Goal: Information Seeking & Learning: Learn about a topic

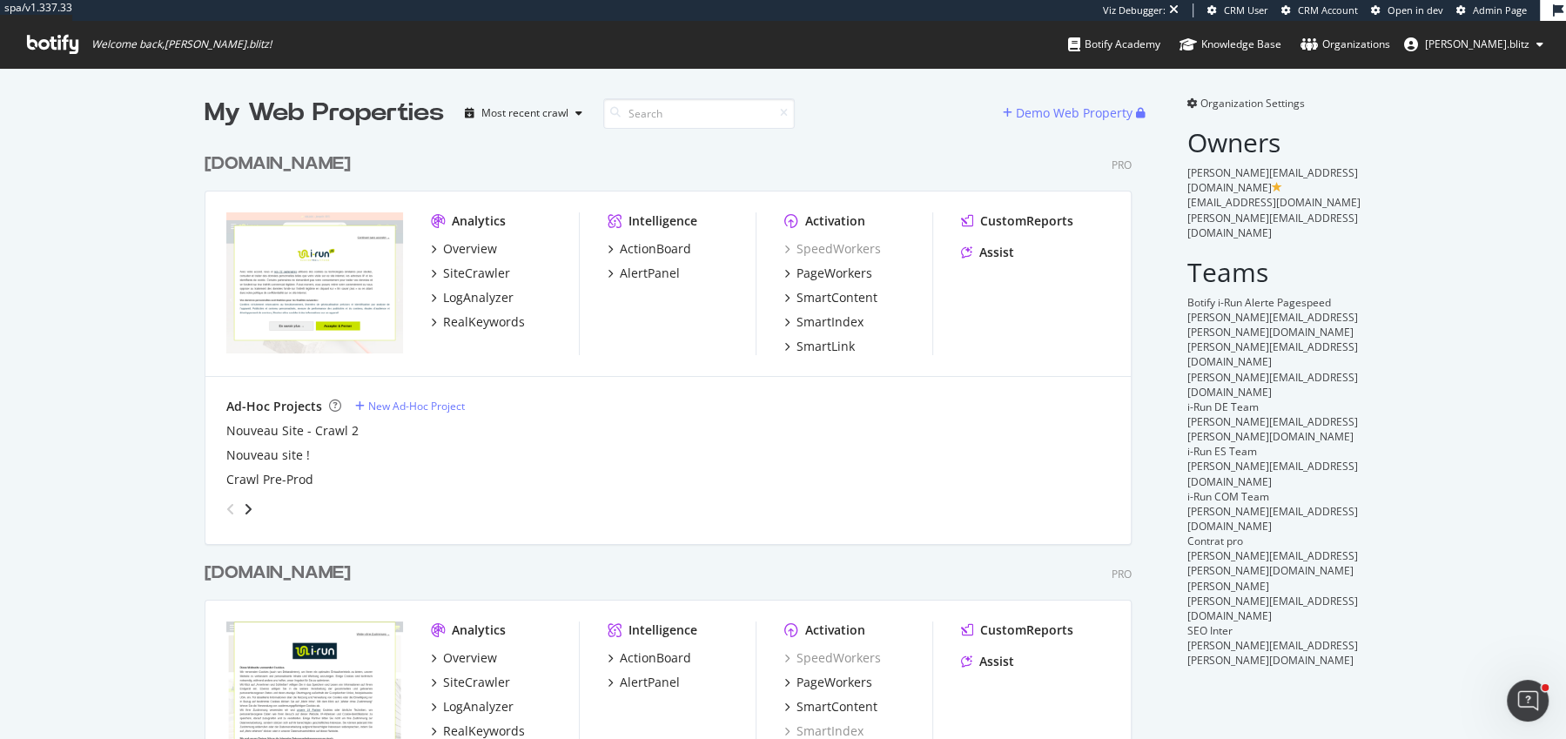
click at [231, 152] on div "[DOMAIN_NAME]" at bounding box center [278, 164] width 146 height 25
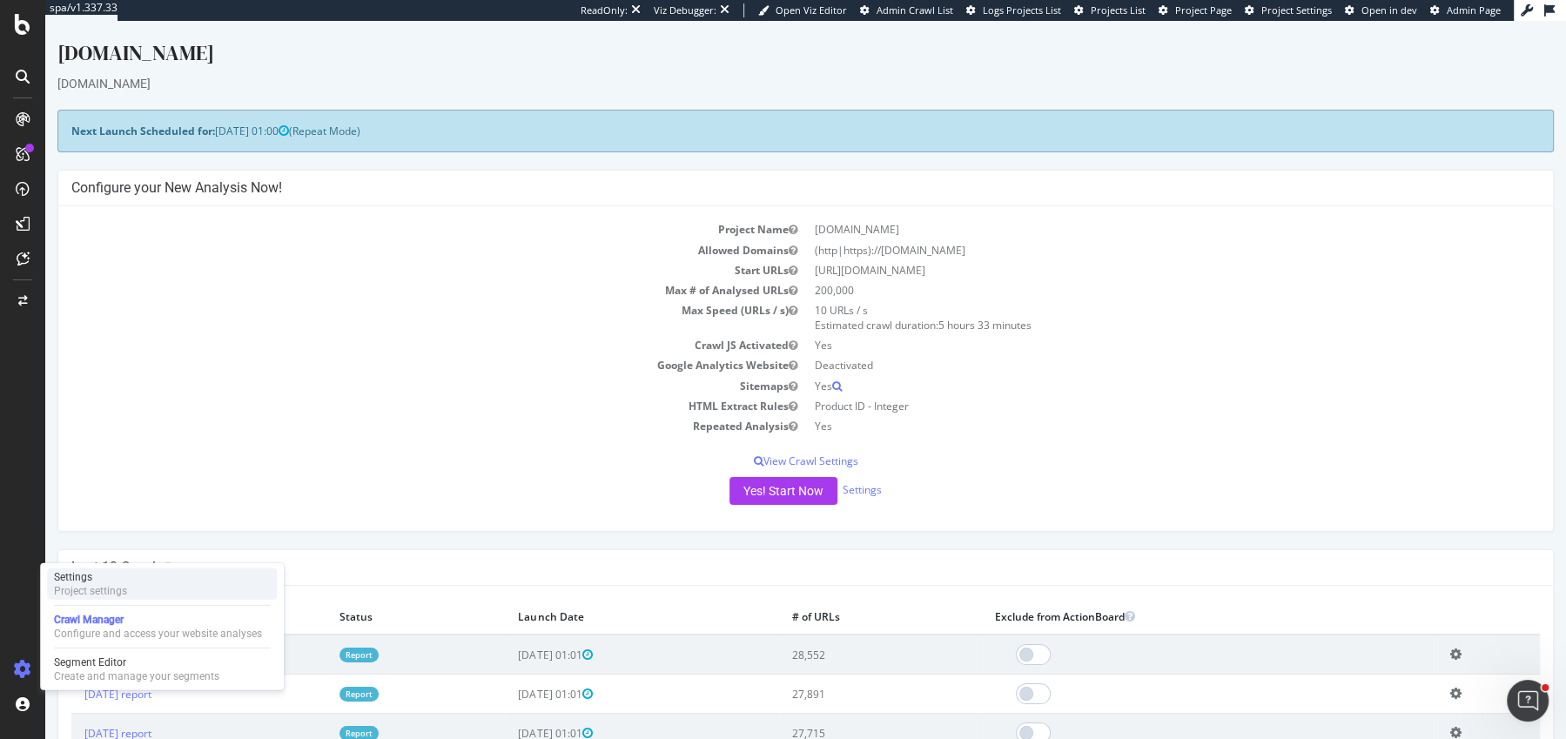
click at [95, 584] on div "Project settings" at bounding box center [90, 591] width 73 height 14
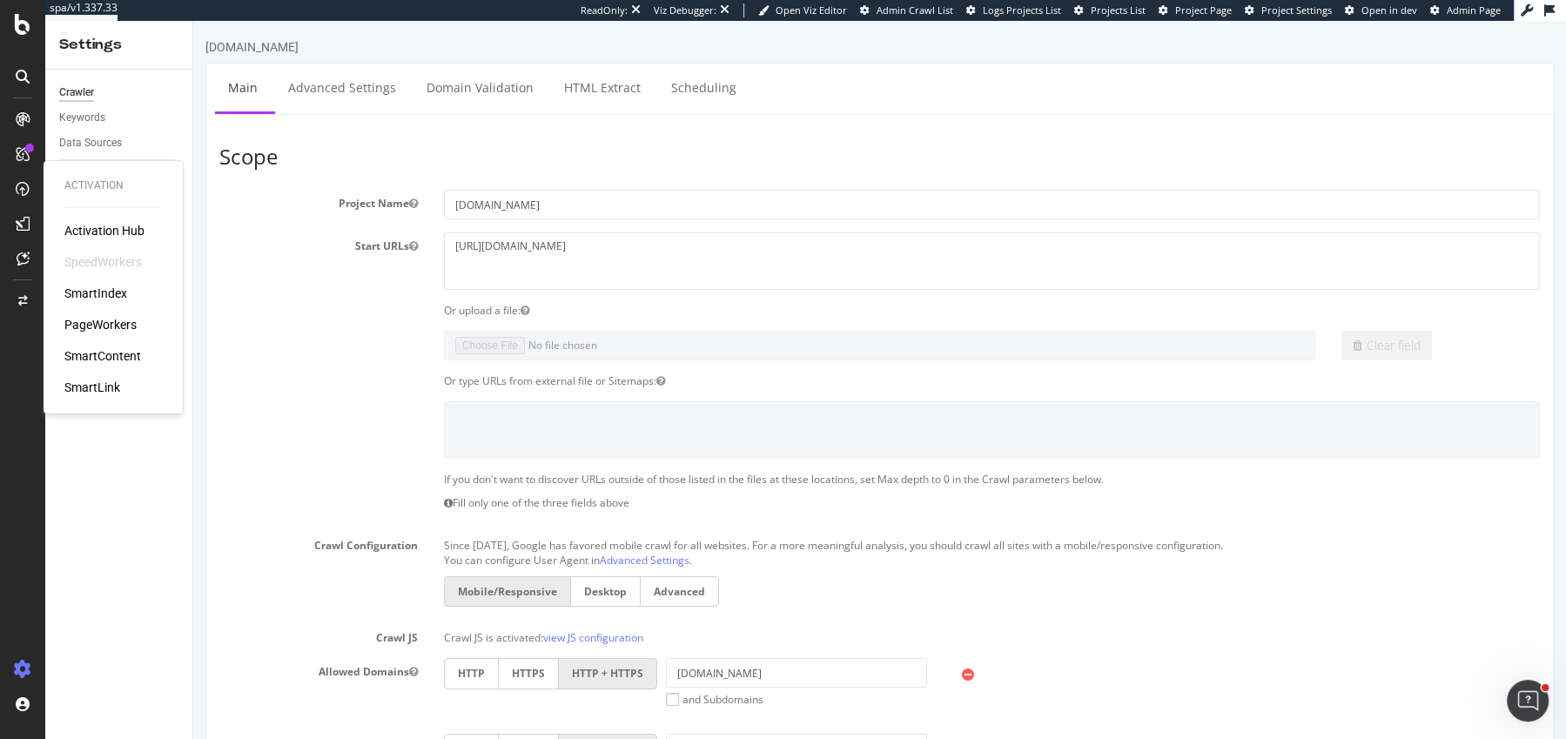
click at [99, 294] on div "SmartIndex" at bounding box center [95, 293] width 63 height 17
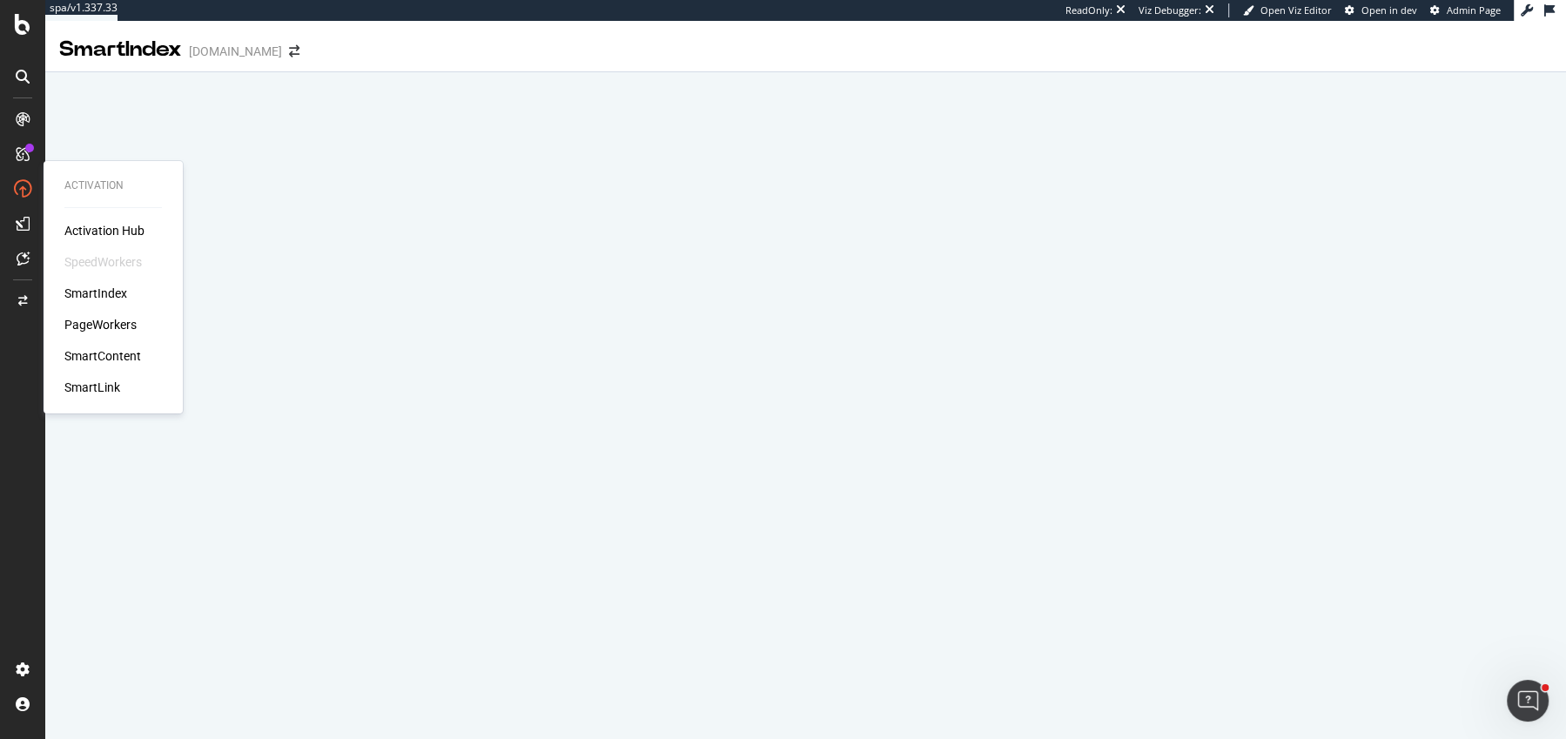
click at [103, 291] on div "SmartIndex" at bounding box center [95, 293] width 63 height 17
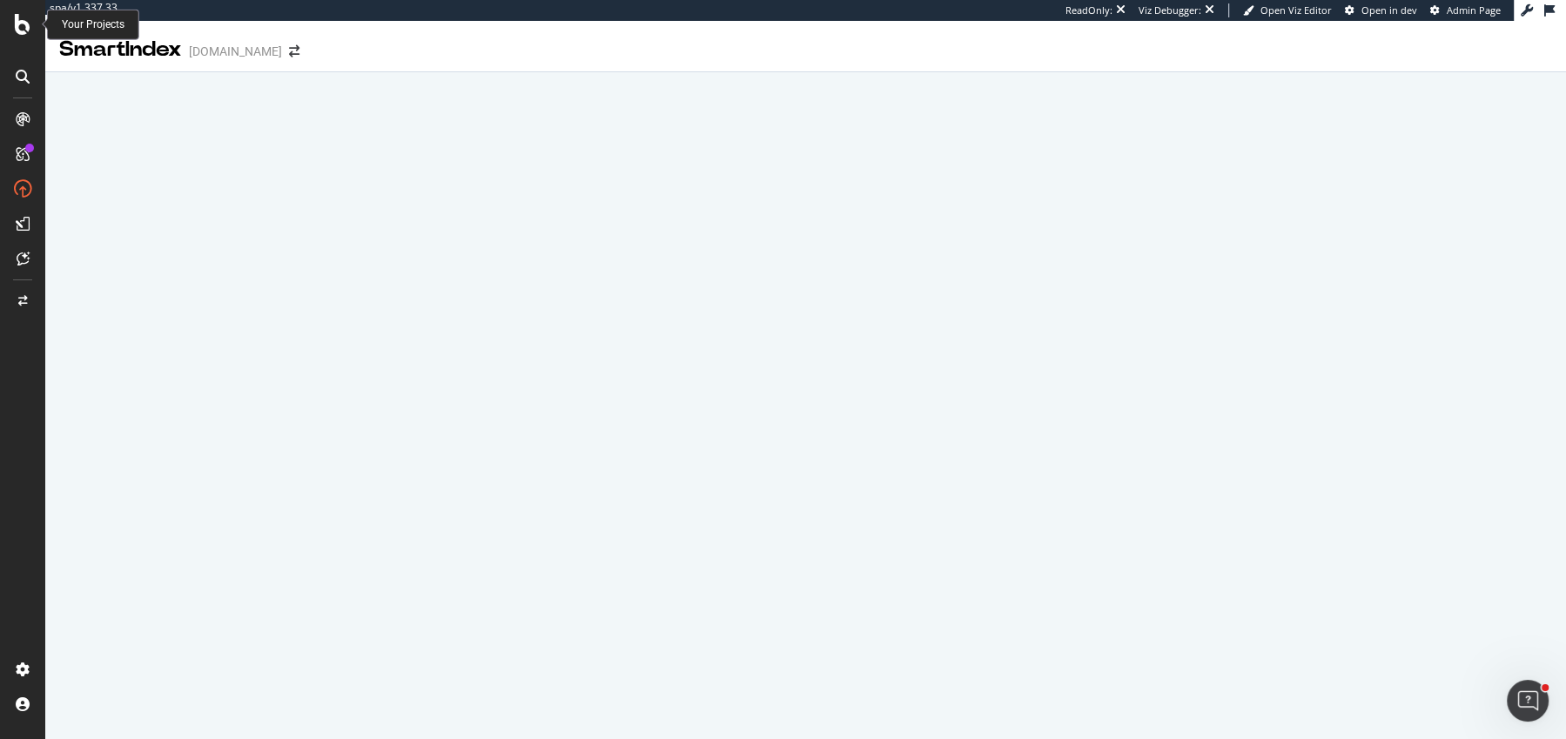
click at [15, 32] on icon at bounding box center [23, 24] width 16 height 21
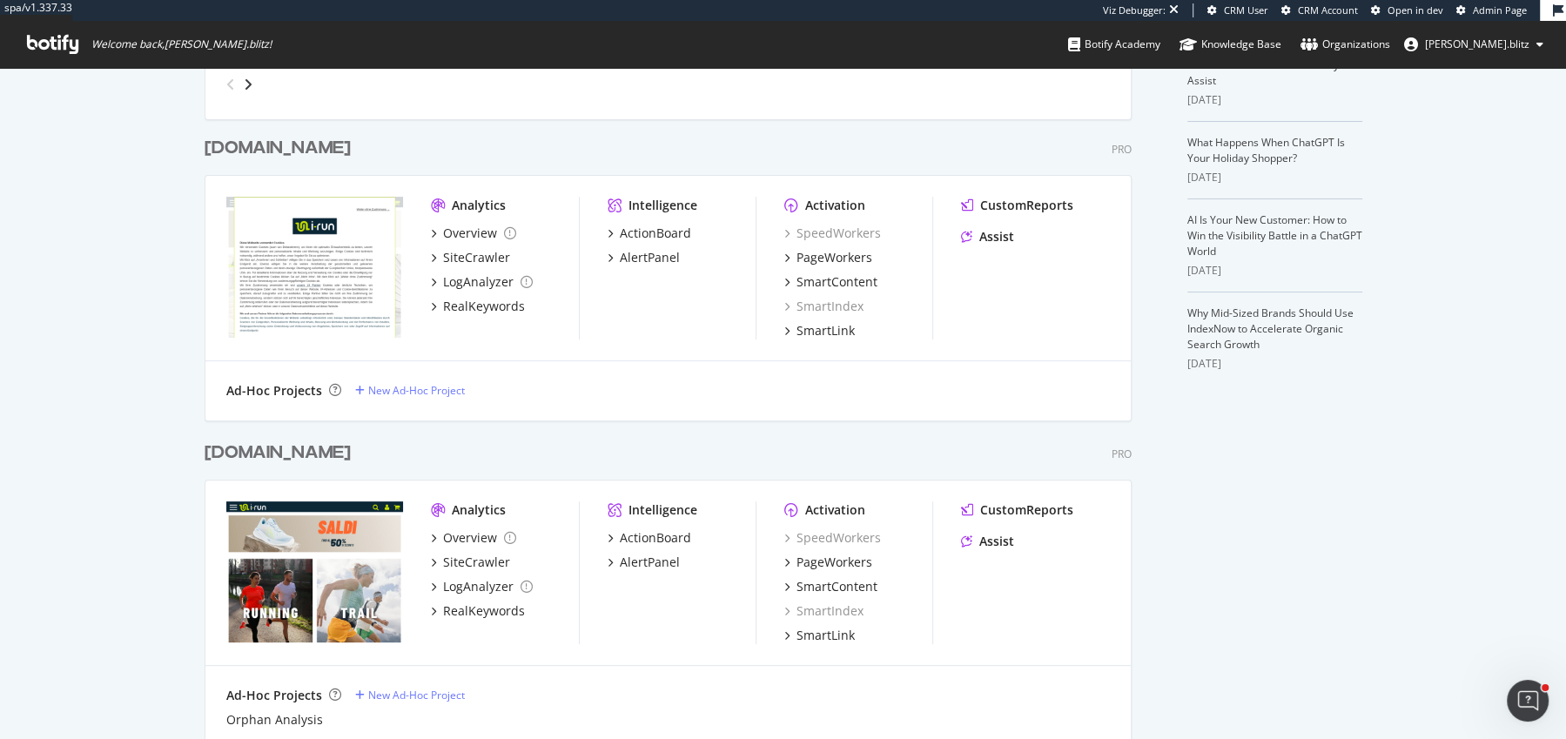
scroll to position [71, 0]
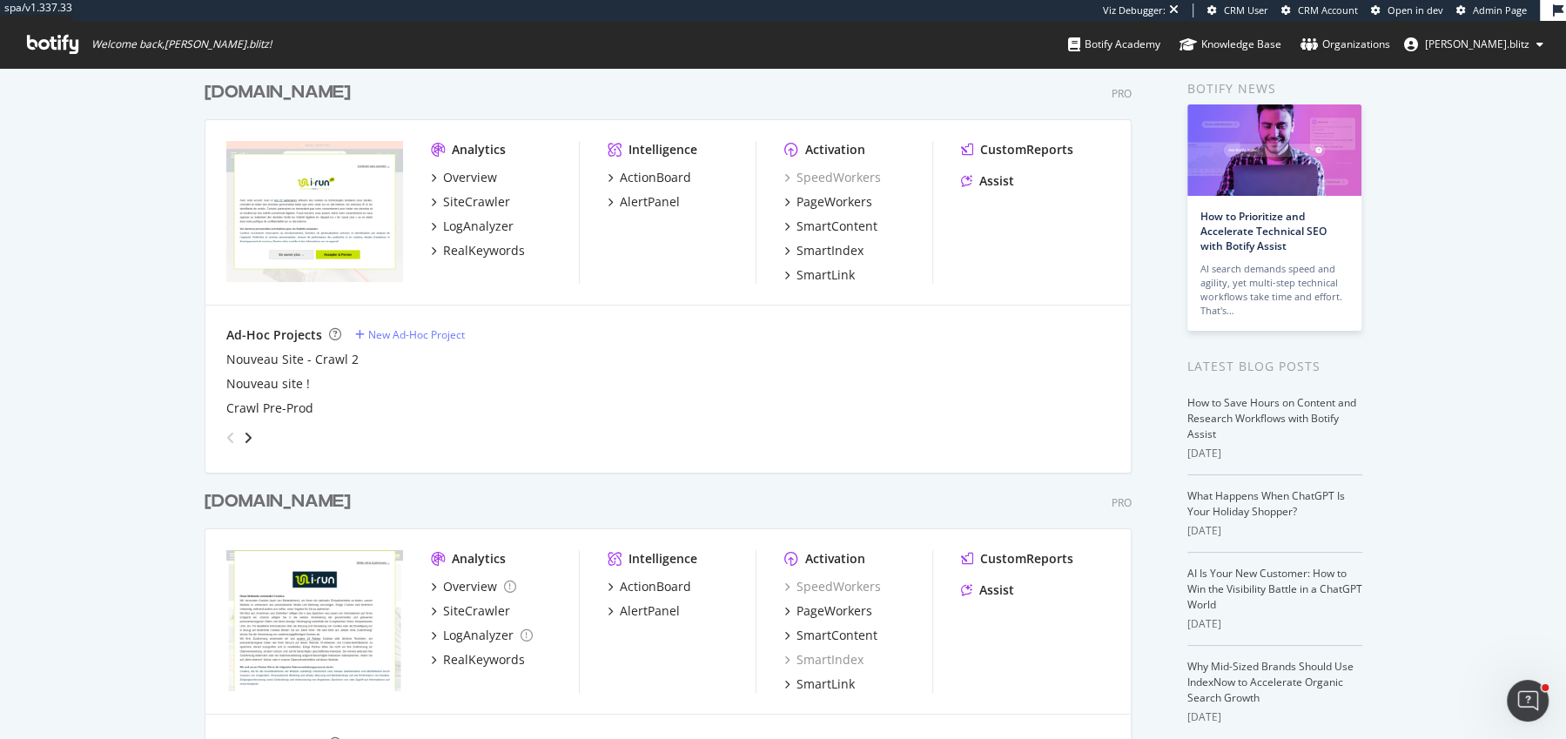
click at [214, 489] on div "irun.de" at bounding box center [278, 501] width 146 height 25
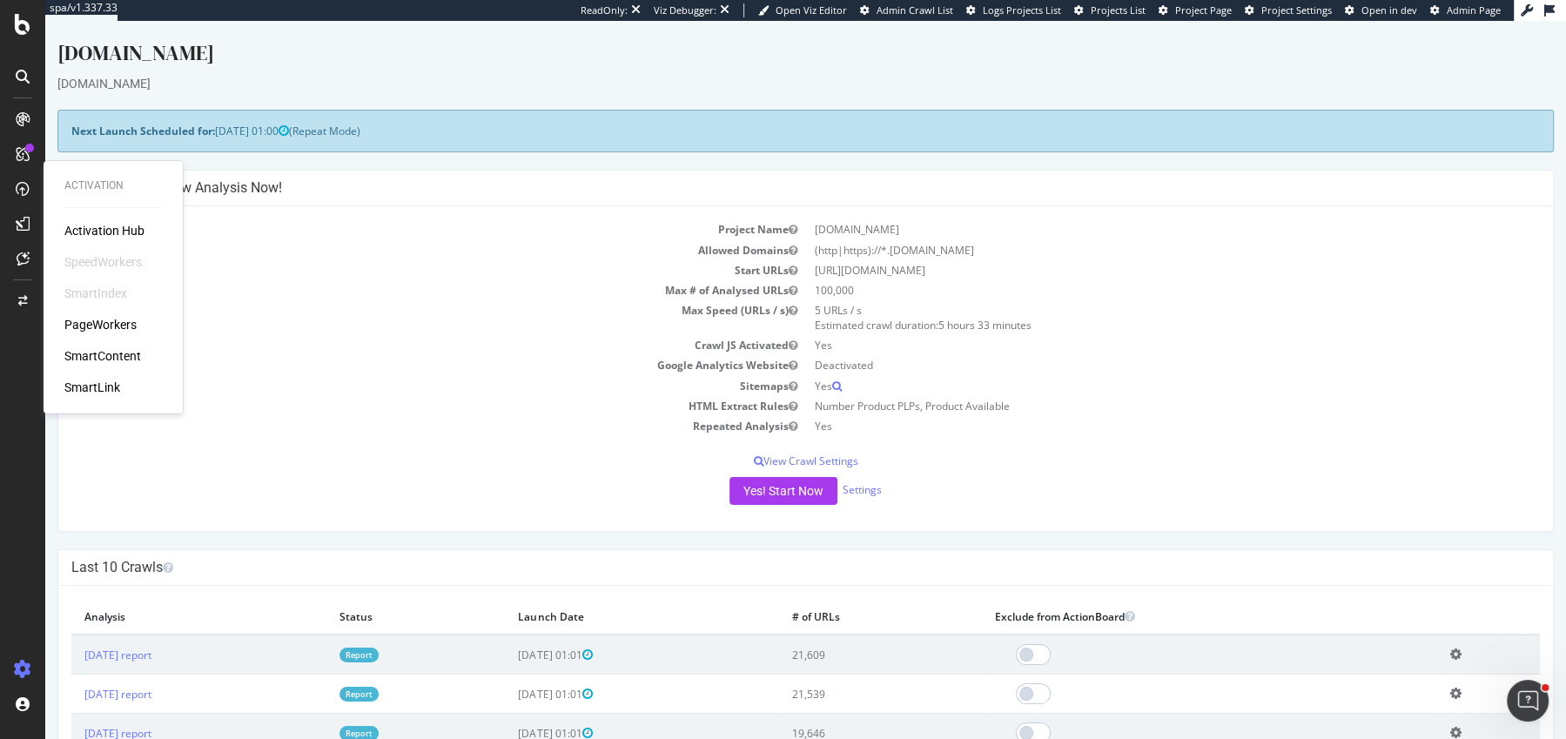
click at [84, 289] on div "SmartIndex" at bounding box center [95, 293] width 63 height 17
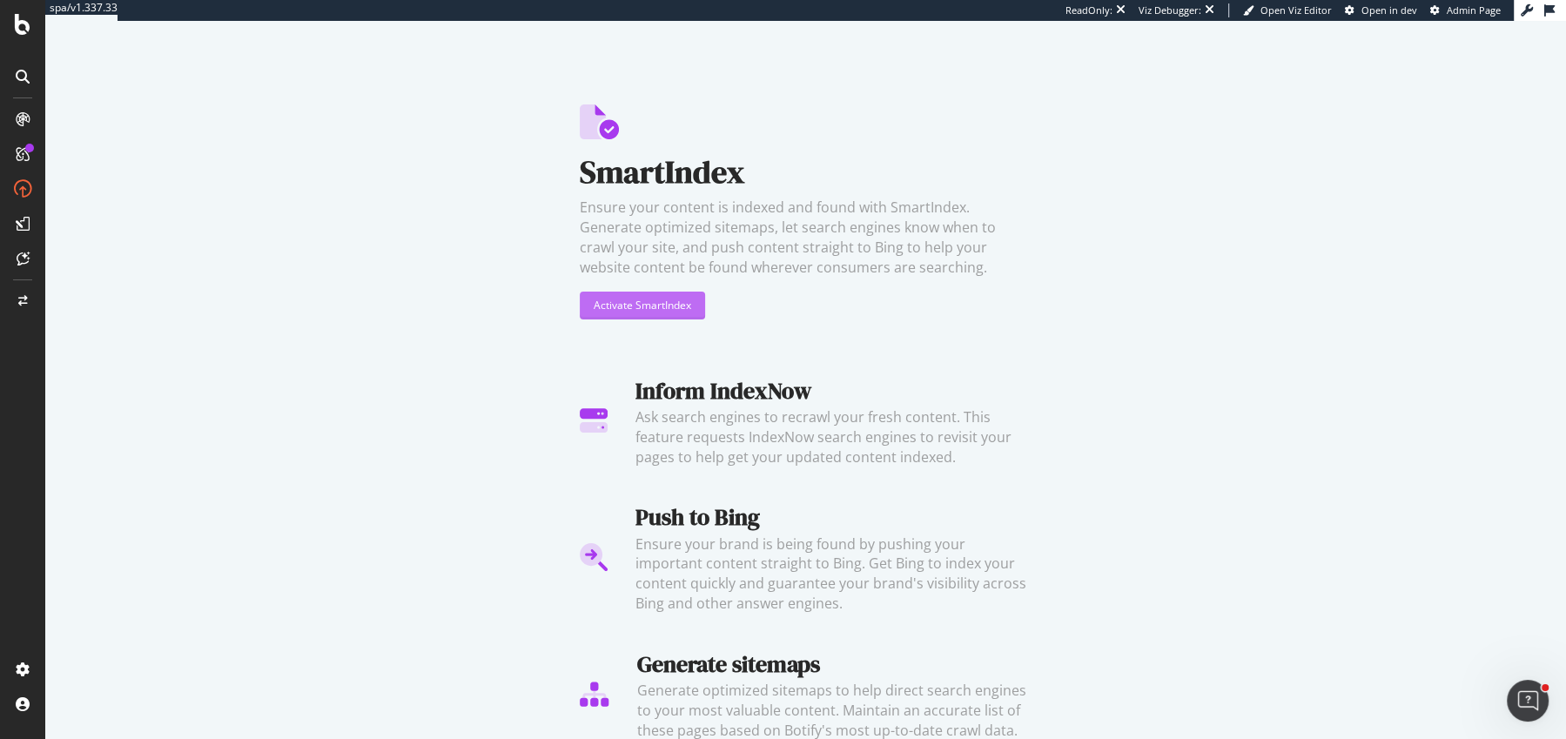
click at [623, 308] on div "Activate SmartIndex" at bounding box center [643, 305] width 98 height 15
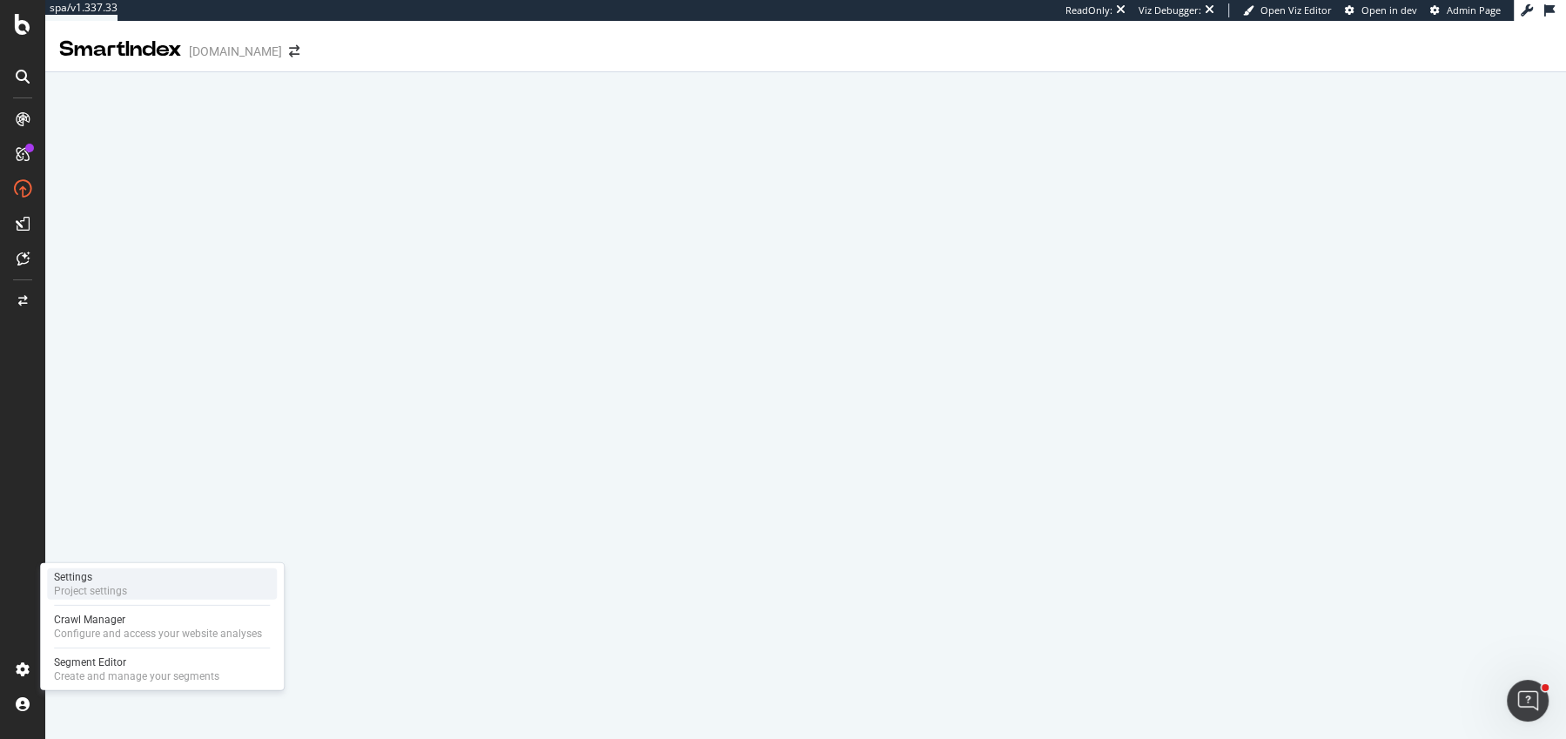
click at [98, 586] on div "Project settings" at bounding box center [90, 591] width 73 height 14
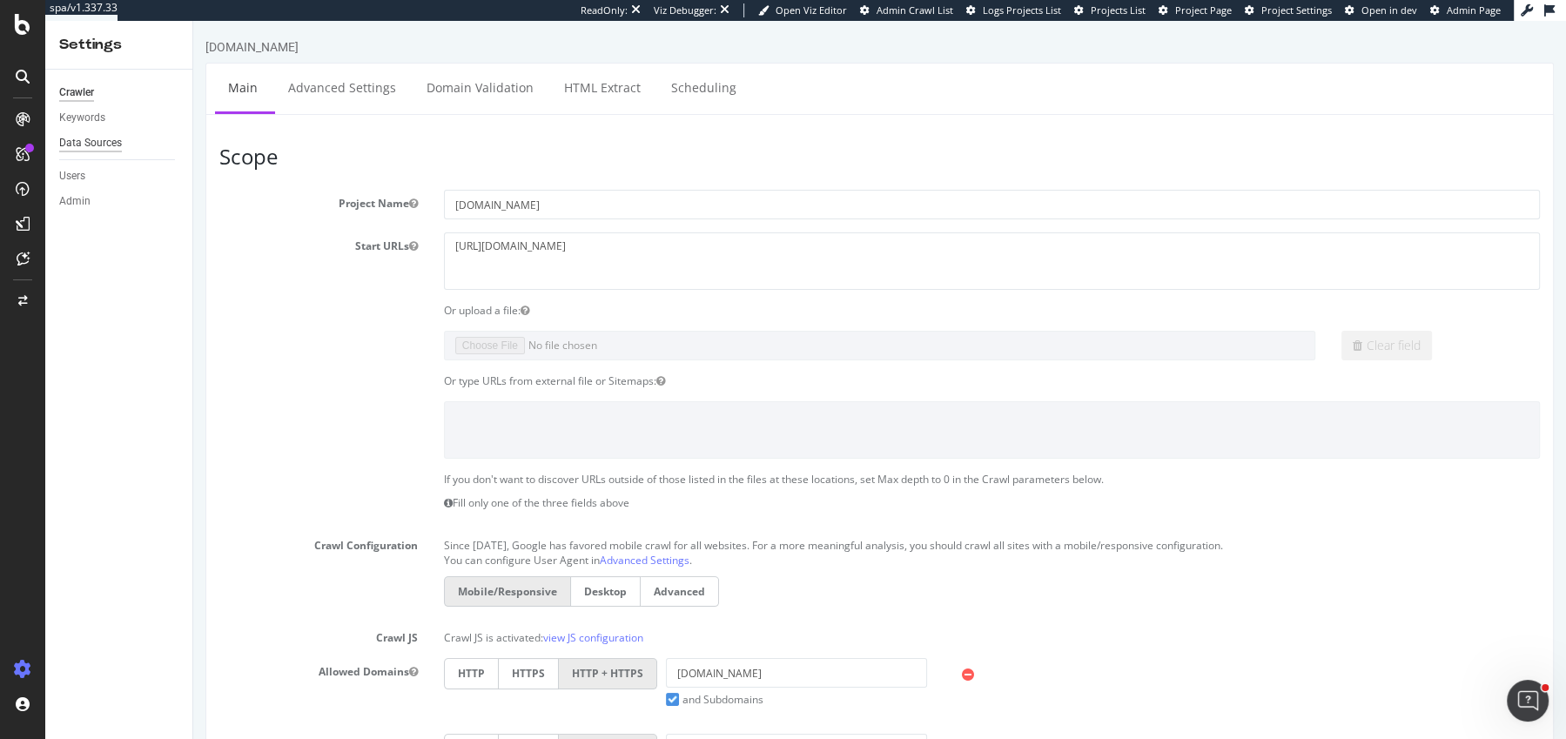
click at [91, 136] on div "Data Sources" at bounding box center [90, 143] width 63 height 18
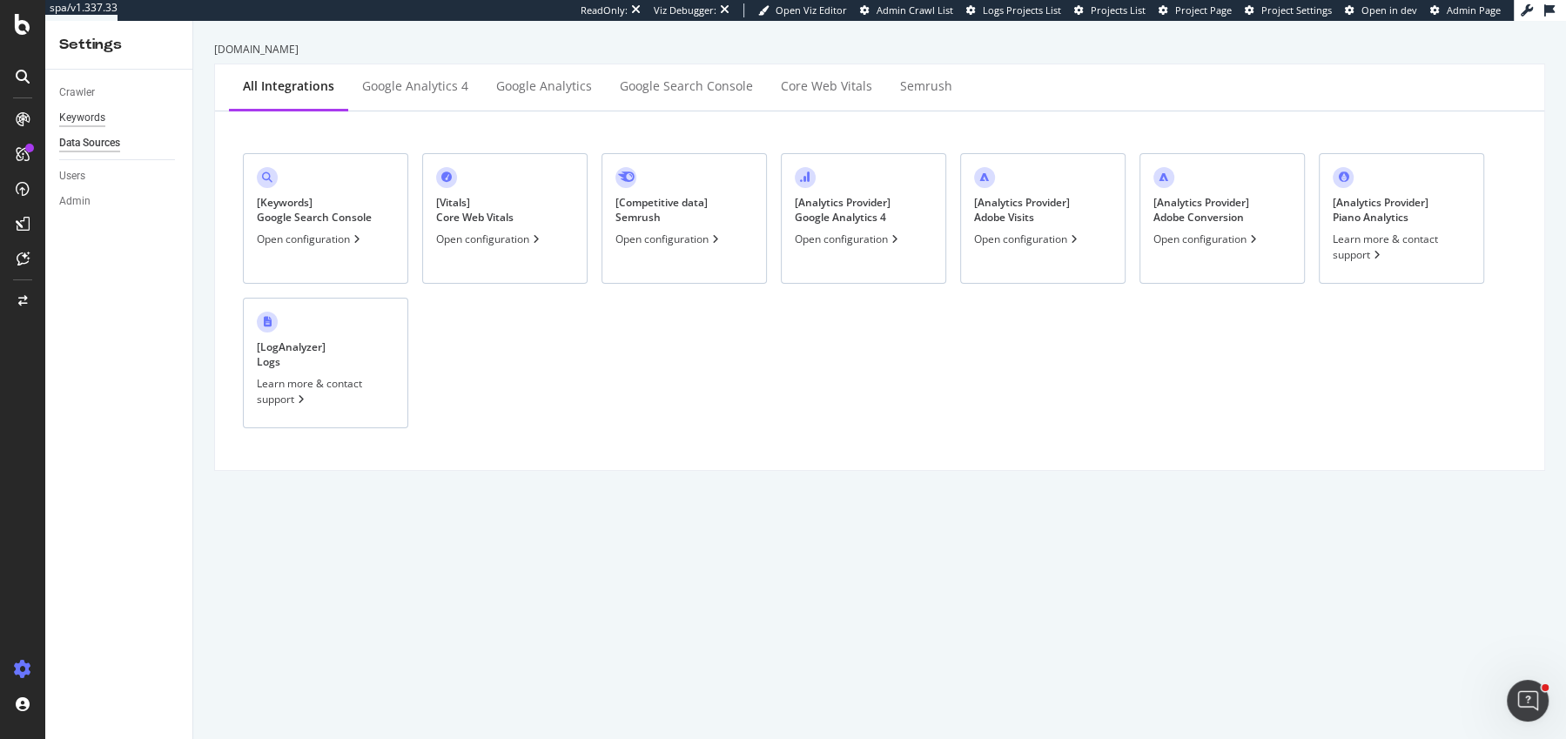
click at [86, 125] on div "Keywords" at bounding box center [82, 118] width 46 height 18
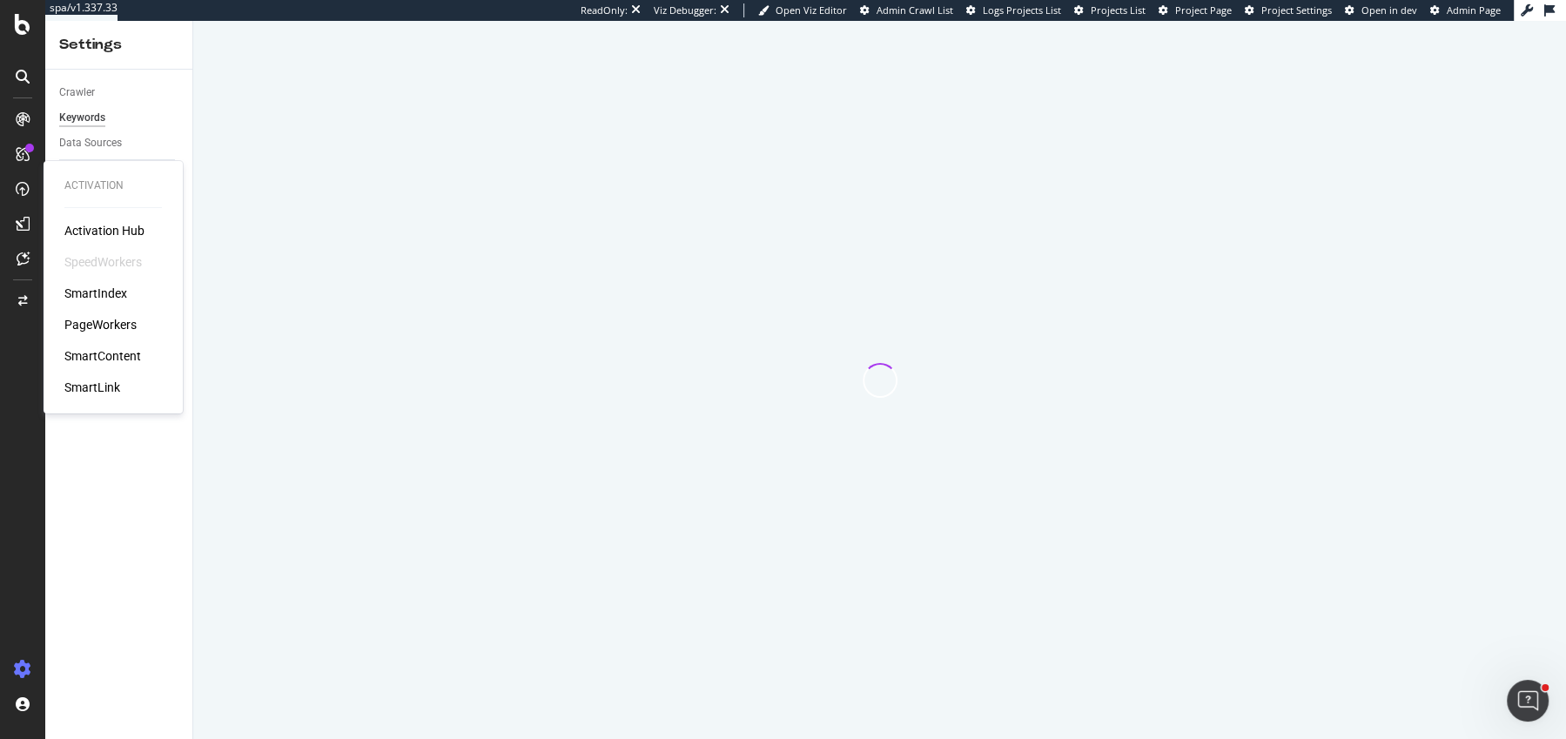
click at [113, 295] on div "SmartIndex" at bounding box center [95, 293] width 63 height 17
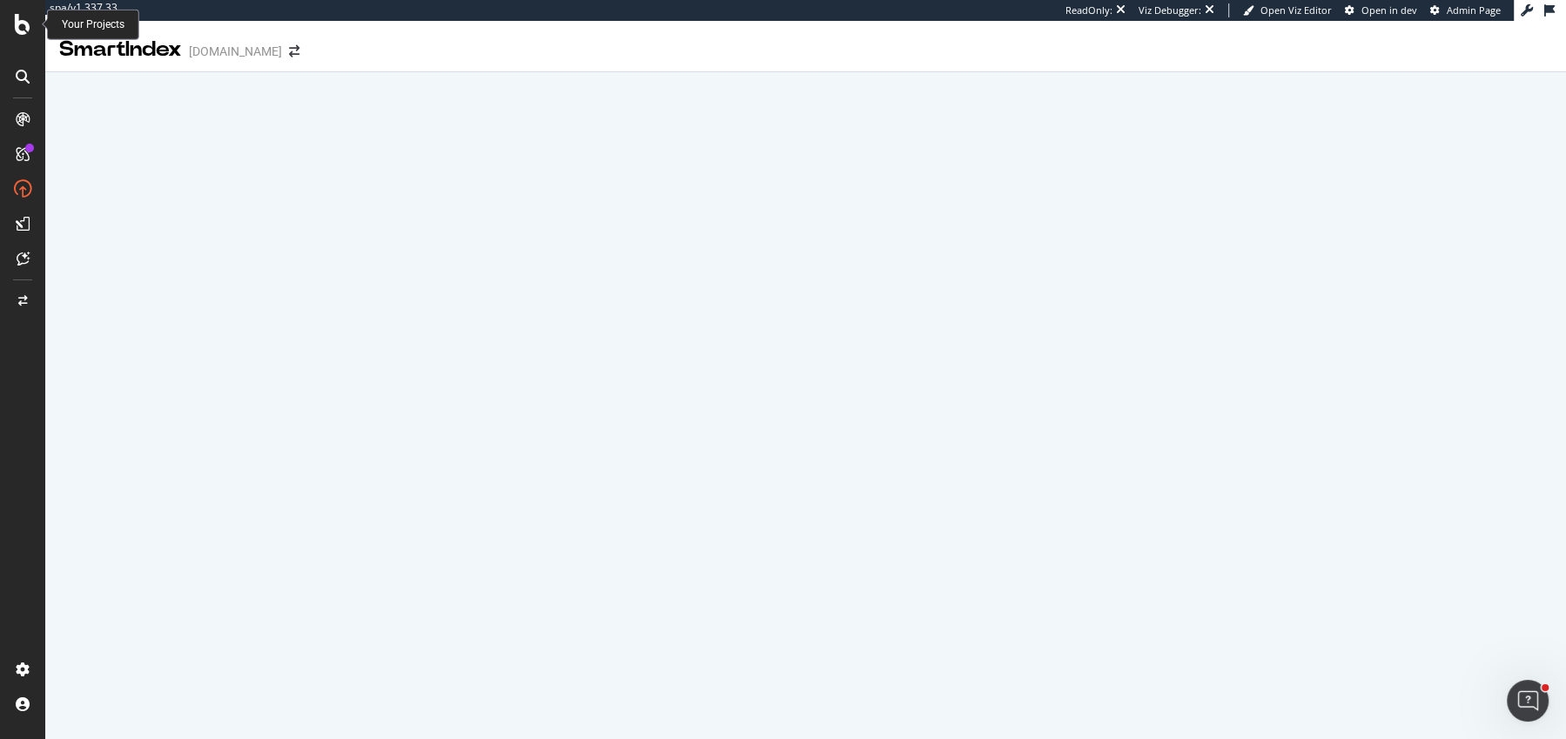
click at [23, 21] on icon at bounding box center [23, 24] width 16 height 21
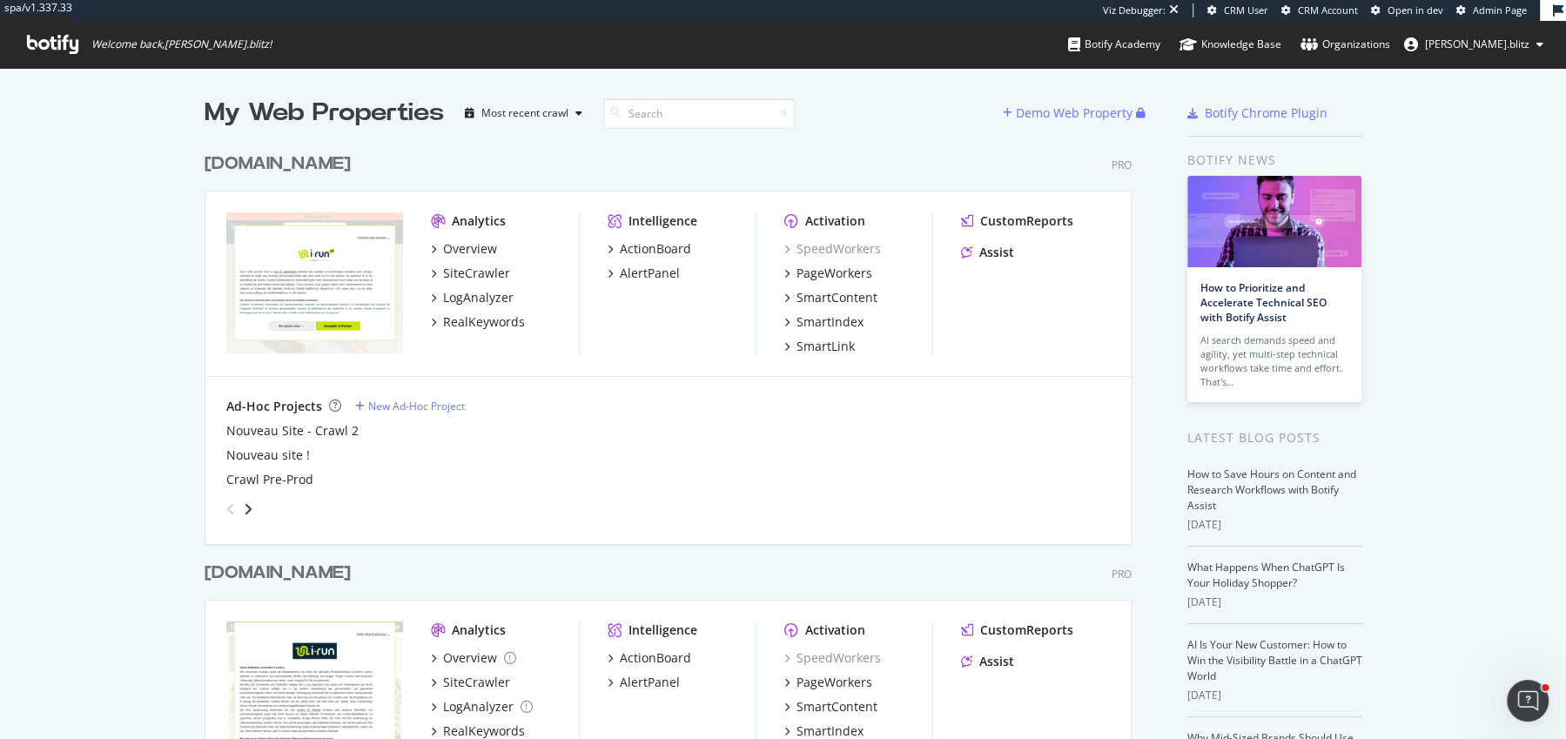
scroll to position [2035, 0]
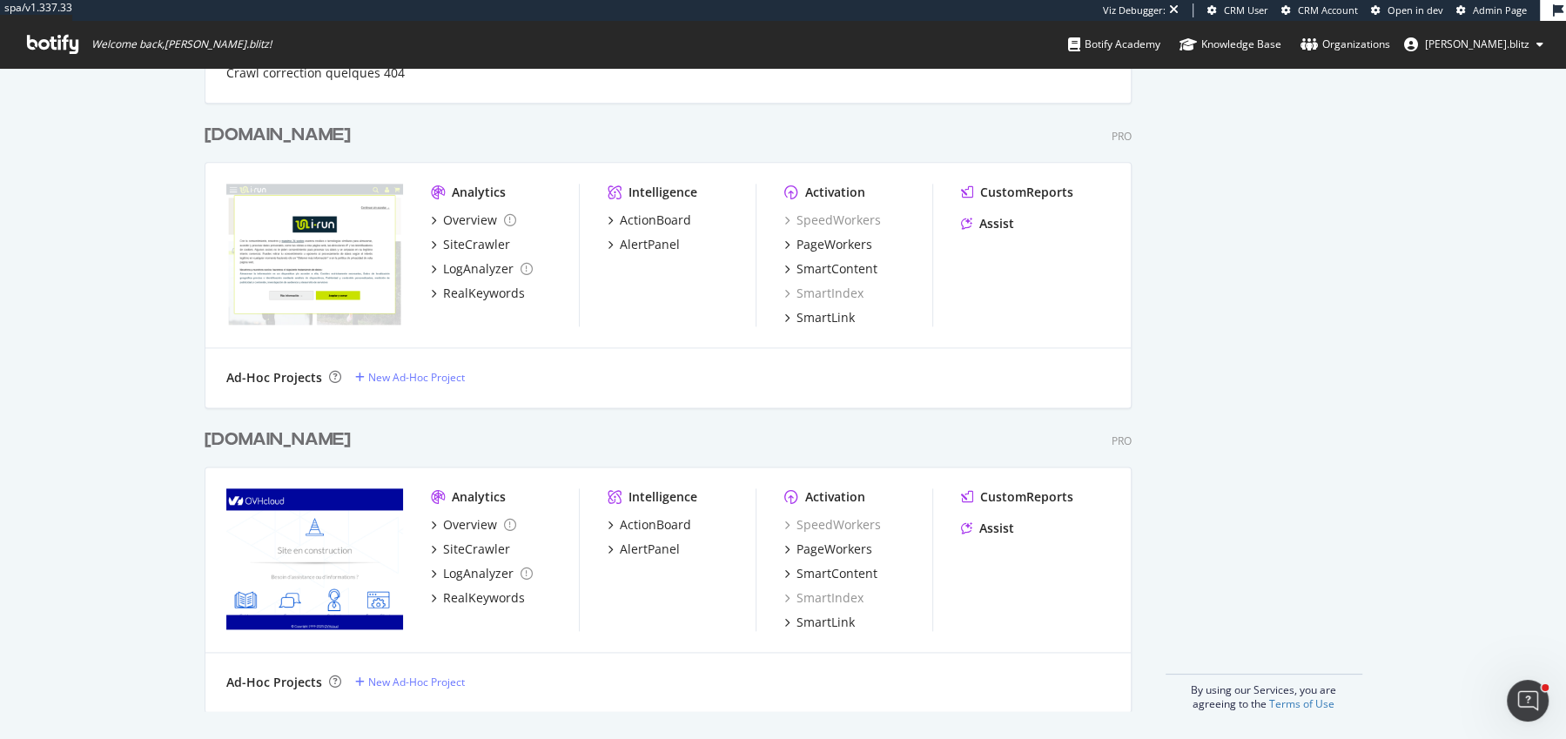
click at [231, 443] on div "irun.at" at bounding box center [278, 440] width 146 height 25
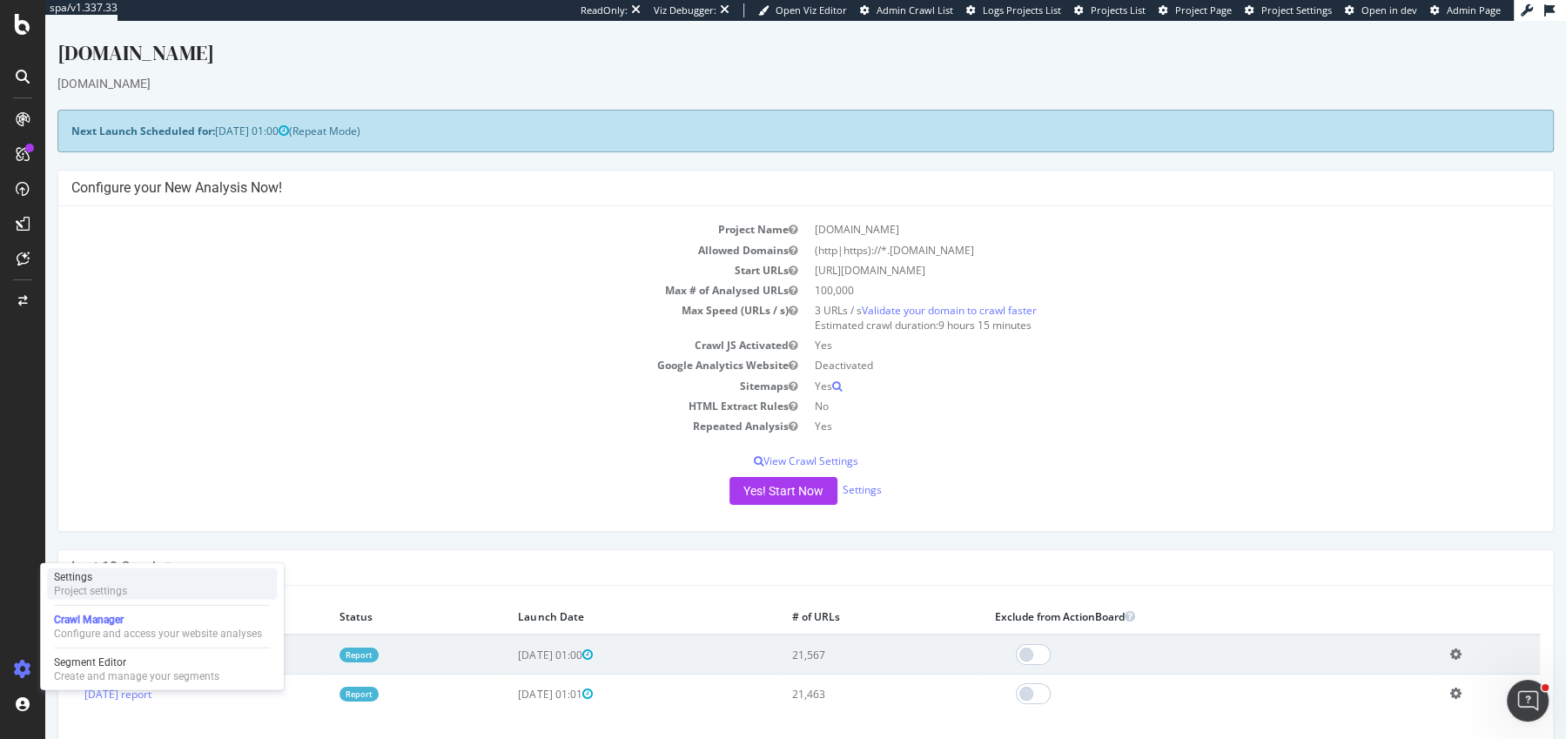
click at [111, 589] on div "Project settings" at bounding box center [90, 591] width 73 height 14
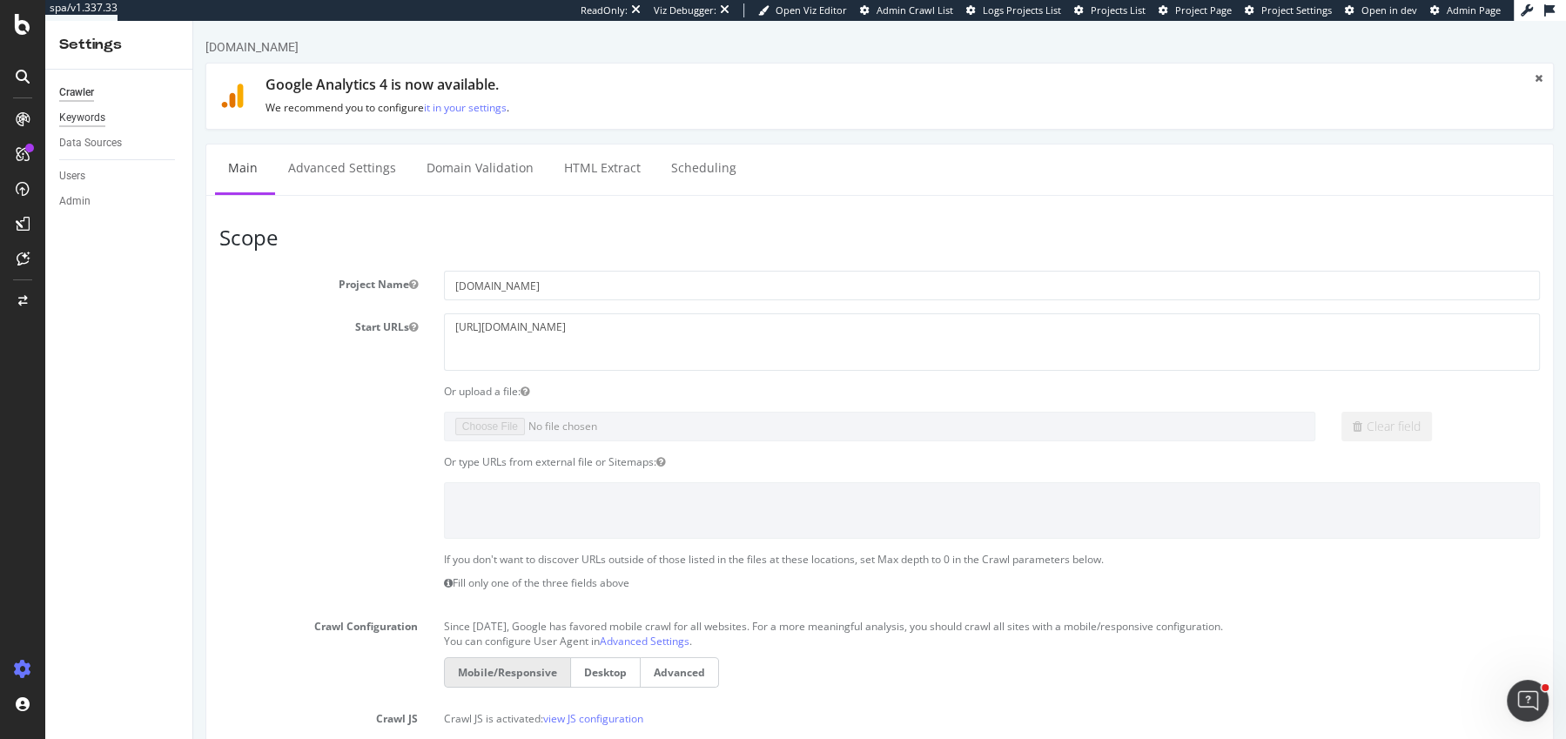
click at [91, 118] on div "Keywords" at bounding box center [82, 118] width 46 height 18
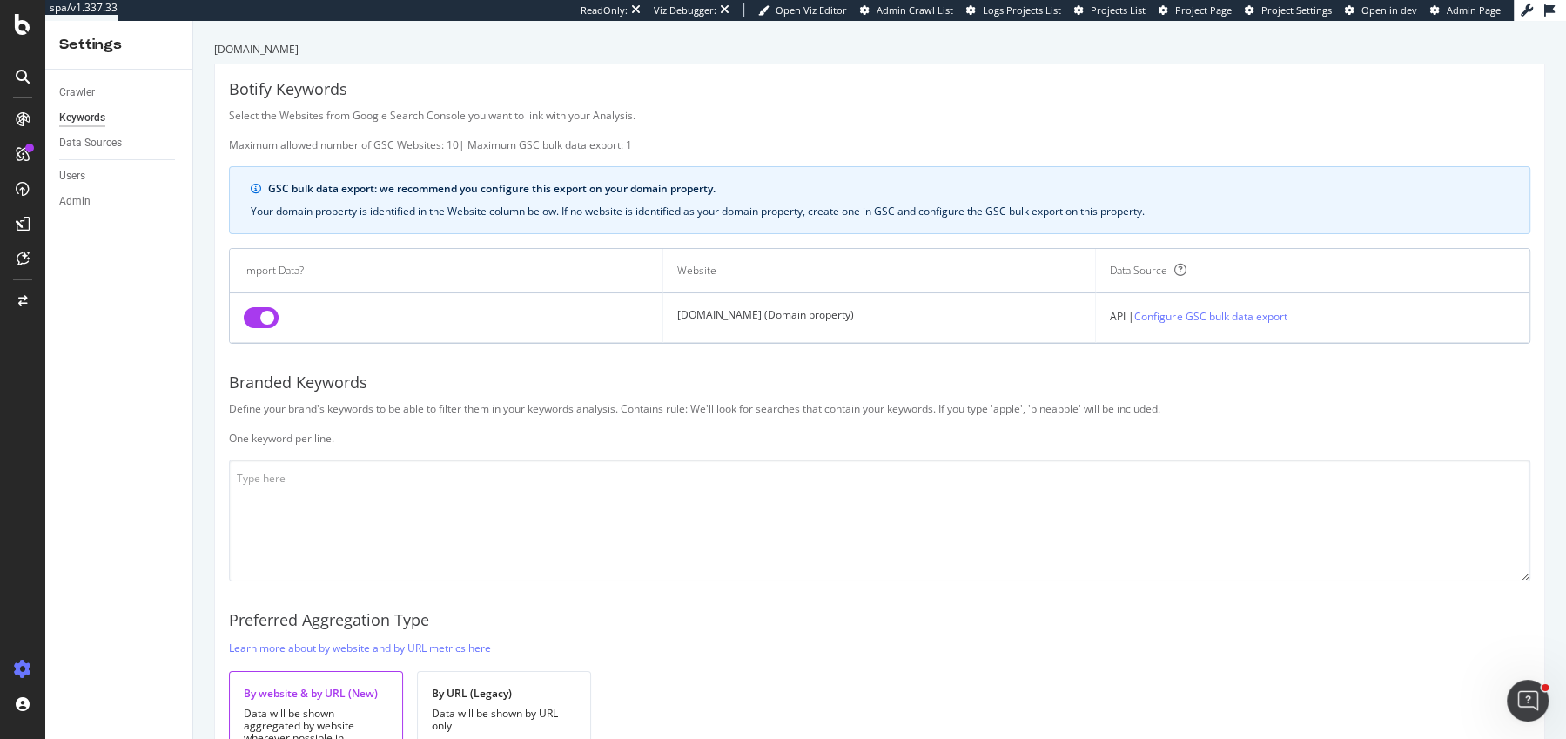
scroll to position [106, 0]
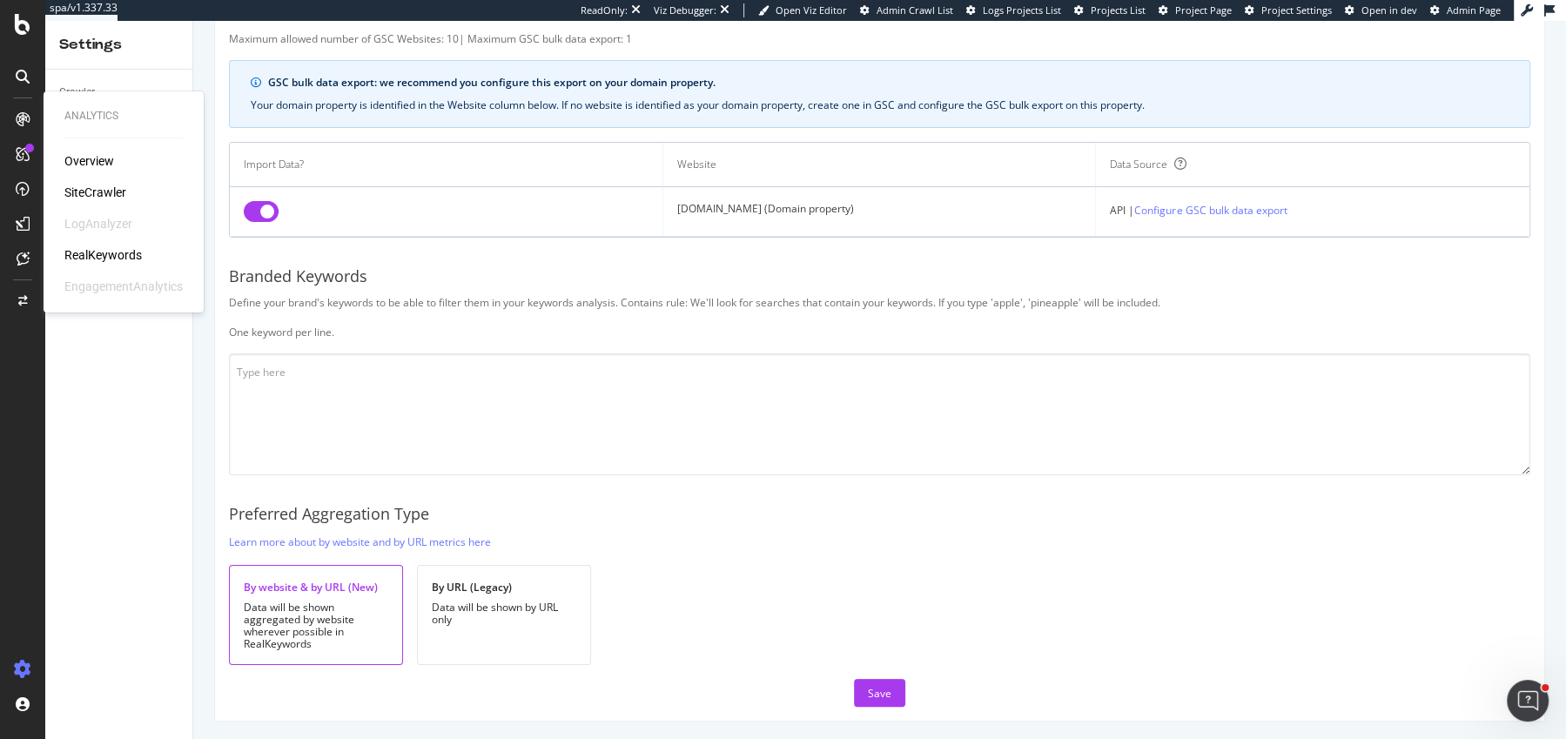
click at [95, 252] on div "RealKeywords" at bounding box center [102, 254] width 77 height 17
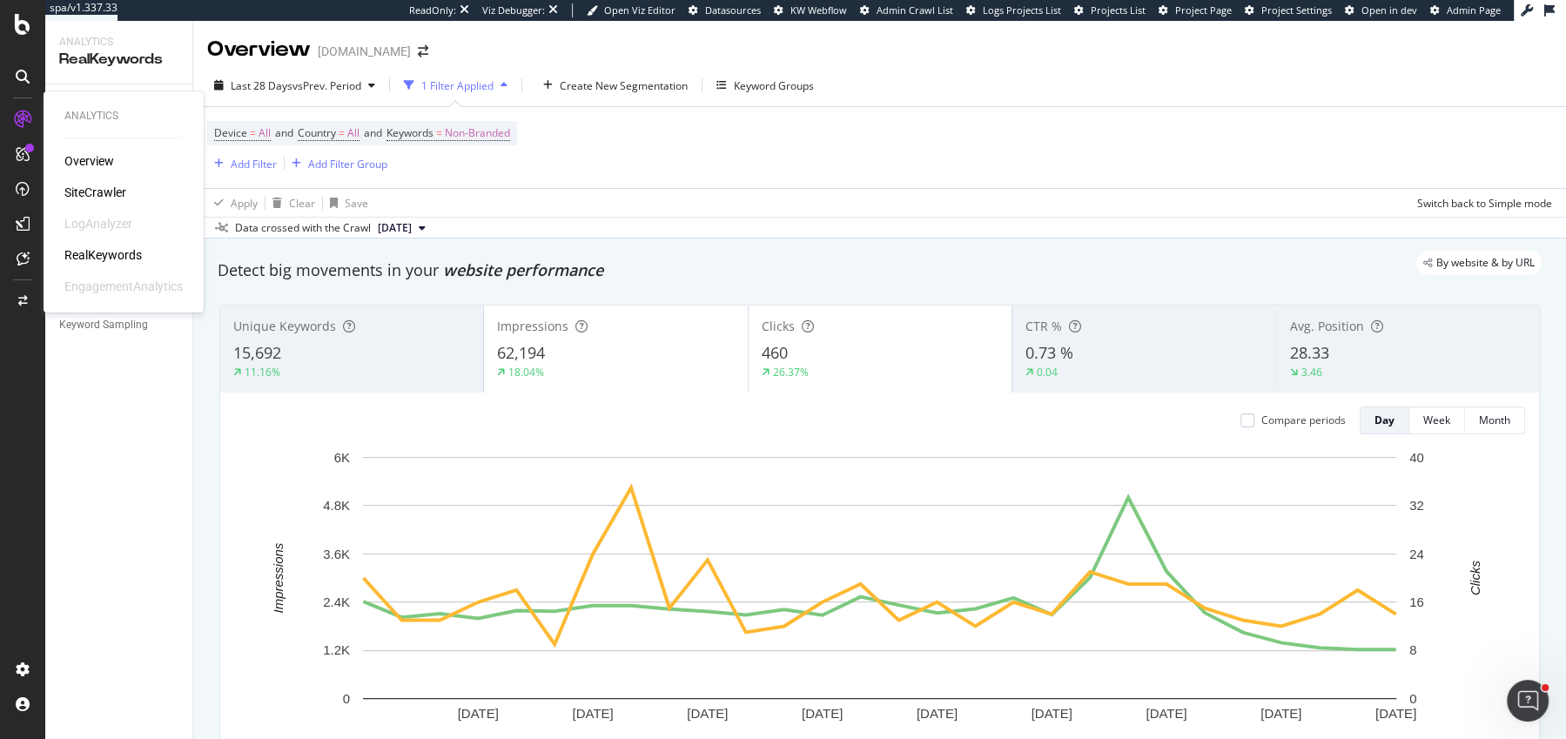
click at [109, 280] on div "EngagementAnalytics" at bounding box center [123, 286] width 118 height 17
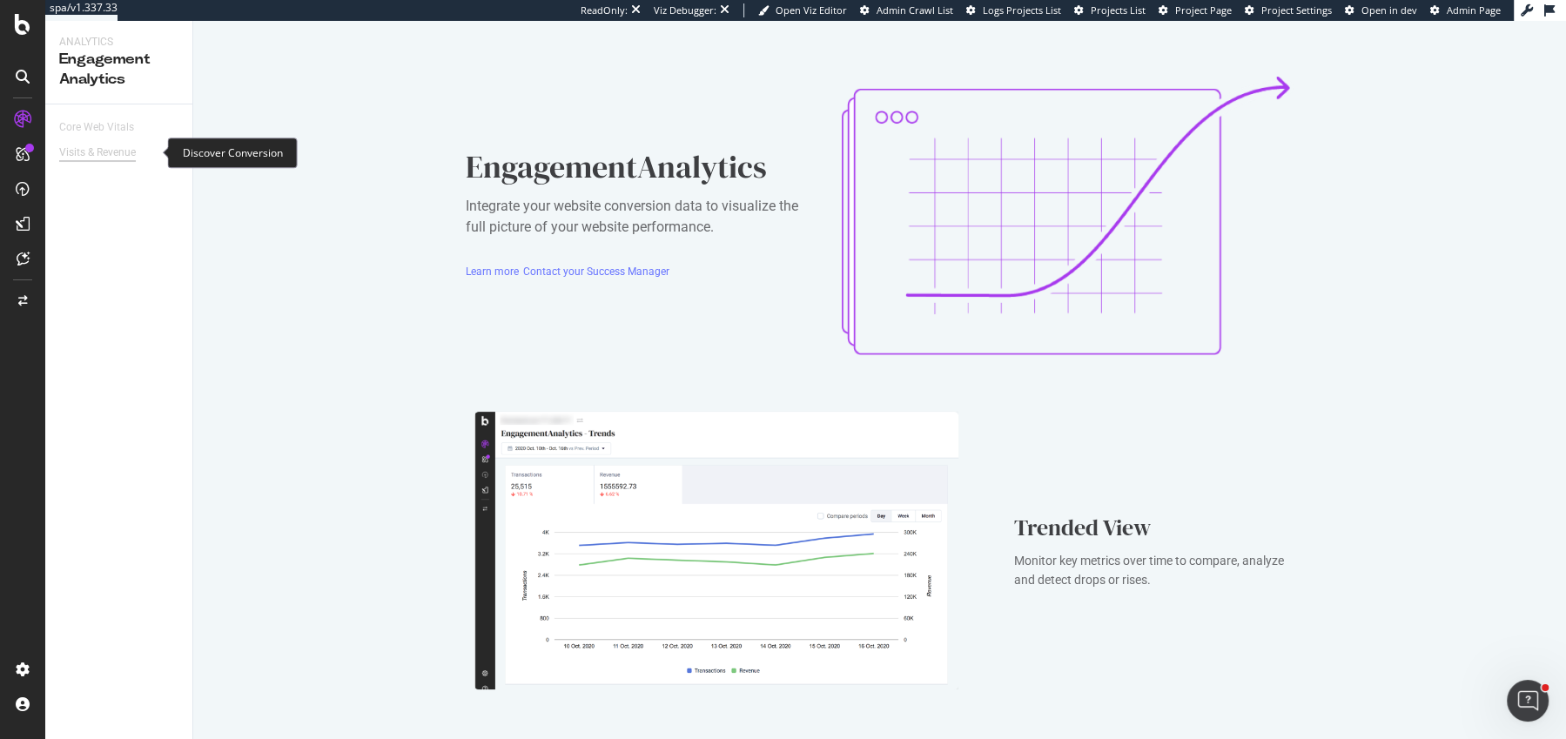
click at [92, 153] on div "Visits & Revenue" at bounding box center [97, 153] width 77 height 18
click at [25, 16] on icon at bounding box center [23, 24] width 16 height 21
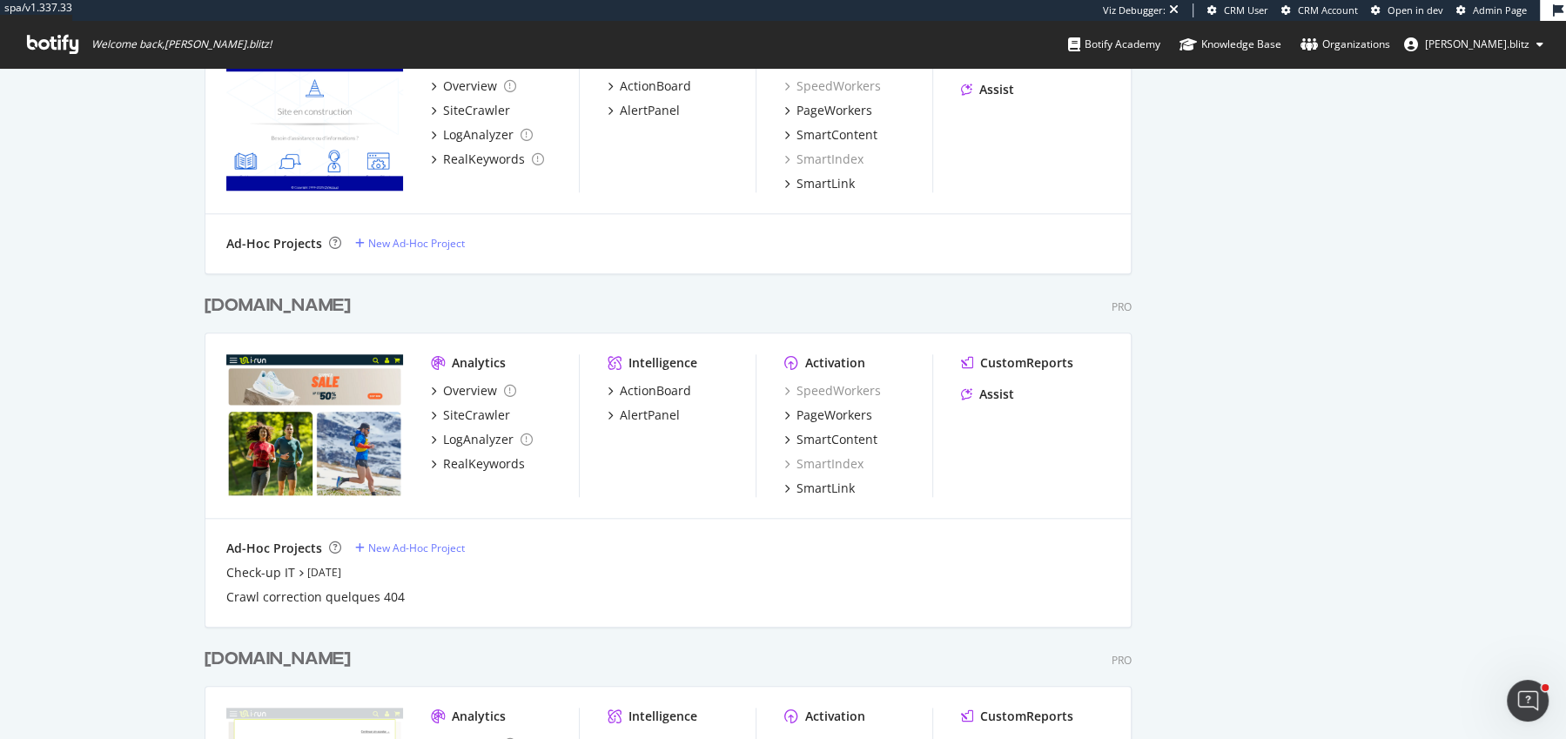
scroll to position [2035, 0]
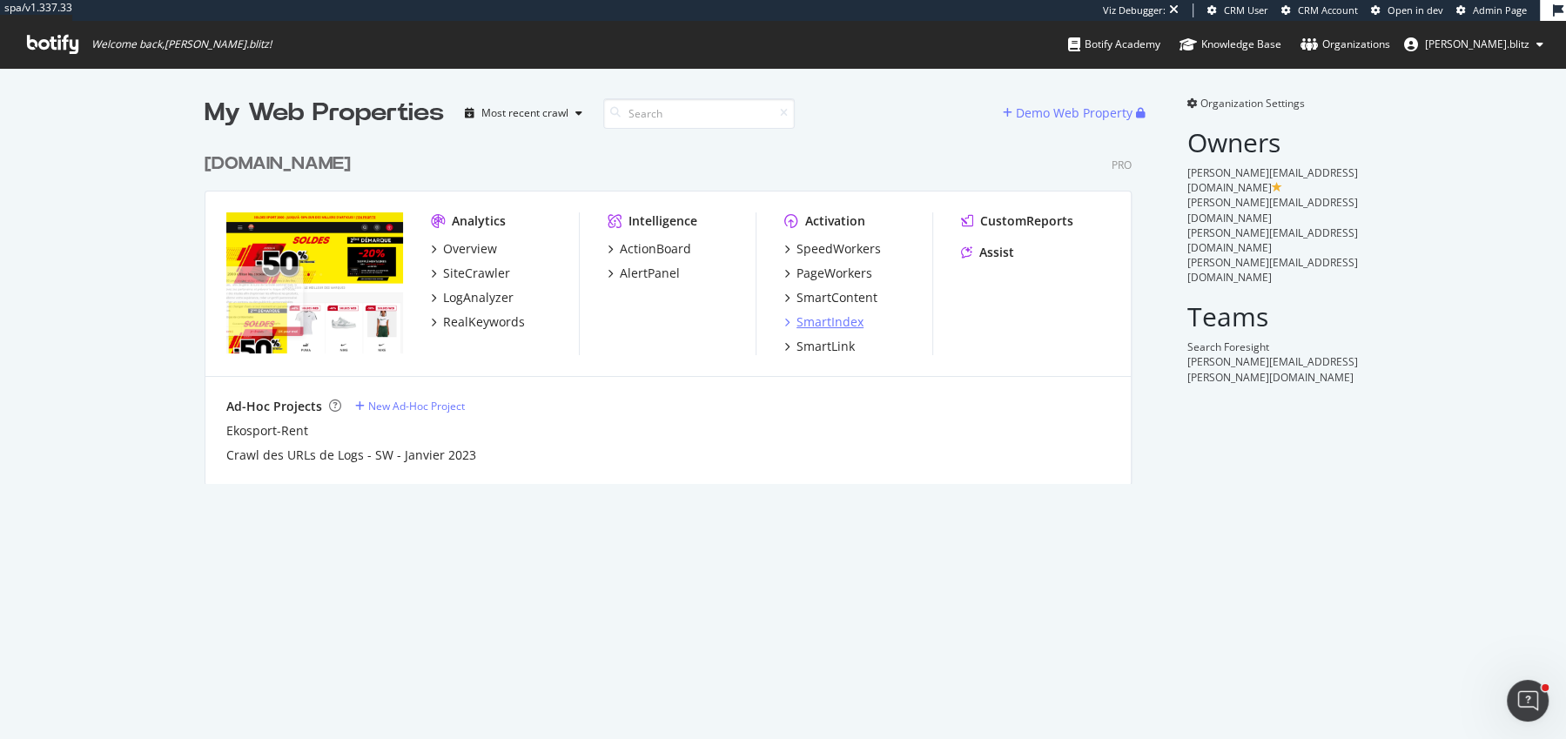
click at [818, 316] on div "SmartIndex" at bounding box center [830, 321] width 67 height 17
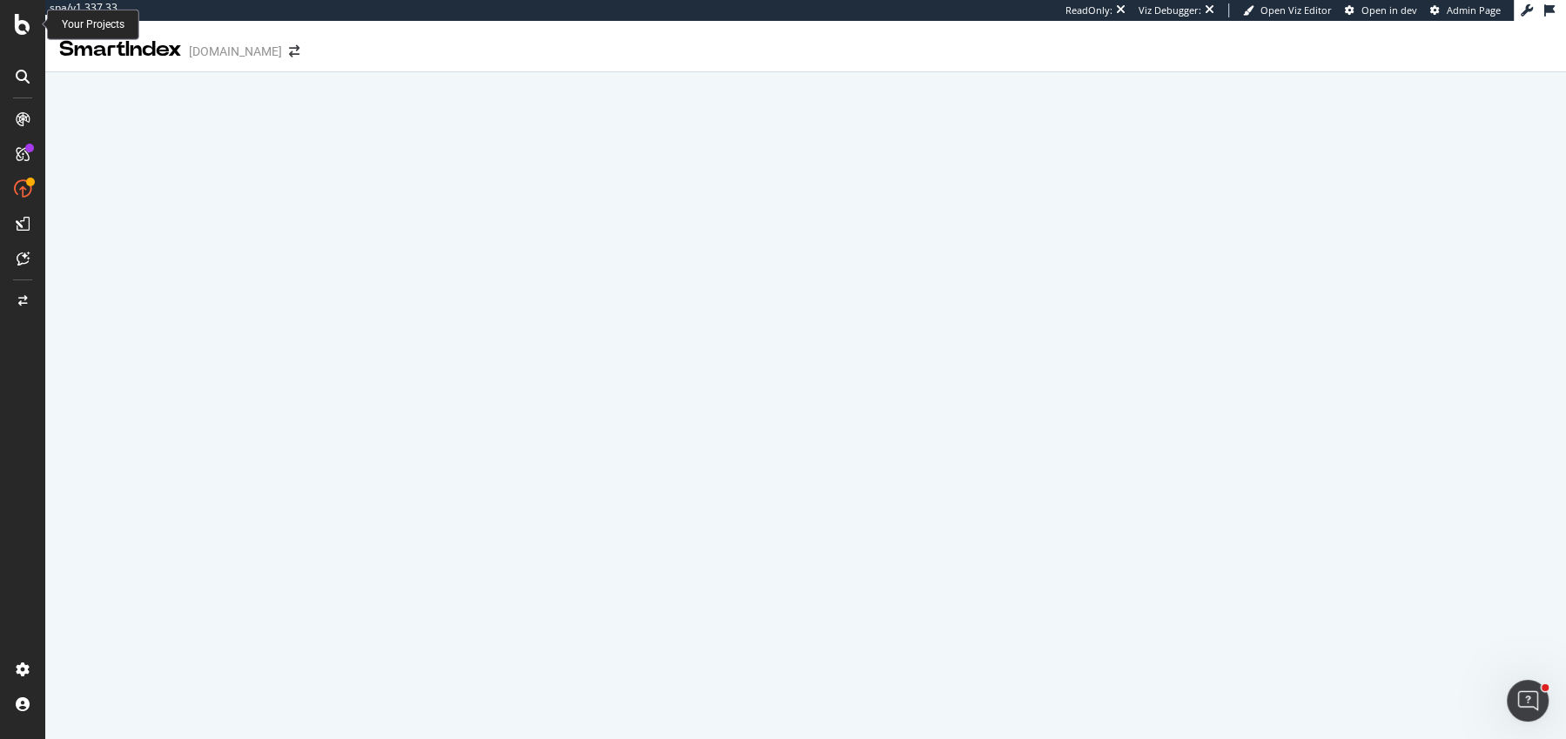
click at [21, 32] on icon at bounding box center [23, 24] width 16 height 21
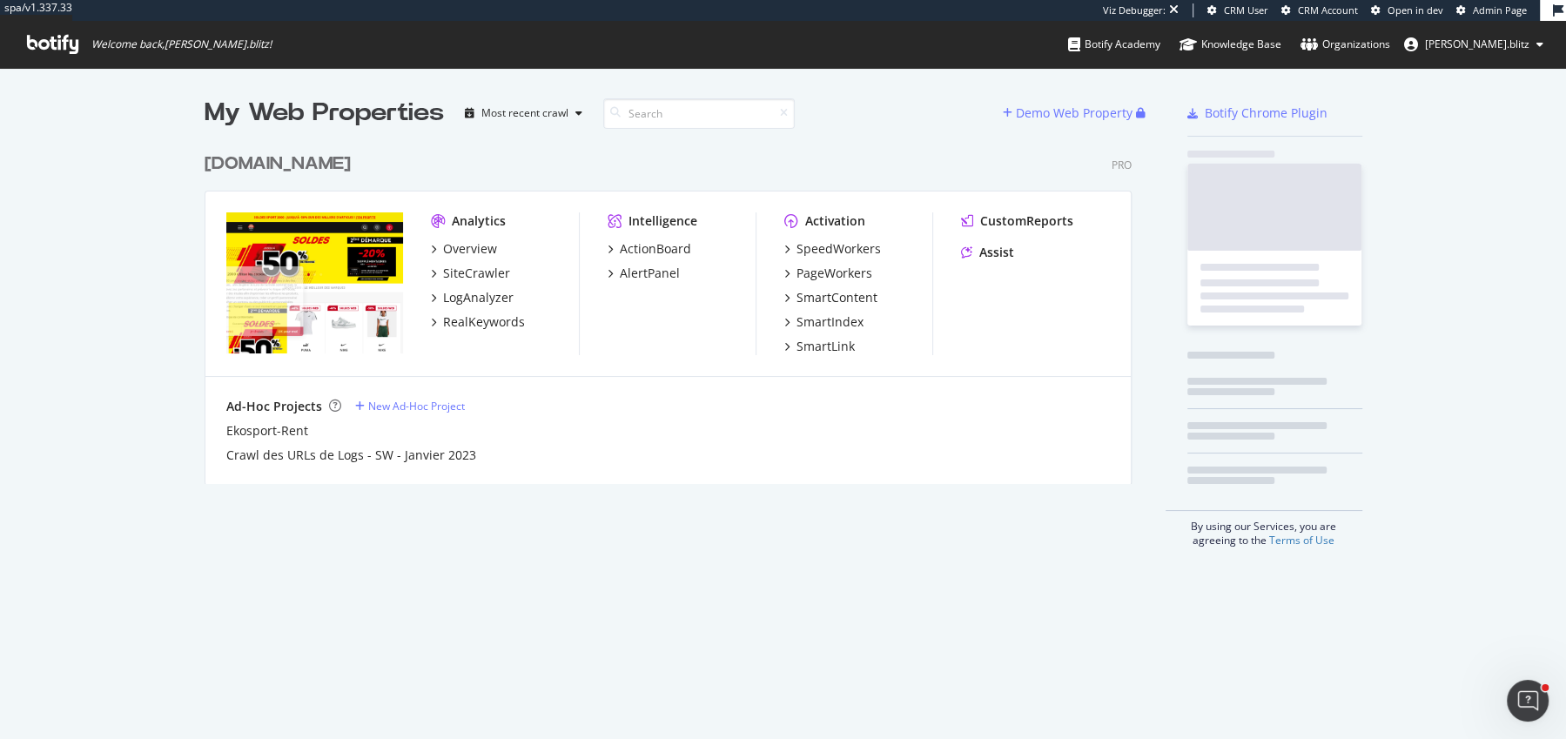
scroll to position [353, 940]
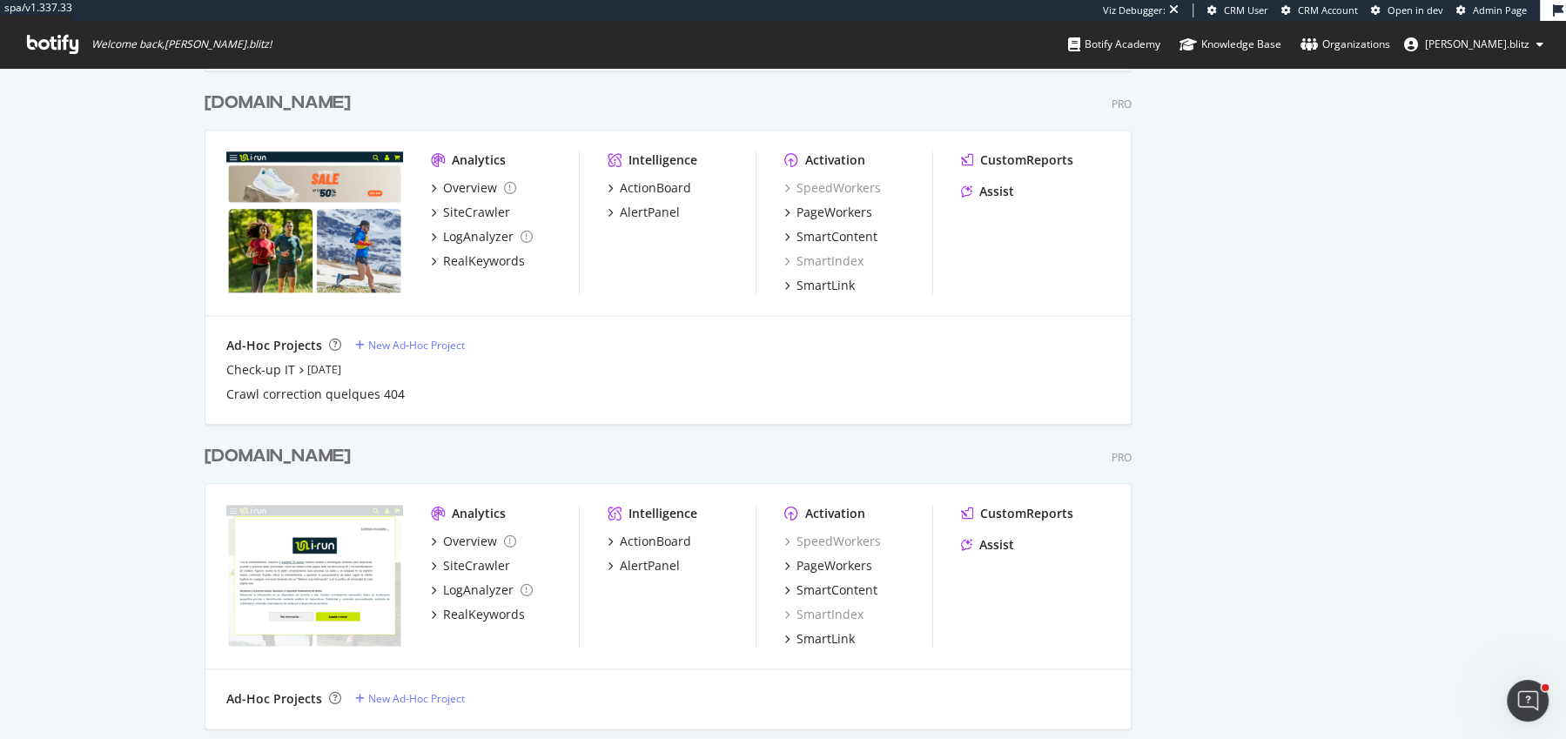
scroll to position [2035, 0]
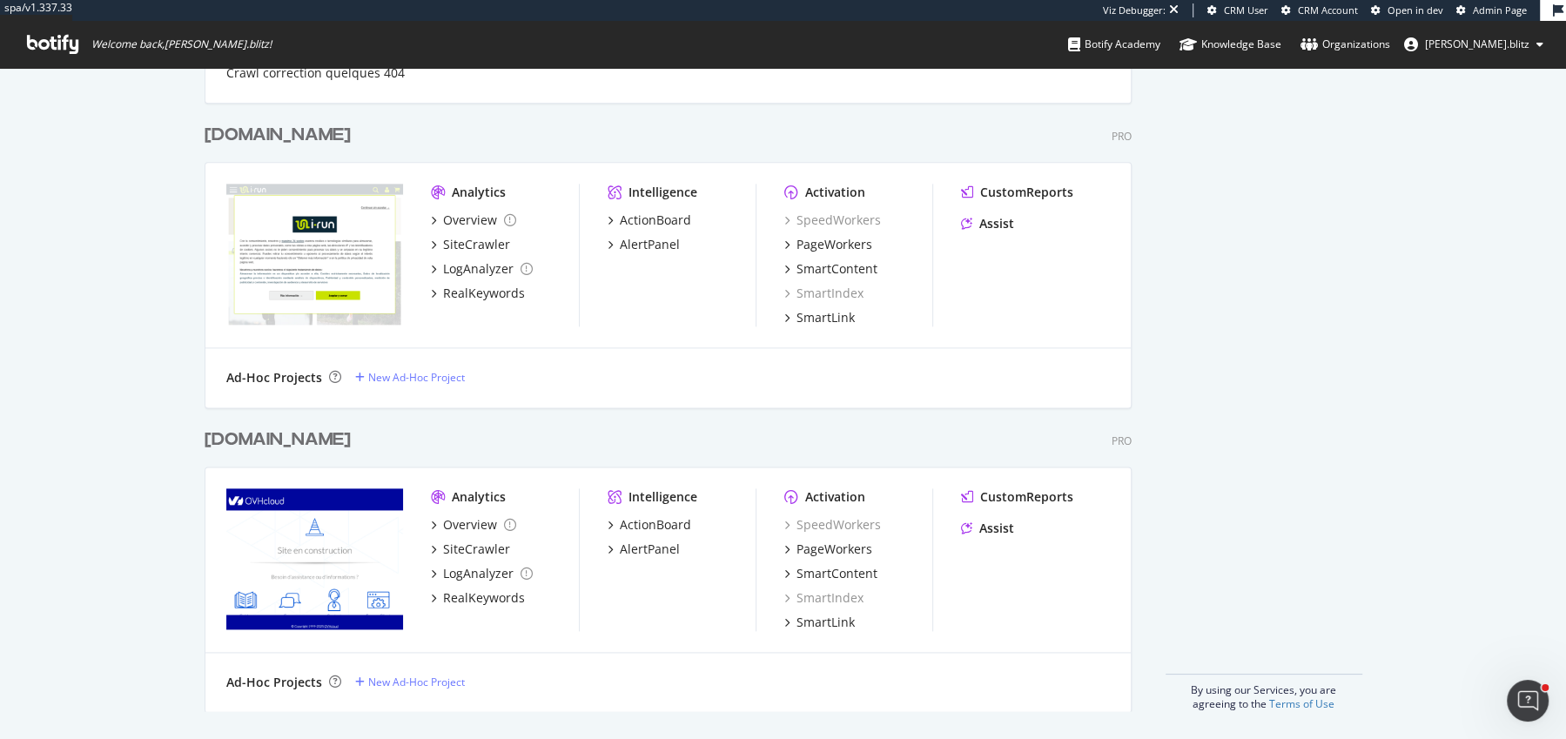
click at [249, 435] on div "[DOMAIN_NAME]" at bounding box center [278, 440] width 146 height 25
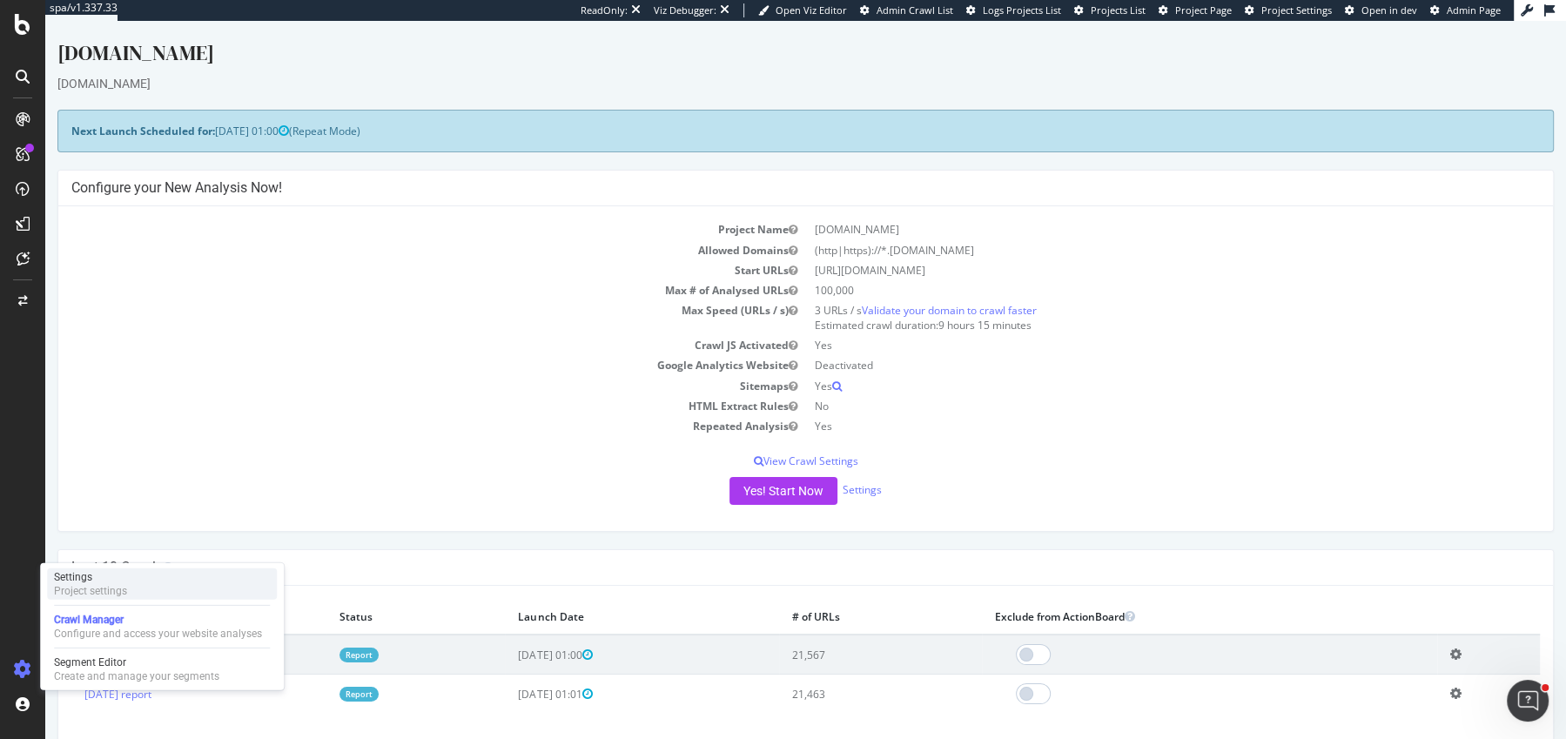
click at [91, 581] on div "Settings" at bounding box center [90, 577] width 73 height 14
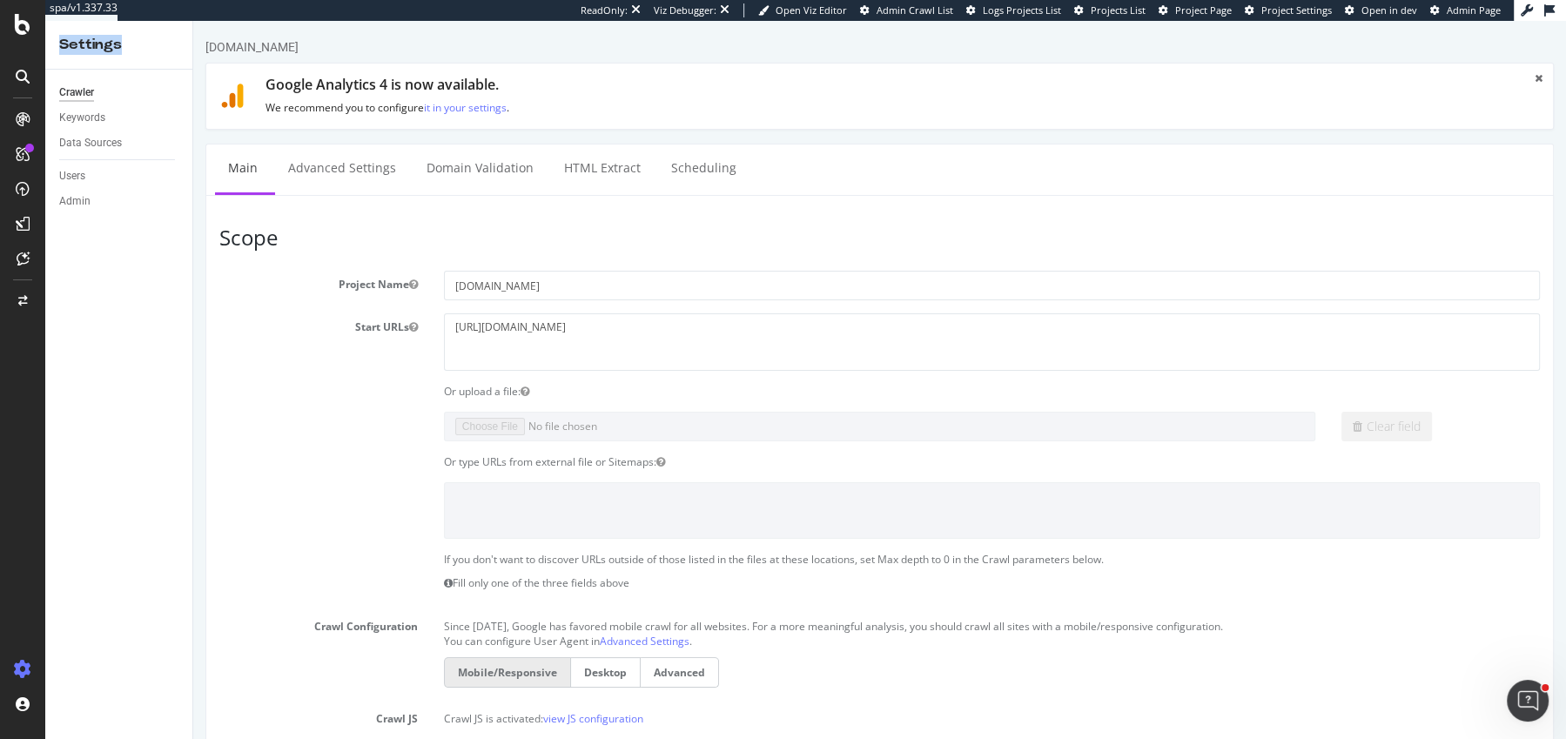
drag, startPoint x: 63, startPoint y: 44, endPoint x: 141, endPoint y: 44, distance: 78.4
click at [142, 44] on div "Settings" at bounding box center [118, 45] width 119 height 20
click at [139, 44] on div "Settings" at bounding box center [118, 45] width 119 height 20
click at [101, 120] on div "Keywords" at bounding box center [82, 118] width 46 height 18
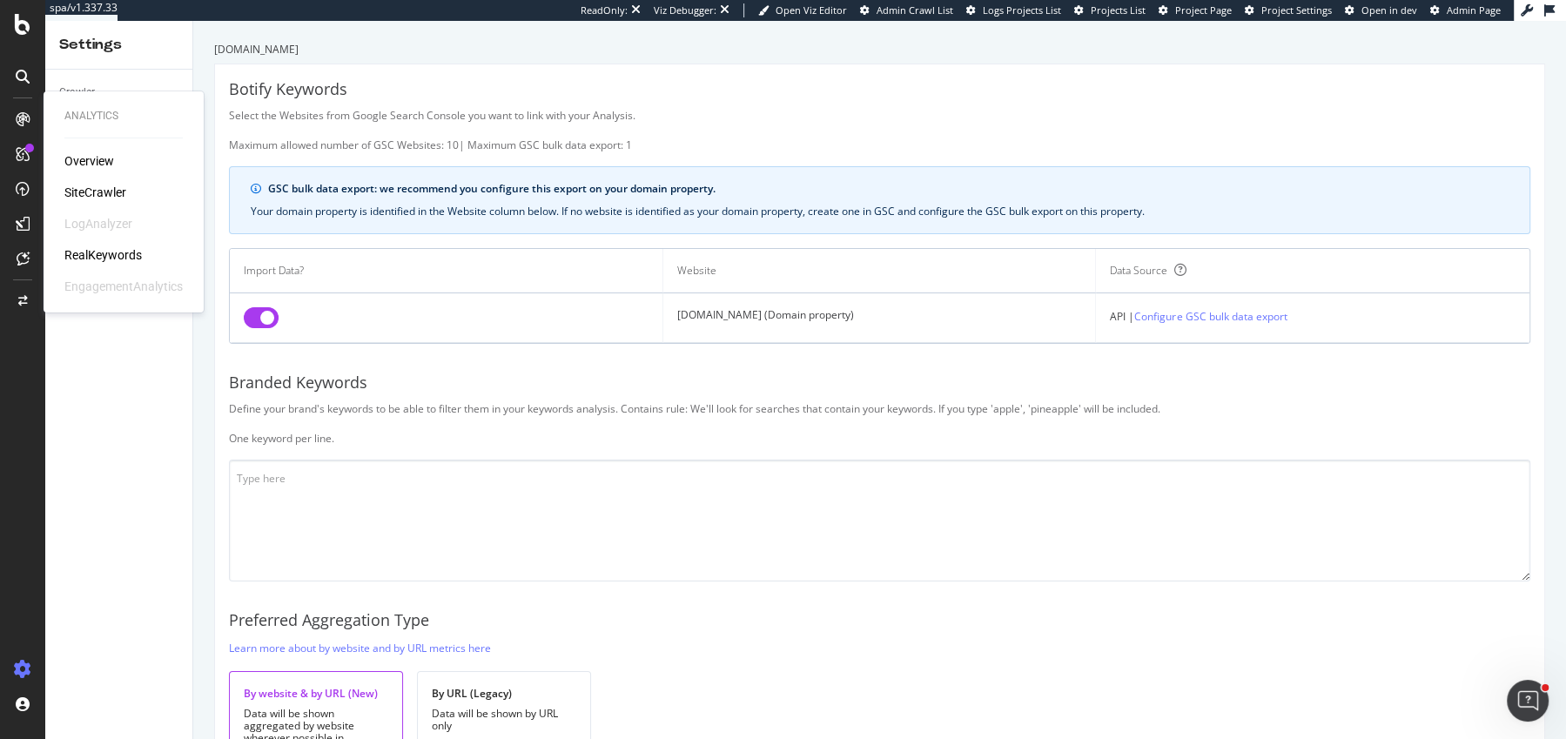
click at [91, 254] on div "RealKeywords" at bounding box center [102, 254] width 77 height 17
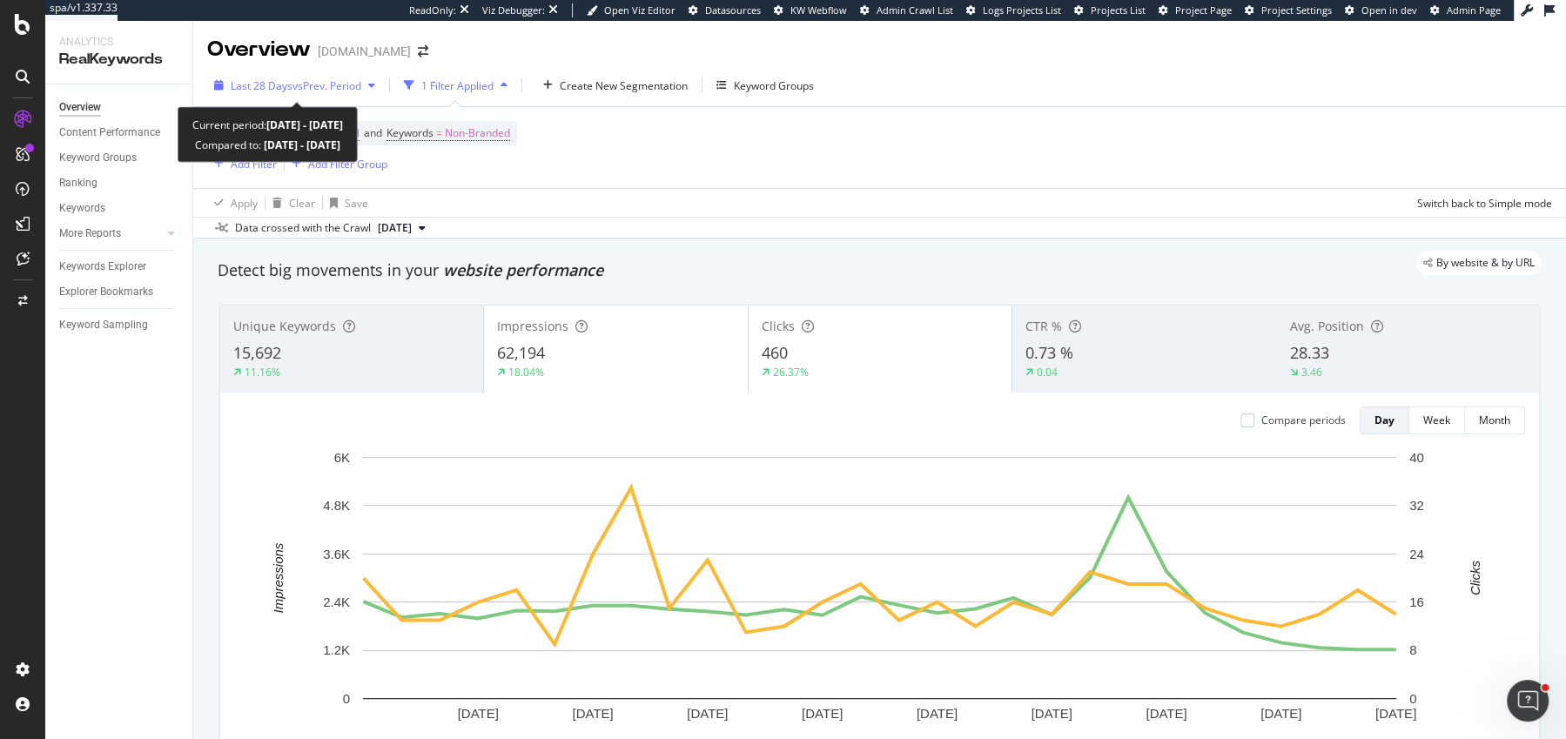
click at [327, 72] on div "Last 28 Days vs Prev. Period" at bounding box center [294, 85] width 175 height 26
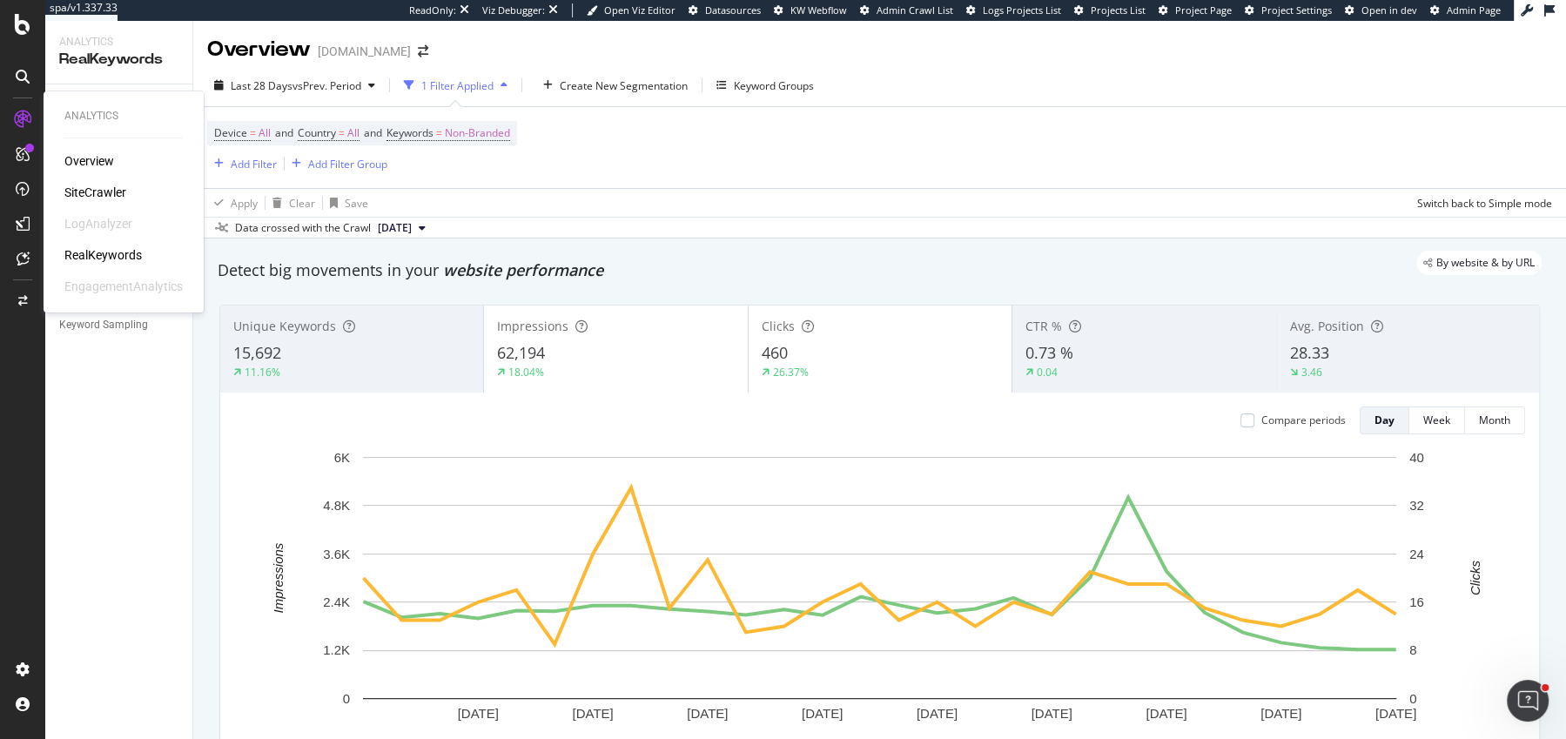
click at [115, 290] on div "EngagementAnalytics" at bounding box center [123, 286] width 118 height 17
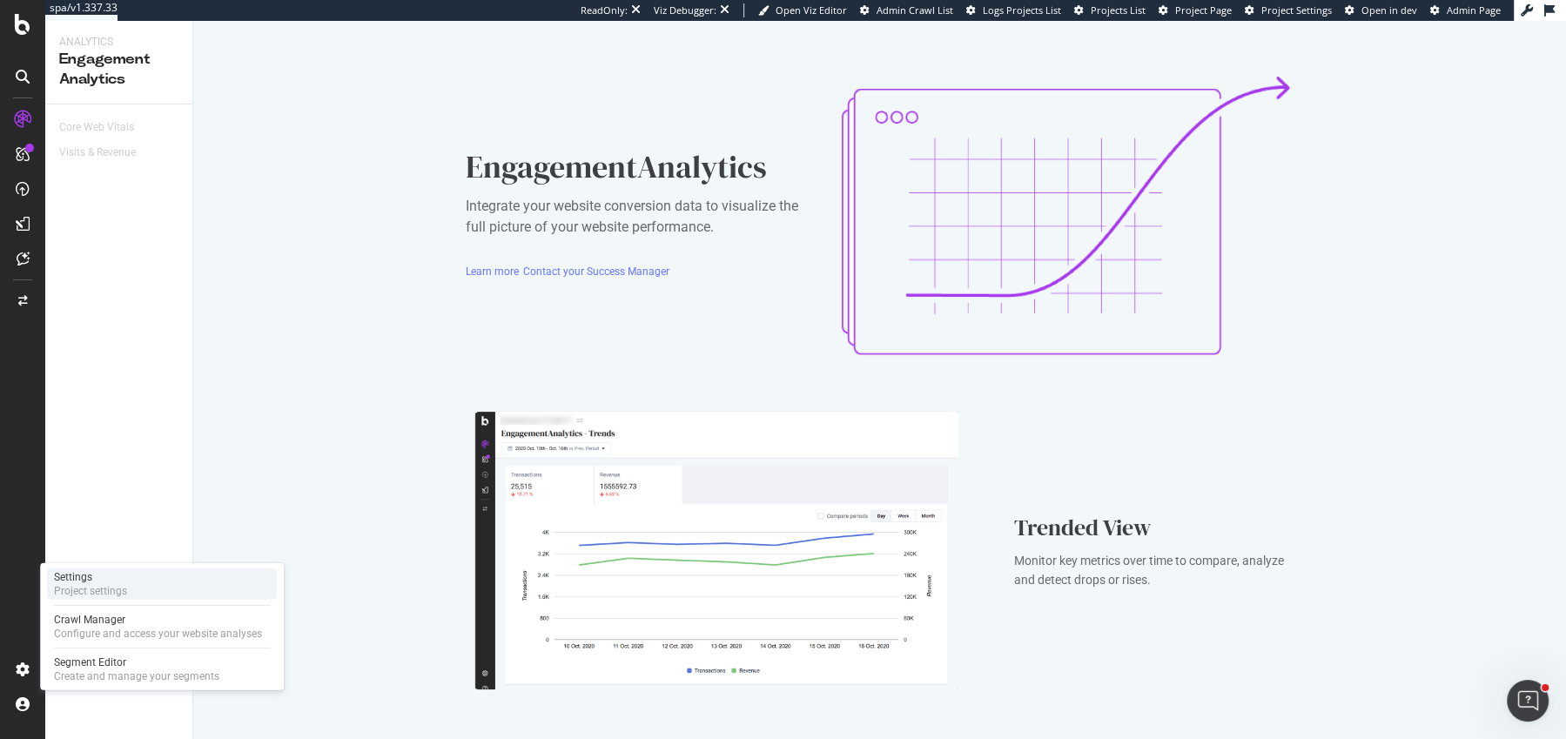
click at [98, 570] on div "Settings" at bounding box center [90, 577] width 73 height 14
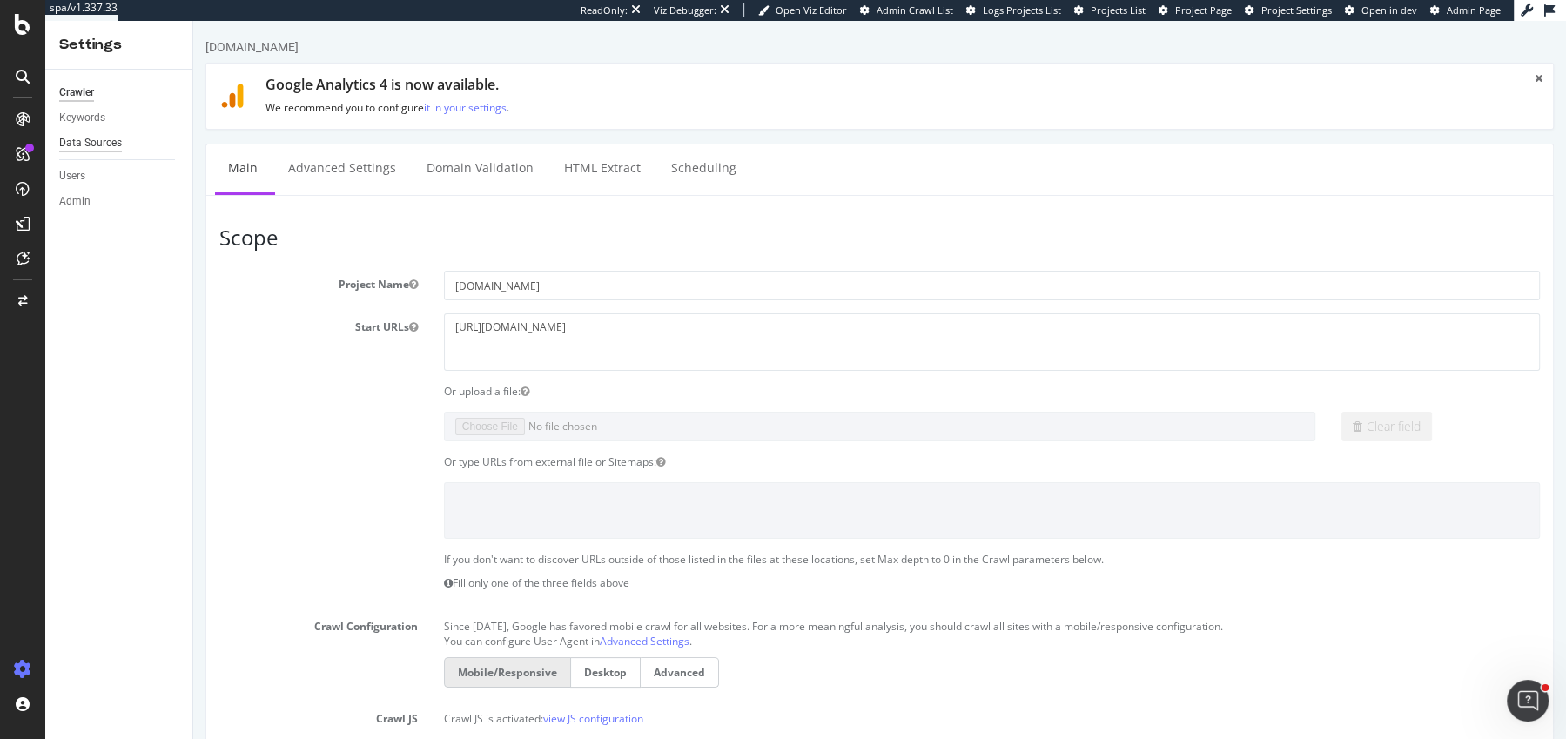
click at [101, 139] on div "Data Sources" at bounding box center [90, 143] width 63 height 18
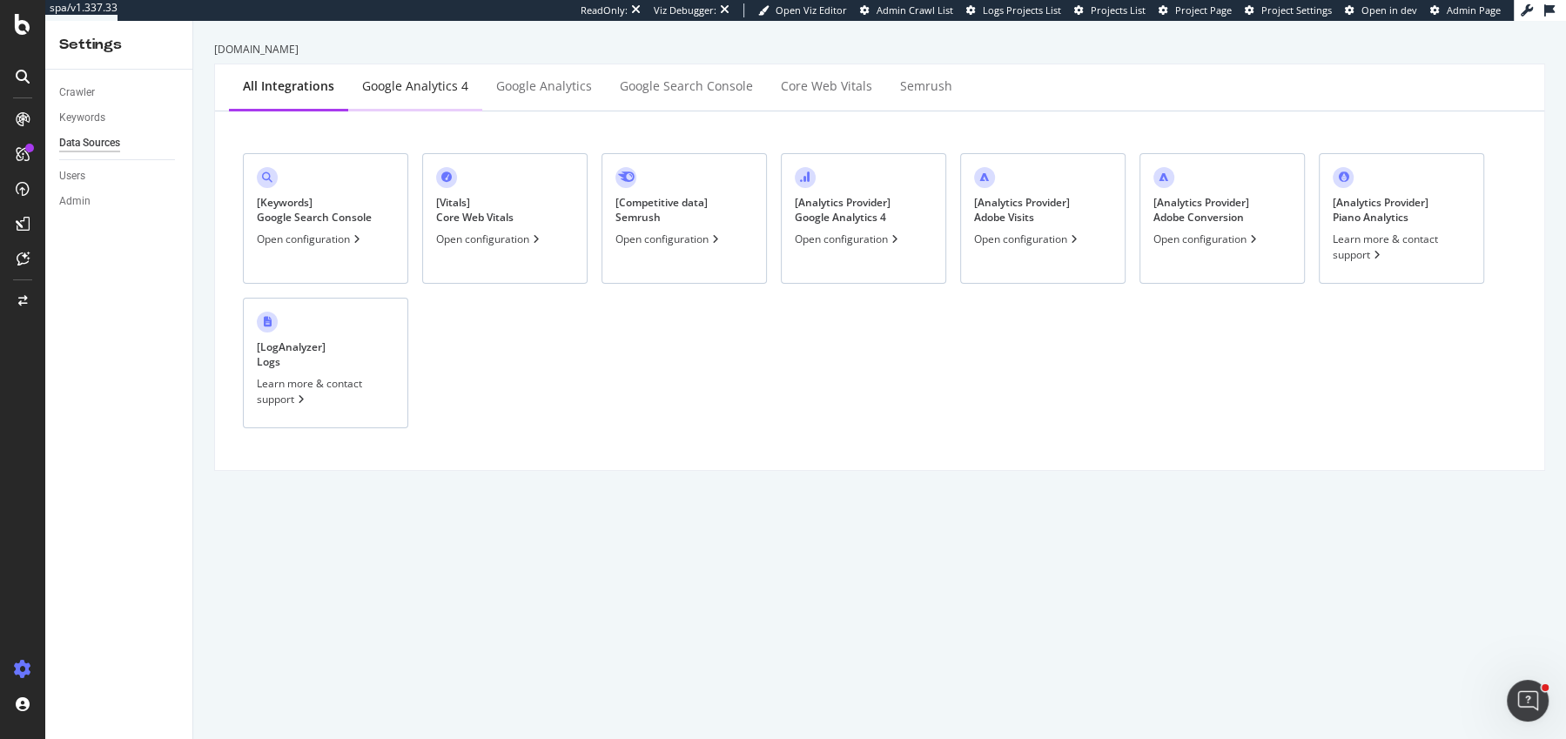
click at [410, 85] on div "Google Analytics 4" at bounding box center [415, 85] width 106 height 17
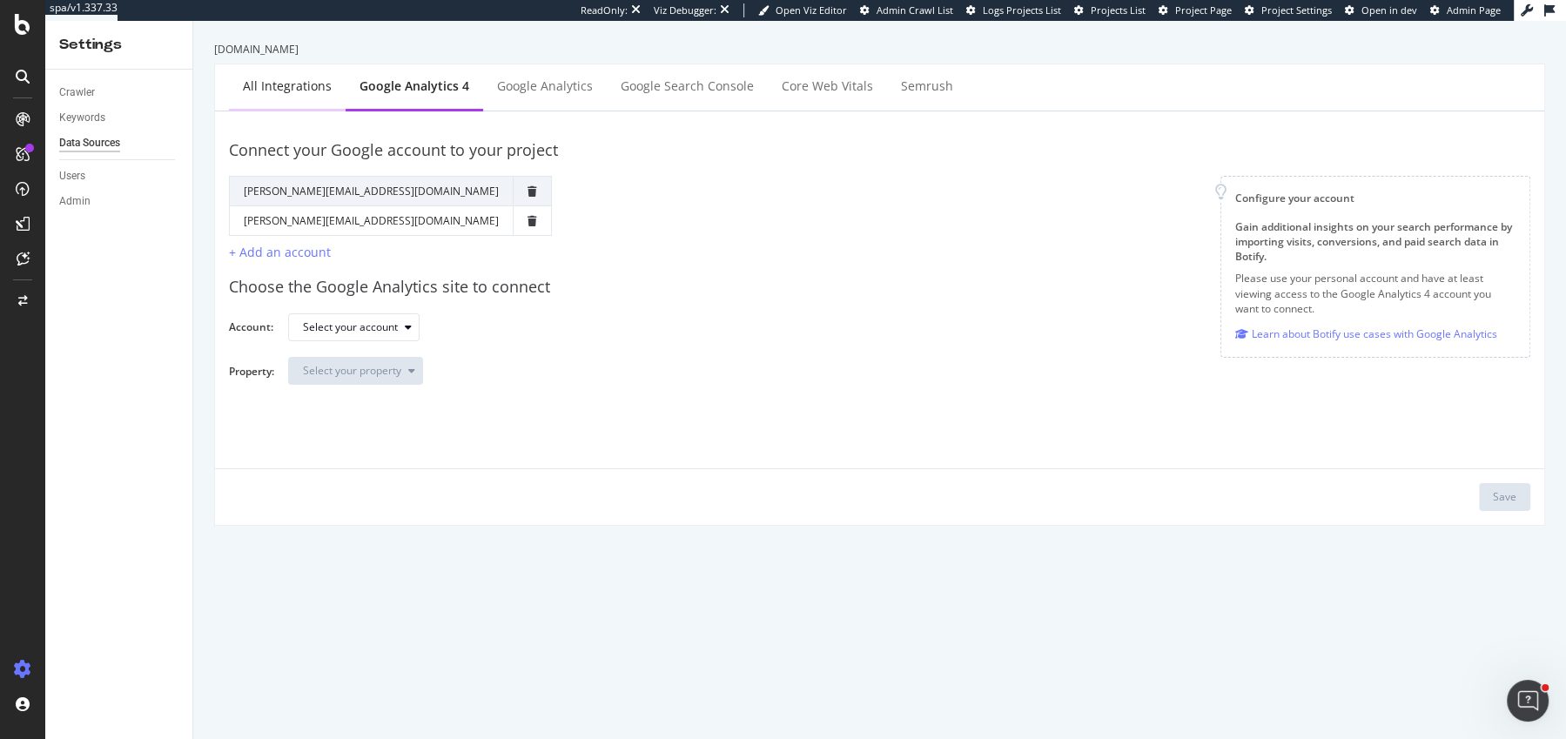
click at [325, 86] on div "All integrations" at bounding box center [287, 85] width 89 height 17
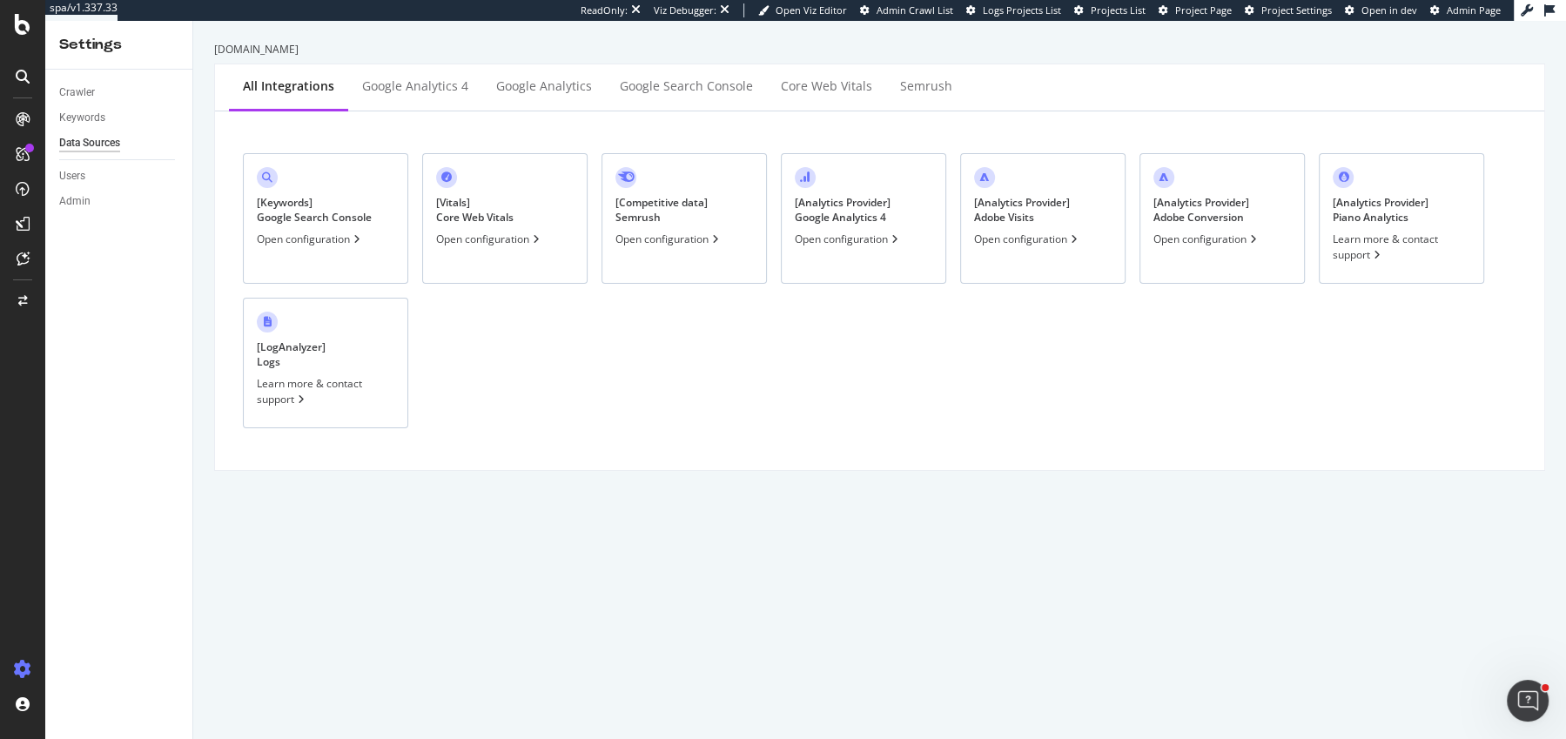
click at [589, 145] on div "[ Keywords ] Google Search Console Open configuration [ Vitals ] Core Web Vital…" at bounding box center [880, 290] width 1302 height 331
click at [589, 149] on div "[ Keywords ] Google Search Console Open configuration [ Vitals ] Core Web Vital…" at bounding box center [880, 290] width 1302 height 331
drag, startPoint x: 248, startPoint y: 49, endPoint x: 198, endPoint y: 49, distance: 50.5
click at [196, 51] on div "irun.at All integrations Google Analytics 4 Google Analytics Google Search Cons…" at bounding box center [879, 380] width 1373 height 718
click at [198, 50] on div "irun.at All integrations Google Analytics 4 Google Analytics Google Search Cons…" at bounding box center [879, 380] width 1373 height 718
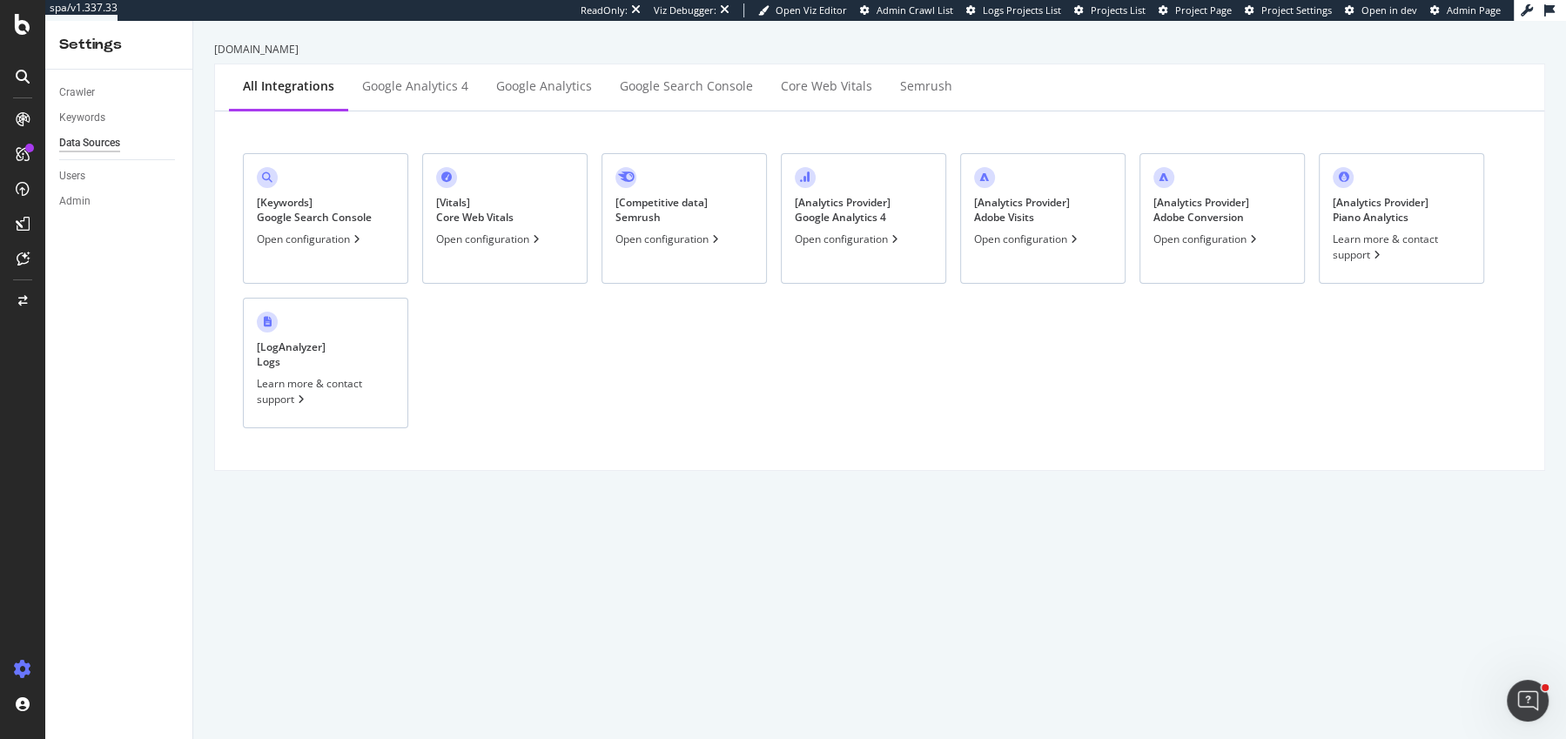
click at [199, 85] on div "irun.at All integrations Google Analytics 4 Google Analytics Google Search Cons…" at bounding box center [879, 380] width 1373 height 718
click at [200, 81] on div "irun.at All integrations Google Analytics 4 Google Analytics Google Search Cons…" at bounding box center [879, 380] width 1373 height 718
click at [18, 20] on icon at bounding box center [23, 24] width 16 height 21
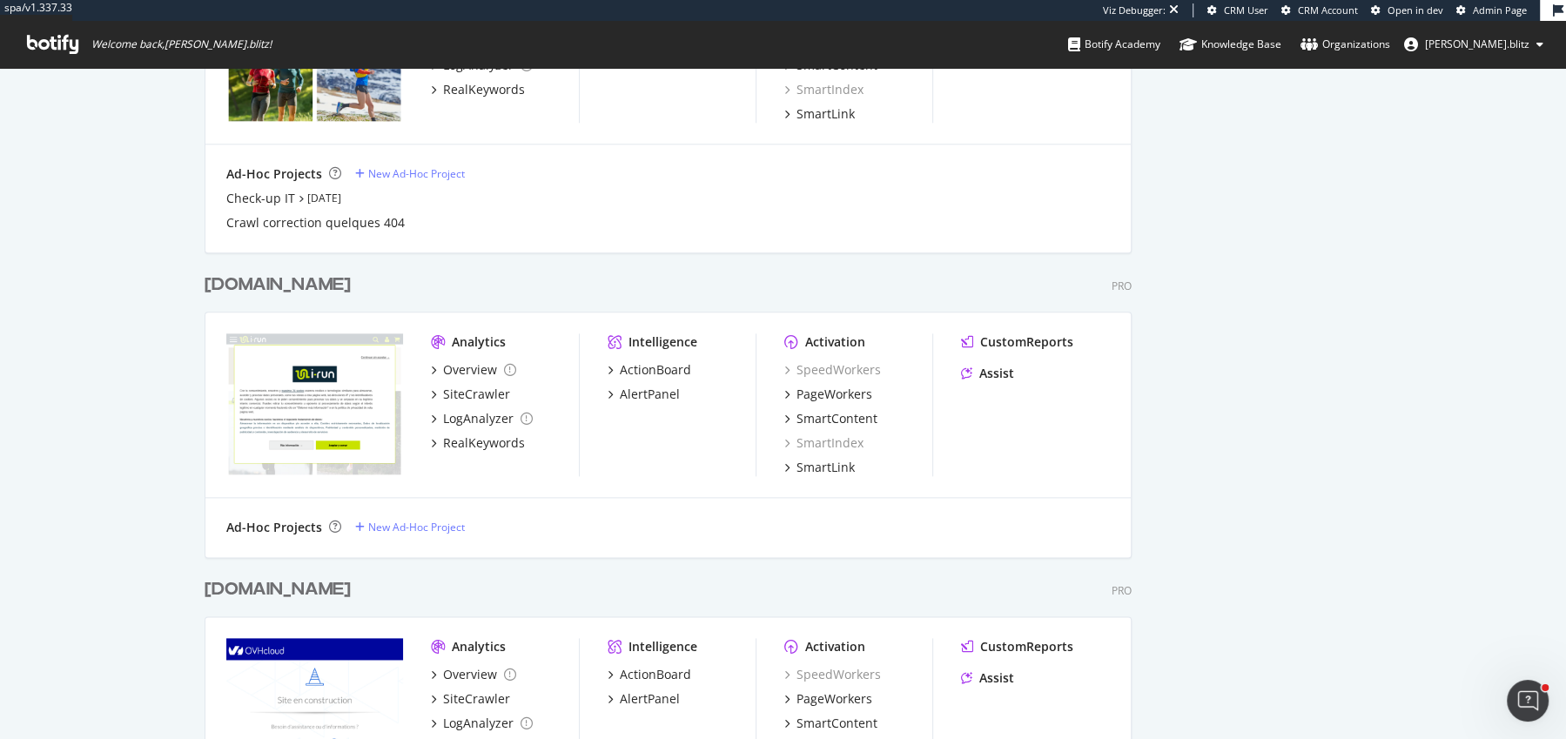
scroll to position [1768, 0]
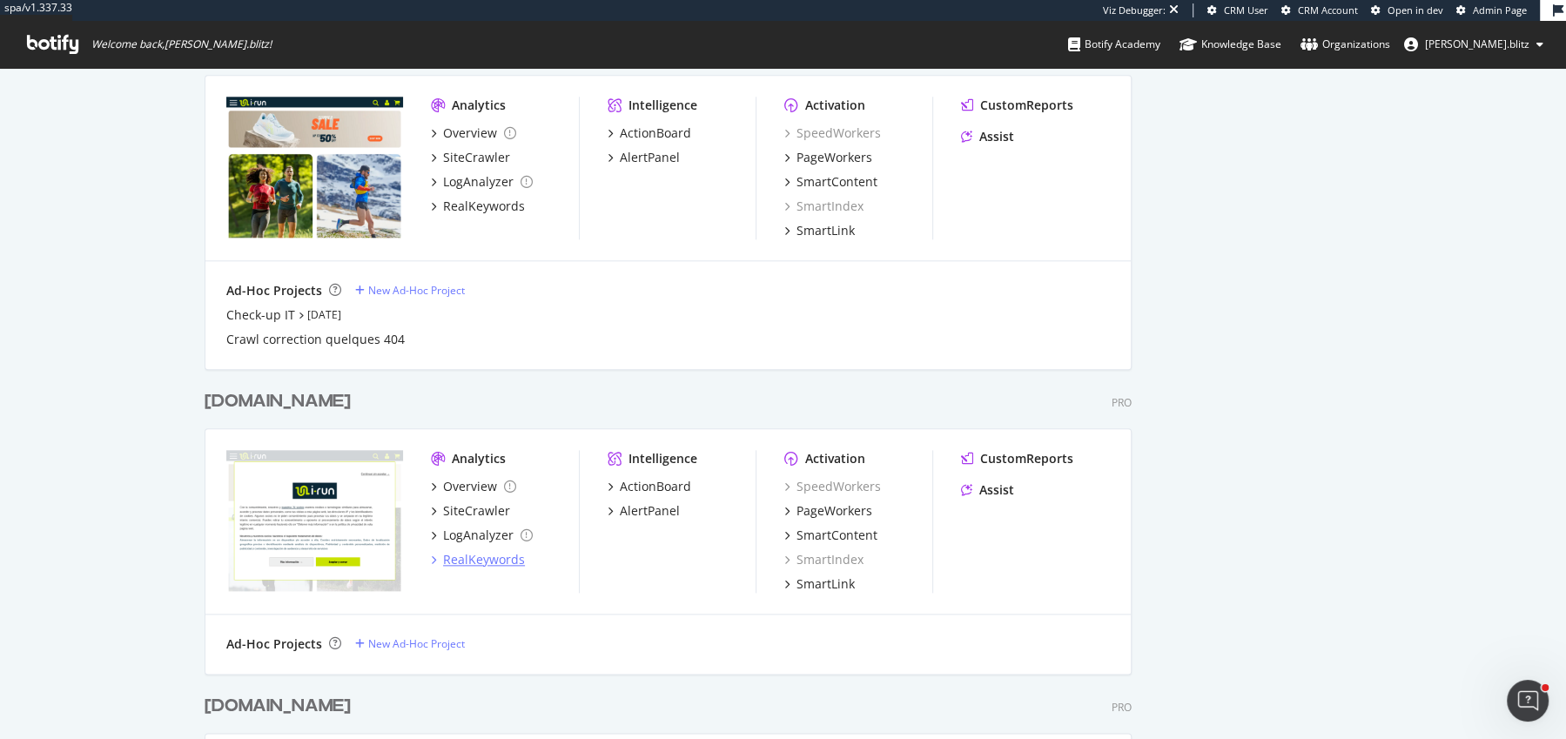
click at [475, 562] on div "RealKeywords" at bounding box center [484, 559] width 82 height 17
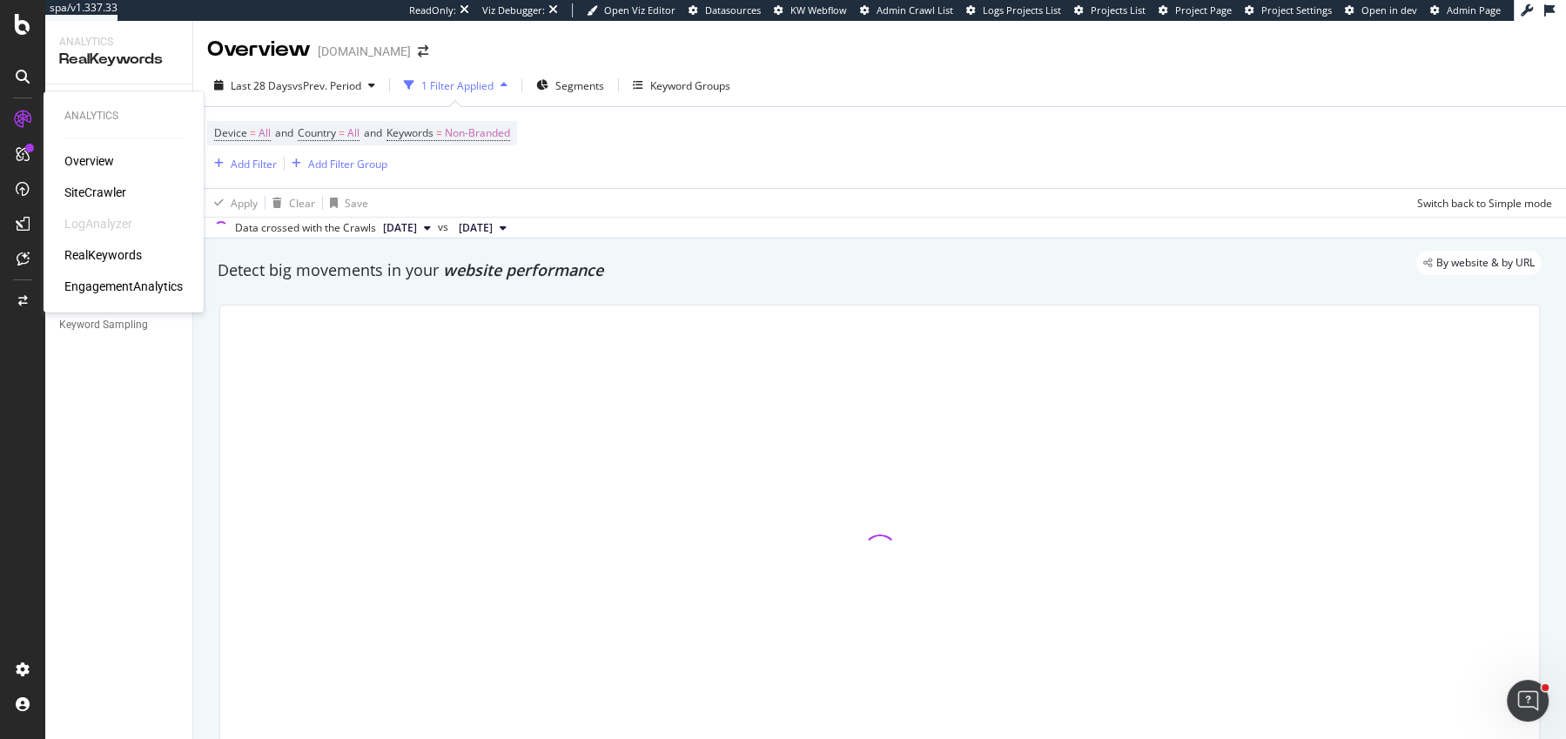
click at [102, 288] on div "EngagementAnalytics" at bounding box center [123, 286] width 118 height 17
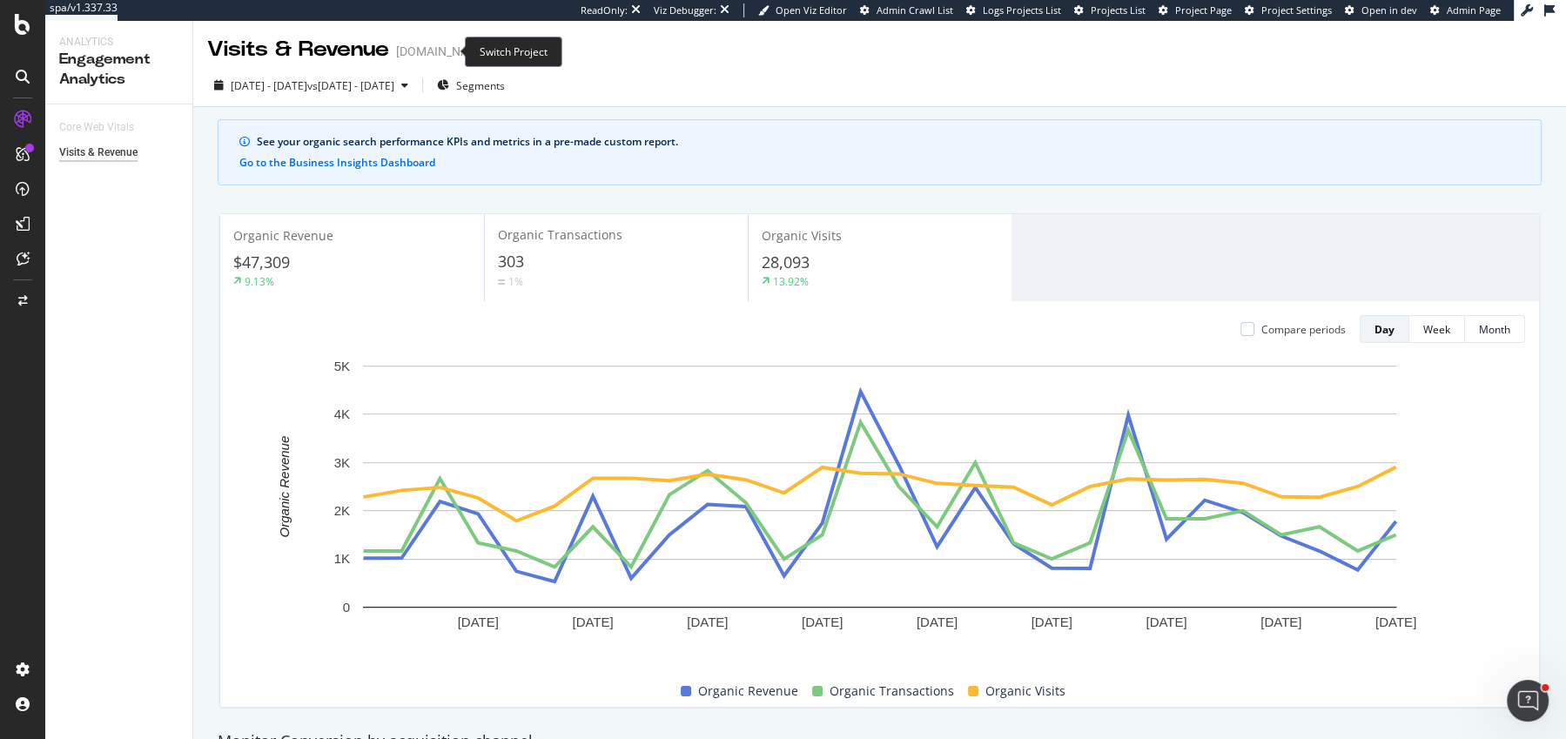
click at [496, 51] on icon "arrow-right-arrow-left" at bounding box center [501, 51] width 10 height 12
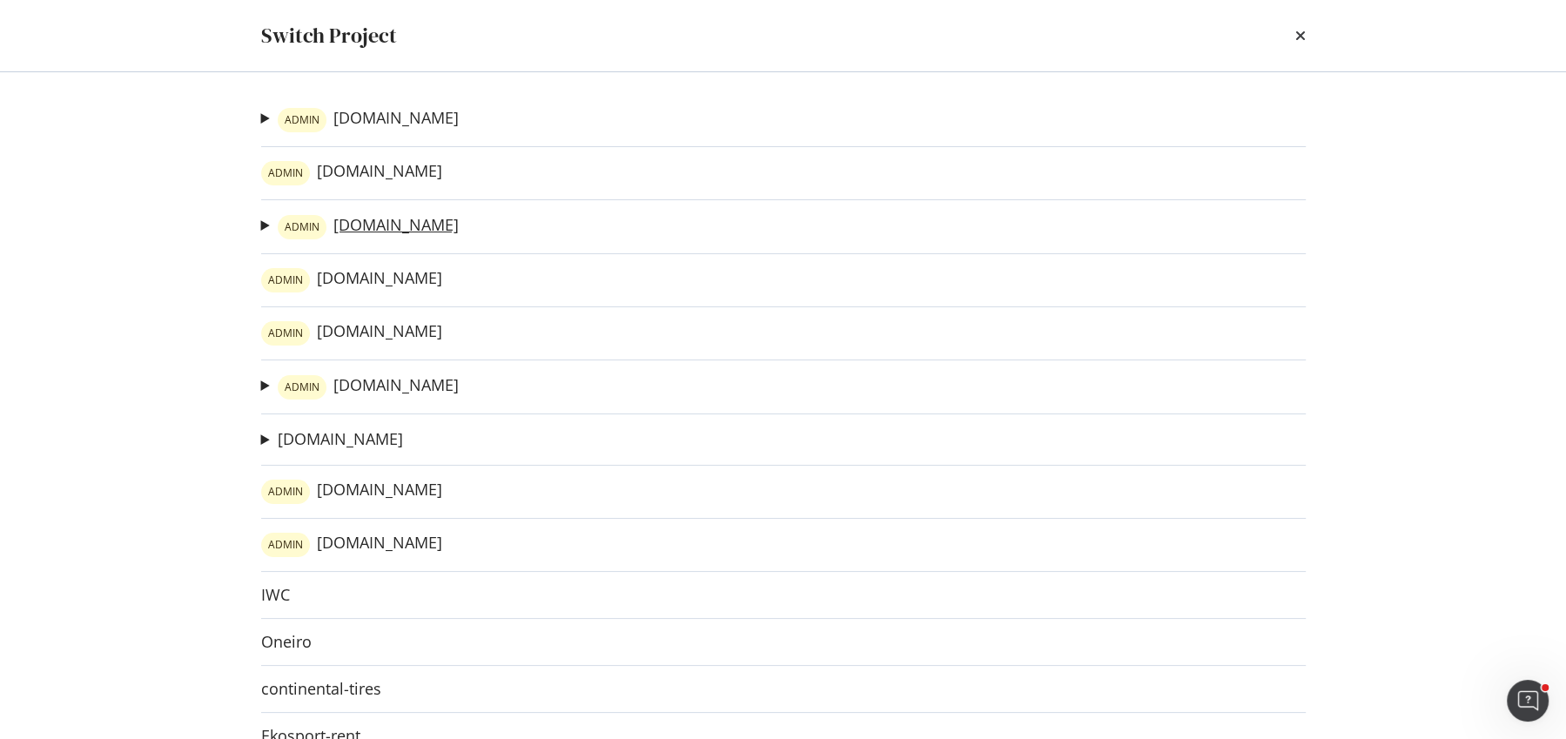
click at [354, 216] on link "ADMIN irun.it" at bounding box center [368, 227] width 181 height 24
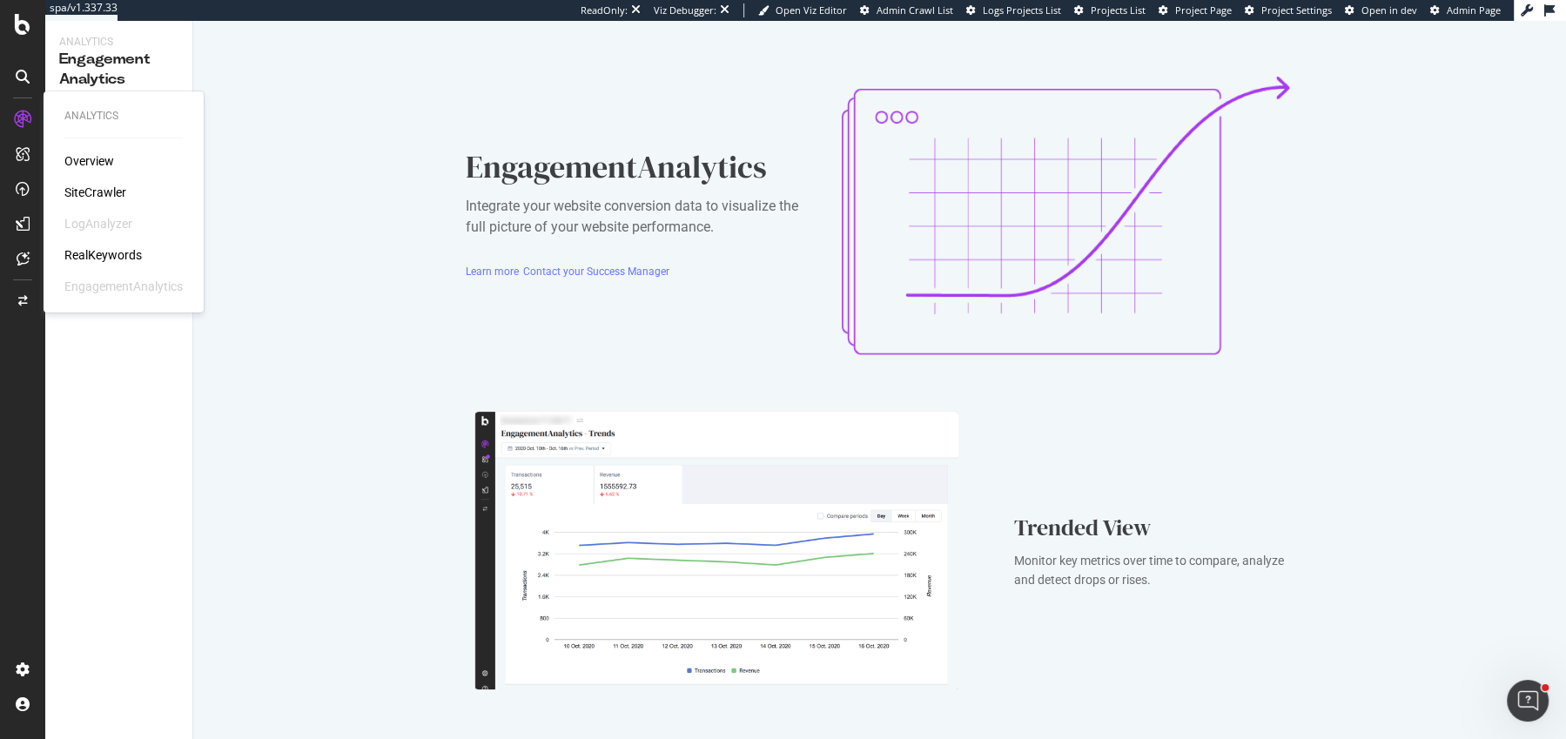
click at [112, 256] on div "RealKeywords" at bounding box center [102, 254] width 77 height 17
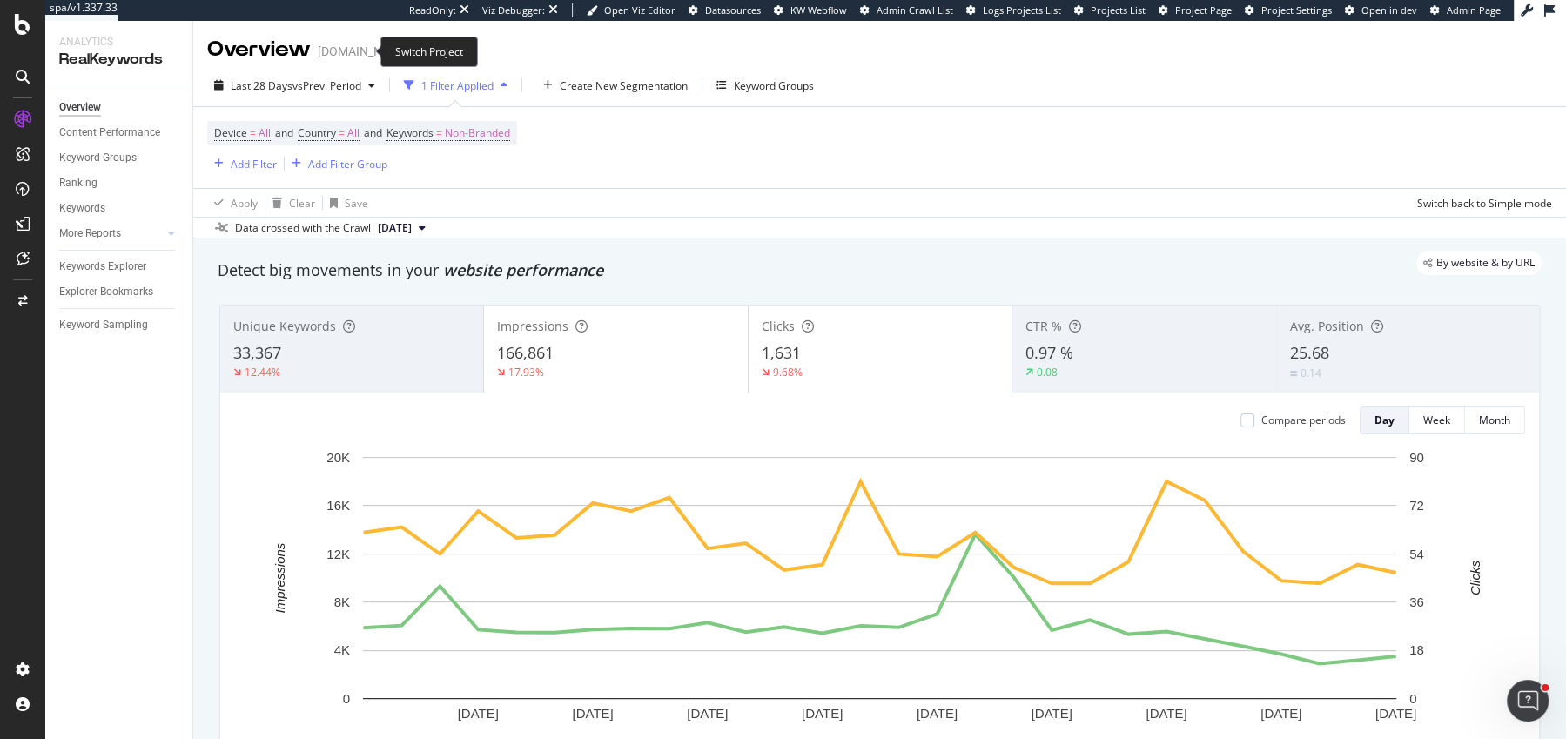
click at [418, 51] on icon "arrow-right-arrow-left" at bounding box center [423, 51] width 10 height 12
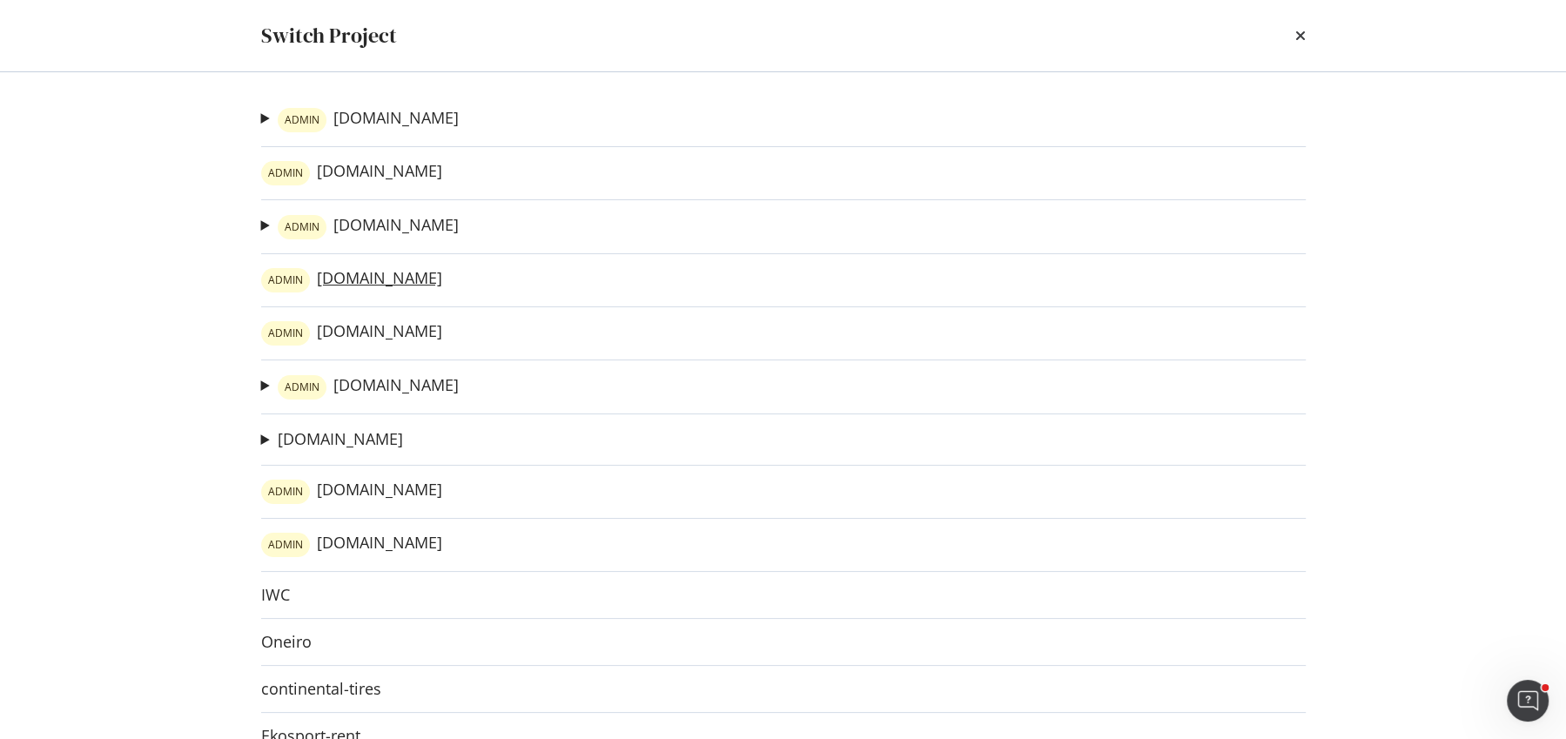
click at [352, 278] on link "ADMIN irun.ie" at bounding box center [351, 280] width 181 height 24
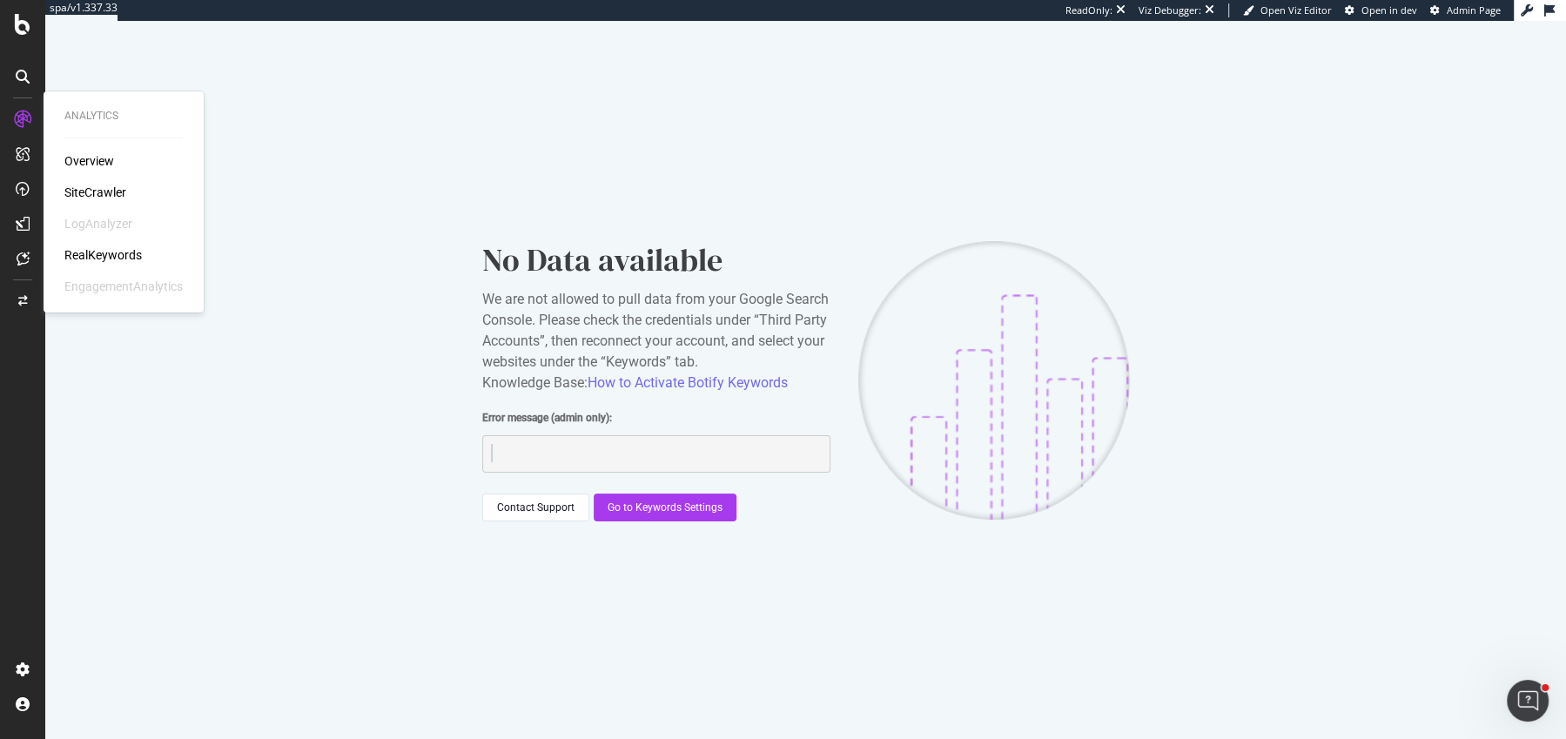
click at [97, 253] on div "RealKeywords" at bounding box center [102, 254] width 77 height 17
click at [98, 205] on div "Overview SiteCrawler LogAnalyzer RealKeywords EngagementAnalytics" at bounding box center [123, 223] width 118 height 143
click at [98, 187] on div "SiteCrawler" at bounding box center [95, 192] width 62 height 17
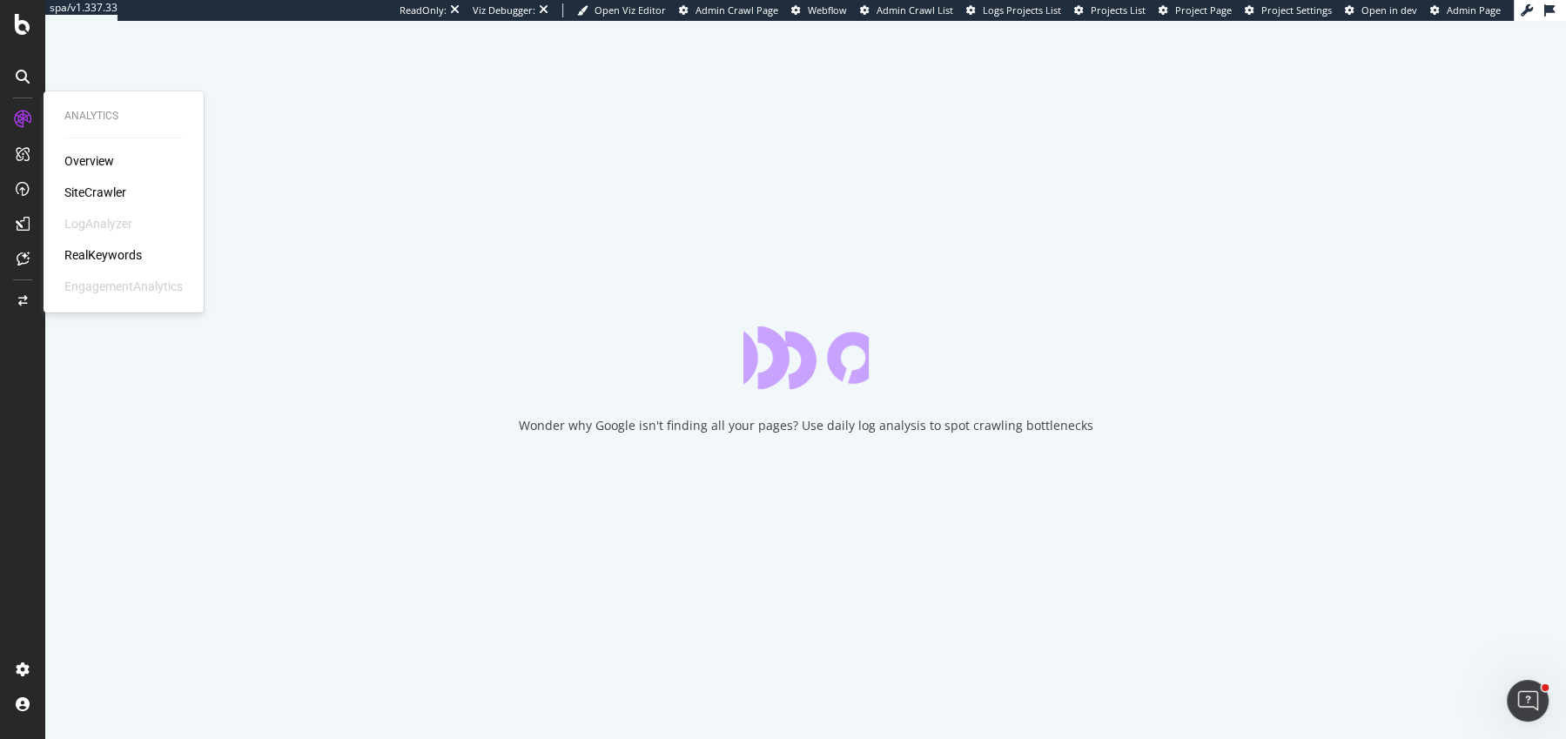
click at [98, 247] on div "RealKeywords" at bounding box center [102, 254] width 77 height 17
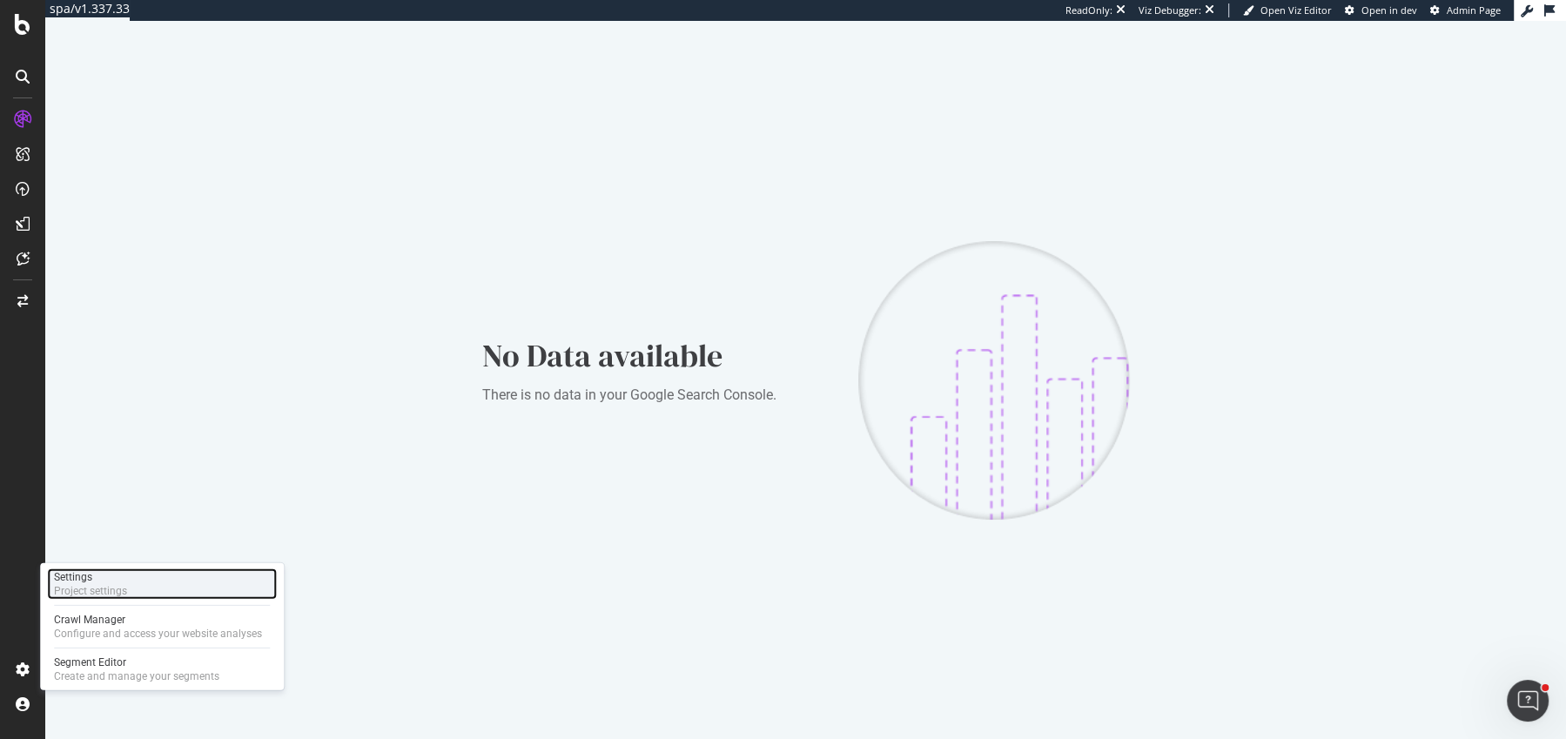
click at [97, 582] on div "Settings" at bounding box center [90, 577] width 73 height 14
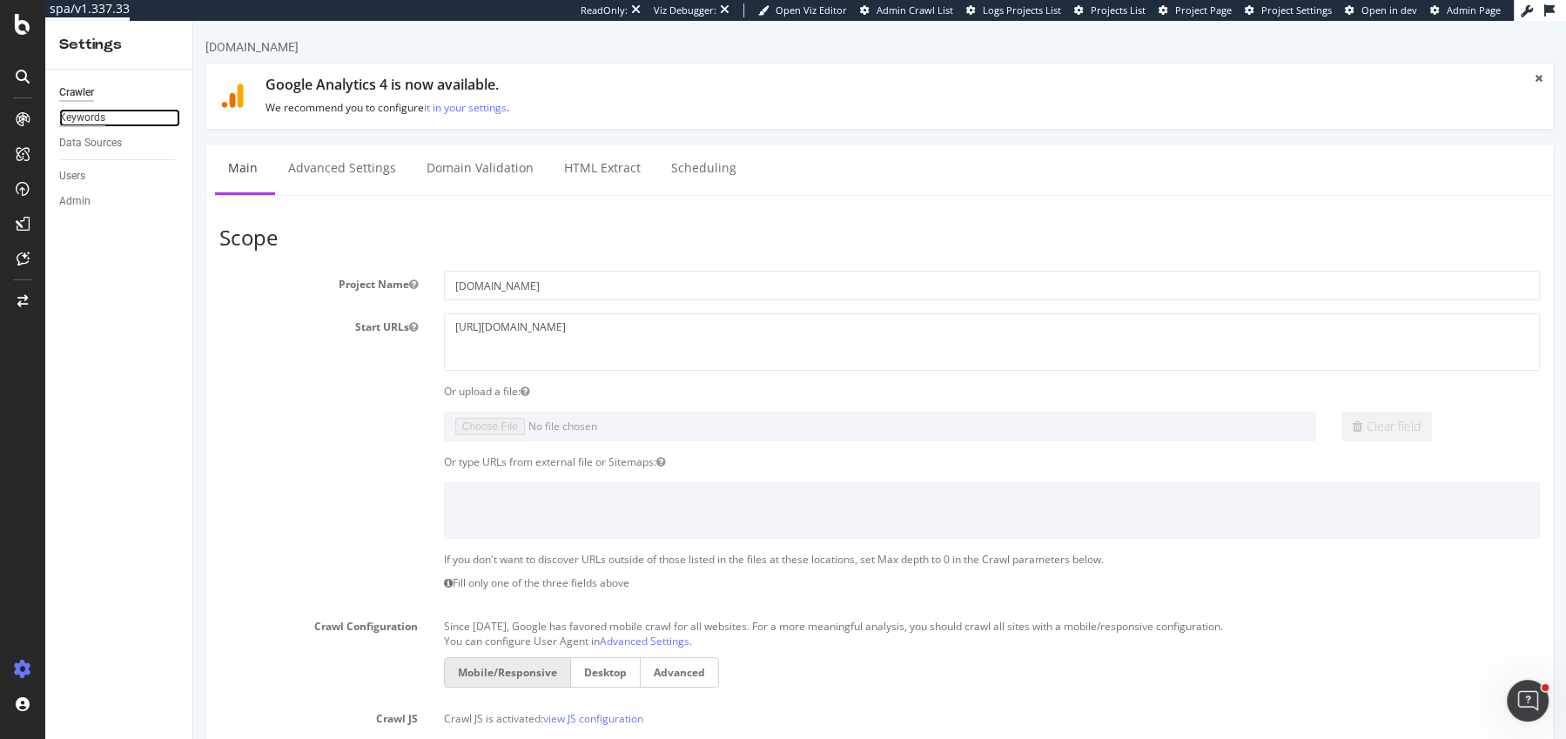
click at [94, 114] on div "Keywords" at bounding box center [82, 118] width 46 height 18
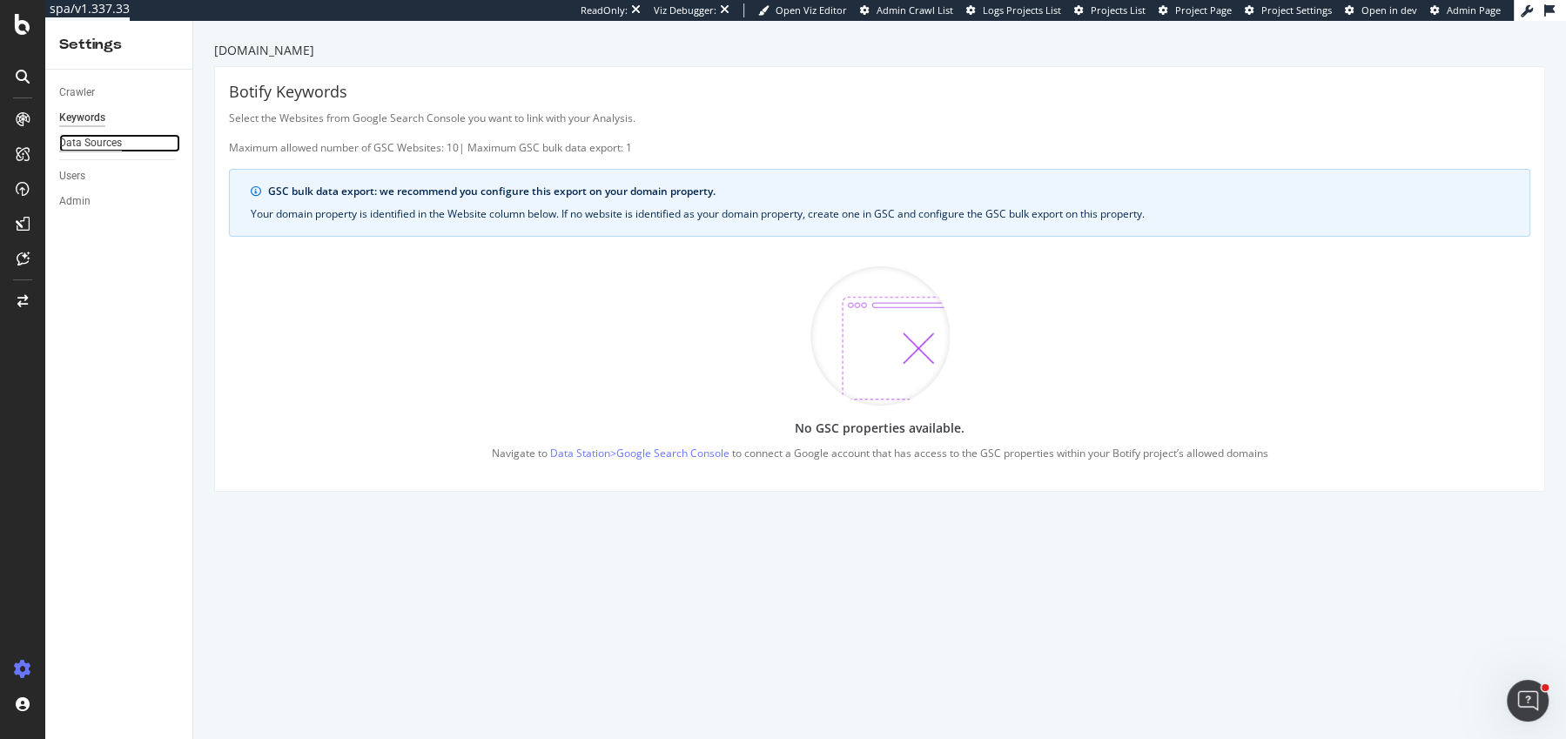
click at [93, 137] on div "Data Sources" at bounding box center [90, 143] width 63 height 18
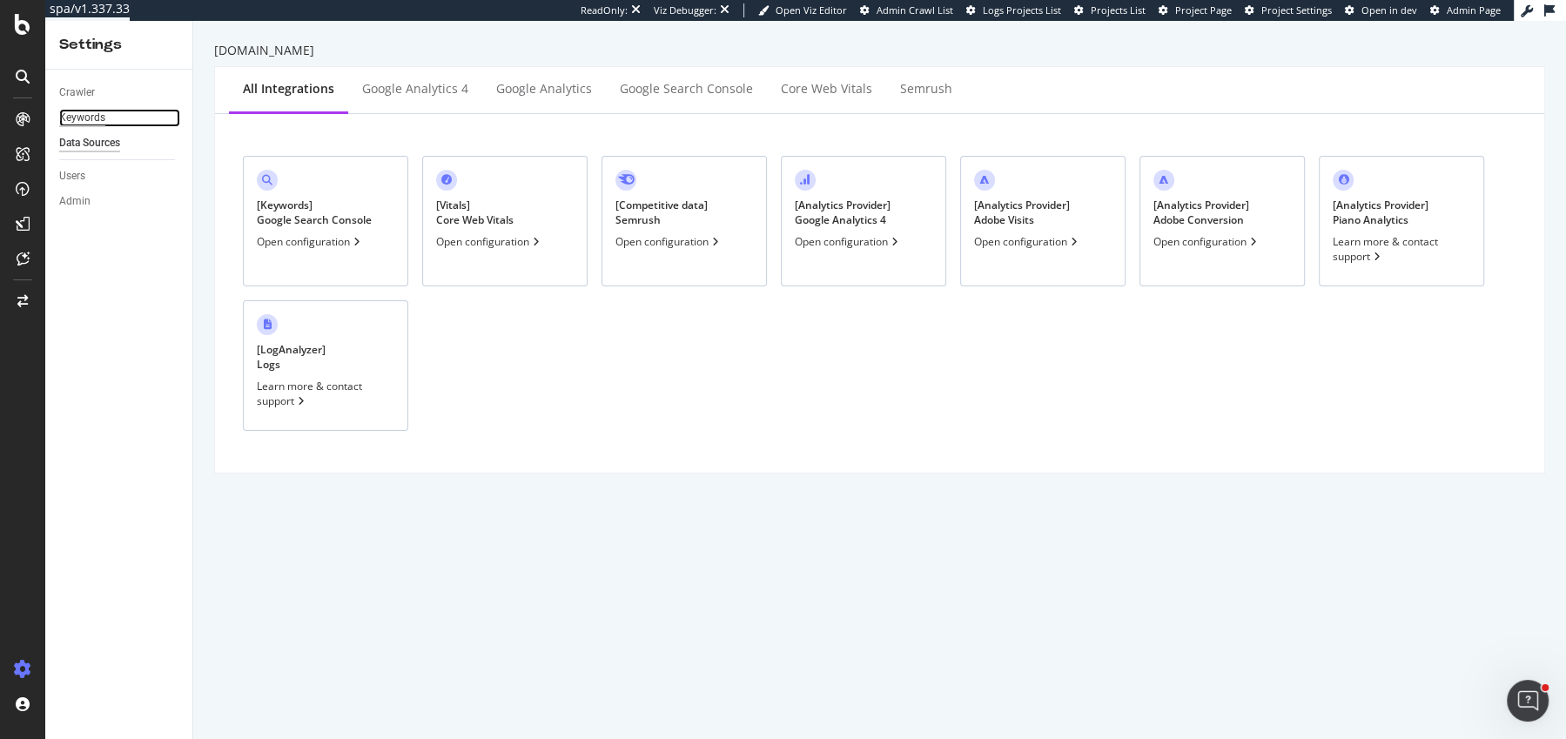
click at [92, 121] on div "Keywords" at bounding box center [82, 118] width 46 height 18
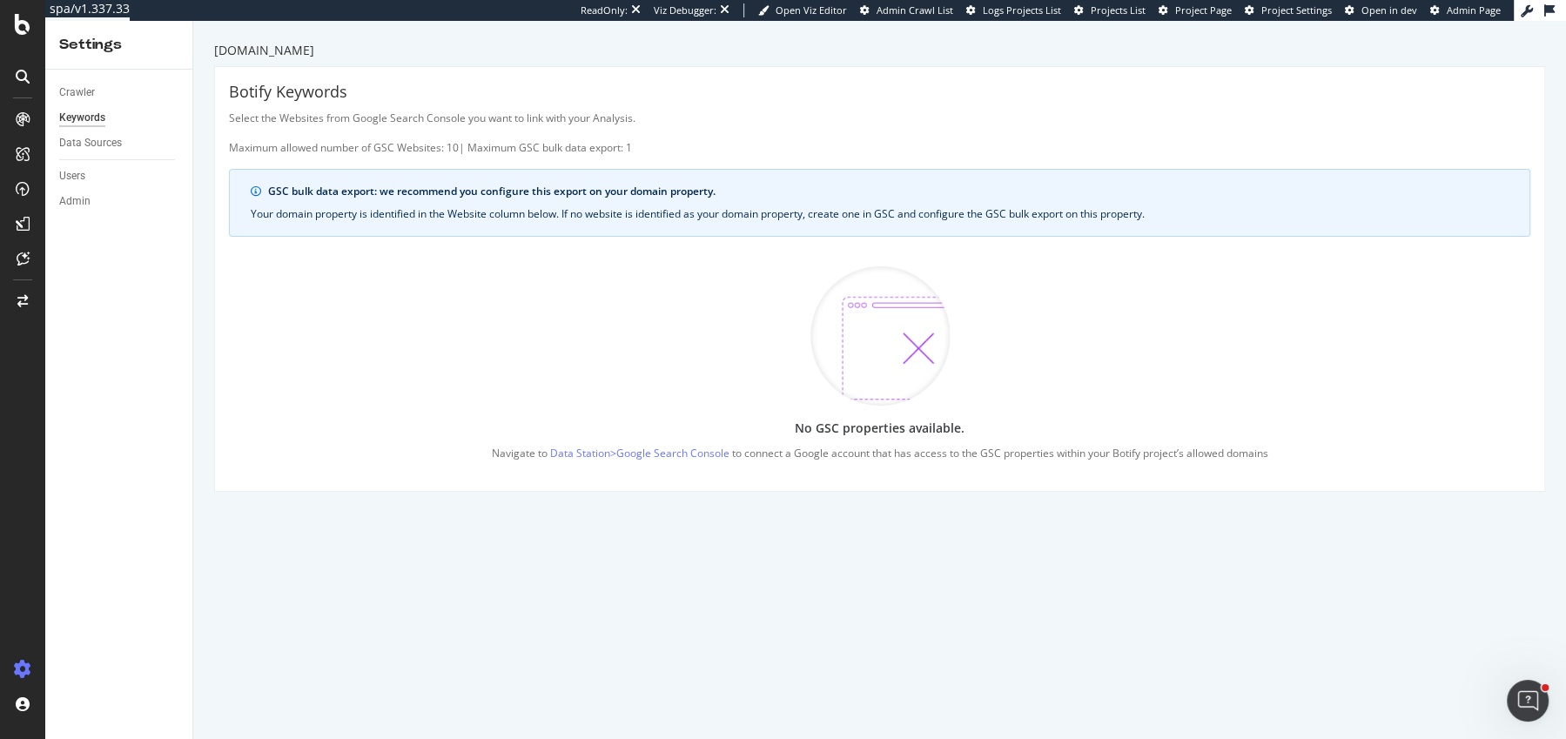
click at [241, 50] on div "[DOMAIN_NAME]" at bounding box center [879, 50] width 1331 height 17
click at [107, 44] on div "Settings" at bounding box center [118, 45] width 119 height 20
click at [26, 22] on icon at bounding box center [23, 24] width 16 height 21
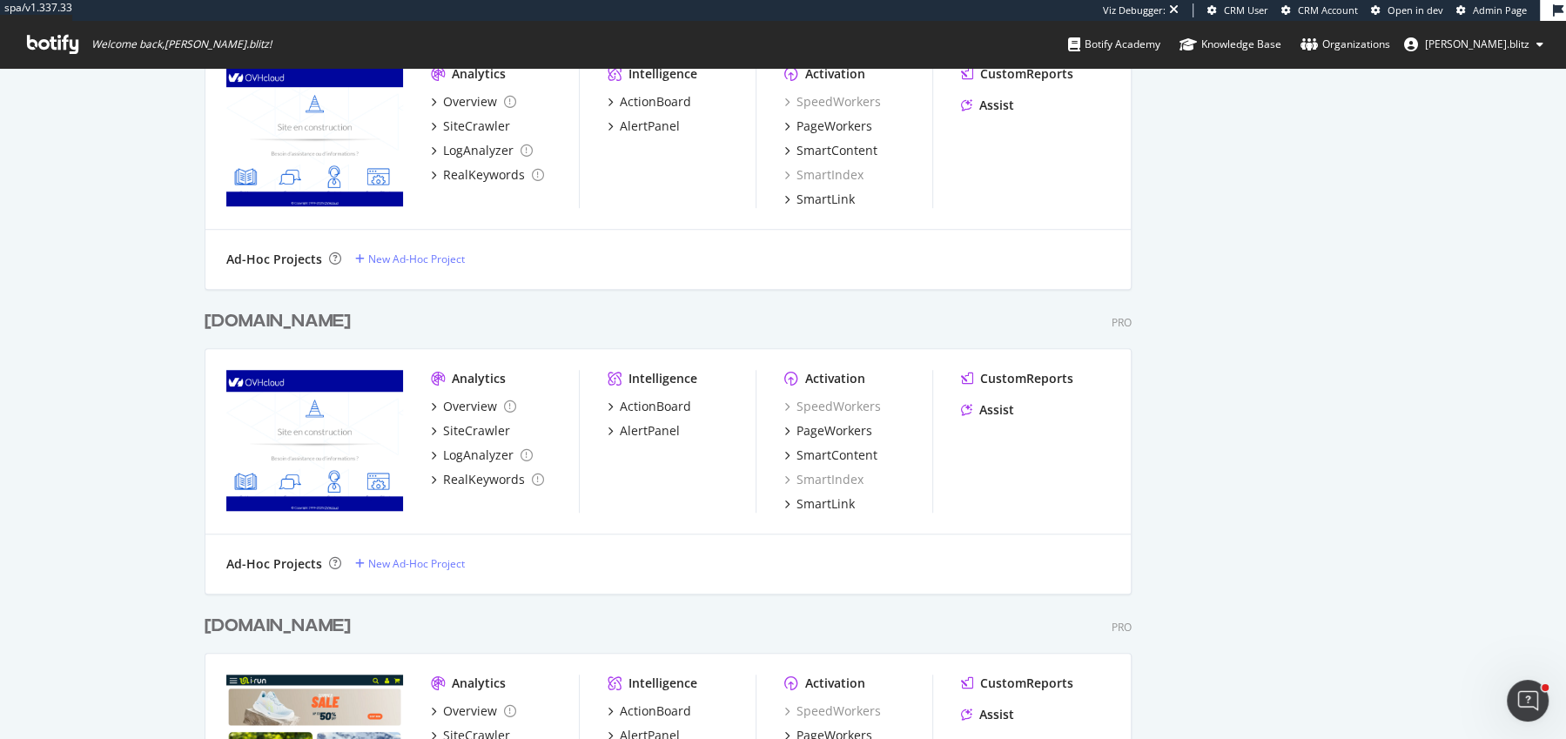
scroll to position [1195, 0]
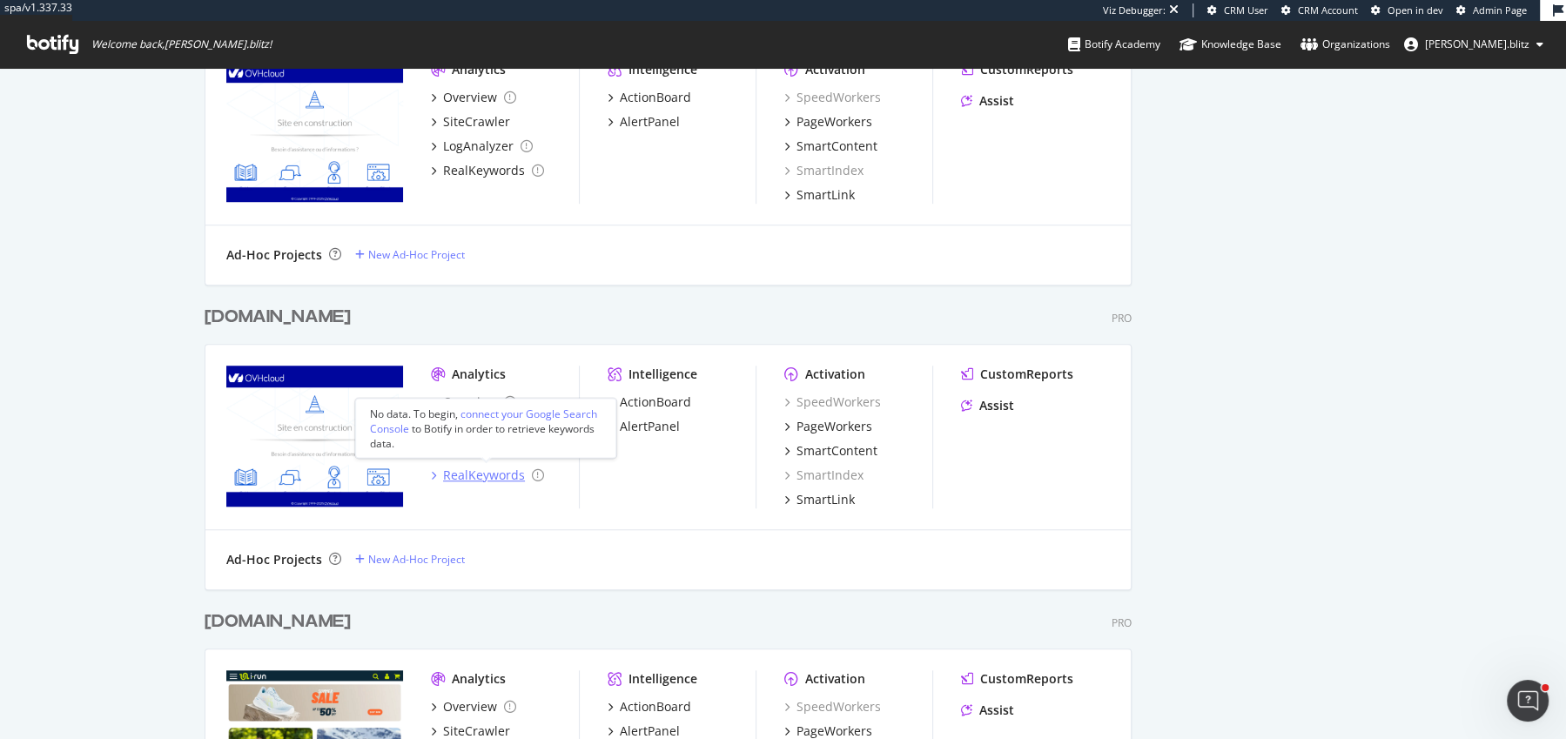
click at [503, 474] on div "RealKeywords" at bounding box center [484, 475] width 82 height 17
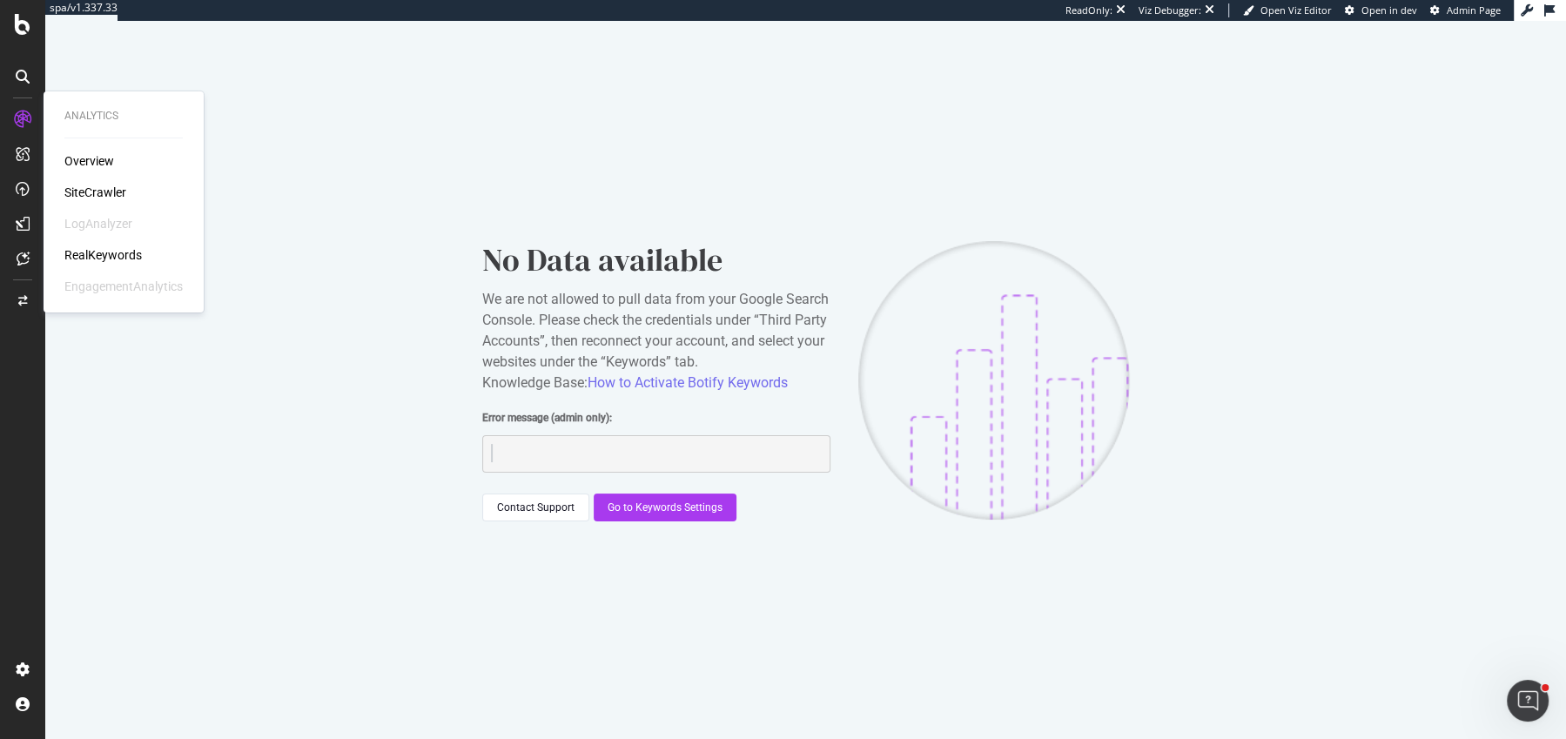
click at [90, 186] on div "SiteCrawler" at bounding box center [95, 192] width 62 height 17
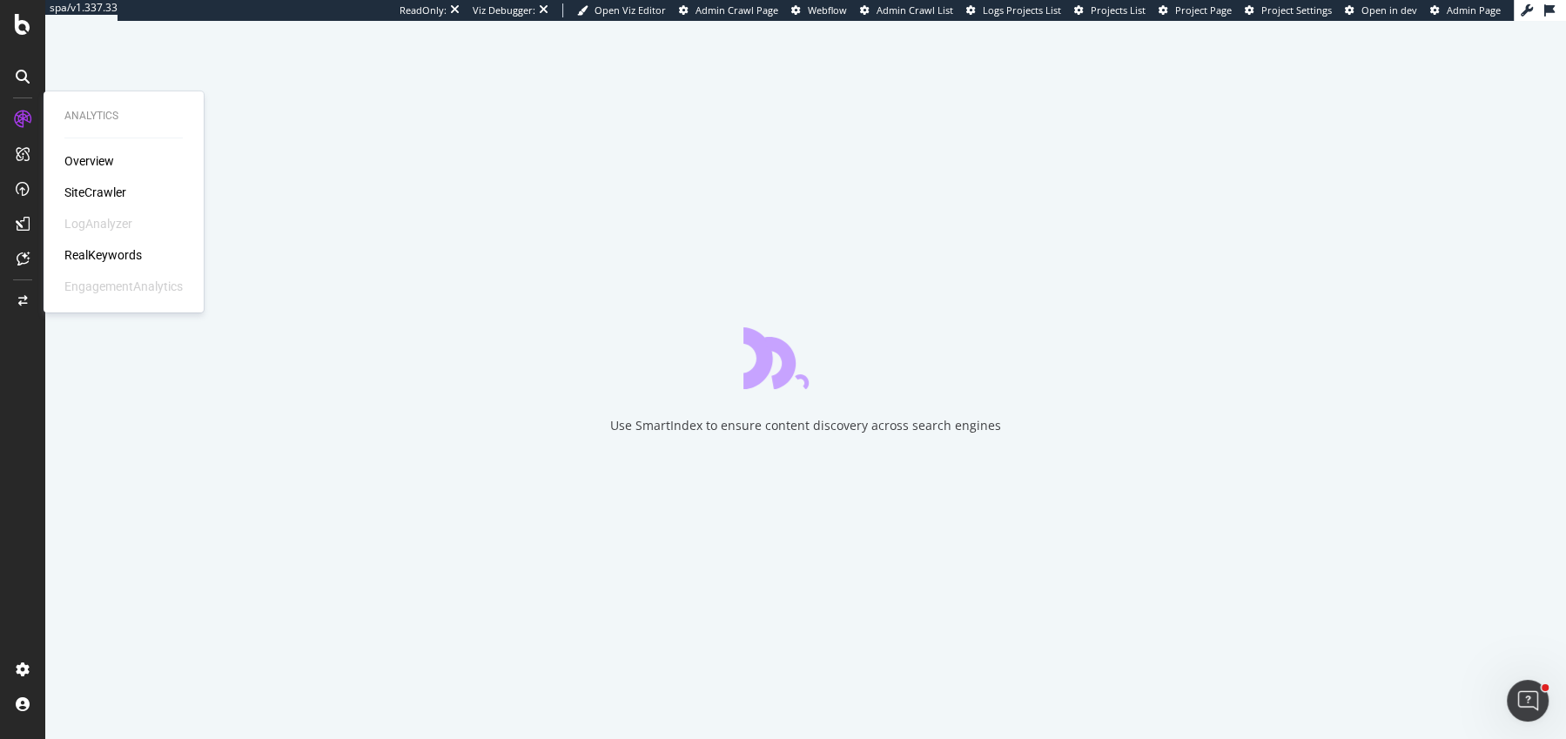
click at [122, 255] on div "RealKeywords" at bounding box center [102, 254] width 77 height 17
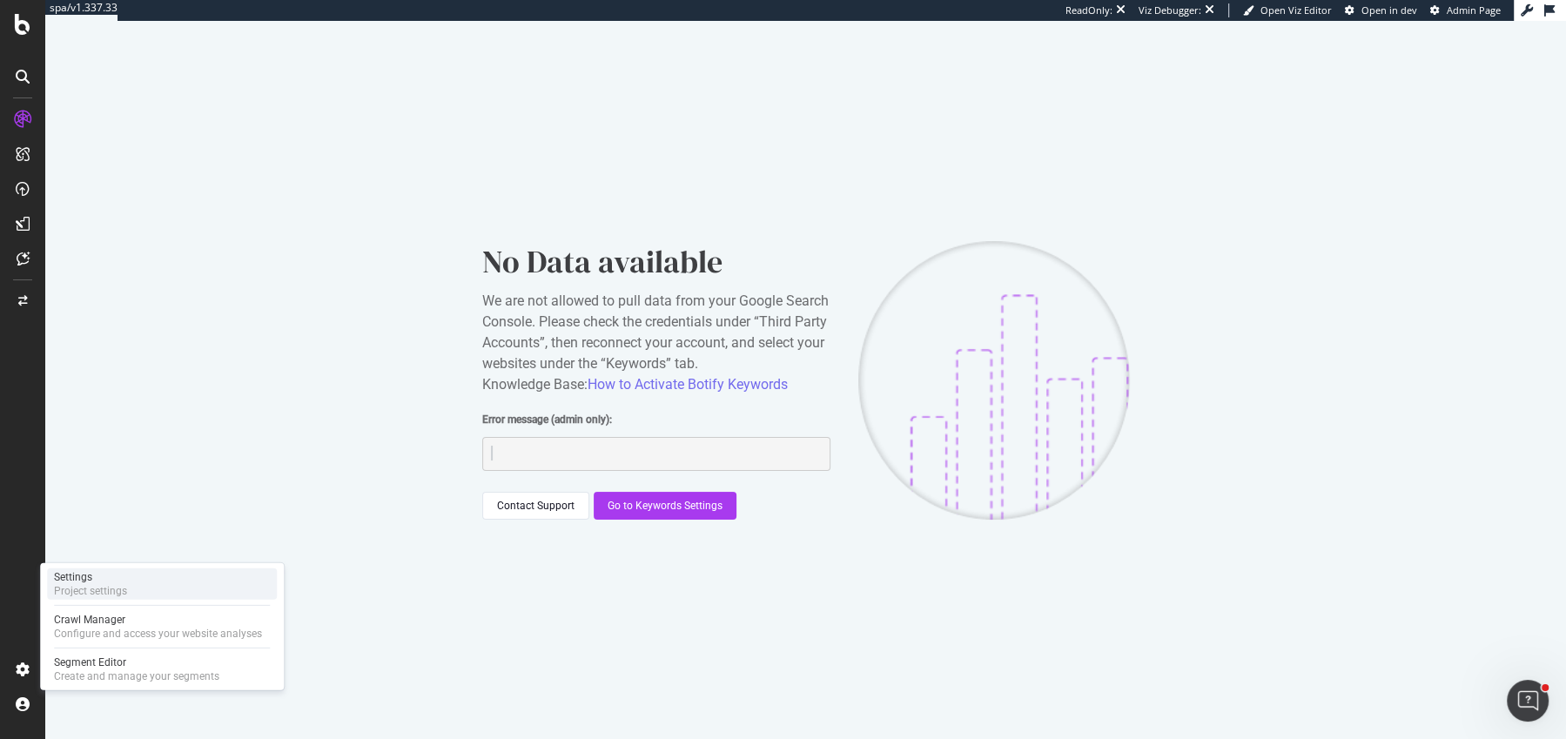
click at [93, 586] on div "Project settings" at bounding box center [90, 591] width 73 height 14
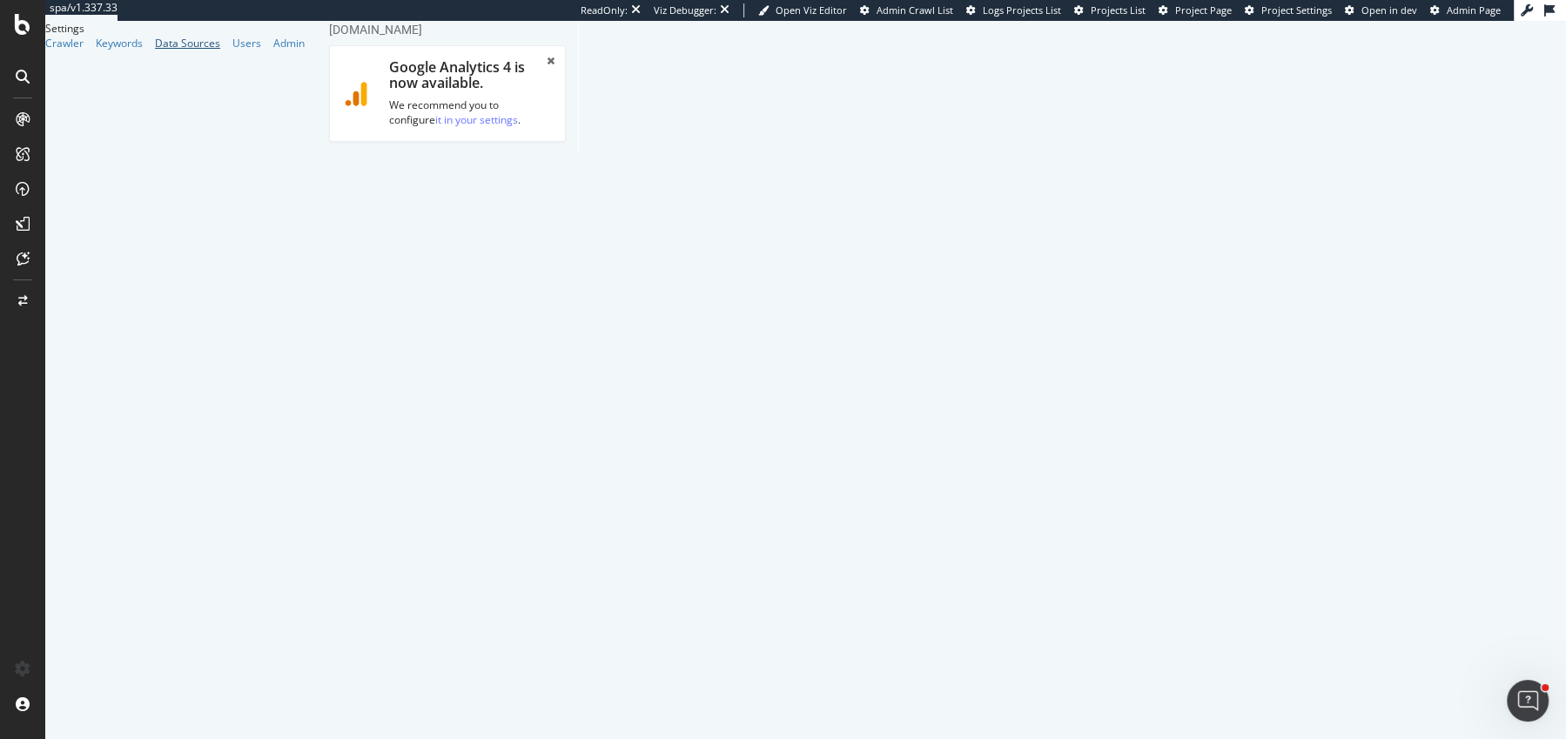
click at [155, 51] on div "Data Sources" at bounding box center [187, 43] width 65 height 15
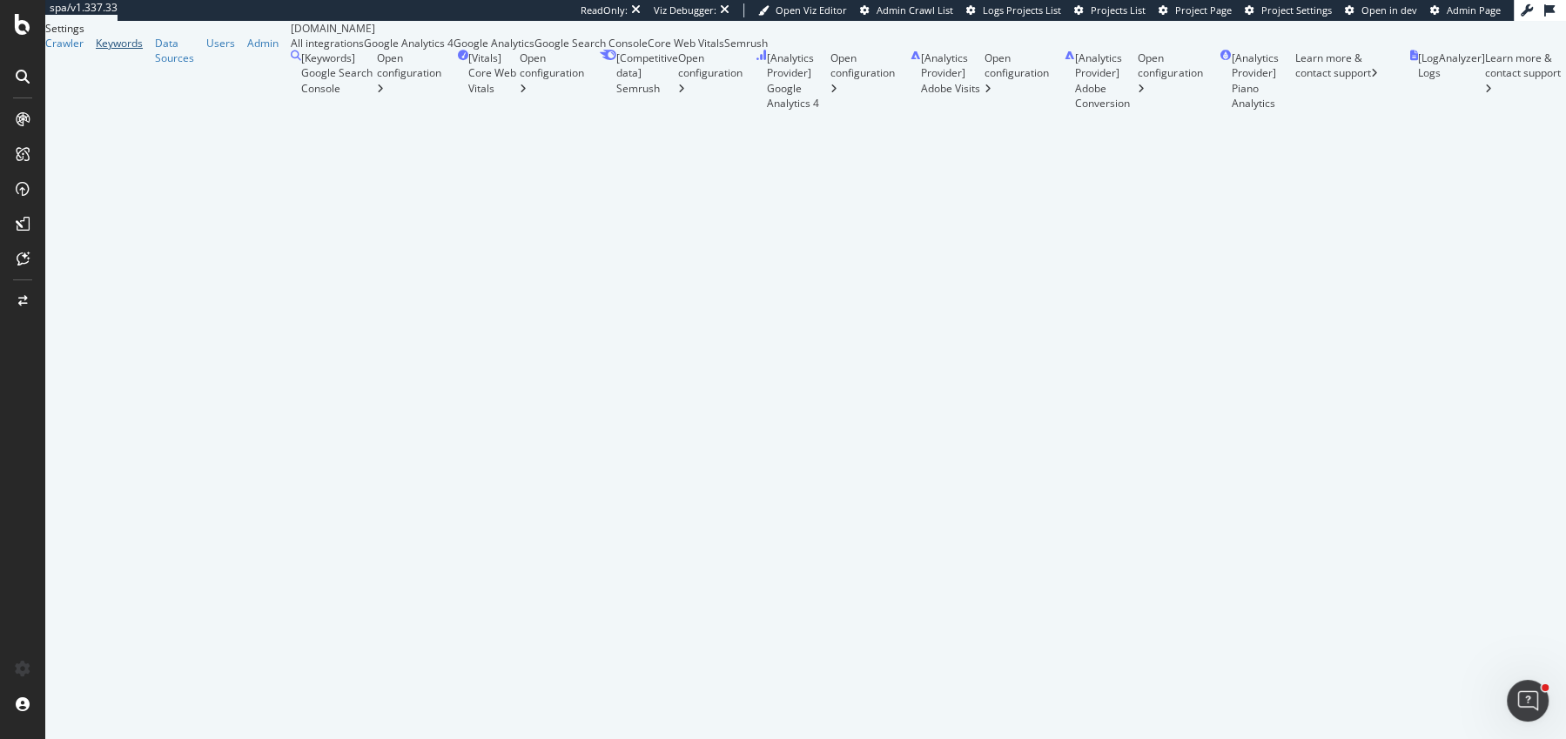
click at [98, 51] on div "Keywords" at bounding box center [119, 43] width 47 height 15
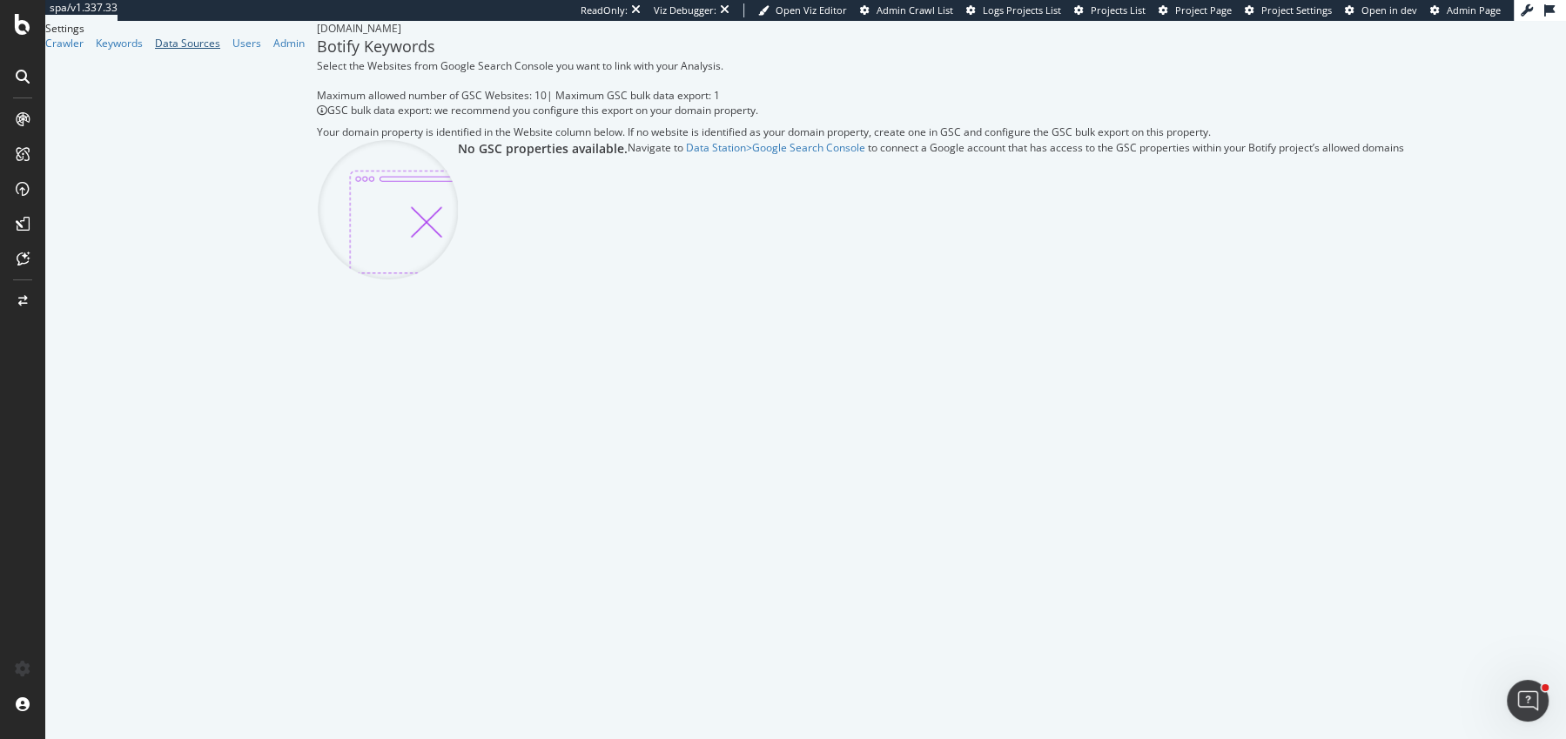
click at [155, 51] on div "Data Sources" at bounding box center [187, 43] width 65 height 15
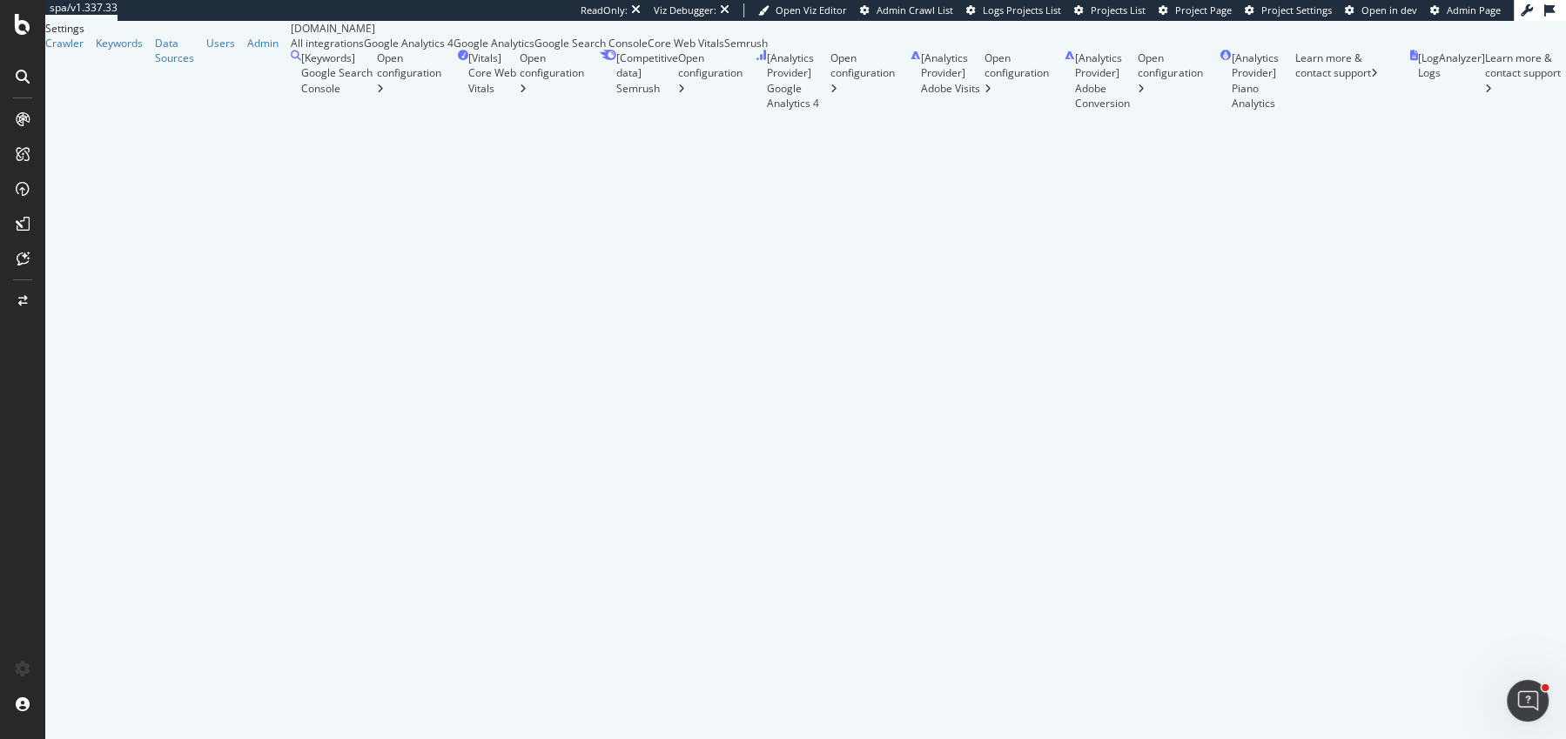
click at [636, 51] on div "Google Search Console" at bounding box center [591, 43] width 113 height 15
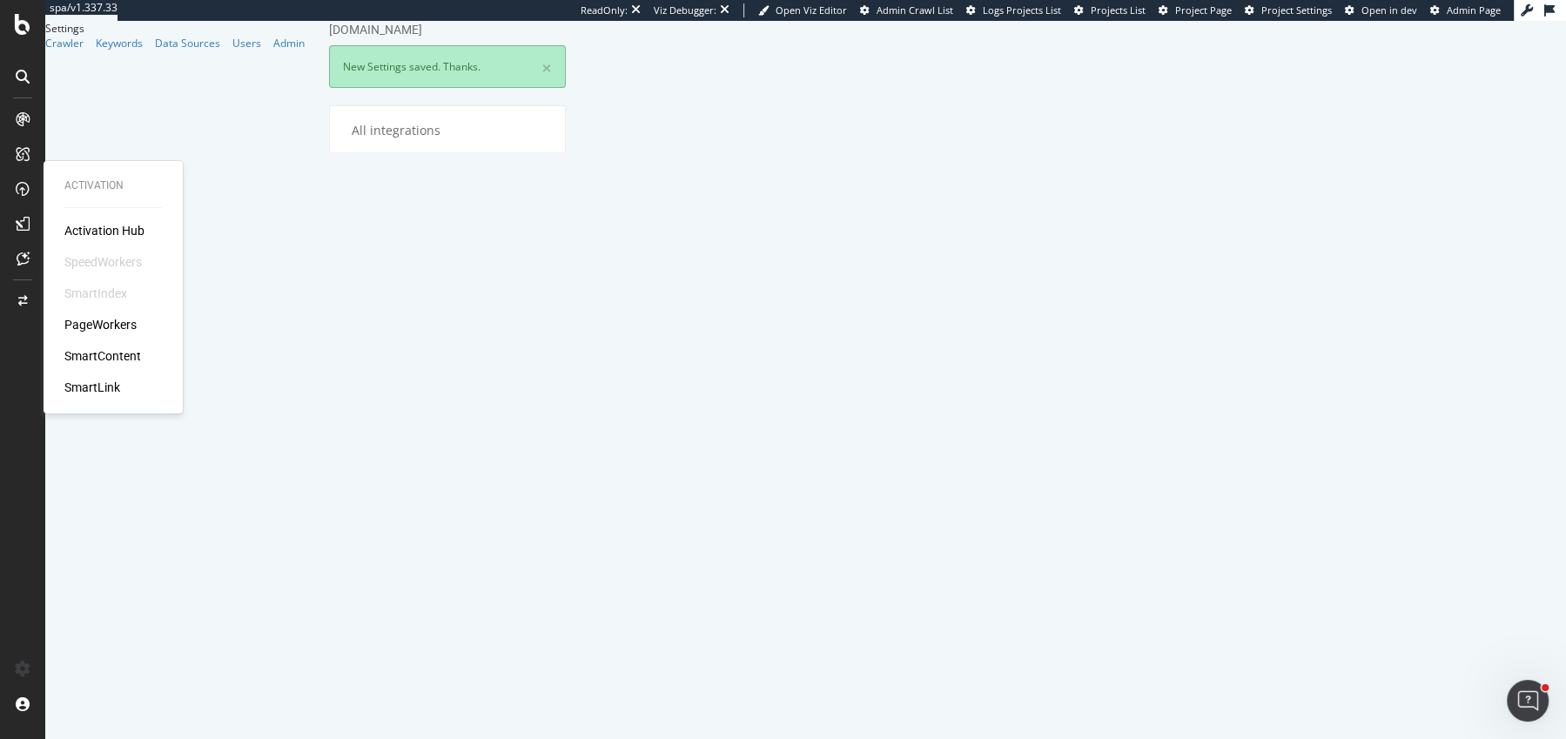
click at [117, 320] on div "PageWorkers" at bounding box center [100, 324] width 72 height 17
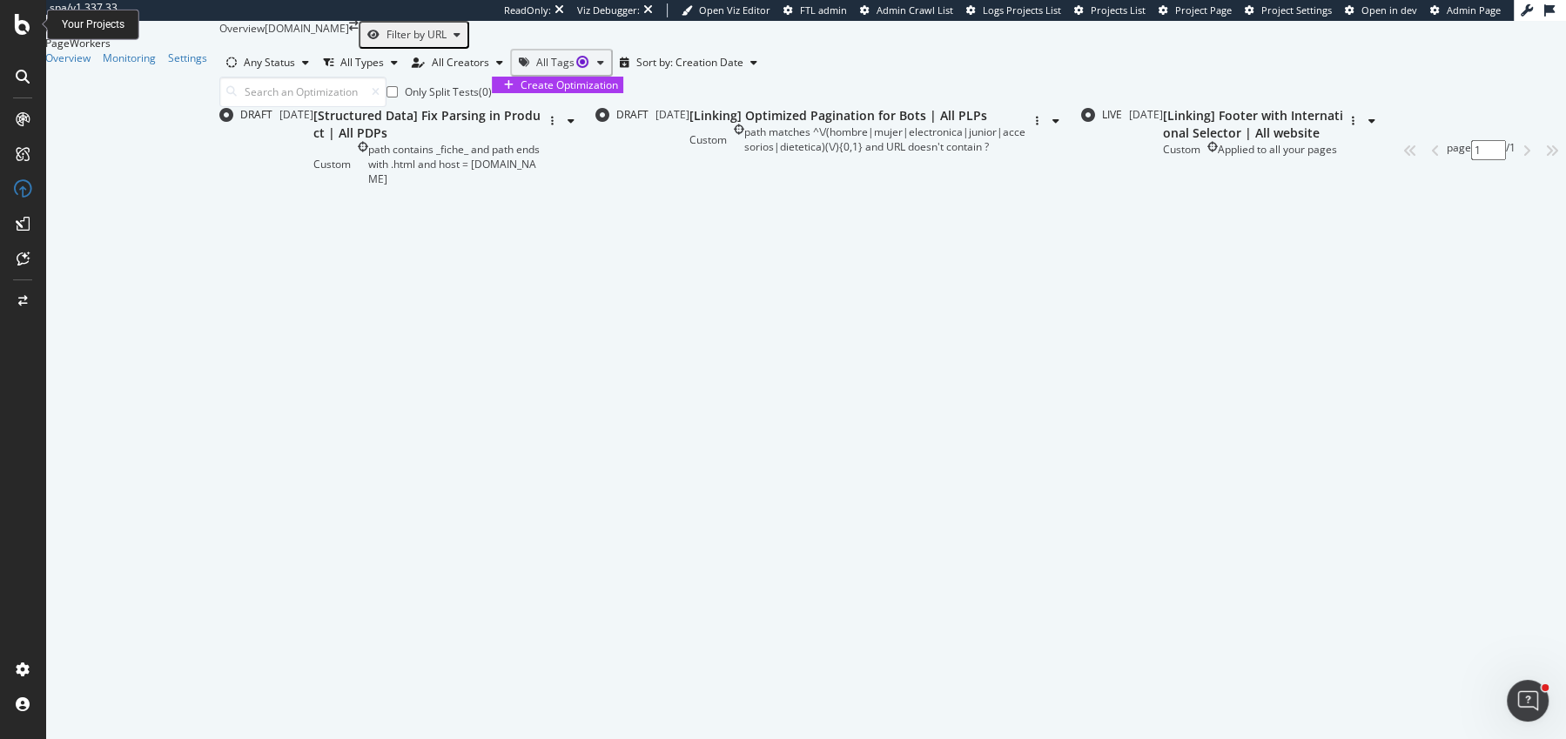
click at [23, 19] on icon at bounding box center [23, 24] width 16 height 21
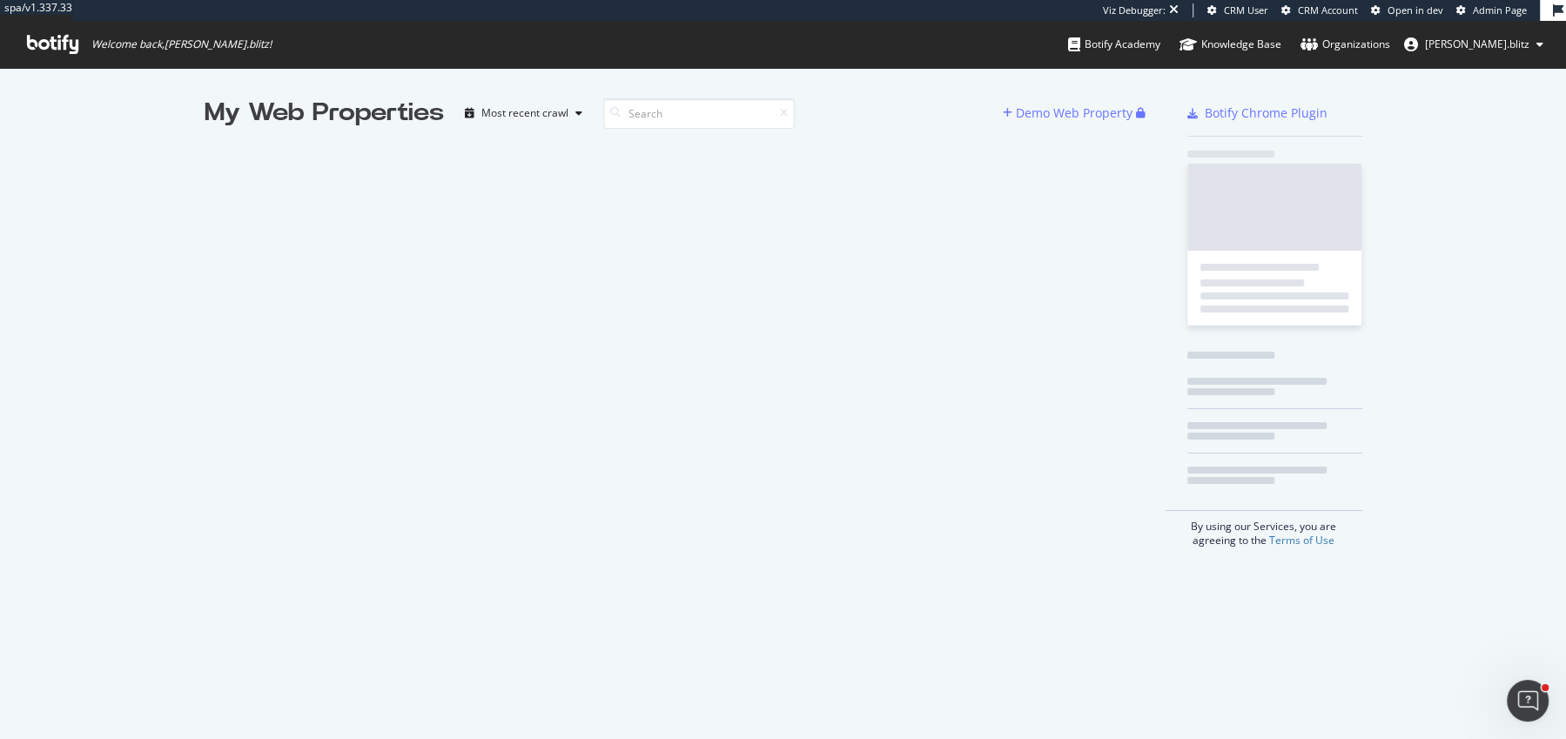
scroll to position [738, 1566]
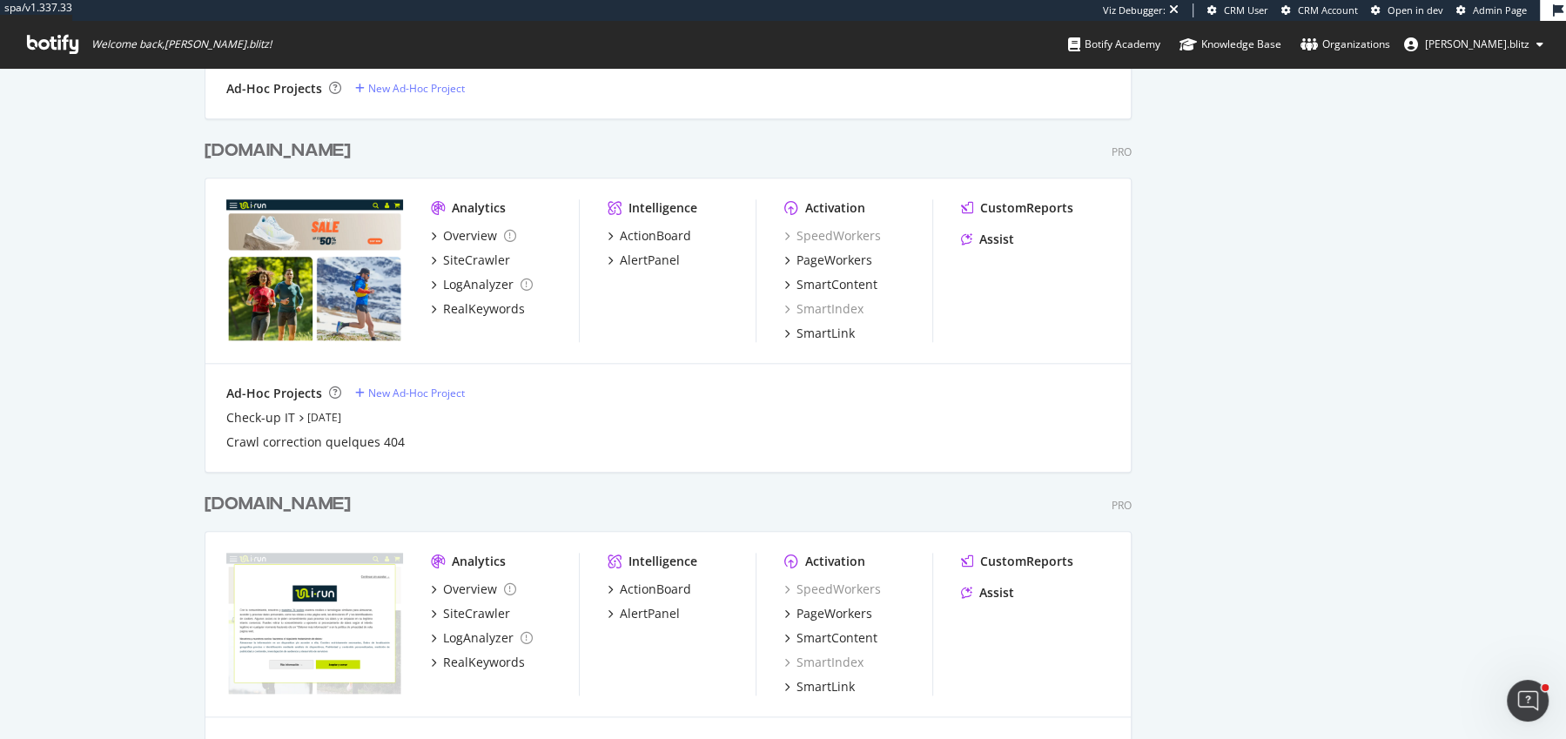
scroll to position [1655, 0]
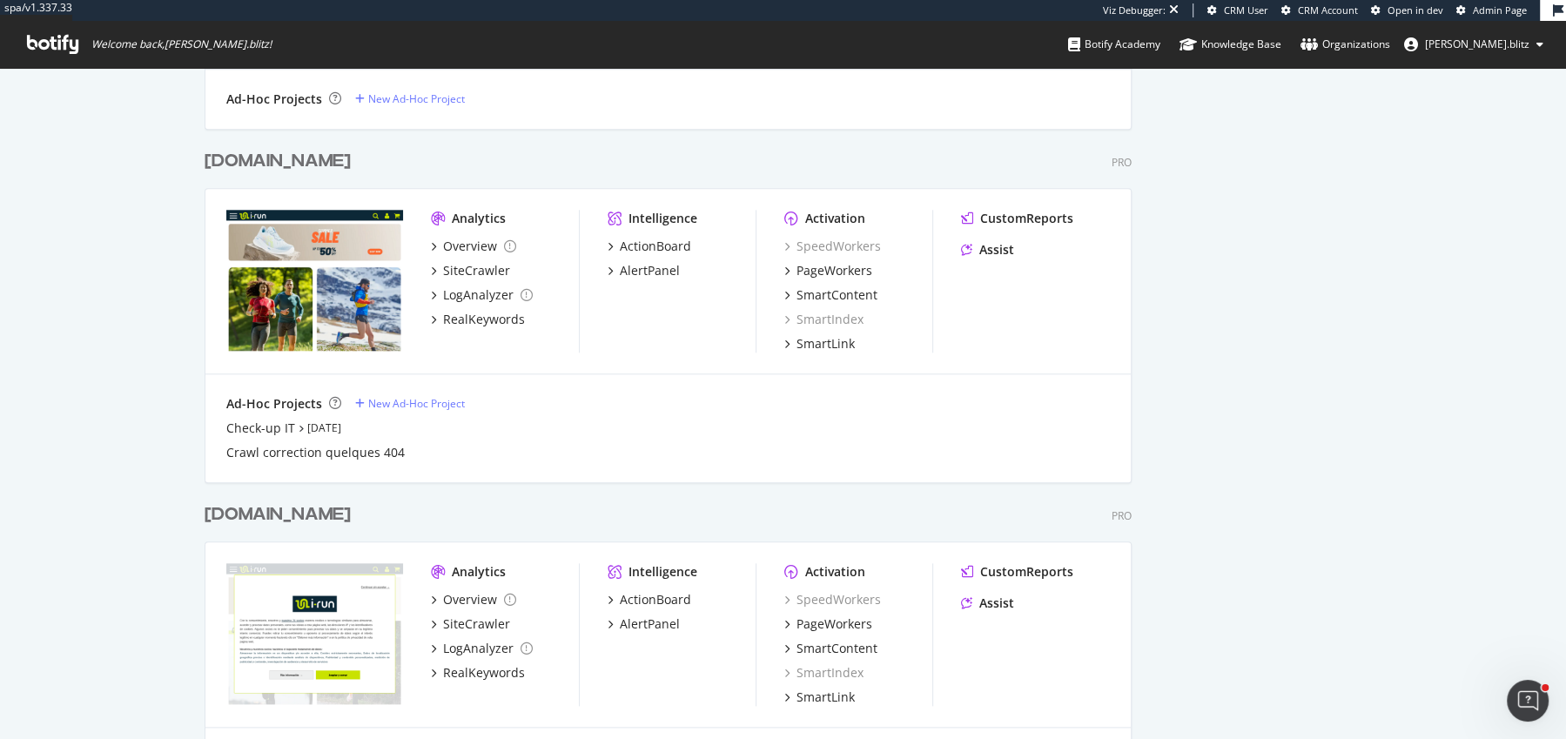
click at [255, 155] on div "[DOMAIN_NAME]" at bounding box center [278, 161] width 146 height 25
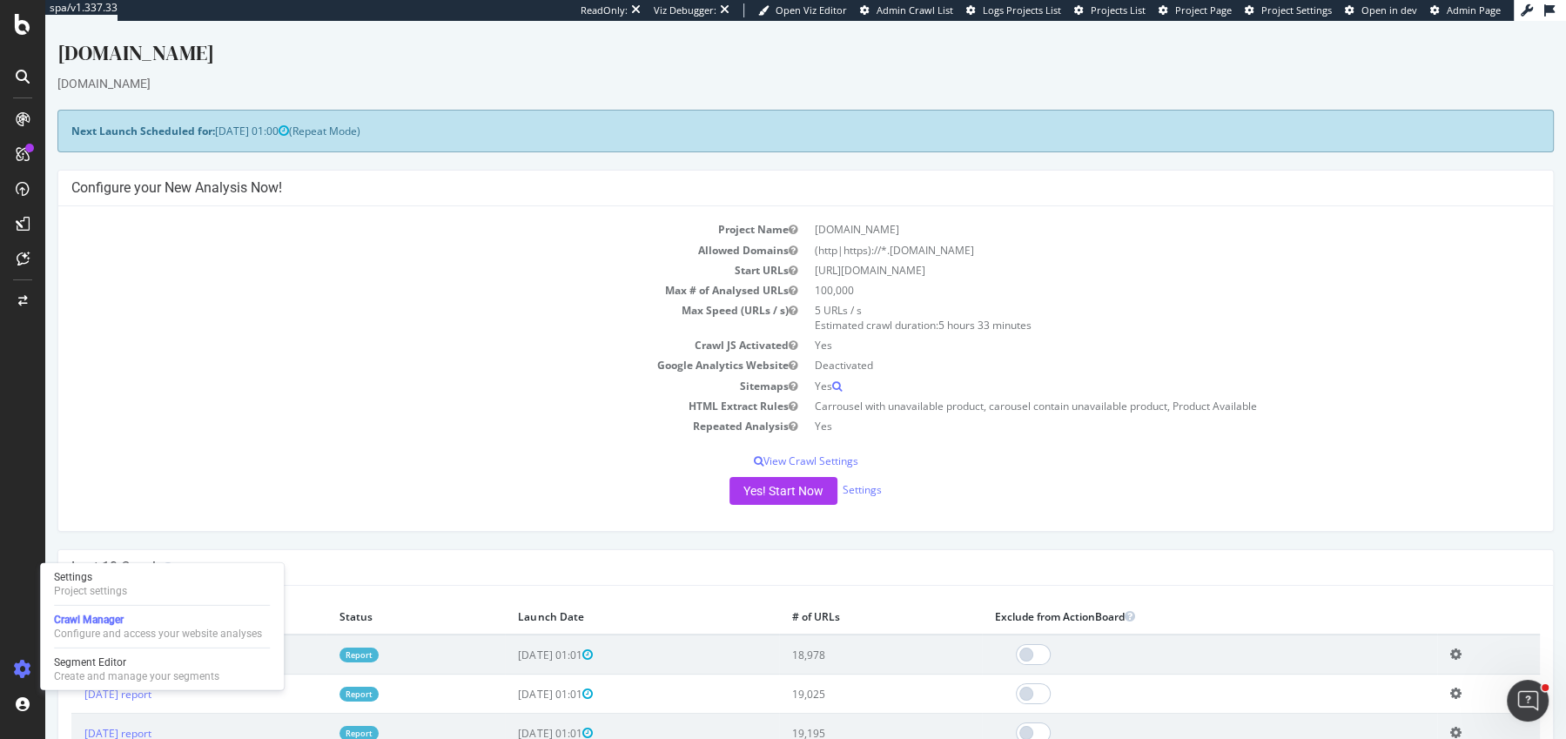
click at [111, 605] on div "Settings Project settings Crawl Manager Configure and access your website analy…" at bounding box center [162, 626] width 244 height 127
click at [111, 590] on div "Project settings" at bounding box center [90, 591] width 73 height 14
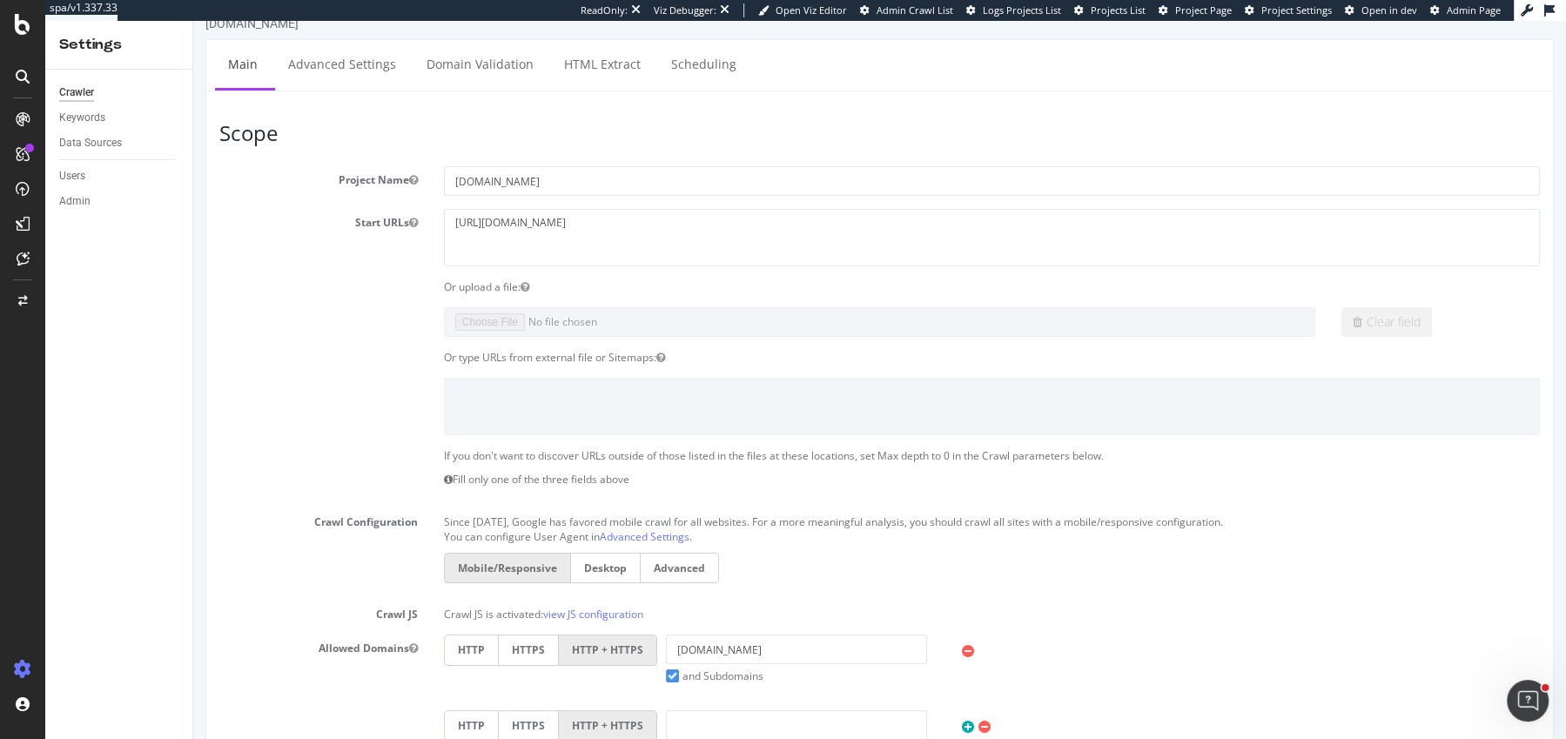
scroll to position [27, 0]
click at [106, 259] on div "RealKeywords" at bounding box center [102, 254] width 77 height 17
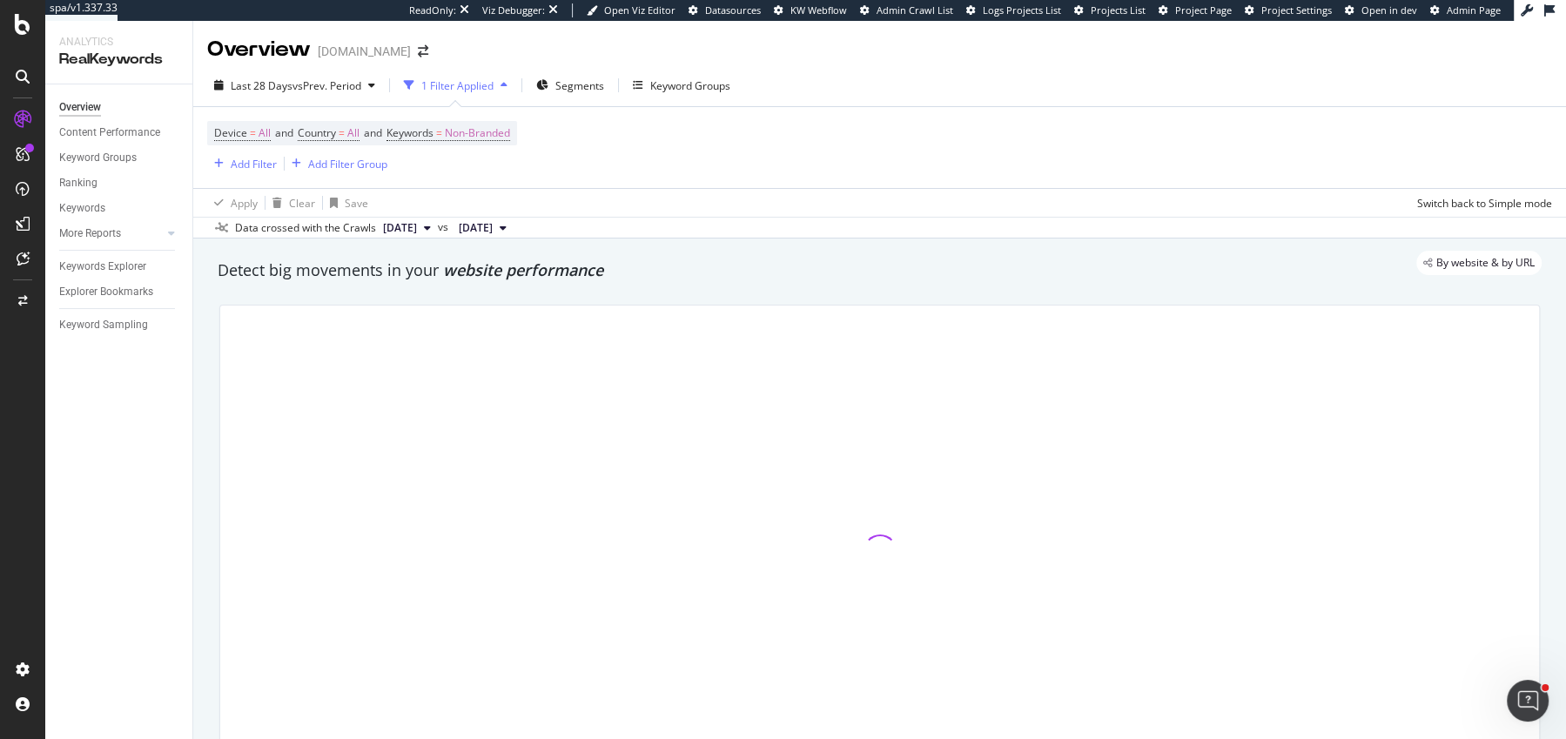
click at [229, 279] on div "Detect big movements in your website performance" at bounding box center [880, 270] width 1324 height 23
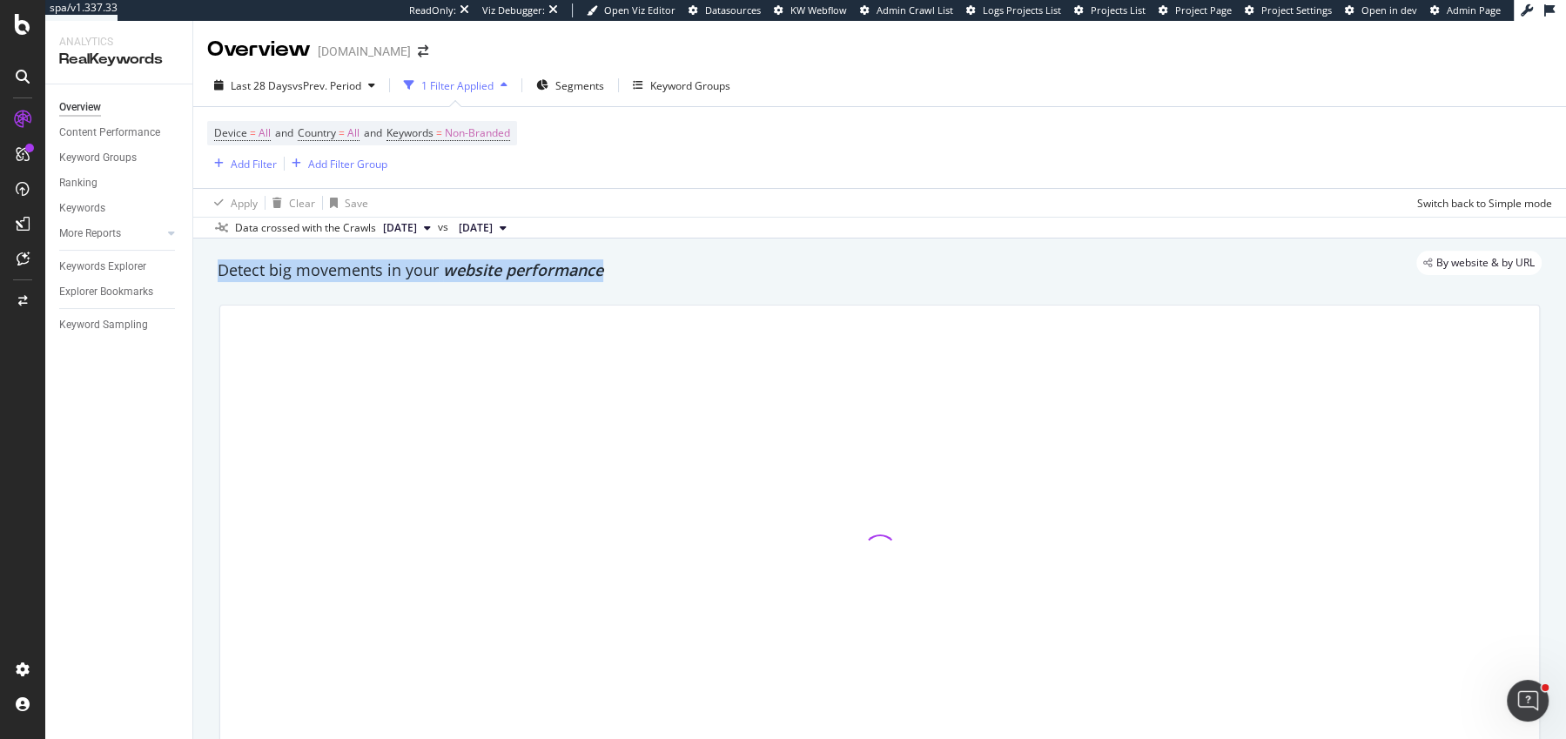
click at [229, 279] on div "Detect big movements in your website performance" at bounding box center [880, 270] width 1324 height 23
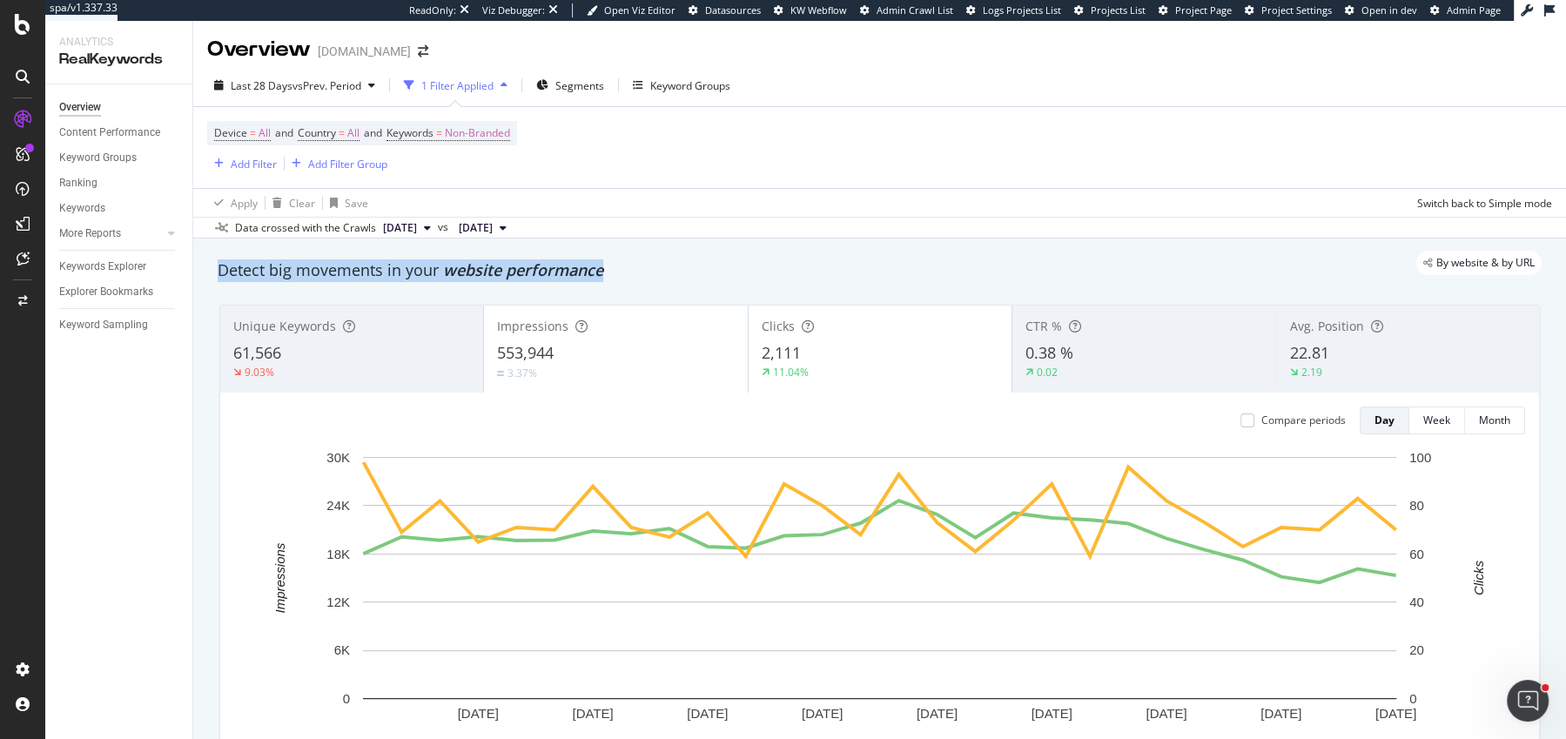
click at [308, 279] on div "Detect big movements in your website performance" at bounding box center [880, 270] width 1324 height 23
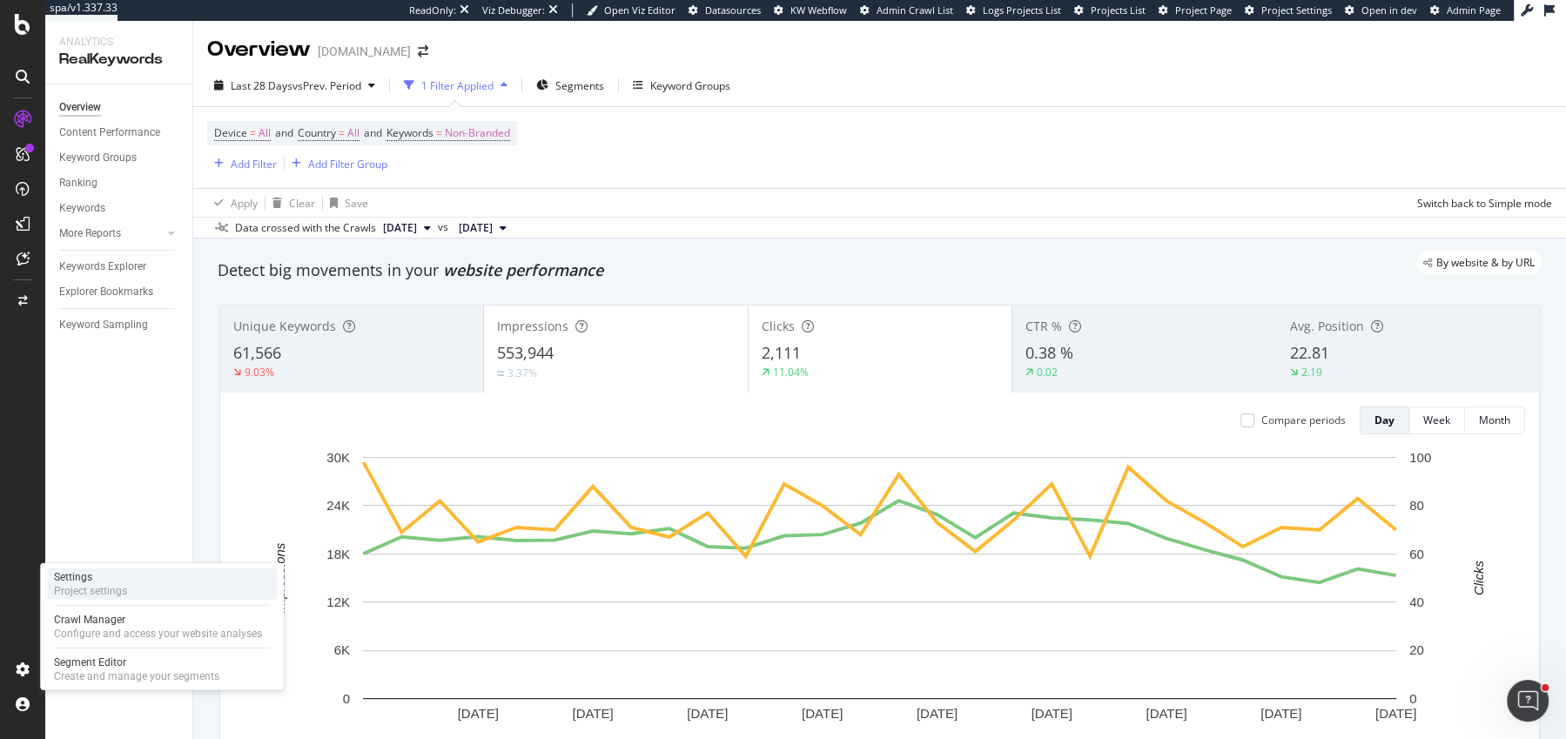
click at [109, 581] on div "Settings" at bounding box center [90, 577] width 73 height 14
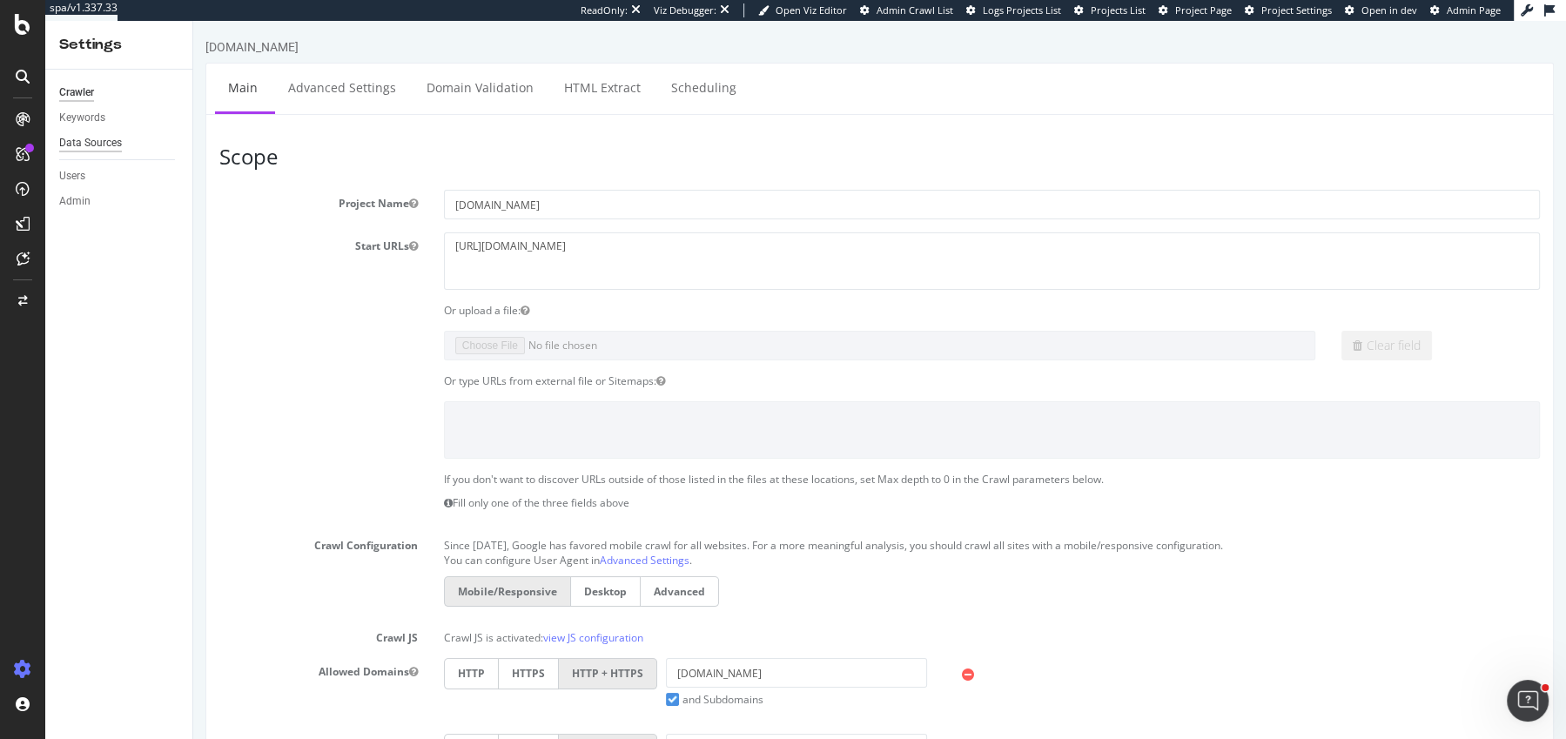
click at [89, 143] on div "Data Sources" at bounding box center [90, 143] width 63 height 18
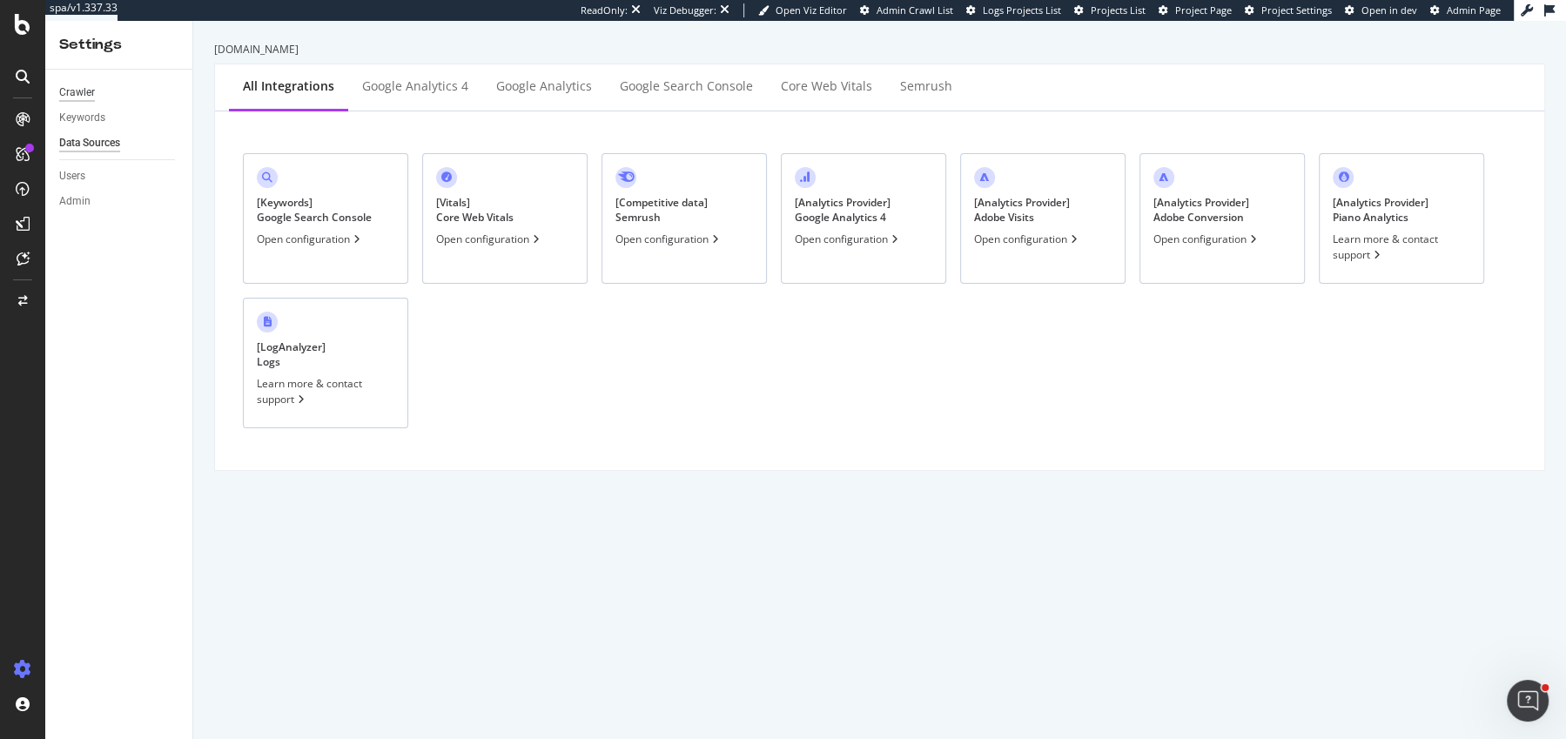
click at [83, 96] on div "Crawler" at bounding box center [77, 93] width 36 height 18
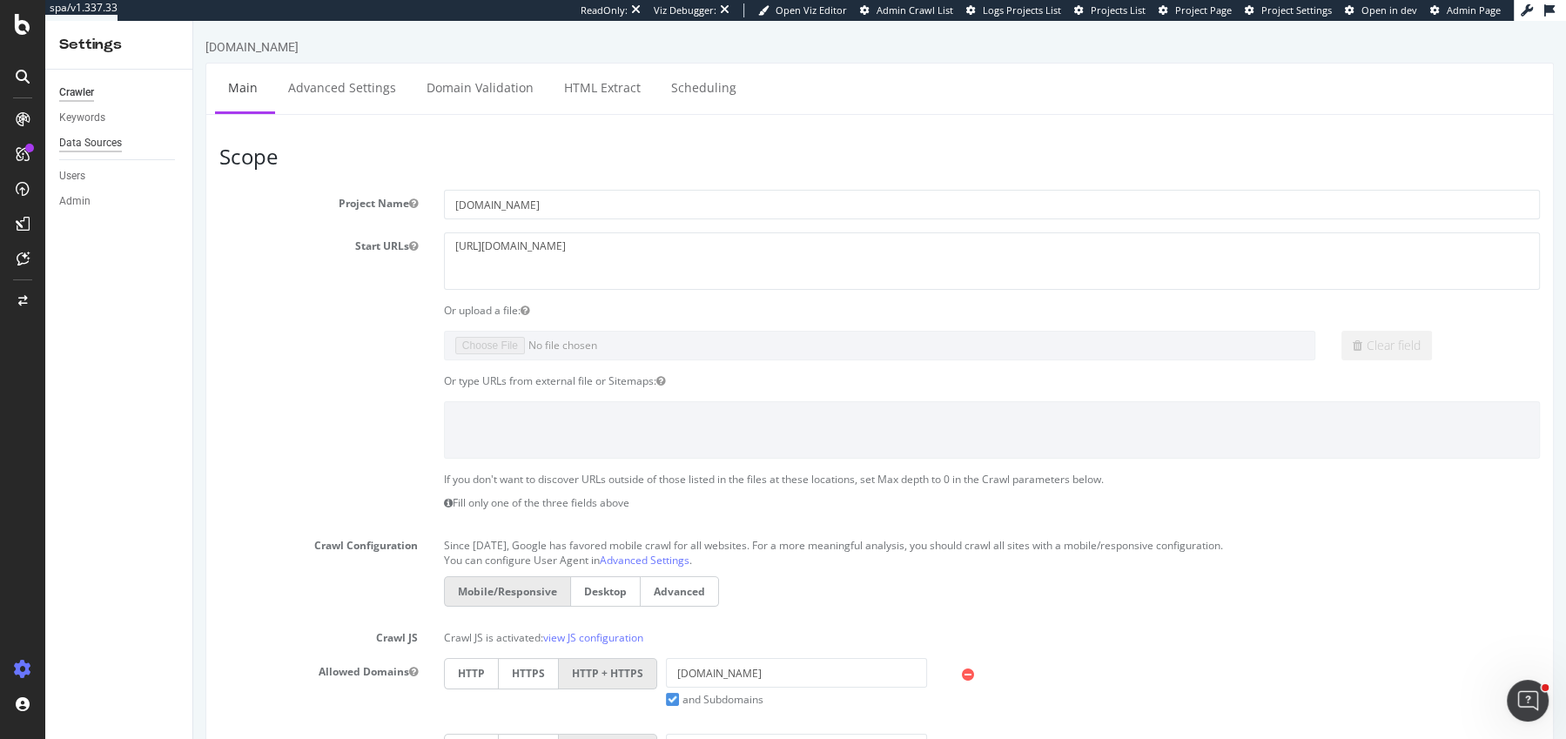
click at [98, 138] on div "Data Sources" at bounding box center [90, 143] width 63 height 18
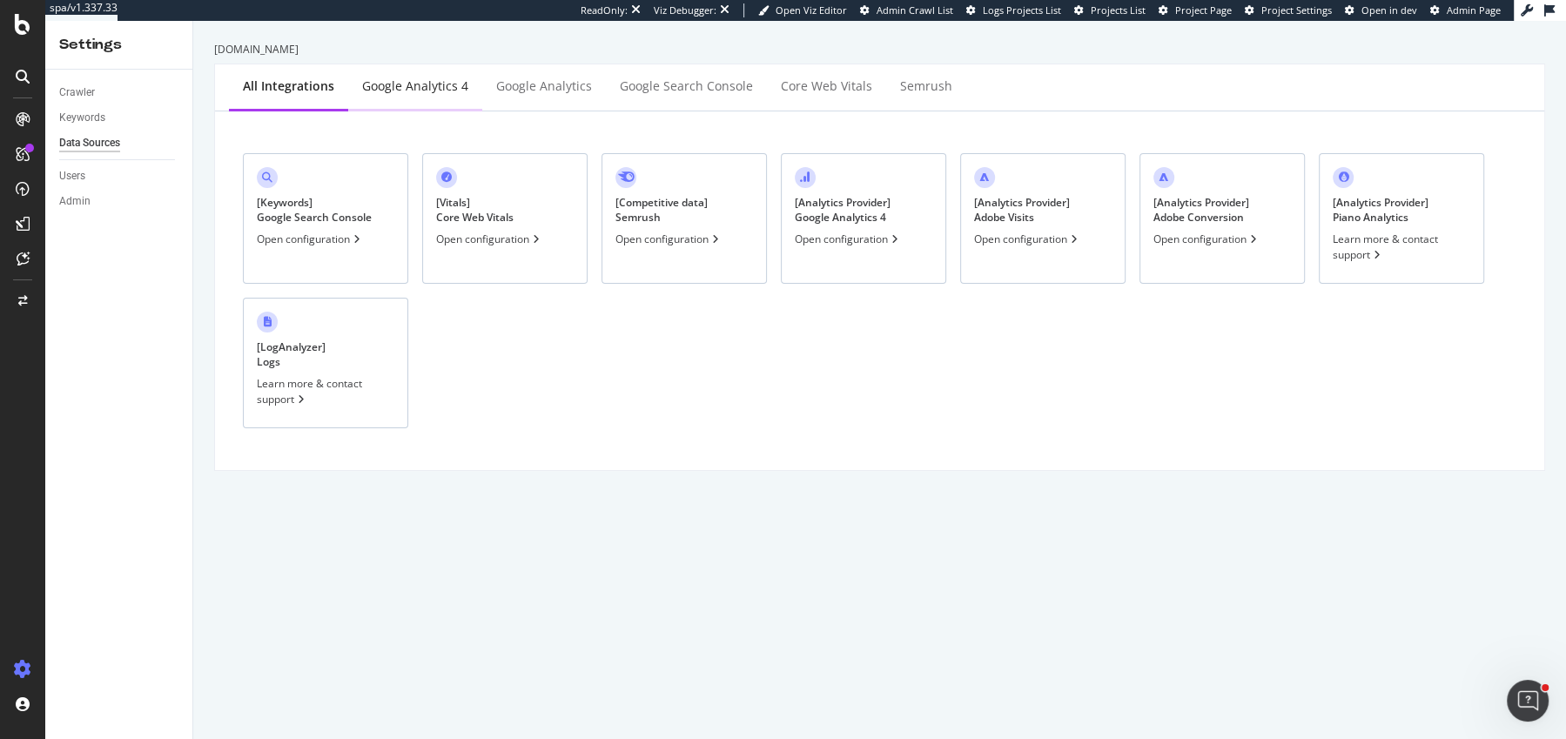
click at [424, 91] on div "Google Analytics 4" at bounding box center [415, 85] width 106 height 17
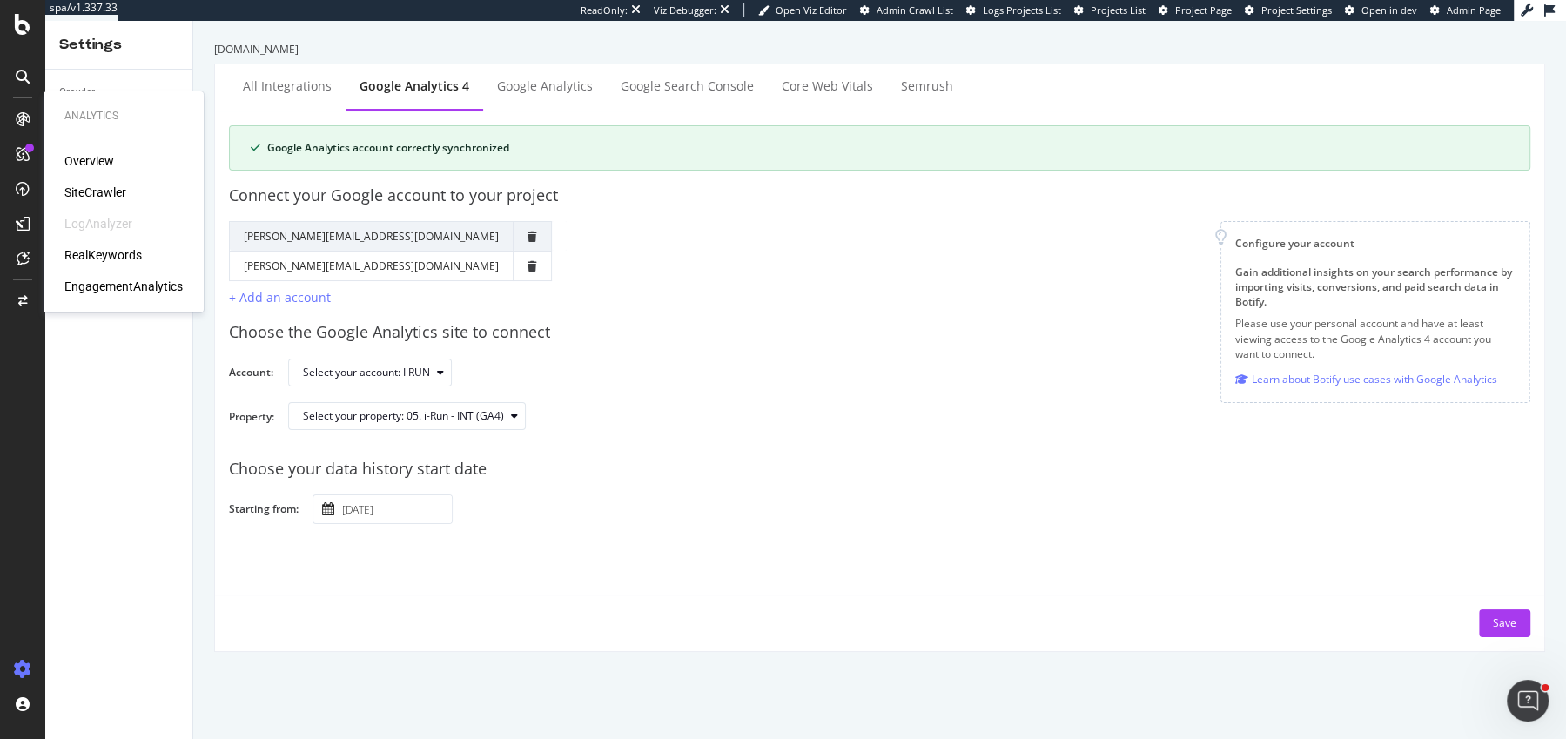
click at [90, 203] on div "Overview SiteCrawler LogAnalyzer RealKeywords EngagementAnalytics" at bounding box center [123, 223] width 118 height 143
click at [98, 188] on div "SiteCrawler" at bounding box center [95, 192] width 62 height 17
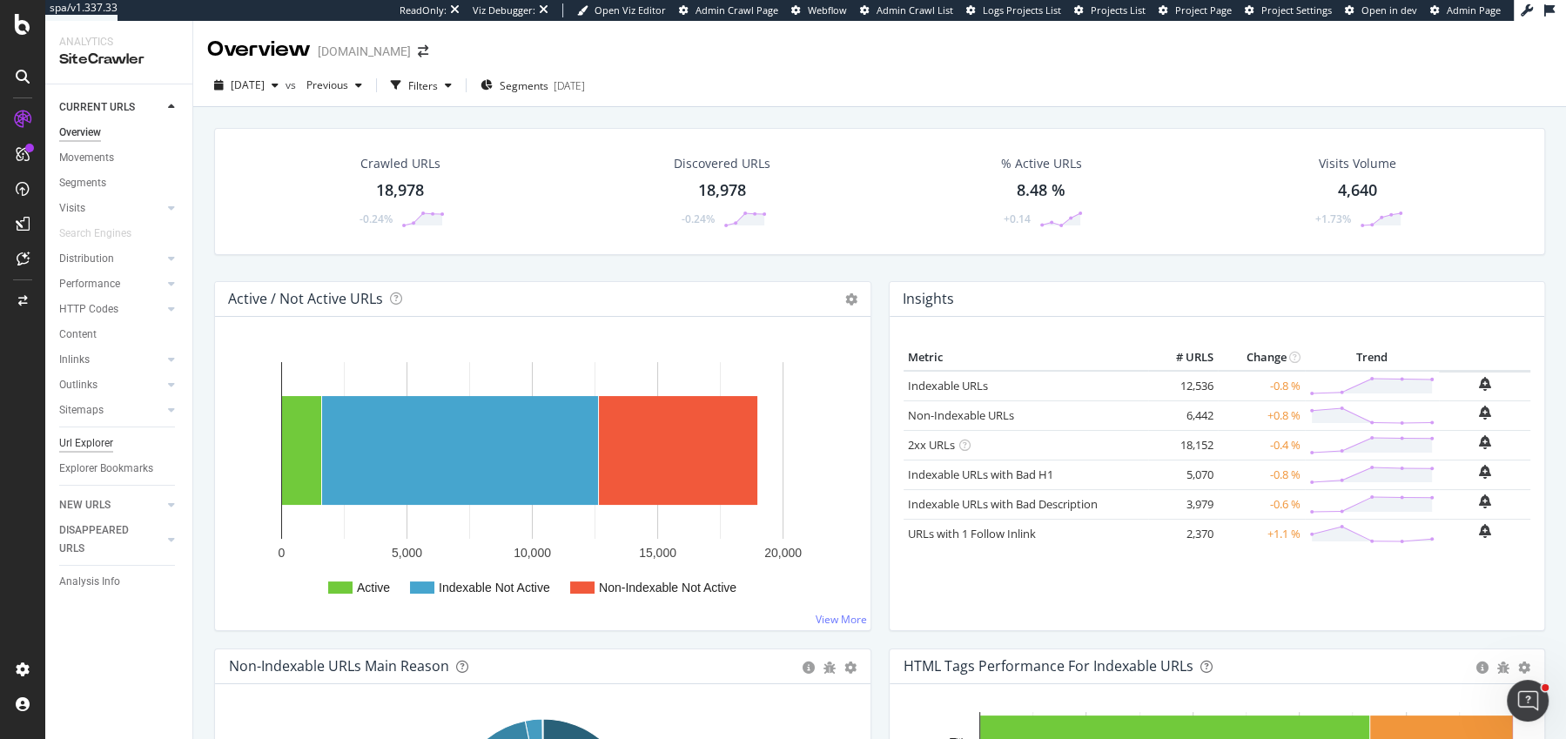
click at [76, 443] on div "Url Explorer" at bounding box center [86, 443] width 54 height 18
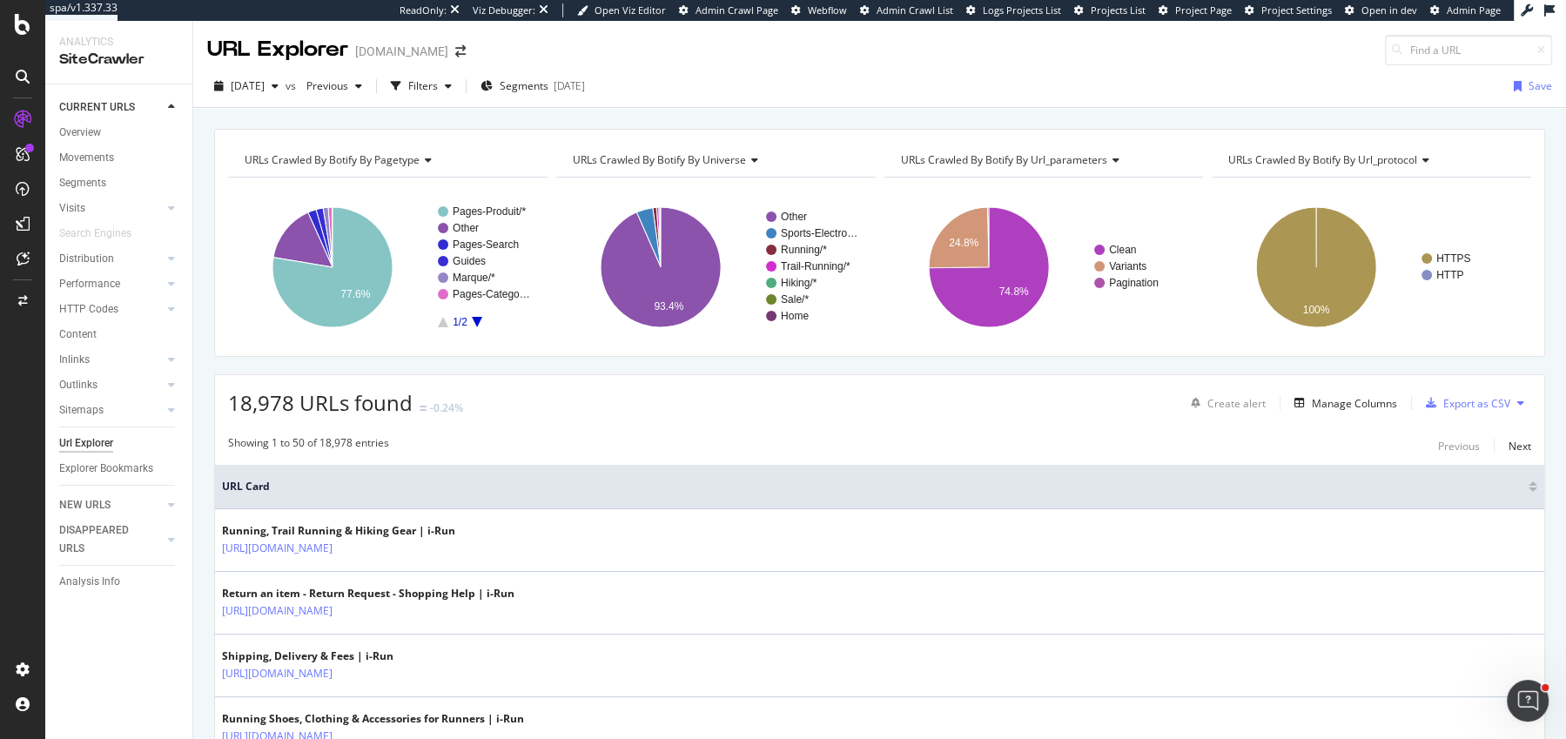
click at [280, 394] on span "18,978 URLs found" at bounding box center [320, 402] width 185 height 29
click at [542, 344] on div "URLs Crawled By Botify By pagetype Chart (by Value) Table Expand Export as CSV …" at bounding box center [879, 243] width 1331 height 228
click at [542, 354] on div "URLs Crawled By Botify By pagetype Chart (by Value) Table Expand Export as CSV …" at bounding box center [879, 243] width 1331 height 228
click at [265, 80] on span "2025 Sep. 12th" at bounding box center [248, 85] width 34 height 15
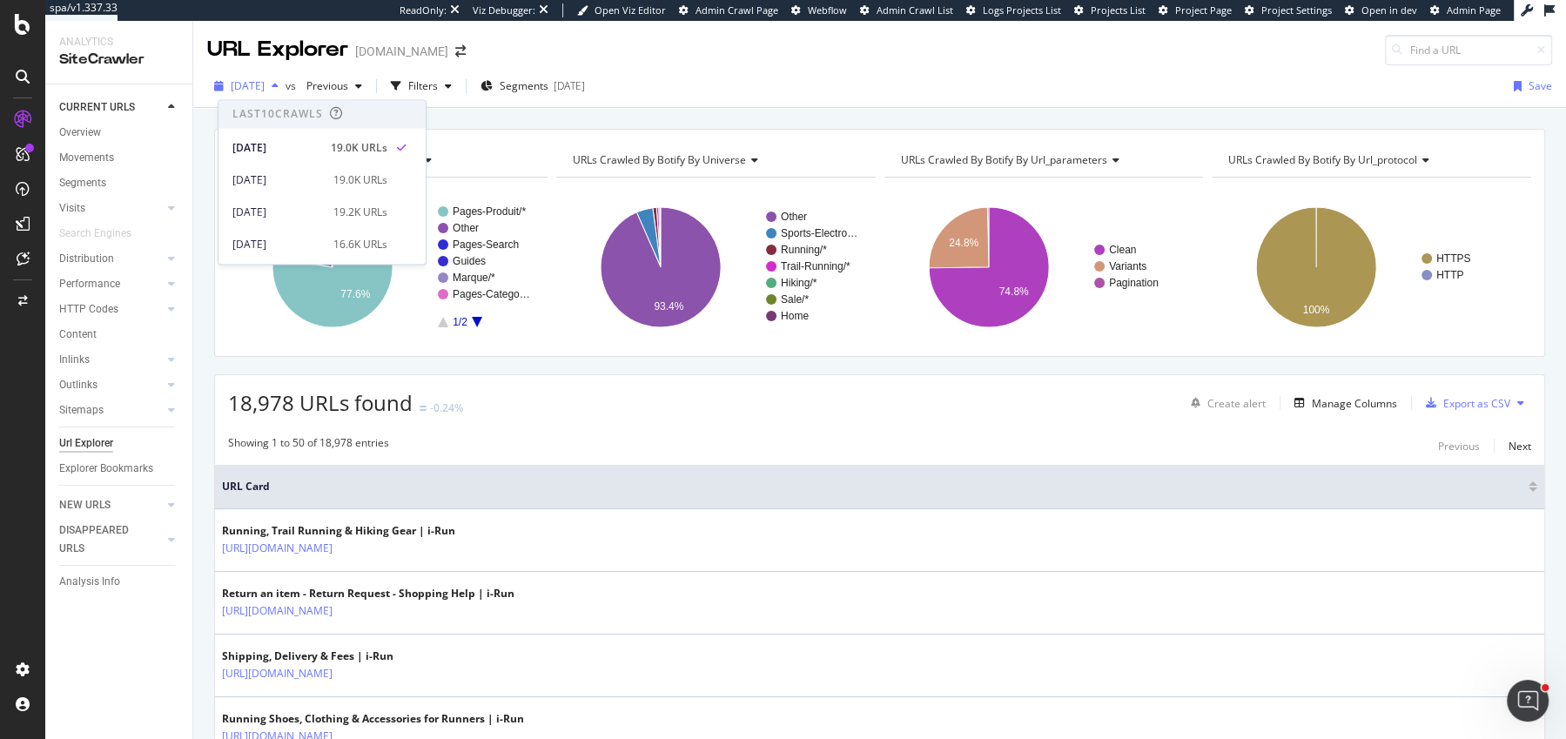
click at [265, 84] on span "2025 Sep. 12th" at bounding box center [248, 85] width 34 height 15
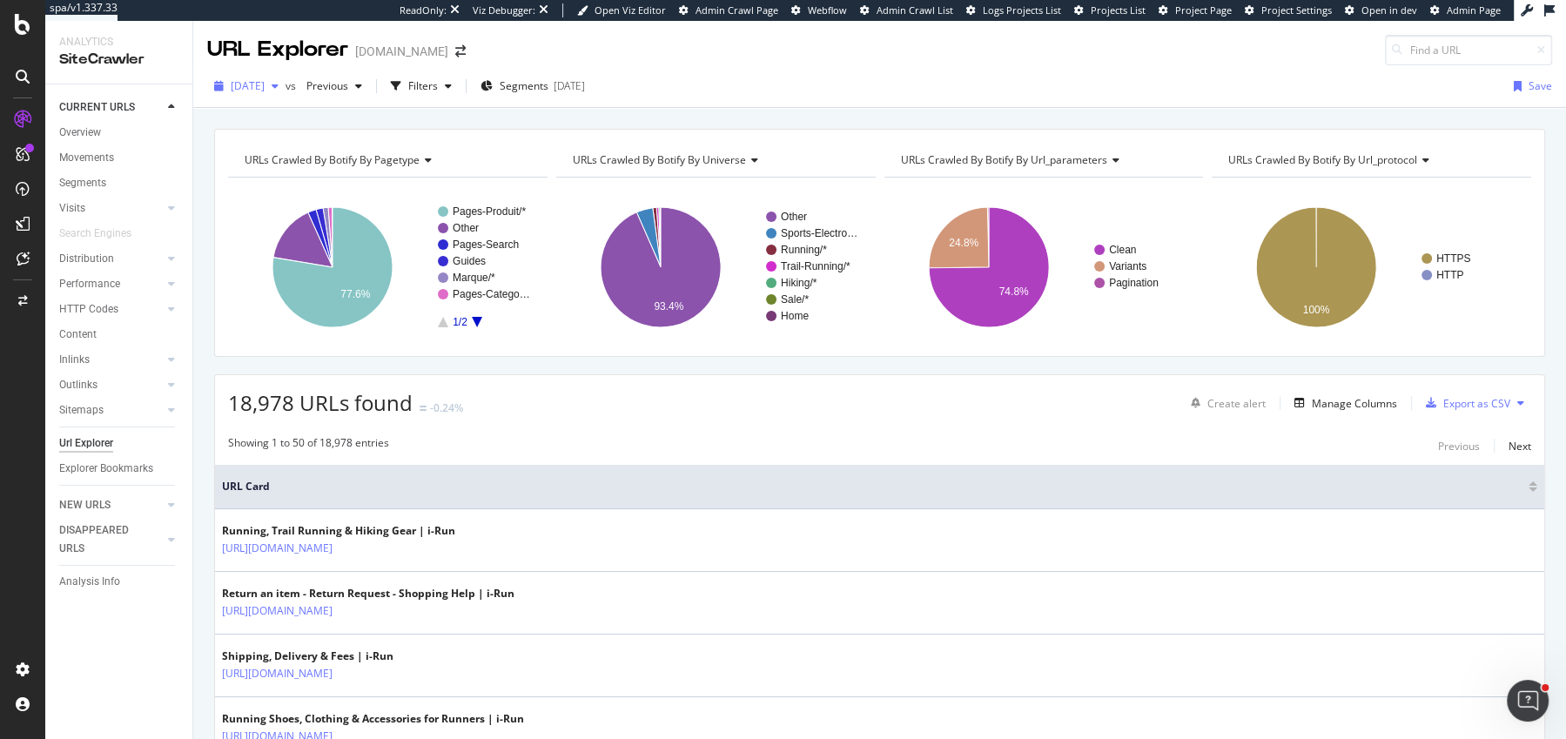
click at [265, 81] on span "2025 Sep. 12th" at bounding box center [248, 85] width 34 height 15
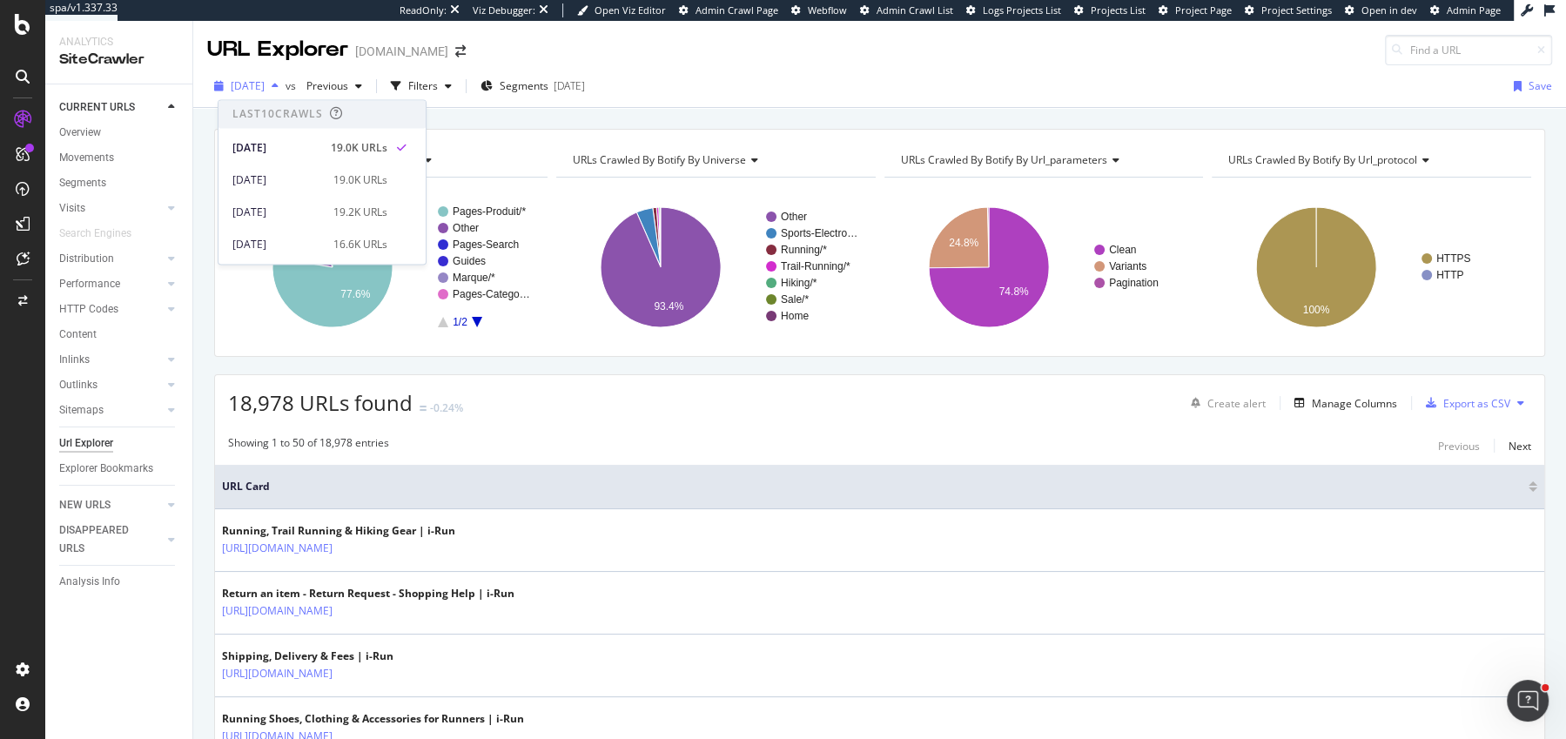
click at [265, 81] on span "2025 Sep. 12th" at bounding box center [248, 85] width 34 height 15
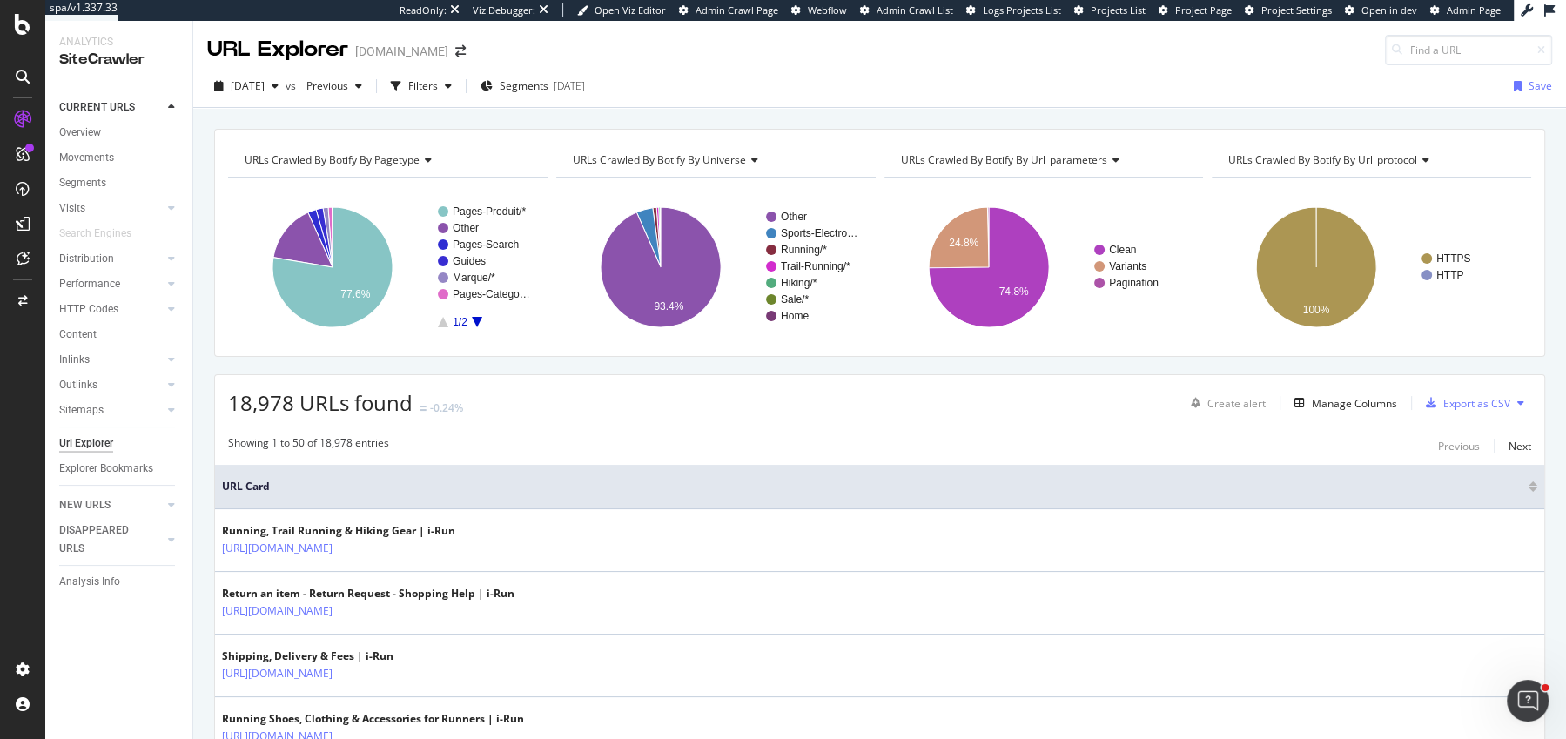
click at [459, 97] on div "Filters" at bounding box center [421, 86] width 75 height 26
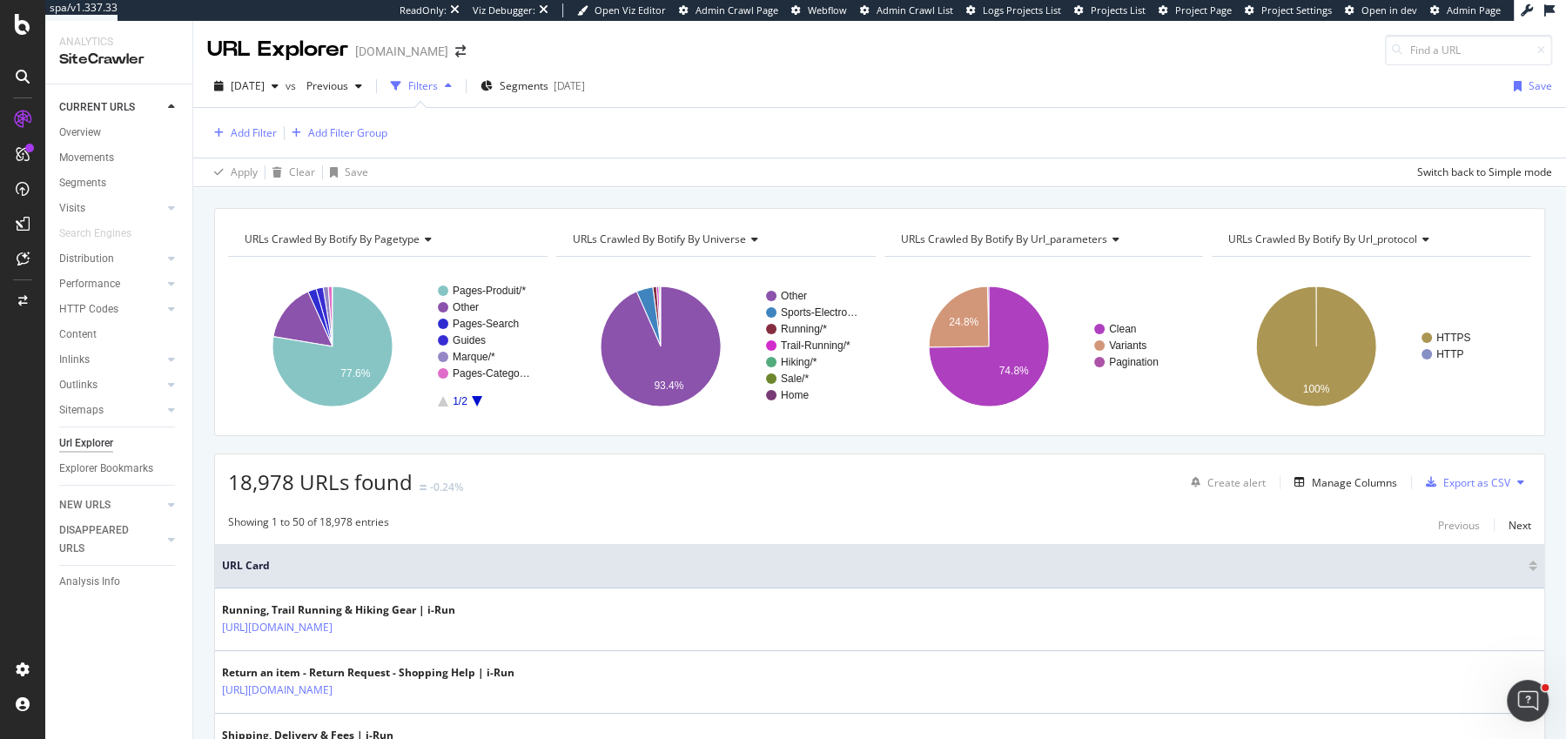
click at [459, 95] on div "Filters" at bounding box center [421, 86] width 75 height 26
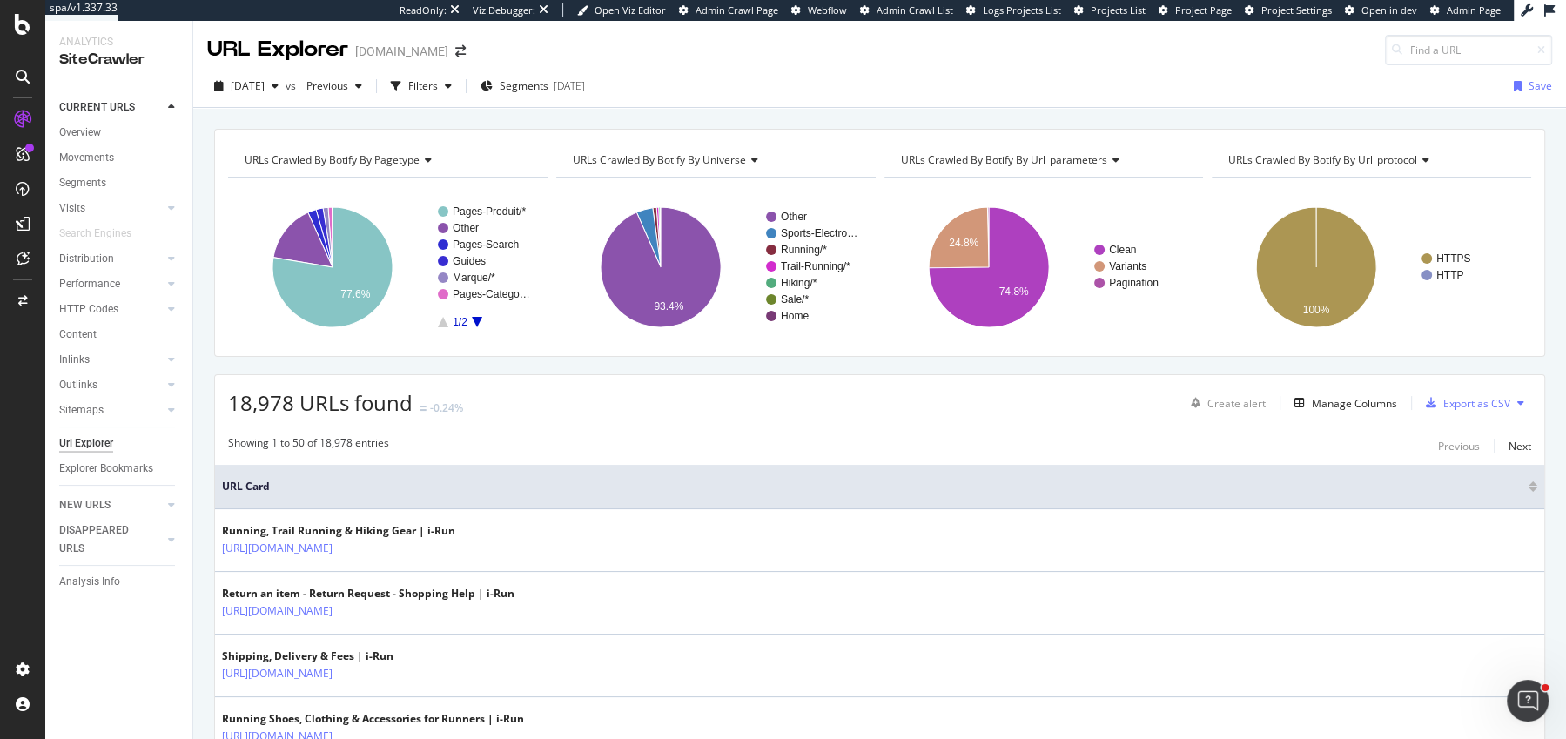
click at [666, 117] on div "URLs Crawled By Botify By pagetype Chart (by Value) Table Expand Export as CSV …" at bounding box center [879, 129] width 1373 height 42
click at [25, 40] on div at bounding box center [22, 369] width 45 height 739
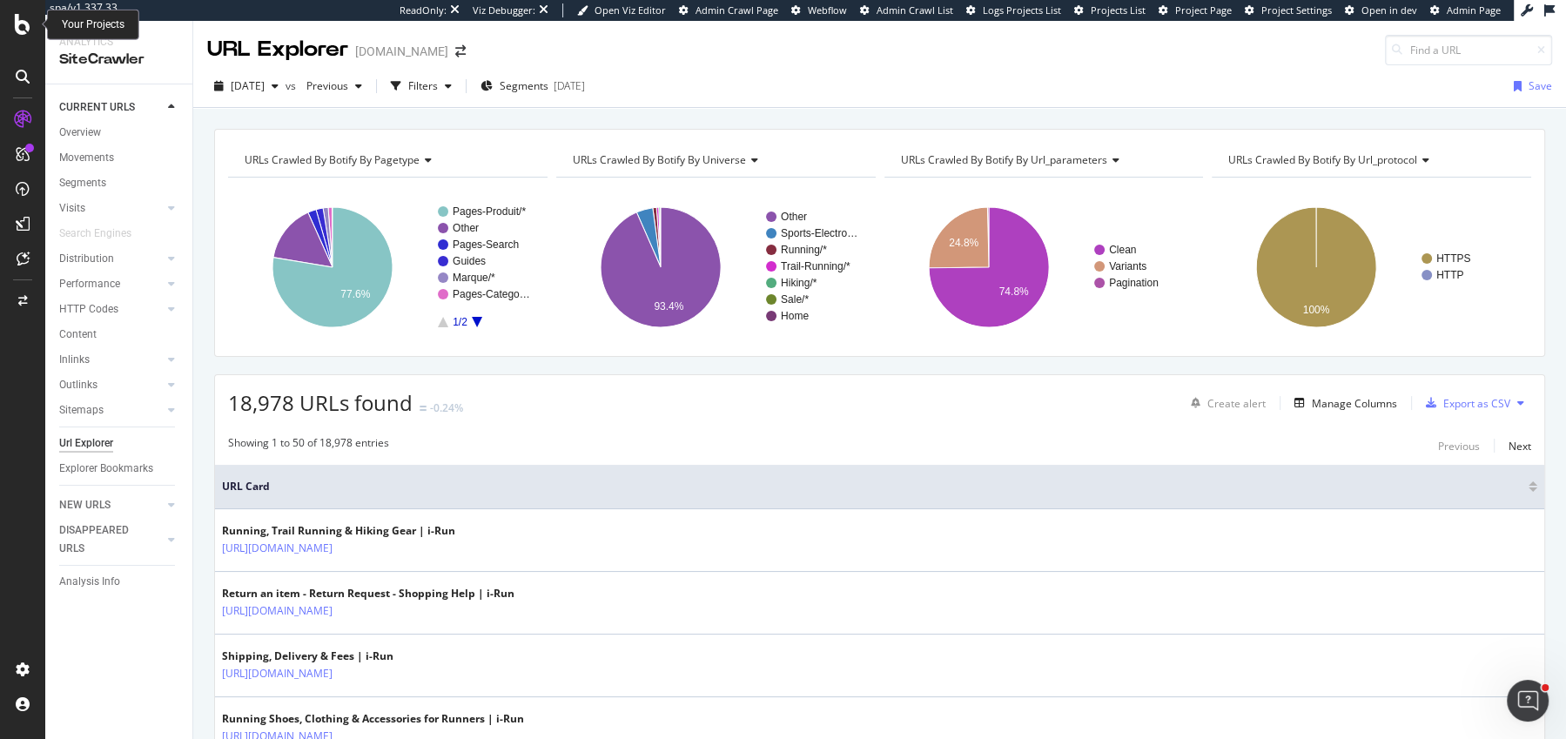
click at [25, 24] on icon at bounding box center [23, 24] width 16 height 21
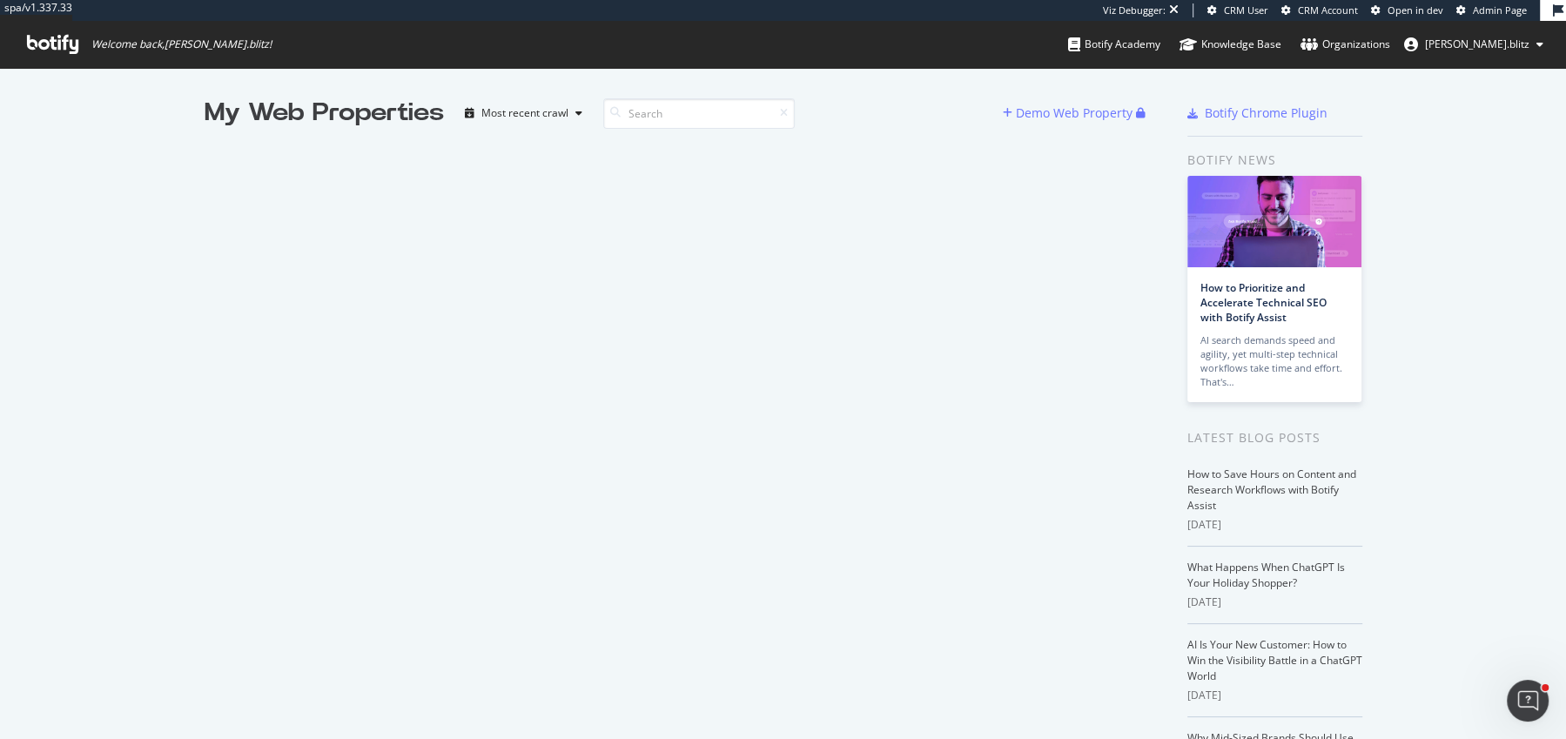
scroll to position [147, 0]
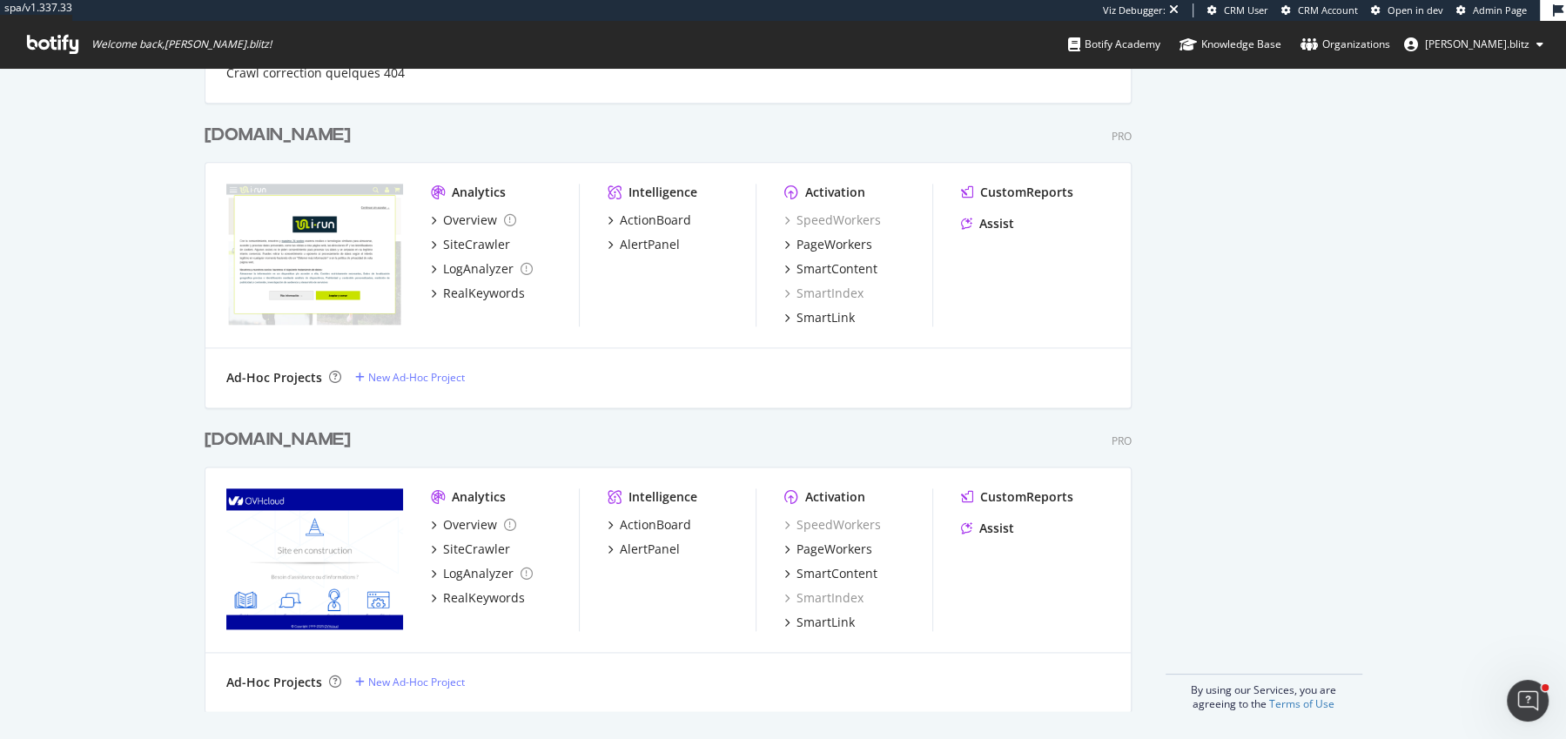
click at [253, 441] on div "[DOMAIN_NAME]" at bounding box center [278, 440] width 146 height 25
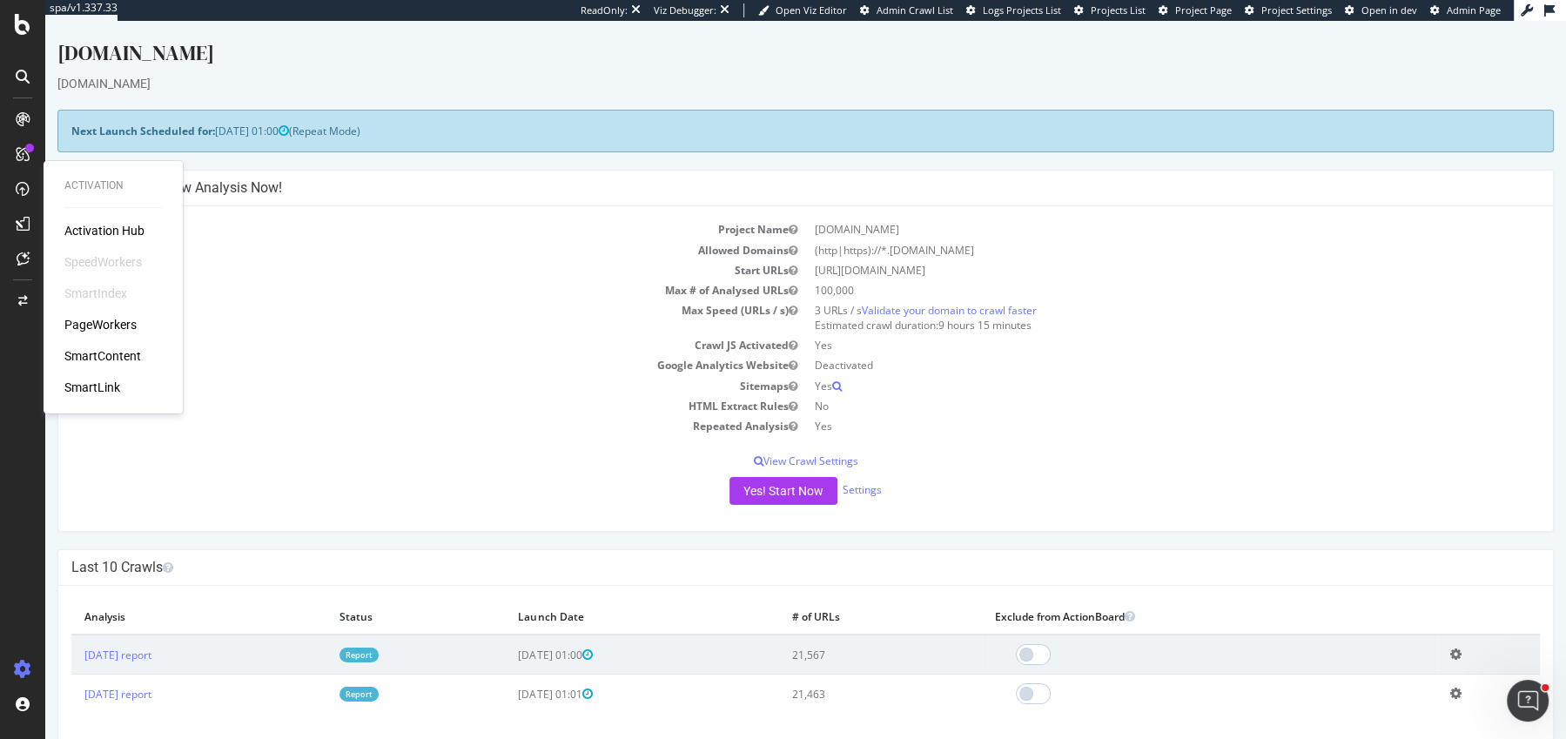
click at [111, 318] on div "PageWorkers" at bounding box center [100, 324] width 72 height 17
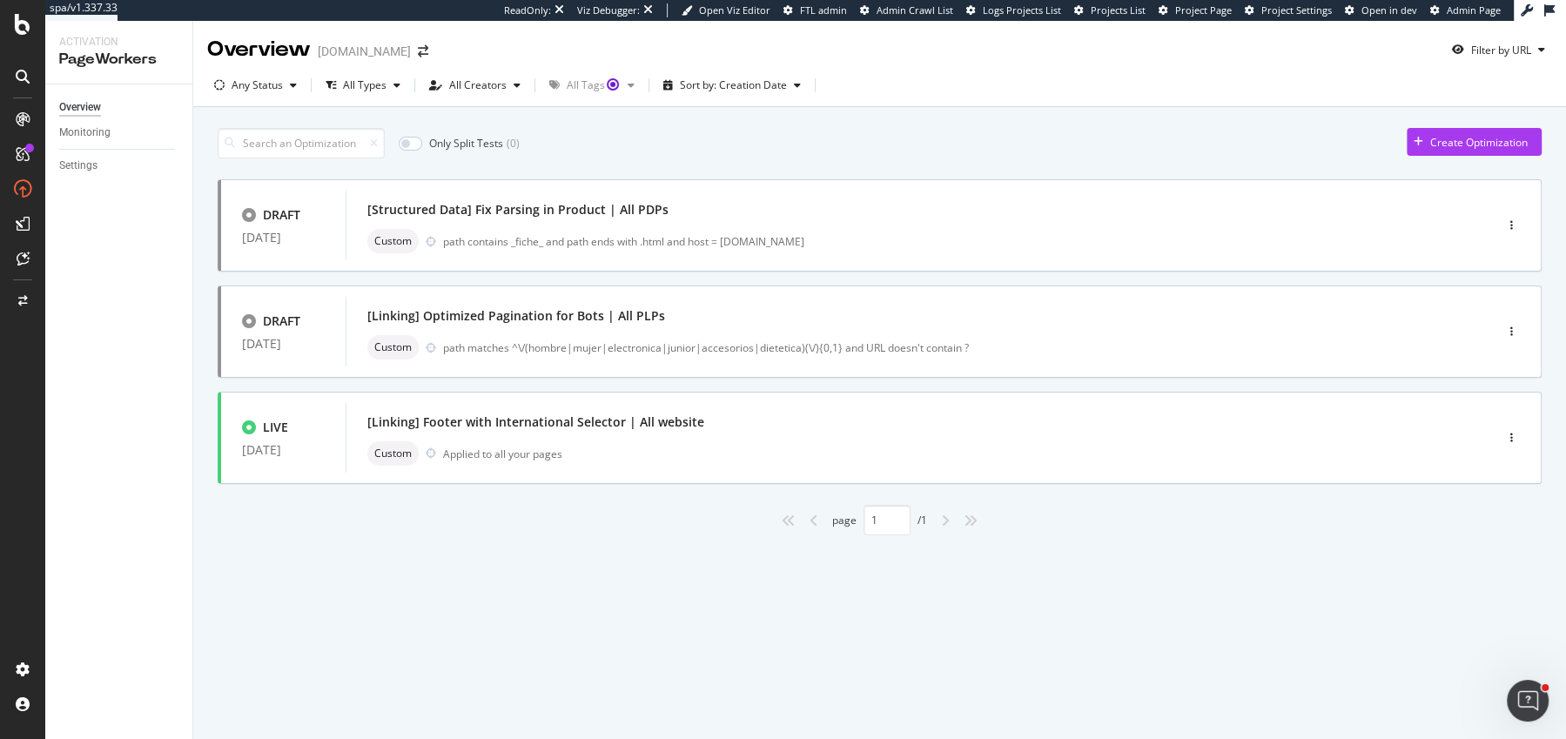
click at [882, 87] on div "Any Status All Types All Creators All Tags Sort by: Creation Date" at bounding box center [879, 88] width 1373 height 35
click at [785, 92] on div "Sort by: Creation Date" at bounding box center [733, 85] width 152 height 26
click at [855, 119] on div "Only Split Tests ( 0 ) Create Optimization DRAFT [DATE] [Structured Data] Fix P…" at bounding box center [880, 327] width 1324 height 416
click at [202, 226] on div "Only Split Tests ( 0 ) Create Optimization DRAFT [DATE] [Structured Data] Fix P…" at bounding box center [879, 351] width 1373 height 489
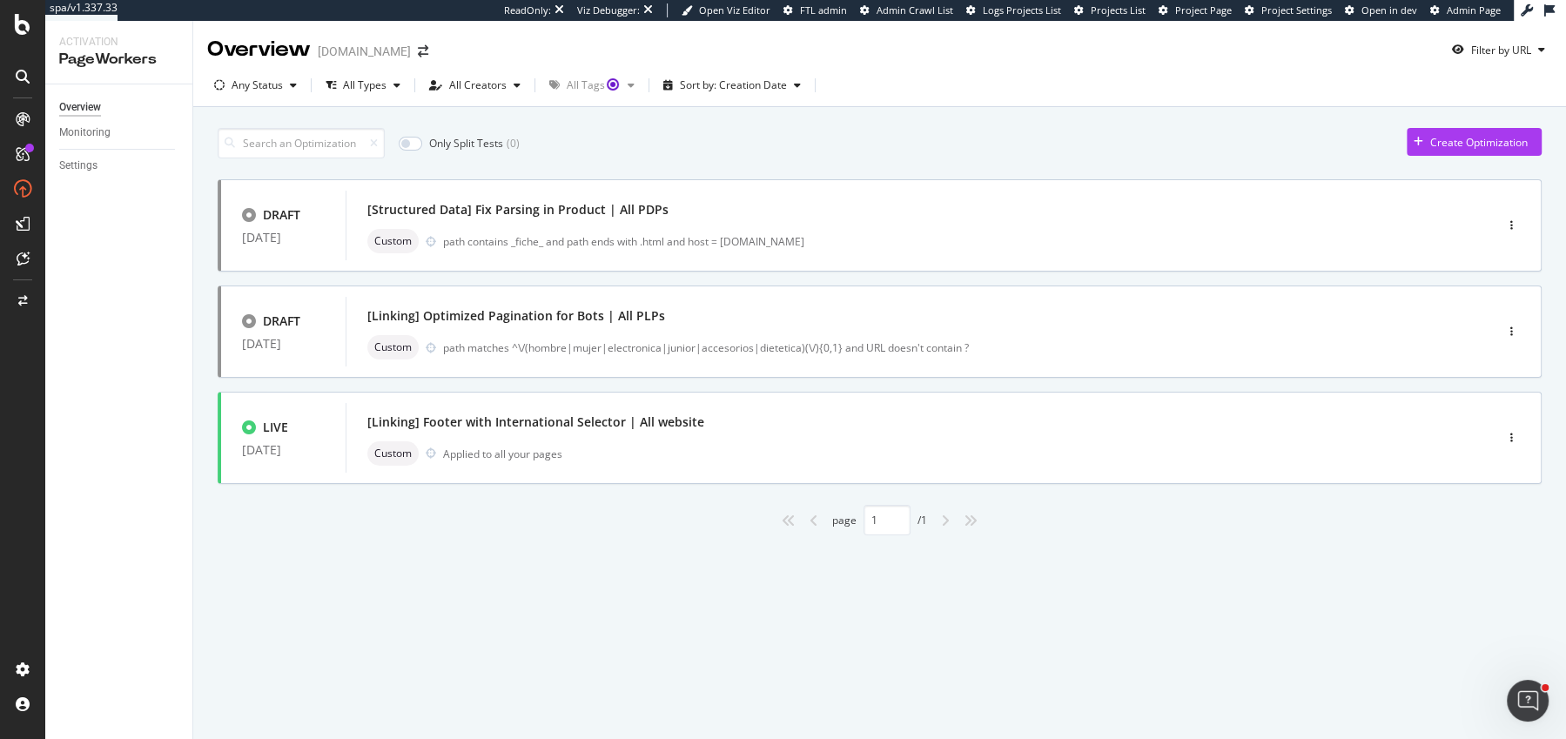
click at [203, 328] on div "Only Split Tests ( 0 ) Create Optimization DRAFT [DATE] [Structured Data] Fix P…" at bounding box center [879, 351] width 1373 height 489
click at [204, 433] on div "Only Split Tests ( 0 ) Create Optimization DRAFT [DATE] [Structured Data] Fix P…" at bounding box center [879, 351] width 1373 height 489
click at [200, 327] on div "Only Split Tests ( 0 ) Create Optimization DRAFT [DATE] [Structured Data] Fix P…" at bounding box center [879, 351] width 1373 height 489
click at [201, 219] on div "Only Split Tests ( 0 ) Create Optimization DRAFT [DATE] [Structured Data] Fix P…" at bounding box center [879, 351] width 1373 height 489
click at [199, 434] on div "Only Split Tests ( 0 ) Create Optimization DRAFT [DATE] [Structured Data] Fix P…" at bounding box center [879, 351] width 1373 height 489
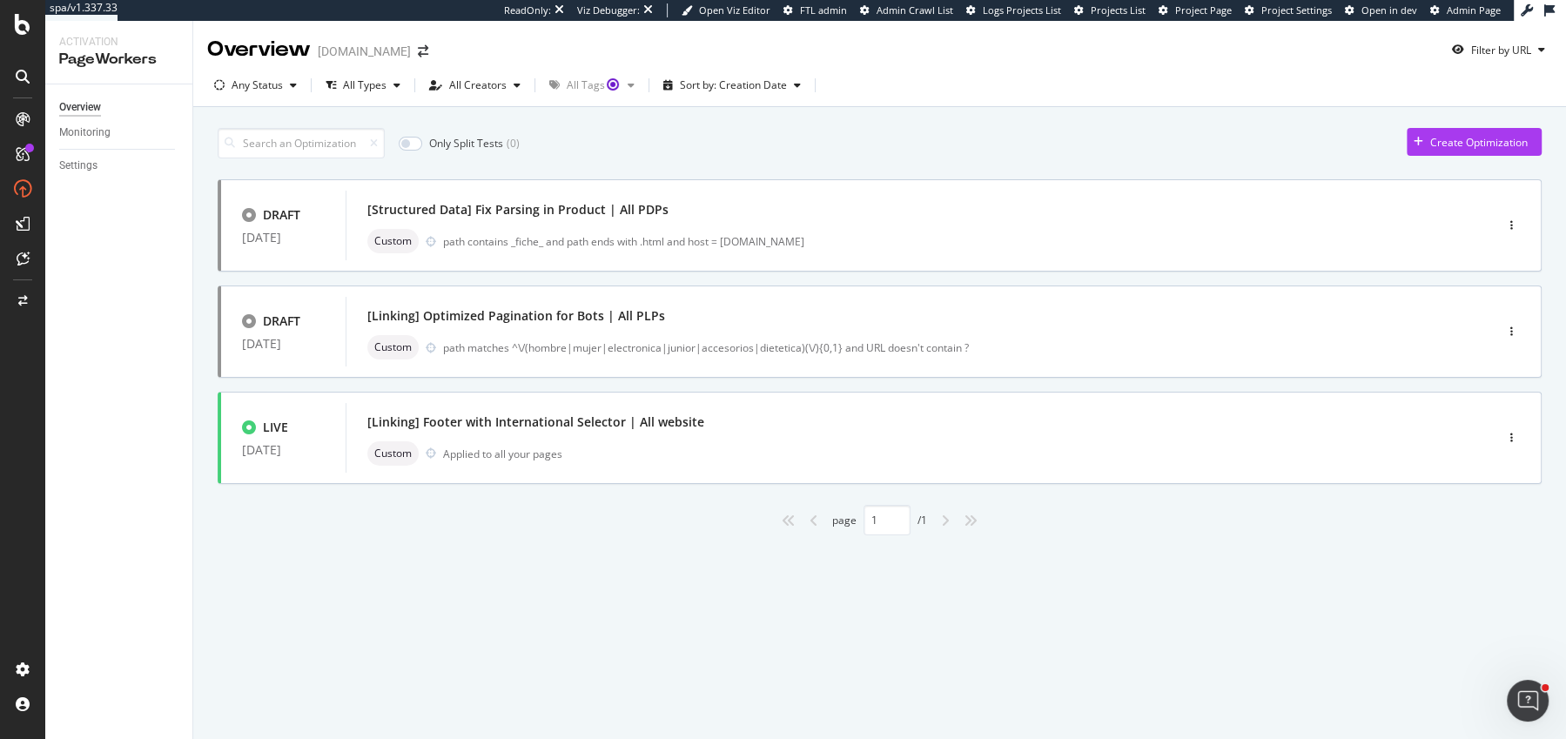
click at [201, 329] on div "Only Split Tests ( 0 ) Create Optimization DRAFT [DATE] [Structured Data] Fix P…" at bounding box center [879, 351] width 1373 height 489
click at [201, 221] on div "Only Split Tests ( 0 ) Create Optimization DRAFT [DATE] [Structured Data] Fix P…" at bounding box center [879, 351] width 1373 height 489
click at [200, 328] on div "Only Split Tests ( 0 ) Create Optimization DRAFT [DATE] [Structured Data] Fix P…" at bounding box center [879, 351] width 1373 height 489
click at [198, 429] on div "Only Split Tests ( 0 ) Create Optimization DRAFT [DATE] [Structured Data] Fix P…" at bounding box center [879, 351] width 1373 height 489
click at [232, 163] on div "Only Split Tests ( 0 ) Create Optimization DRAFT [DATE] [Structured Data] Fix P…" at bounding box center [880, 327] width 1324 height 416
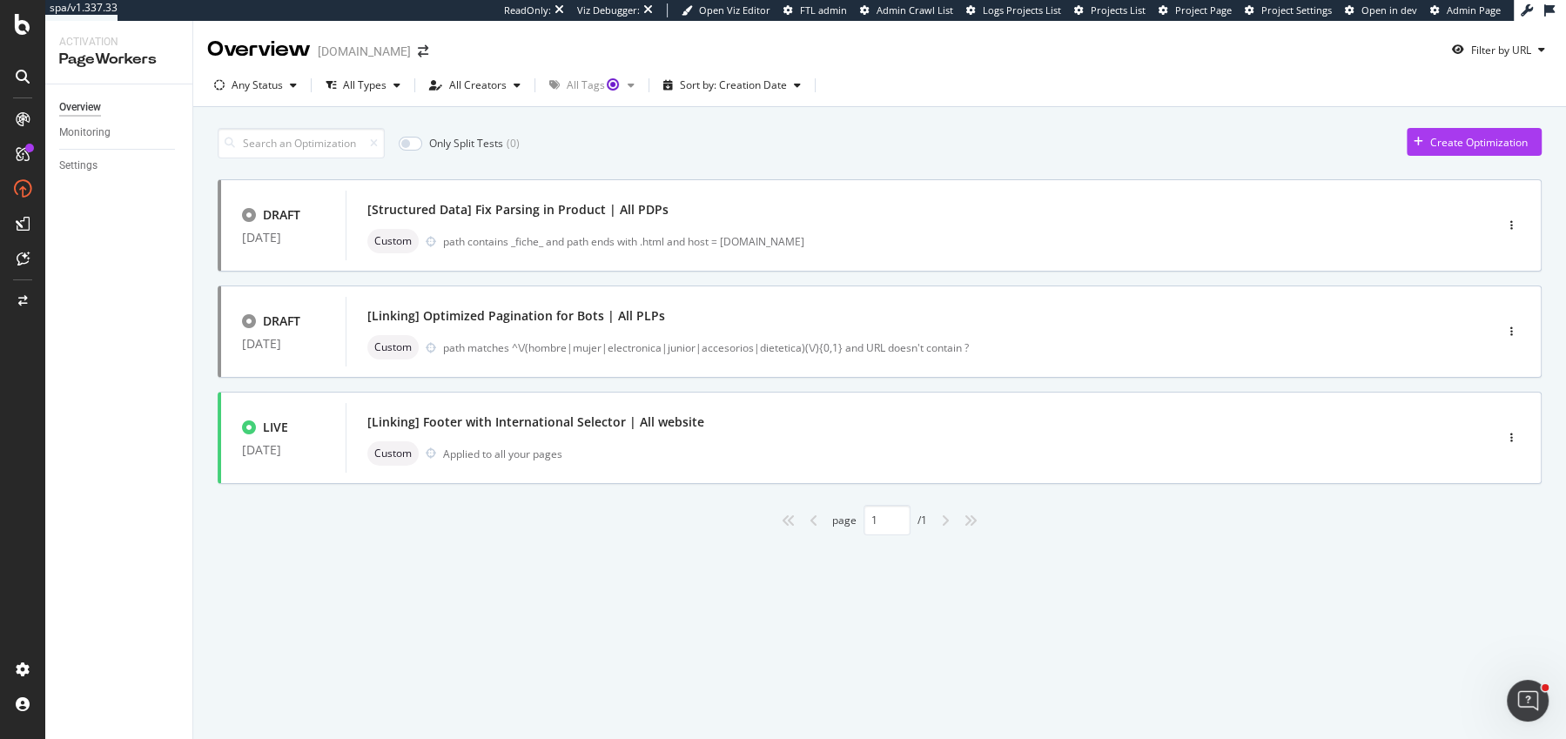
click at [201, 431] on div "Only Split Tests ( 0 ) Create Optimization DRAFT [DATE] [Structured Data] Fix P…" at bounding box center [879, 351] width 1373 height 489
click at [197, 225] on div "Only Split Tests ( 0 ) Create Optimization DRAFT [DATE] [Structured Data] Fix P…" at bounding box center [879, 351] width 1373 height 489
click at [25, 24] on icon at bounding box center [23, 24] width 16 height 21
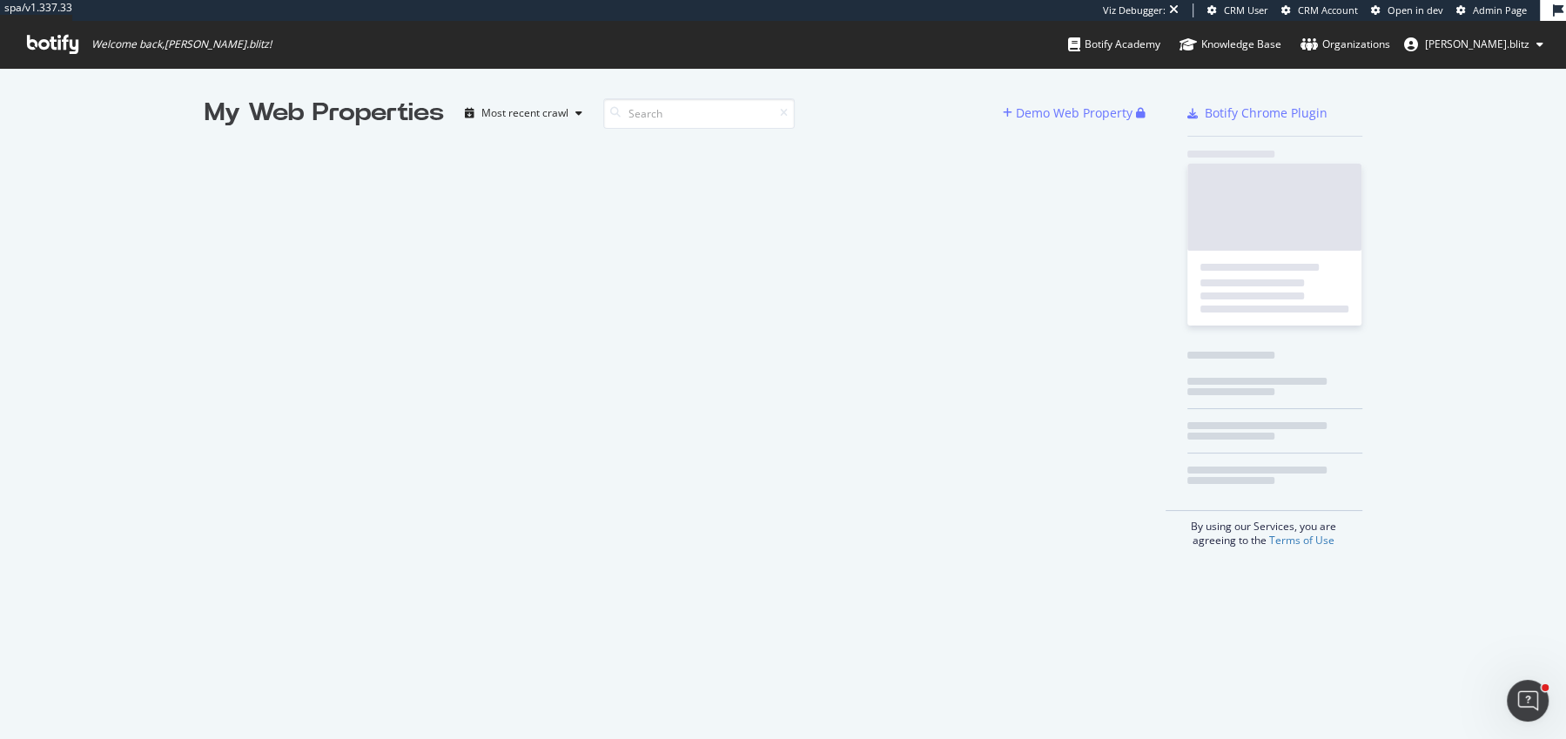
scroll to position [738, 1566]
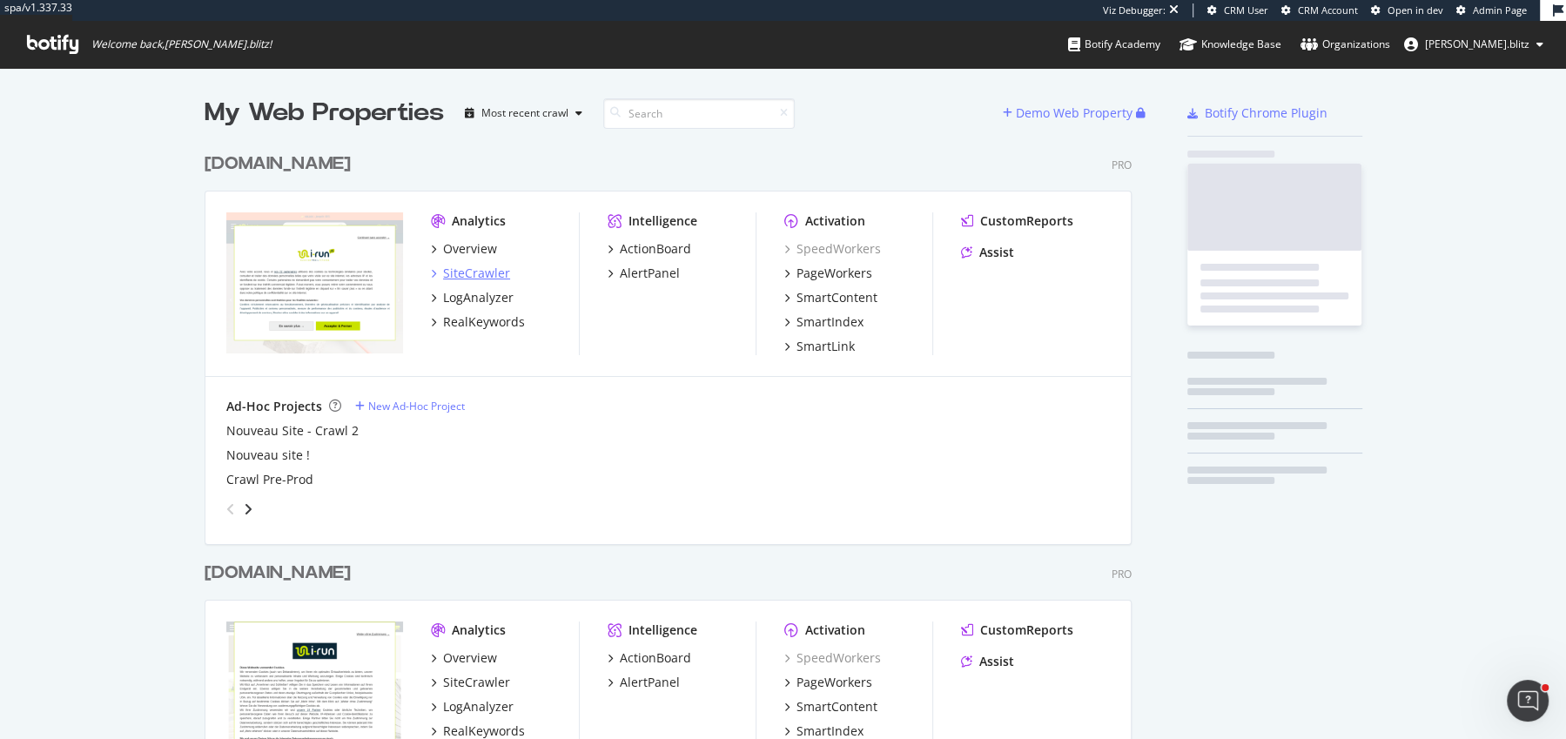
scroll to position [2616, 940]
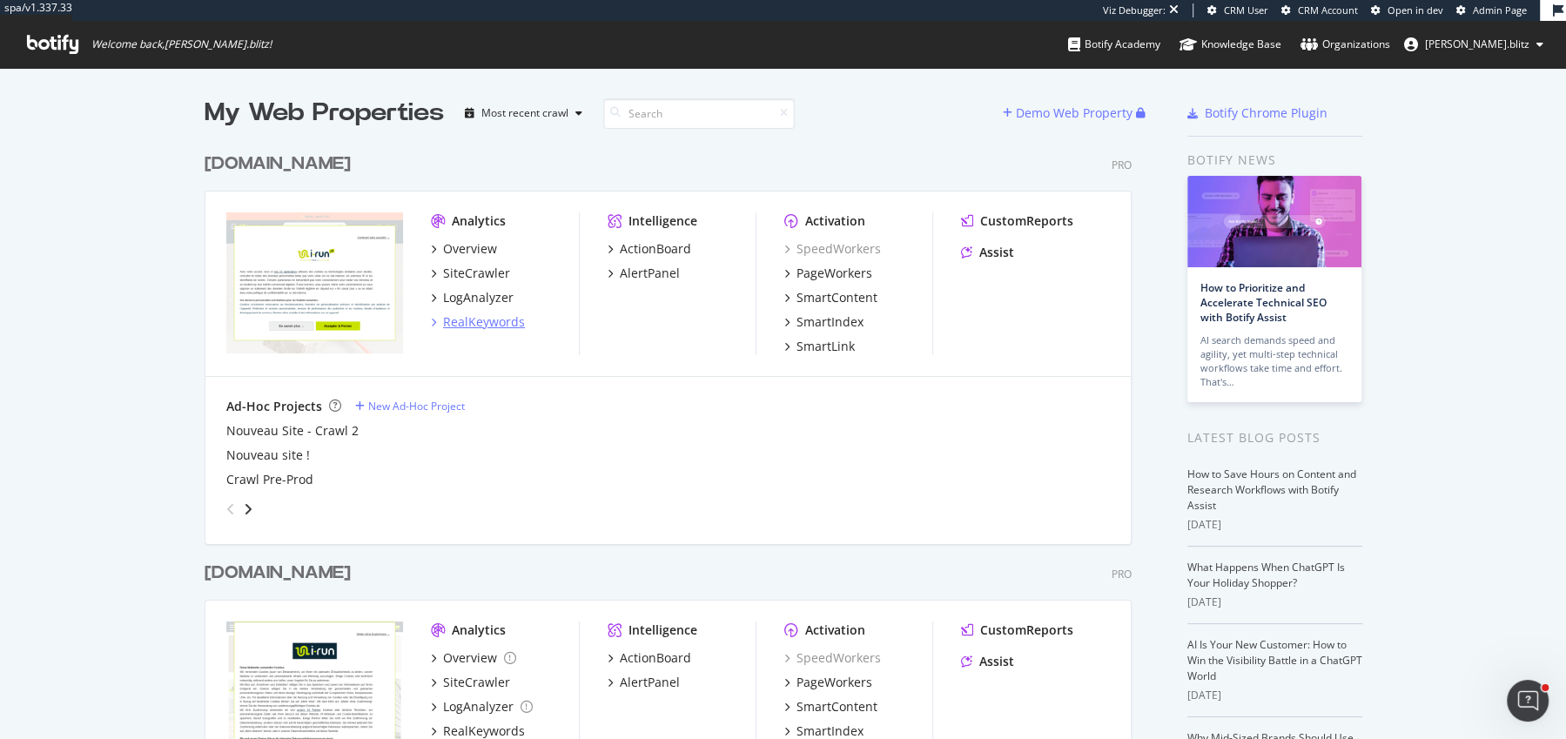
click at [509, 318] on div "RealKeywords" at bounding box center [484, 321] width 82 height 17
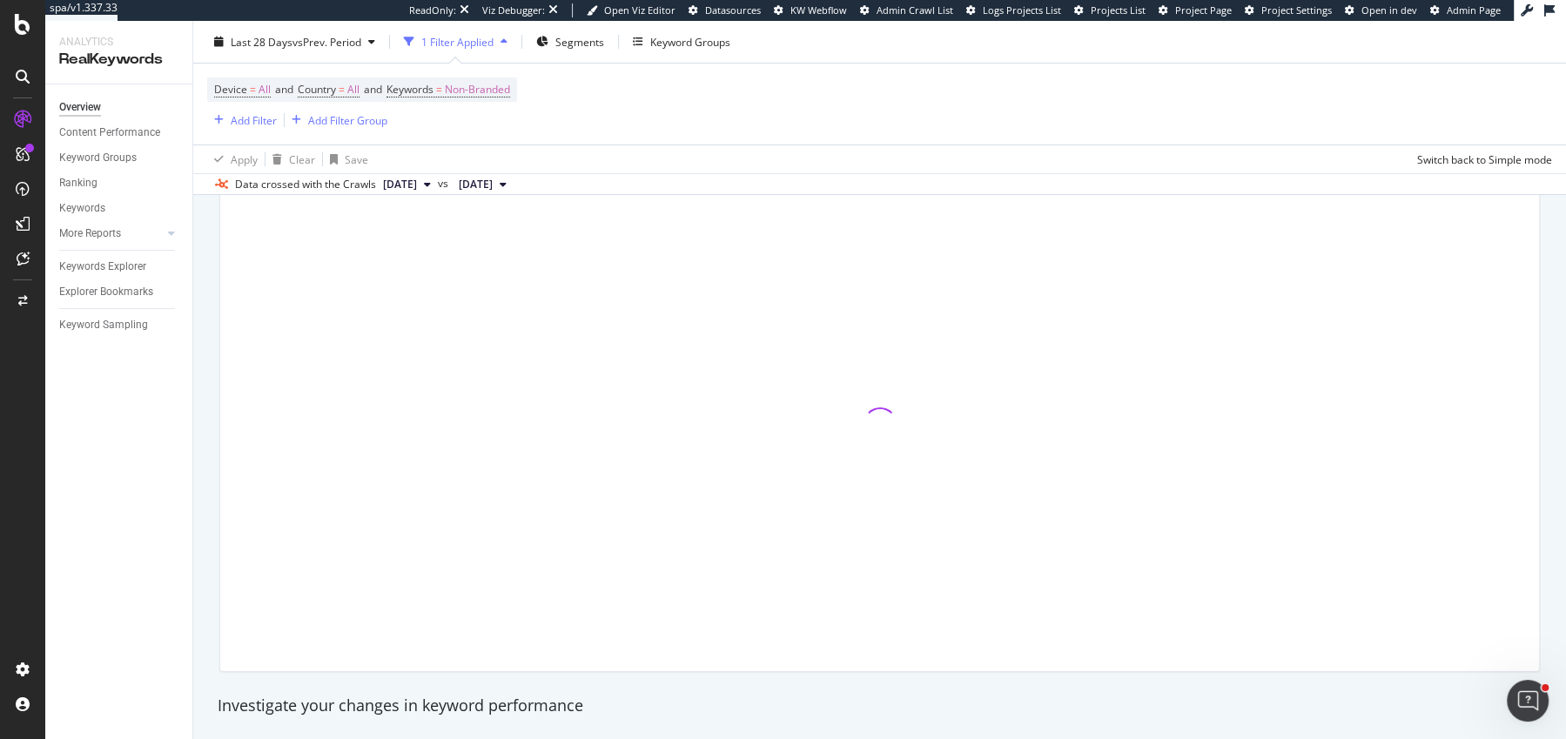
scroll to position [52, 0]
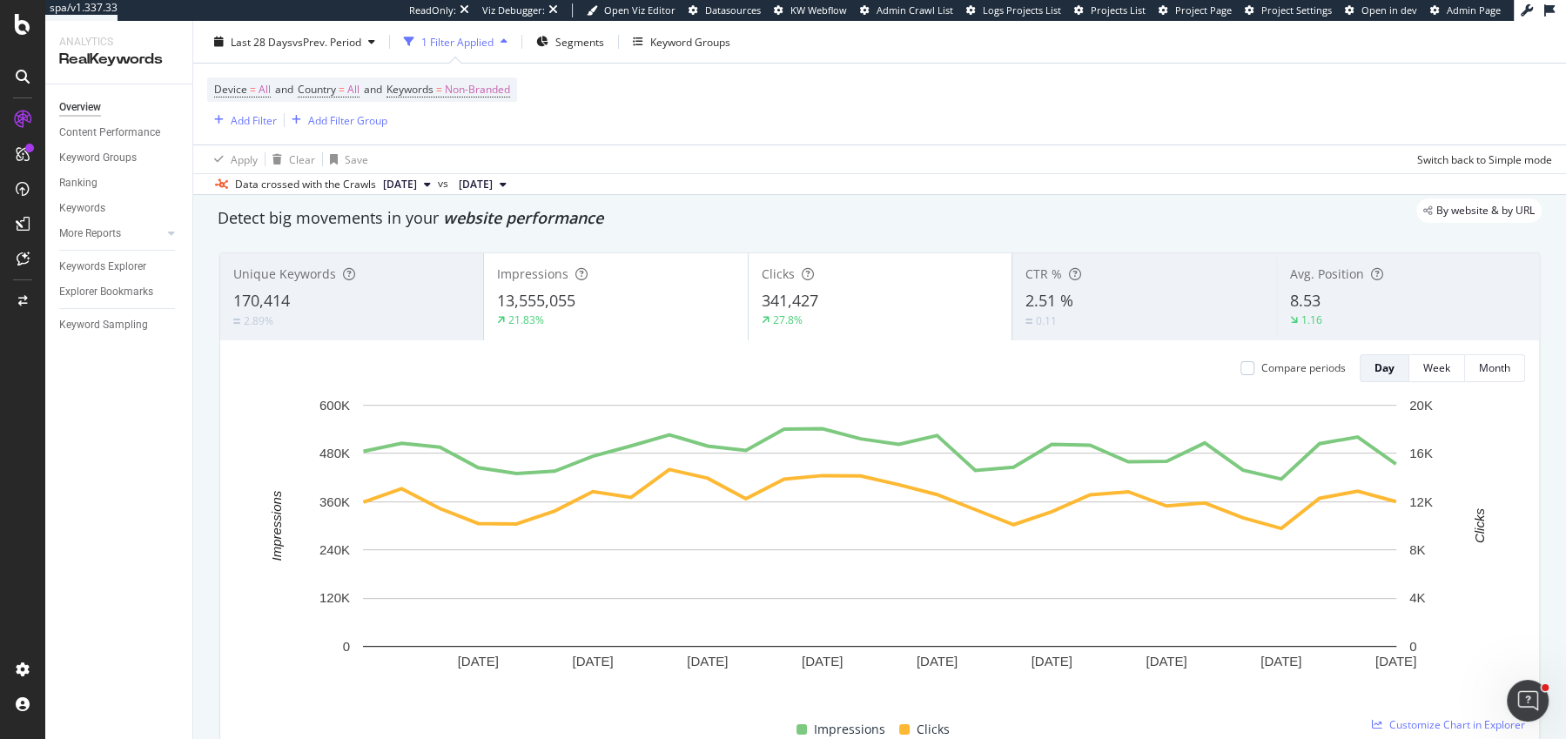
click at [1365, 300] on div "8.53" at bounding box center [1408, 301] width 236 height 23
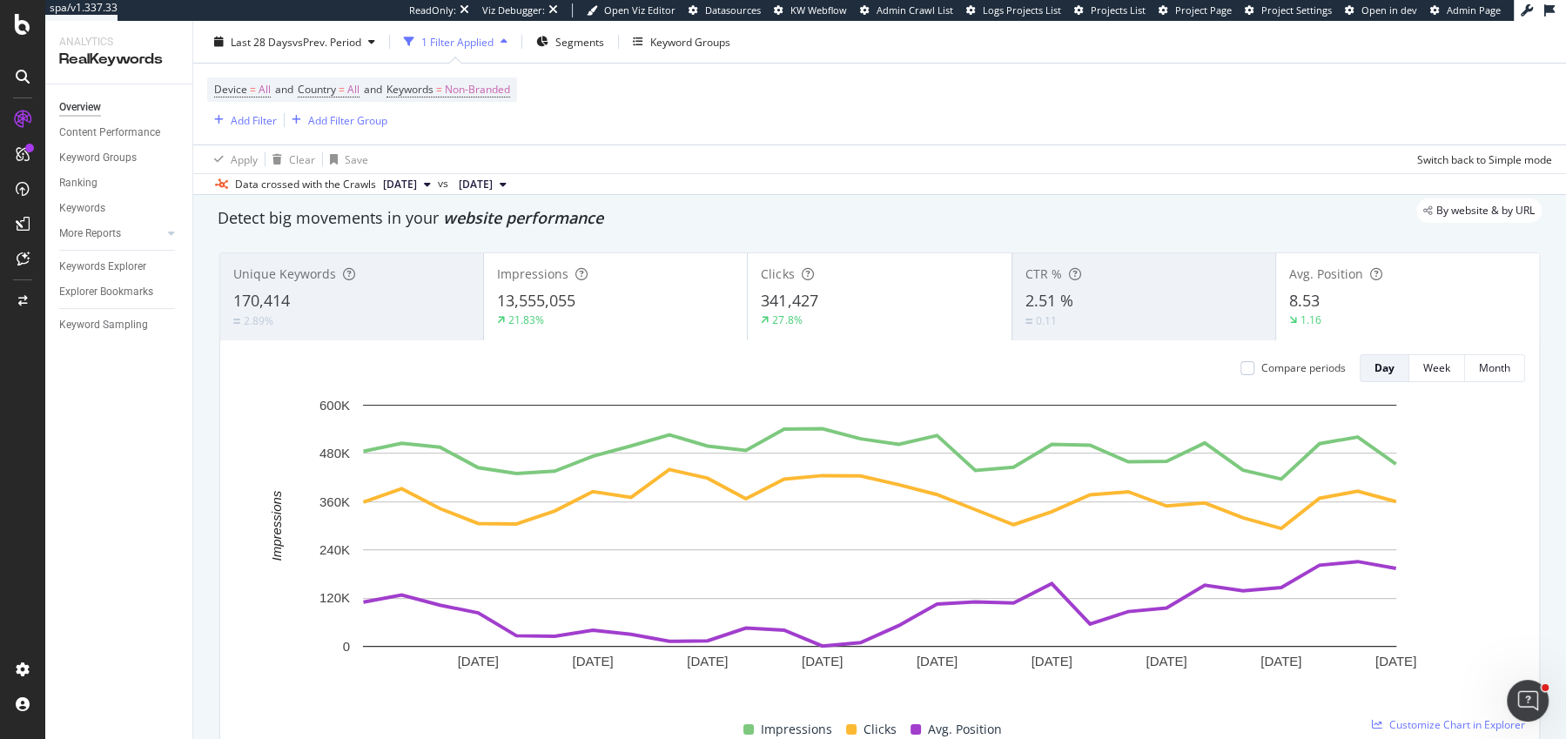
click at [843, 313] on div "27.8%" at bounding box center [879, 321] width 237 height 16
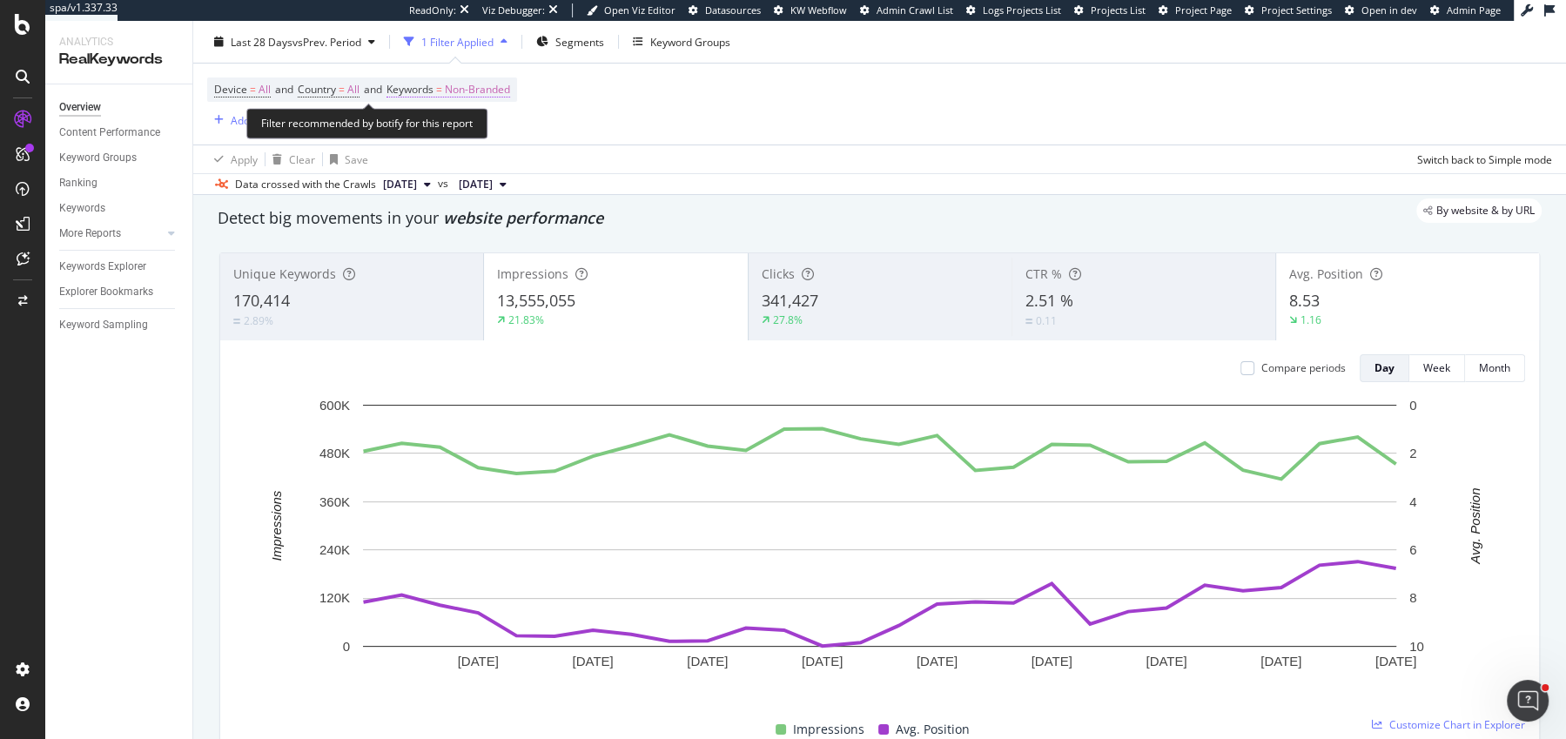
click at [460, 96] on span "Non-Branded" at bounding box center [477, 89] width 65 height 24
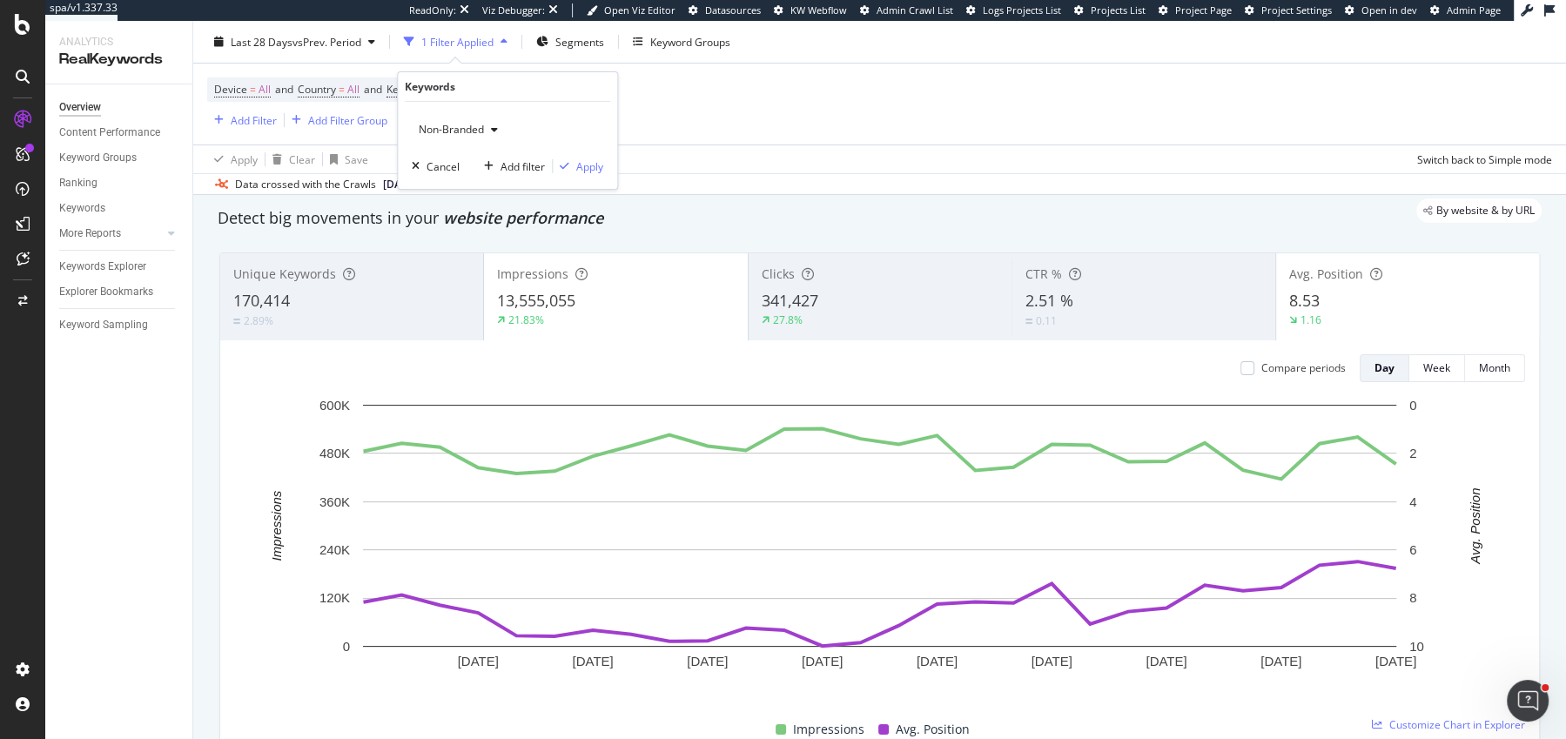
click at [453, 118] on div "Non-Branded" at bounding box center [458, 130] width 93 height 26
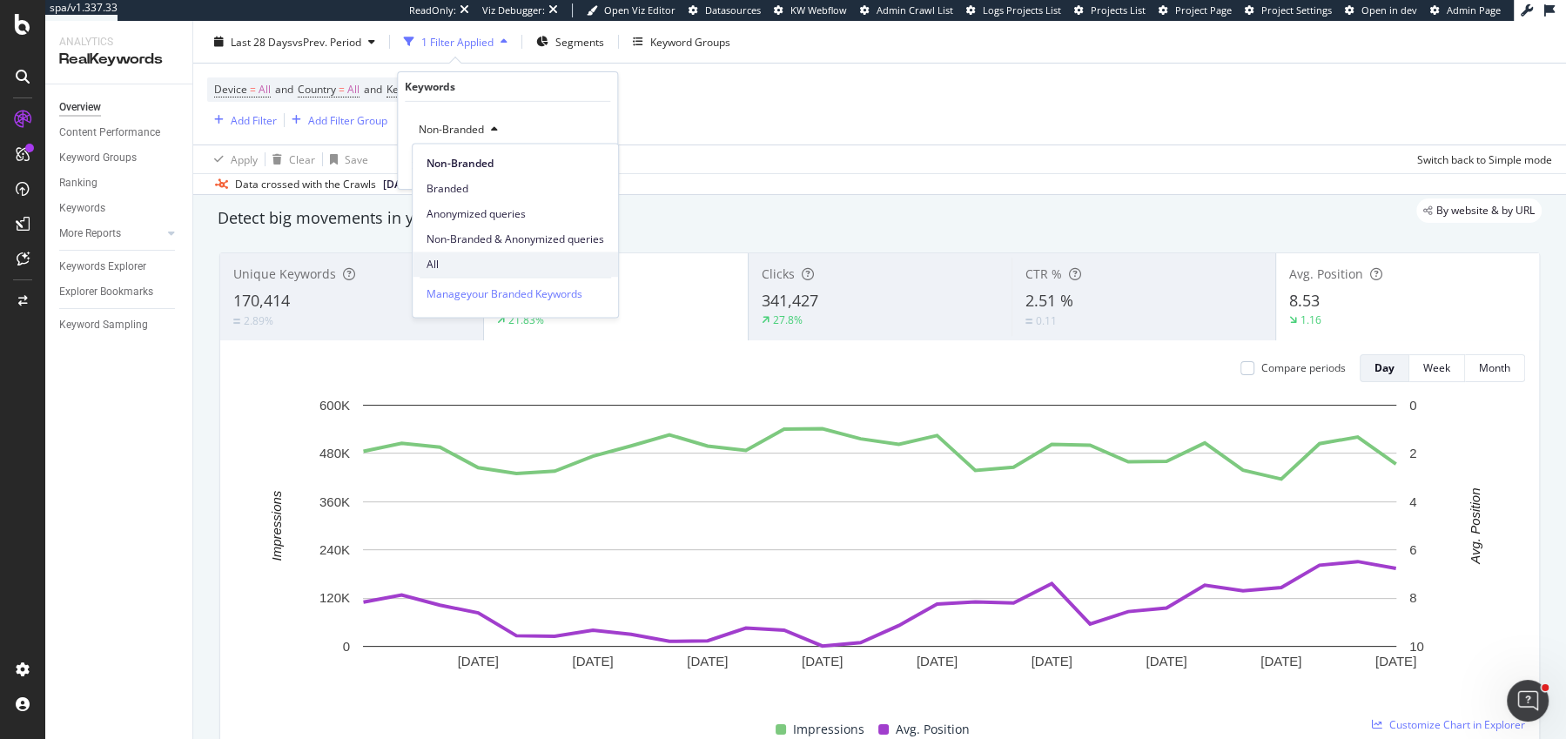
click at [465, 257] on span "All" at bounding box center [516, 265] width 178 height 16
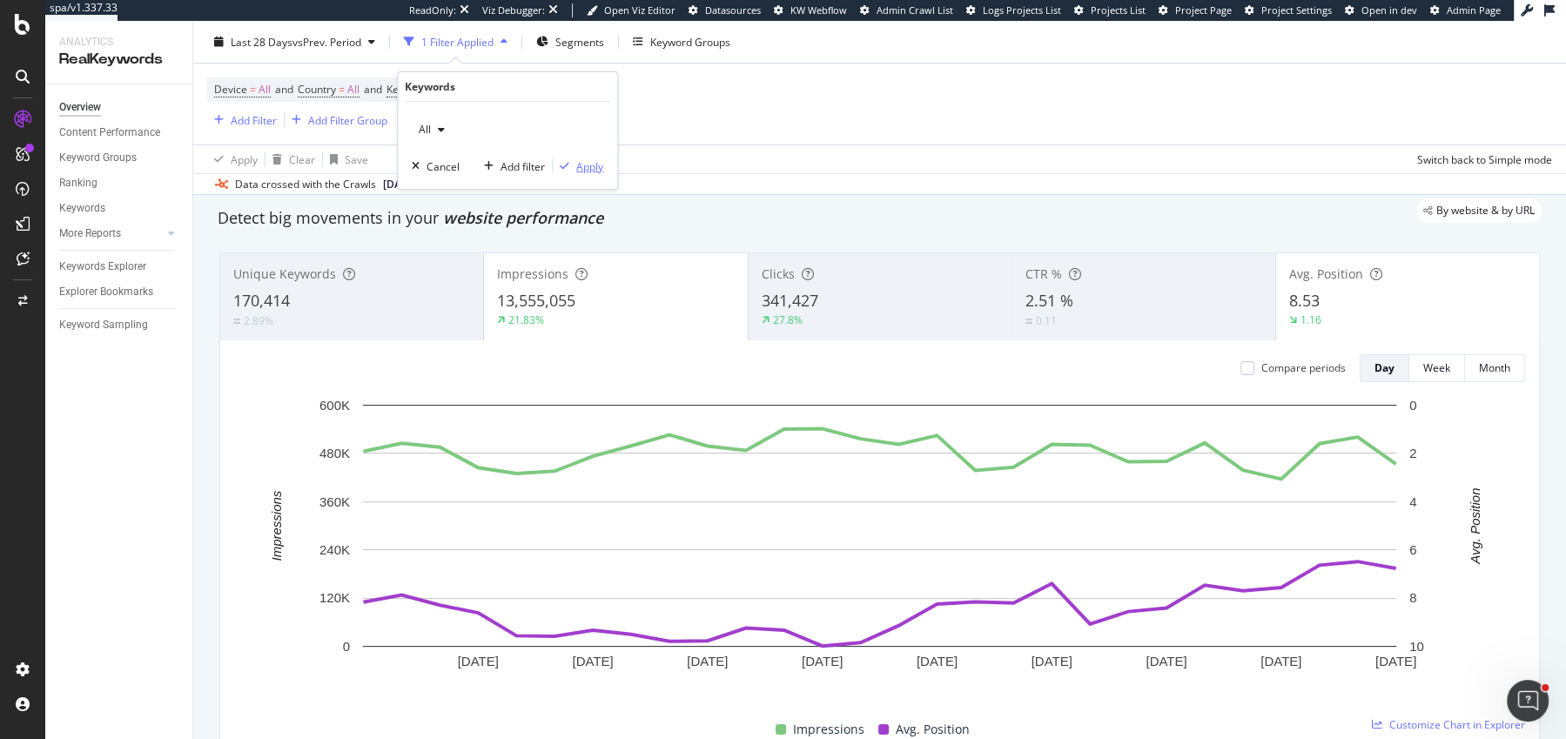
click at [570, 161] on div "button" at bounding box center [565, 166] width 24 height 10
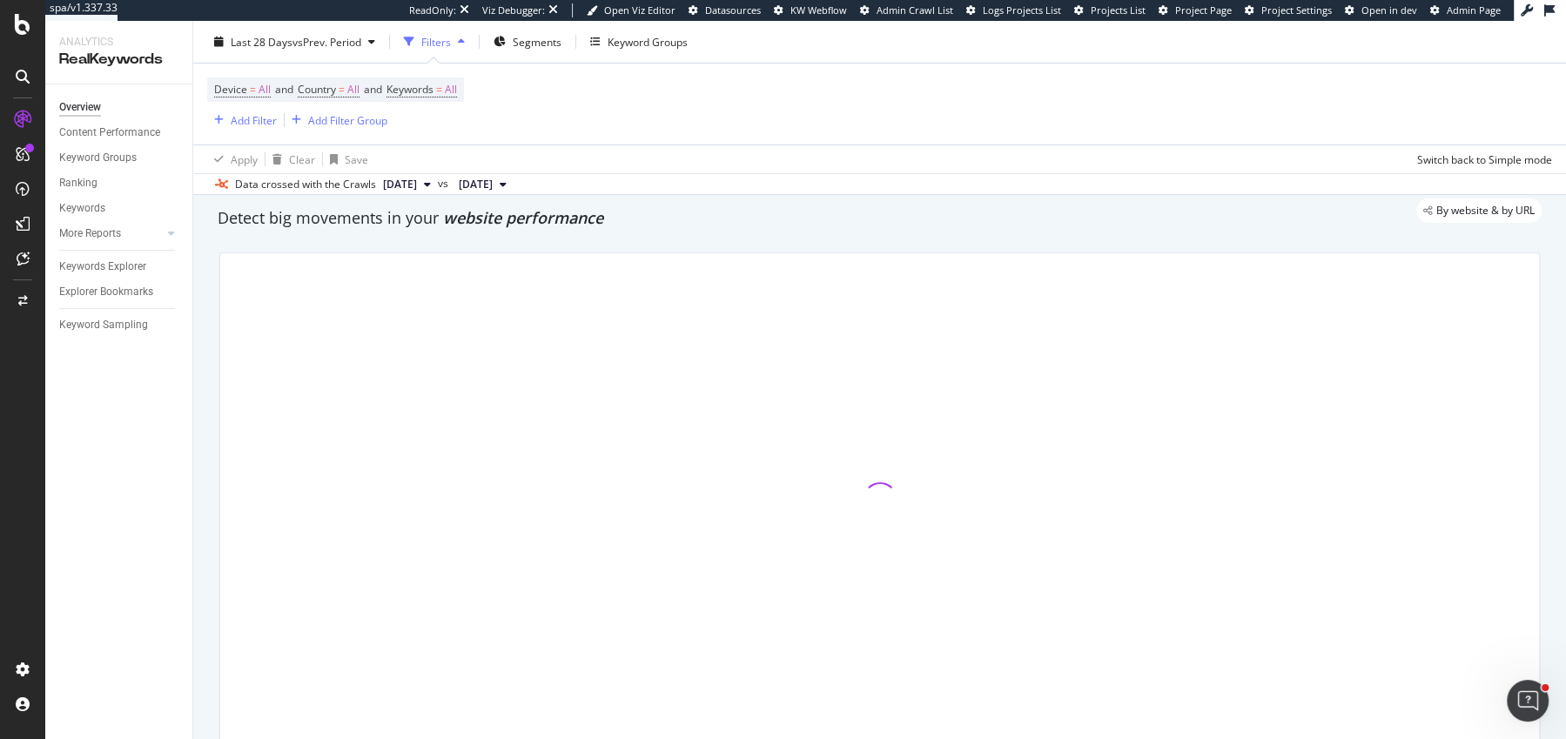
scroll to position [90, 0]
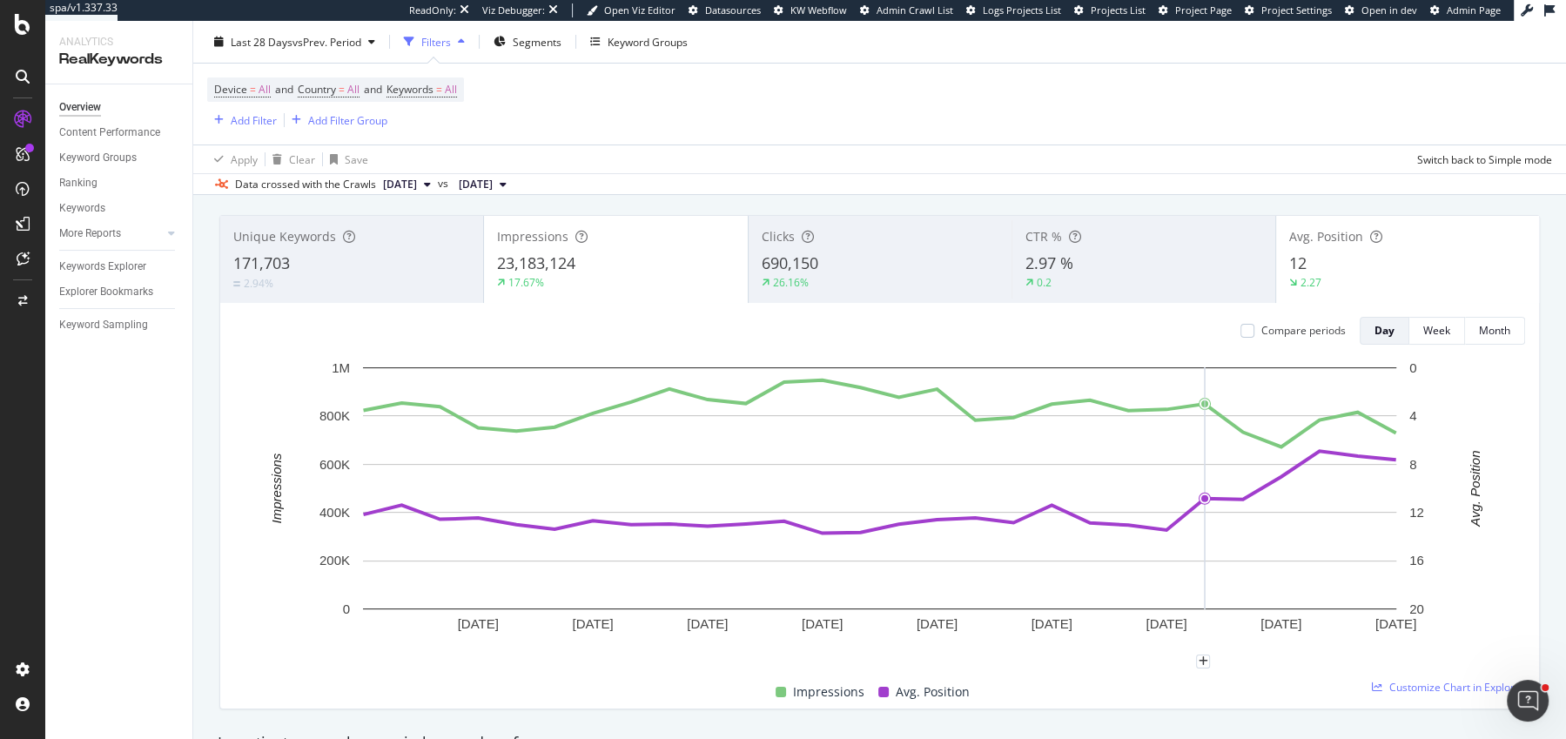
click at [1195, 657] on rect "A chart." at bounding box center [880, 510] width 1292 height 303
click at [1167, 660] on icon "plus" at bounding box center [1165, 662] width 10 height 10
click at [1148, 562] on textarea at bounding box center [1165, 557] width 155 height 54
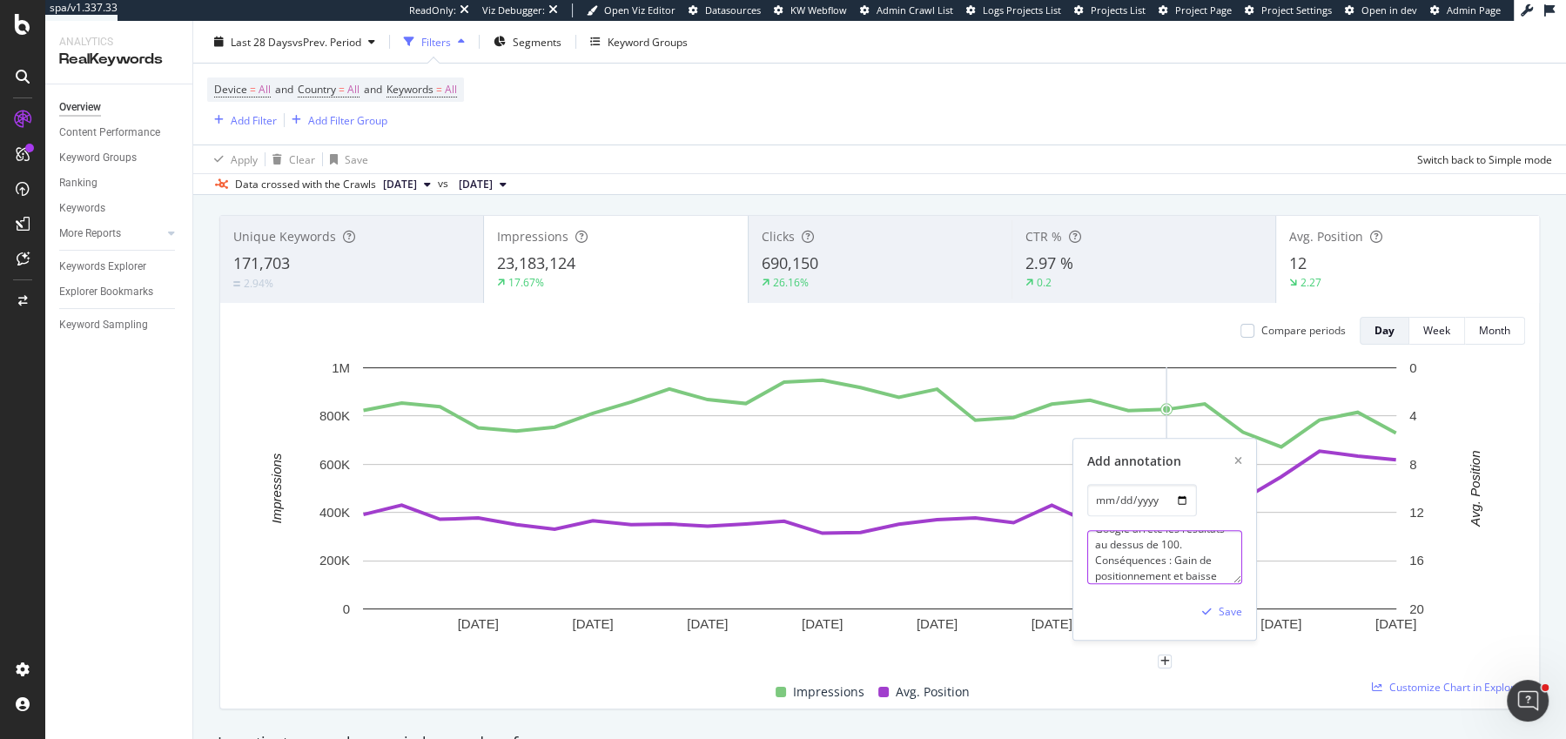
scroll to position [36, 0]
type textarea "Google arrête les résultats au dessus de 100. Conséquences : Gain de positionne…"
click at [1233, 610] on div "Save" at bounding box center [1231, 612] width 24 height 15
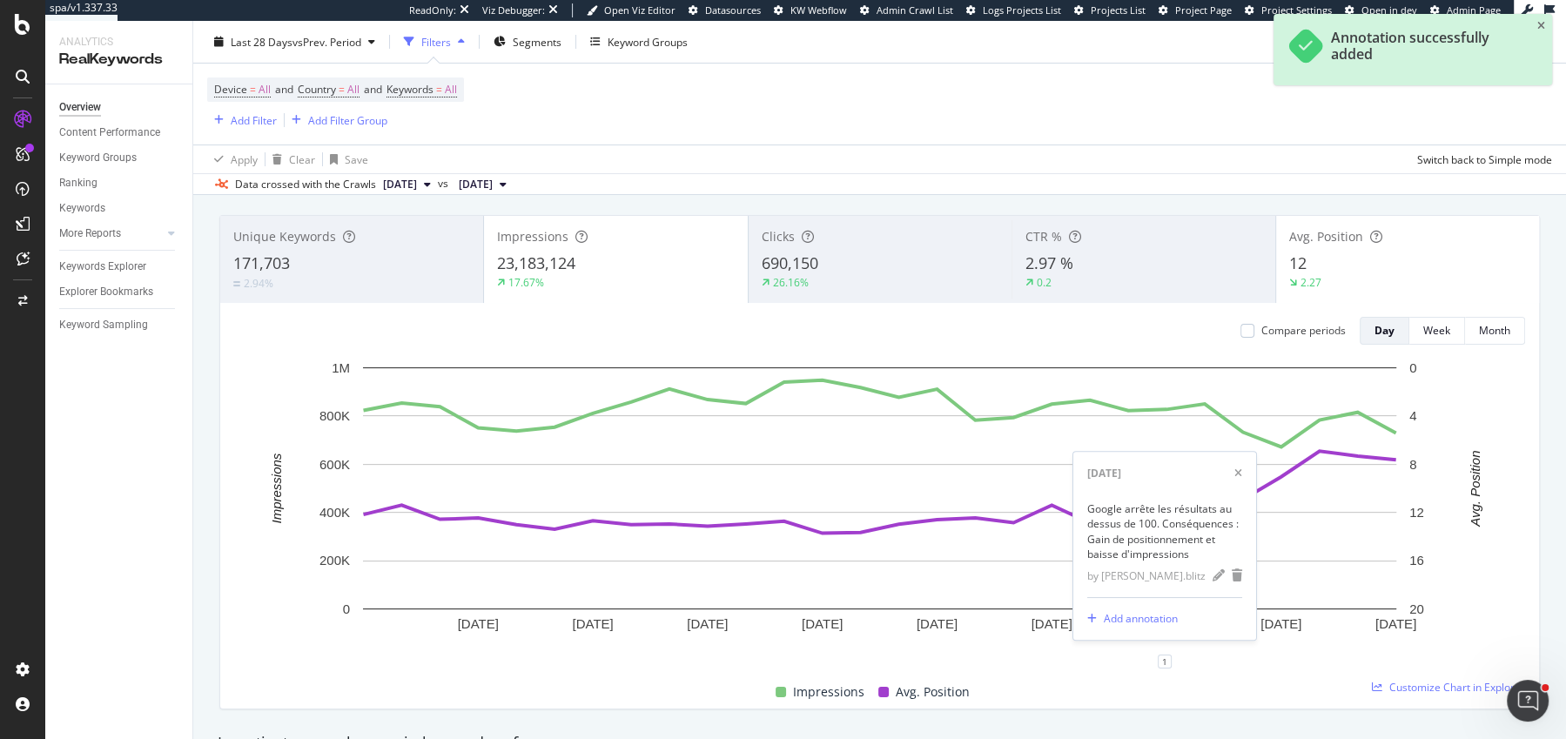
click at [1258, 196] on div "Detect big movements in your website performance" at bounding box center [880, 181] width 1342 height 40
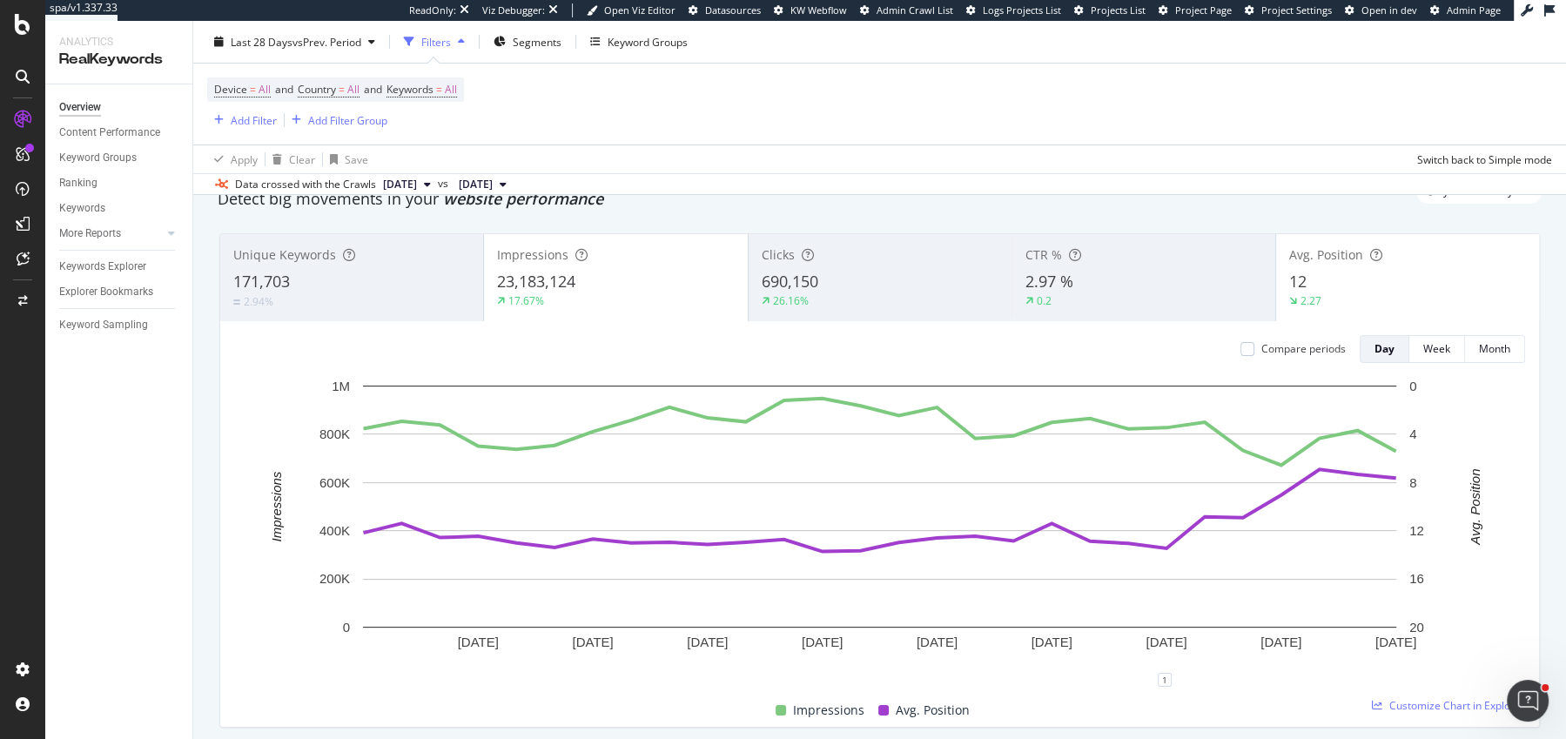
scroll to position [78, 0]
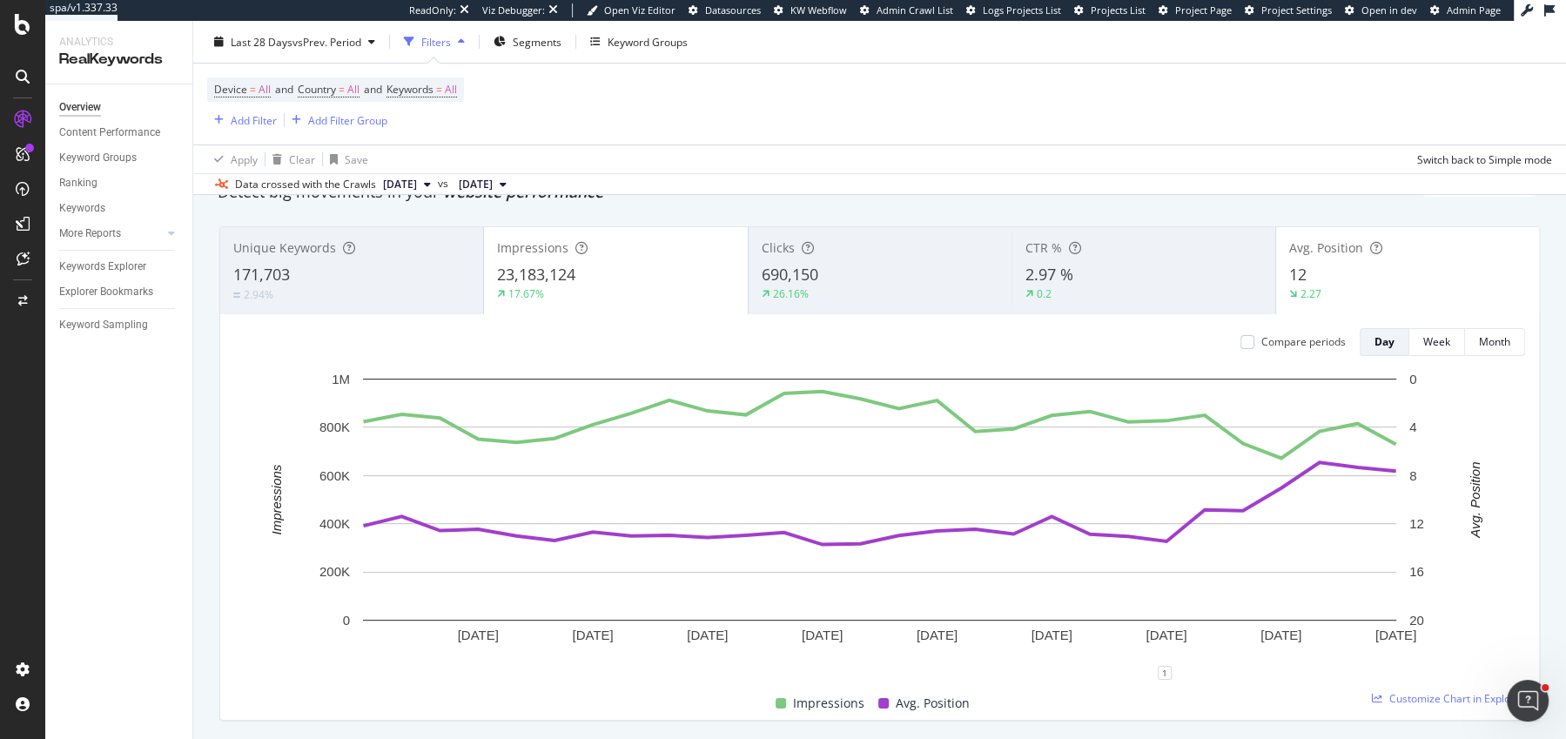
click at [599, 200] on span "website performance" at bounding box center [523, 191] width 160 height 21
click at [595, 200] on span "website performance" at bounding box center [523, 191] width 160 height 21
click at [123, 334] on div "Keyword Sampling" at bounding box center [125, 325] width 133 height 25
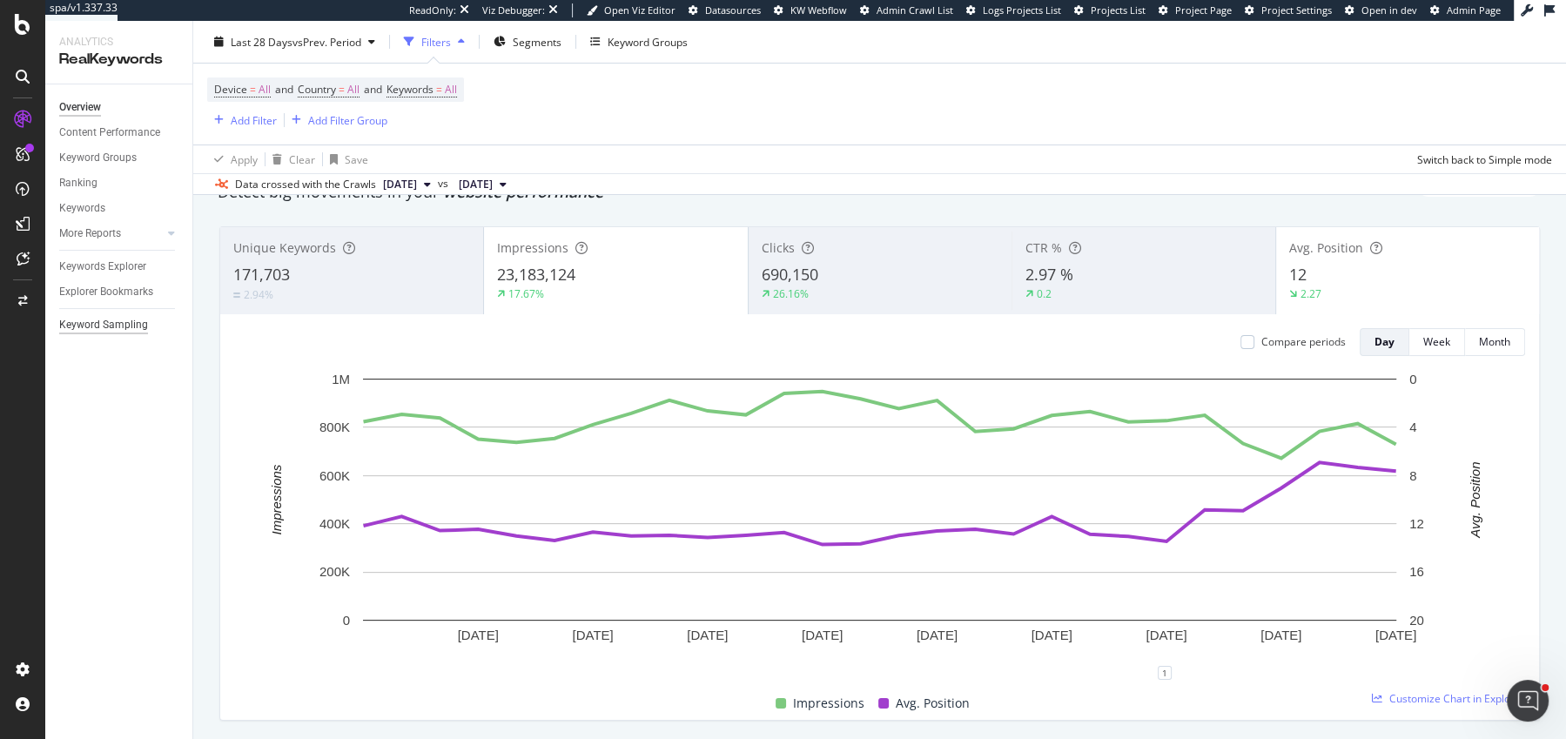
click at [111, 320] on div "Keyword Sampling" at bounding box center [103, 325] width 89 height 18
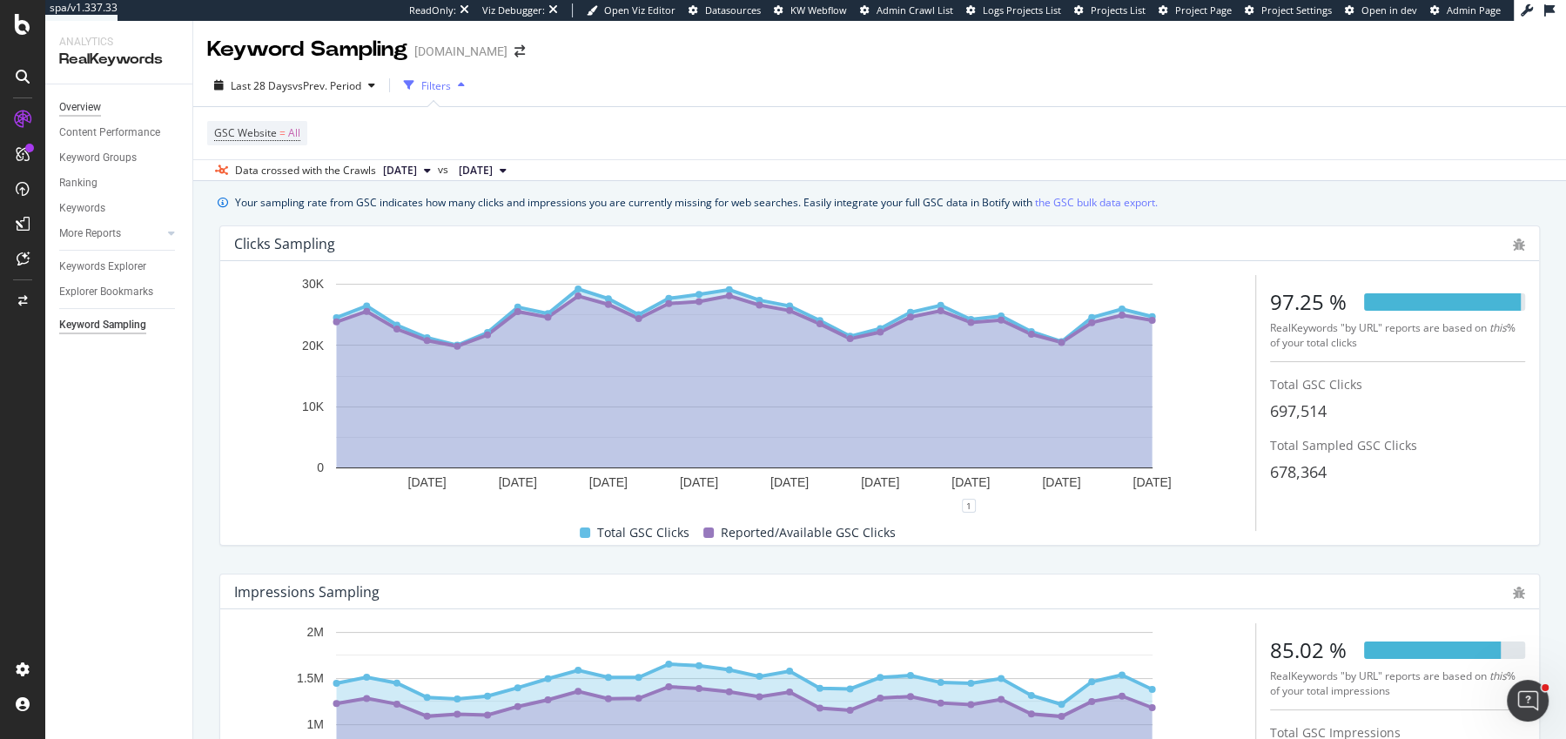
click at [89, 100] on div "Overview" at bounding box center [80, 107] width 42 height 18
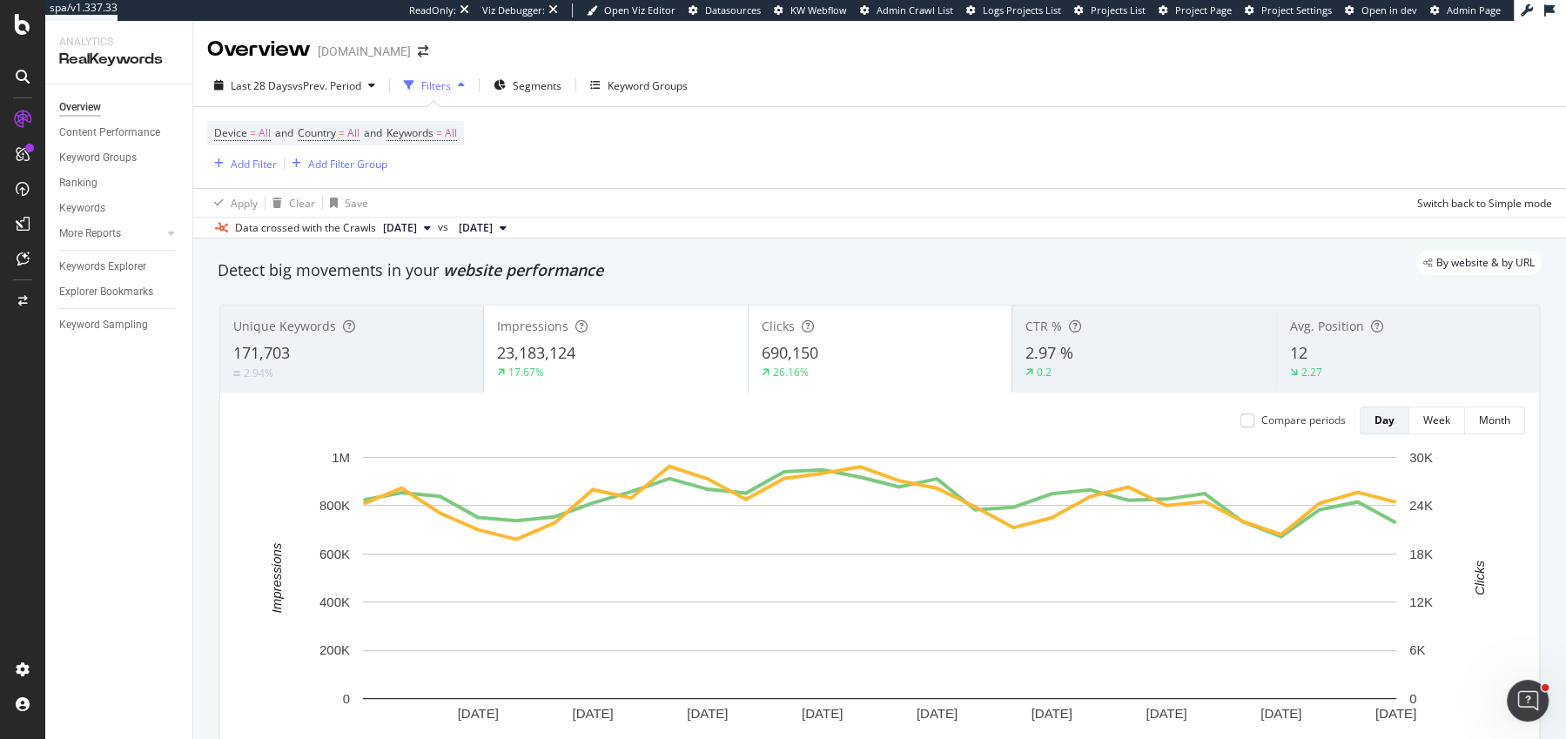
click at [568, 276] on span "website performance" at bounding box center [523, 269] width 160 height 21
click at [583, 275] on span "website performance" at bounding box center [523, 269] width 160 height 21
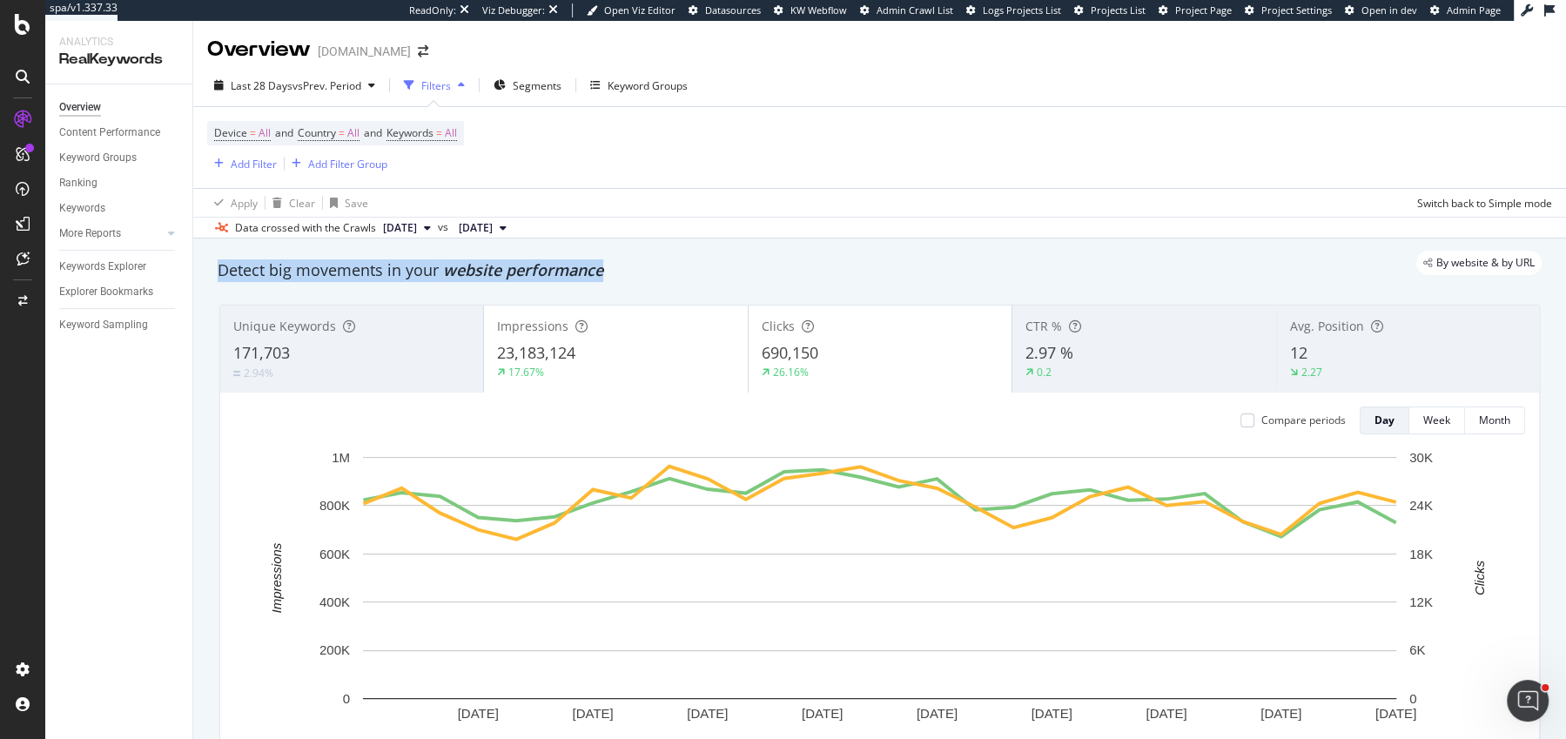
click at [583, 275] on span "website performance" at bounding box center [523, 269] width 160 height 21
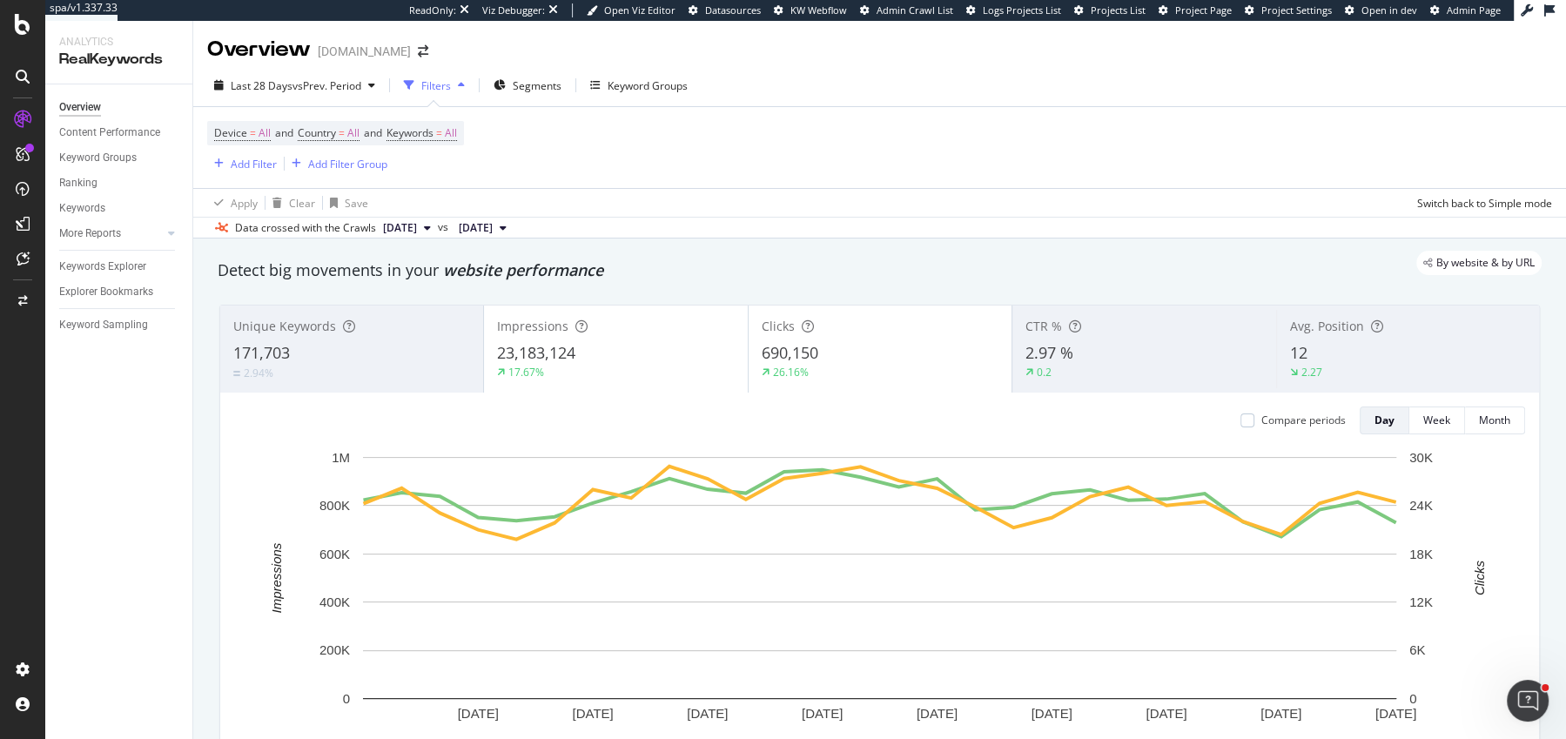
click at [596, 273] on div "By website & by URL" at bounding box center [871, 263] width 1342 height 24
click at [138, 320] on div "Keyword Sampling" at bounding box center [103, 325] width 89 height 18
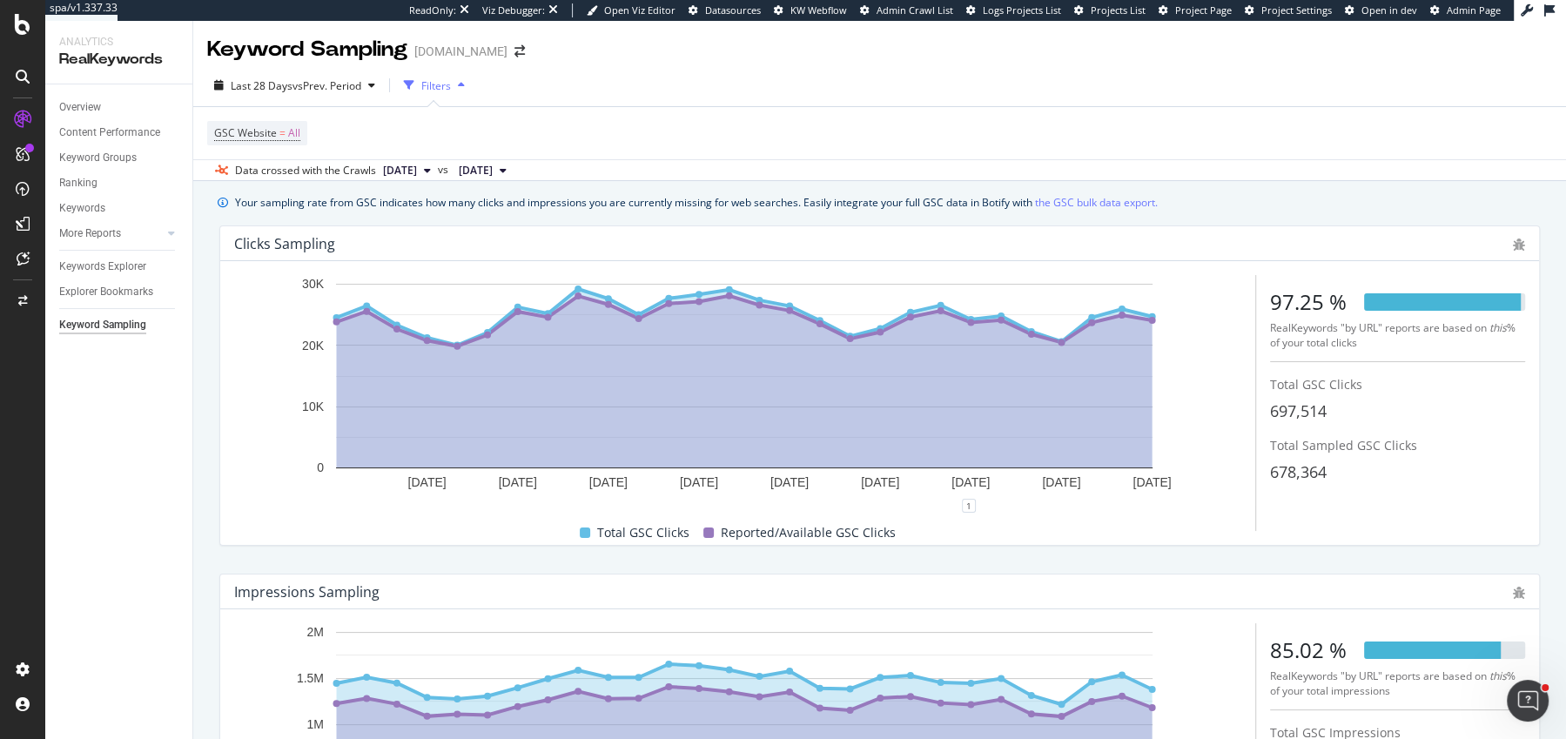
click at [202, 387] on div "Your sampling rate from GSC indicates how many clicks and impressions you are c…" at bounding box center [879, 575] width 1373 height 788
click at [201, 370] on div "Your sampling rate from GSC indicates how many clicks and impressions you are c…" at bounding box center [879, 575] width 1373 height 788
click at [1300, 477] on span "678,364" at bounding box center [1298, 471] width 57 height 21
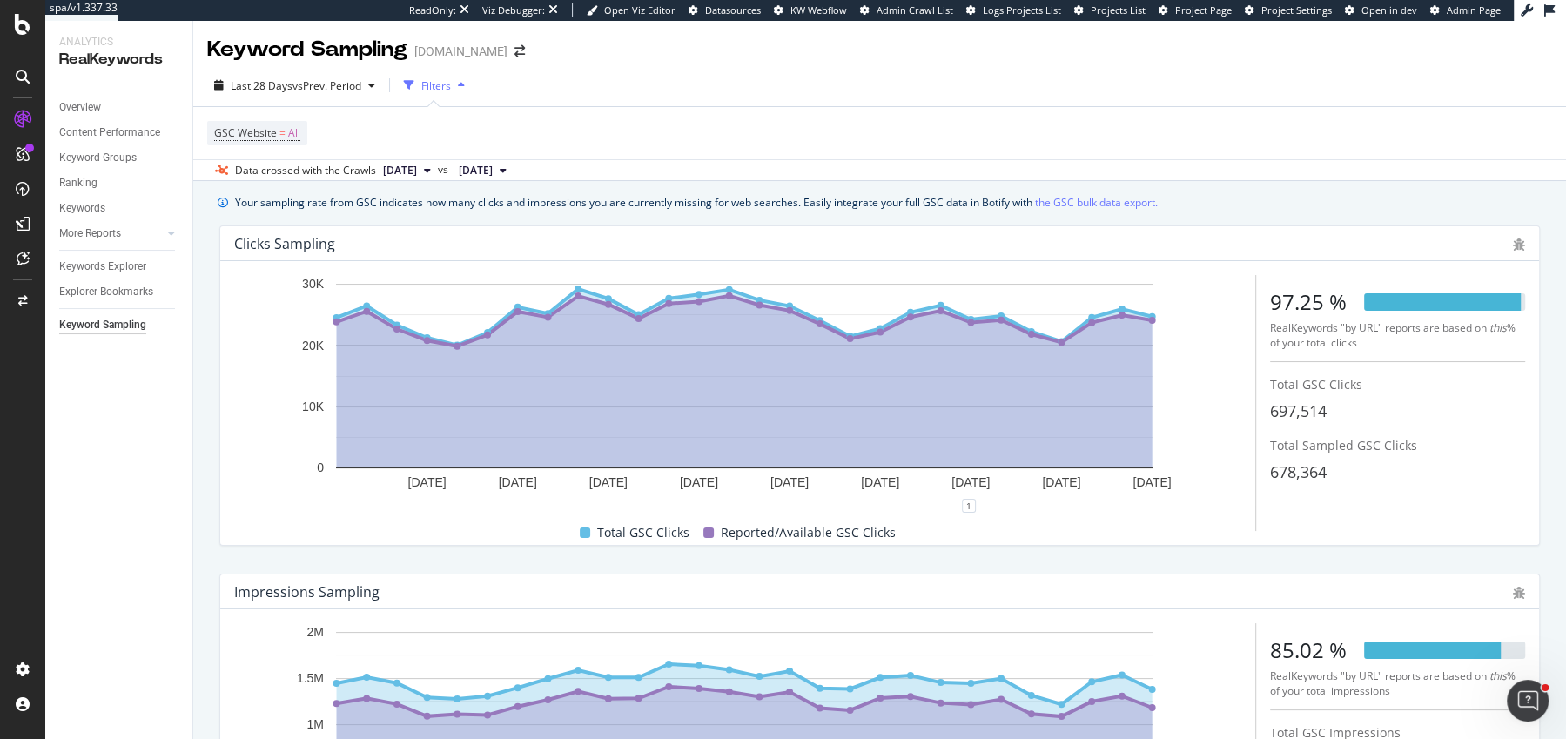
click at [1296, 494] on div "[DATE] [DATE] [DATE] [DATE] [DATE] [DATE] [DATE] [DATE] [DATE] 0 10K 20K 30K Da…" at bounding box center [879, 403] width 1291 height 256
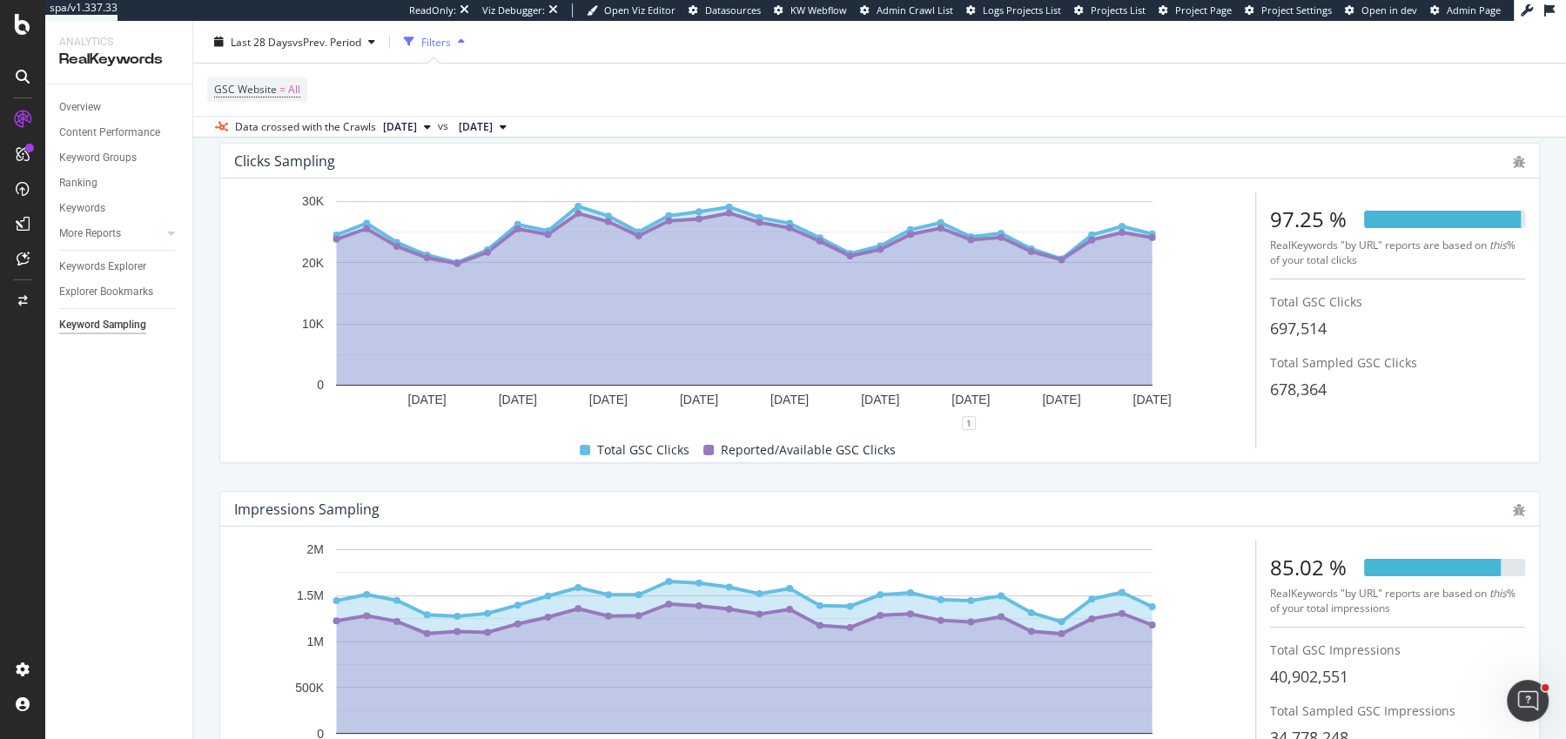
scroll to position [229, 0]
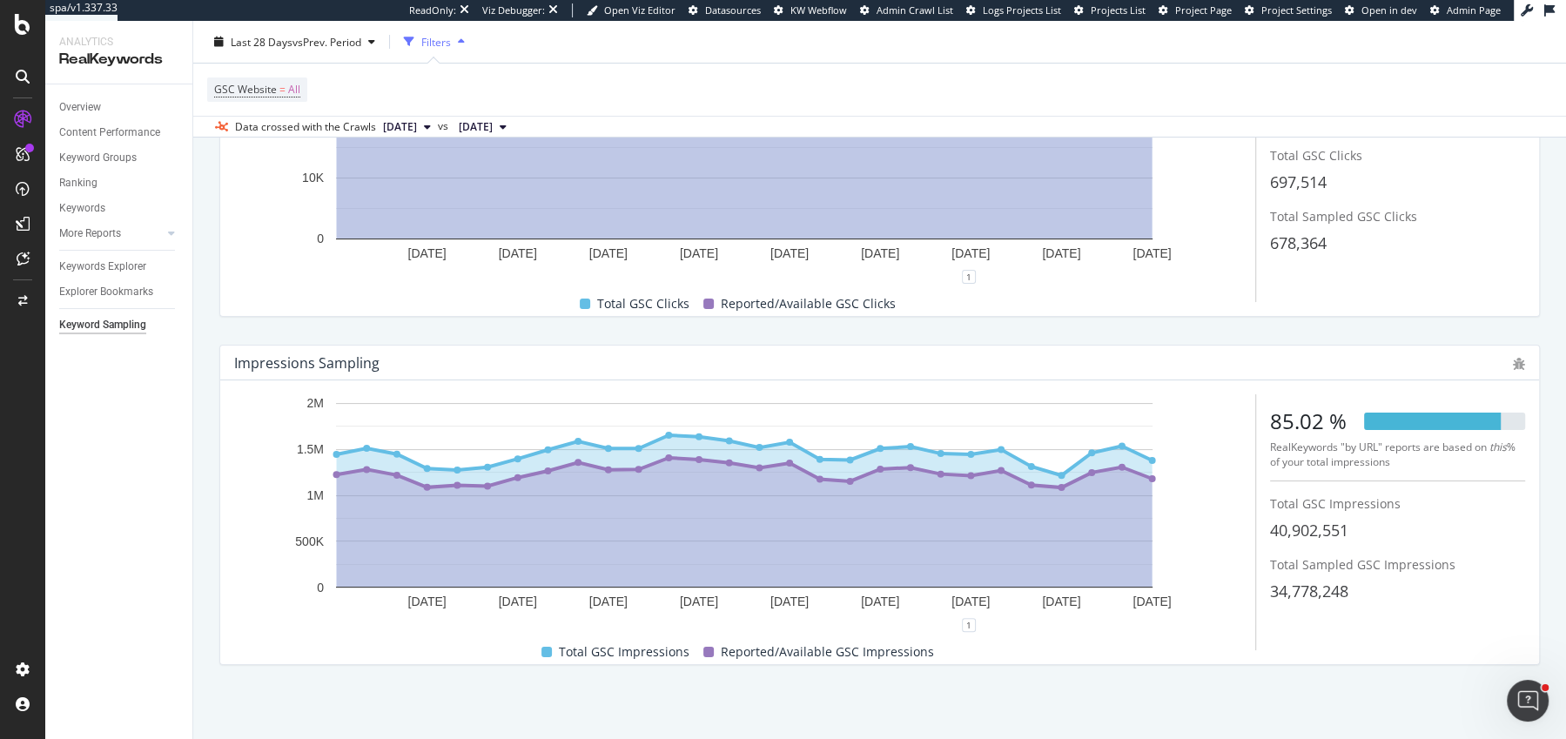
click at [204, 323] on div "Your sampling rate from GSC indicates how many clicks and impressions you are c…" at bounding box center [879, 346] width 1373 height 788
click at [203, 323] on div "Your sampling rate from GSC indicates how many clicks and impressions you are c…" at bounding box center [879, 346] width 1373 height 788
click at [201, 323] on div "Your sampling rate from GSC indicates how many clicks and impressions you are c…" at bounding box center [879, 346] width 1373 height 788
click at [199, 320] on div "Your sampling rate from GSC indicates how many clicks and impressions you are c…" at bounding box center [879, 346] width 1373 height 788
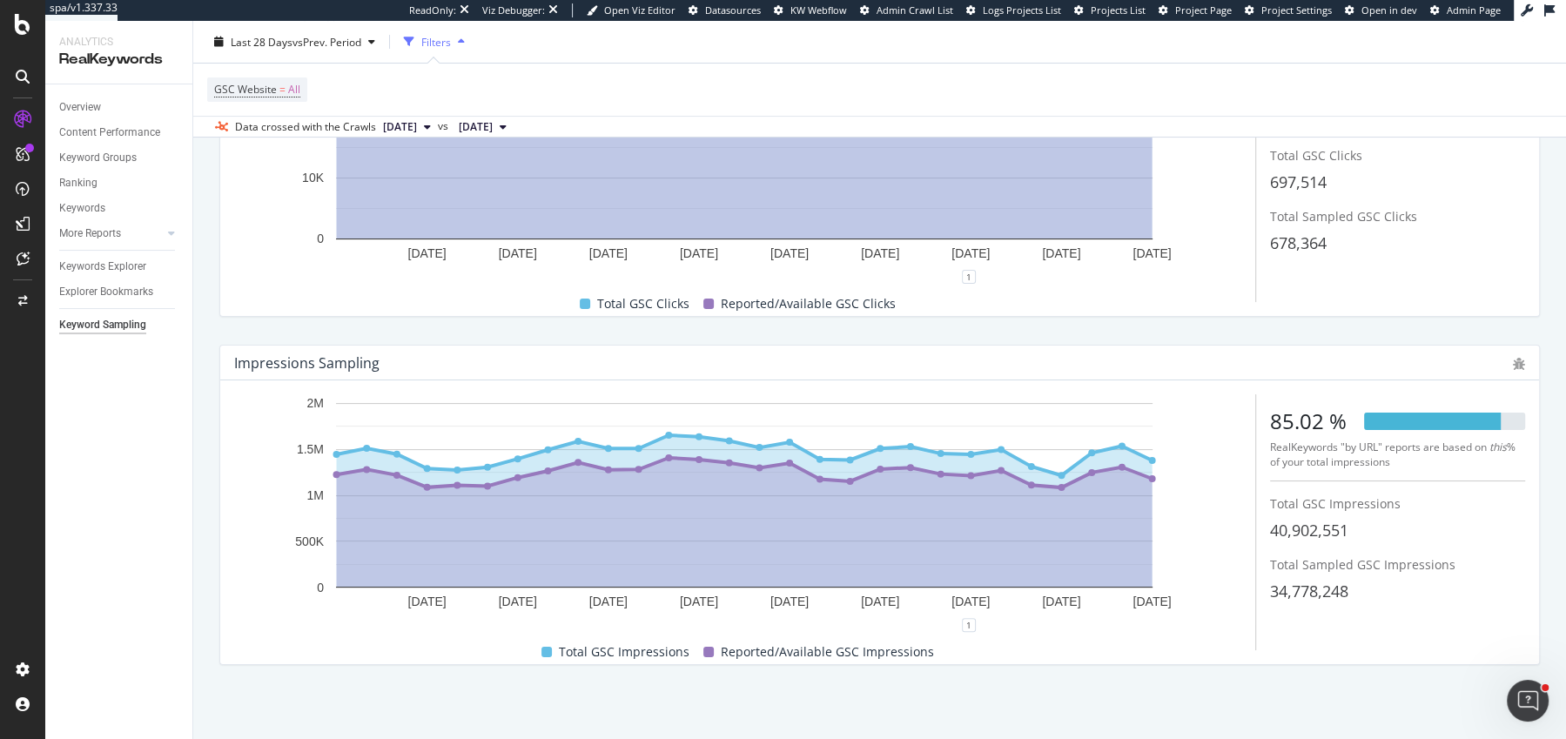
click at [200, 315] on div "Your sampling rate from GSC indicates how many clicks and impressions you are c…" at bounding box center [879, 346] width 1373 height 788
click at [199, 321] on div "Your sampling rate from GSC indicates how many clicks and impressions you are c…" at bounding box center [879, 346] width 1373 height 788
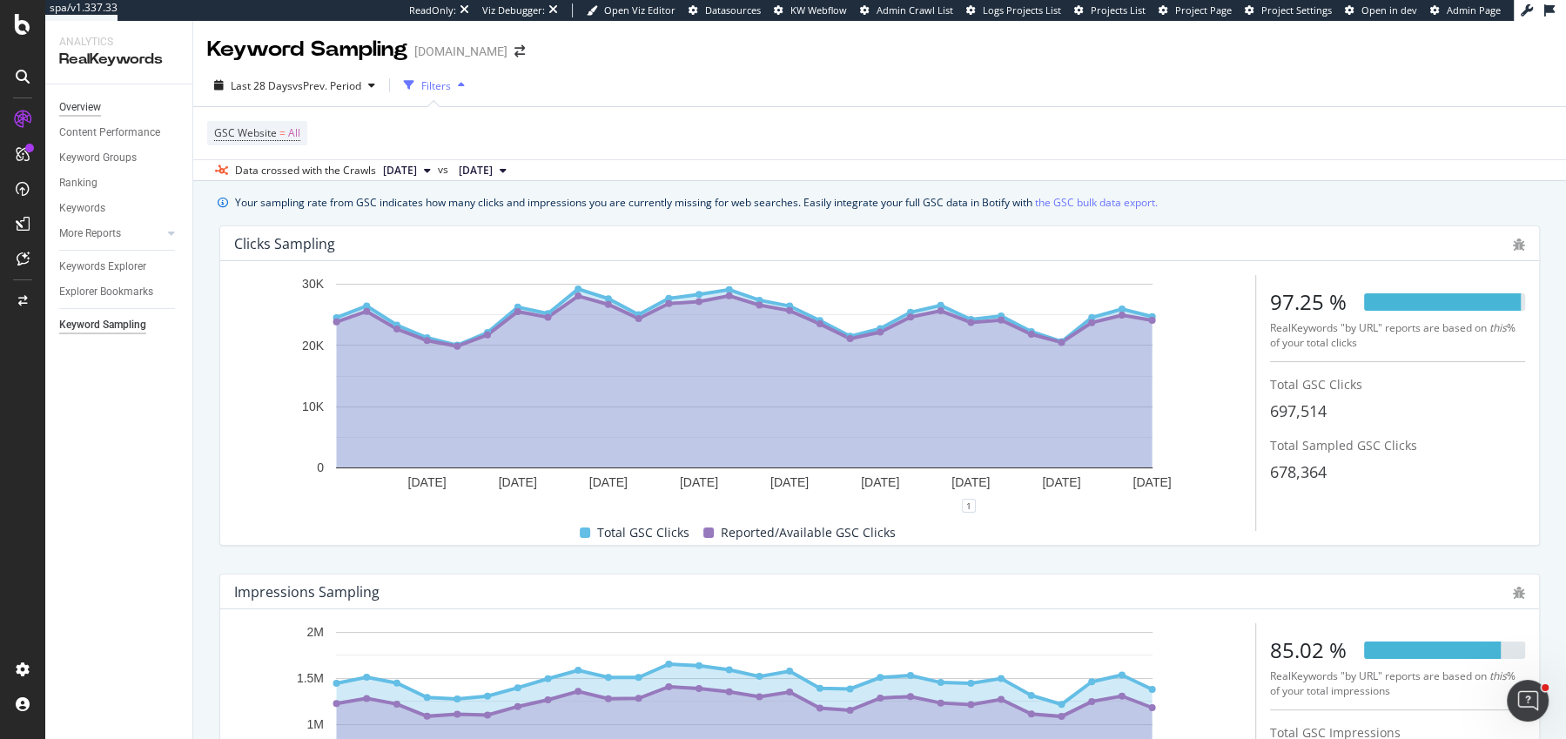
click at [97, 98] on div "Overview" at bounding box center [80, 107] width 42 height 18
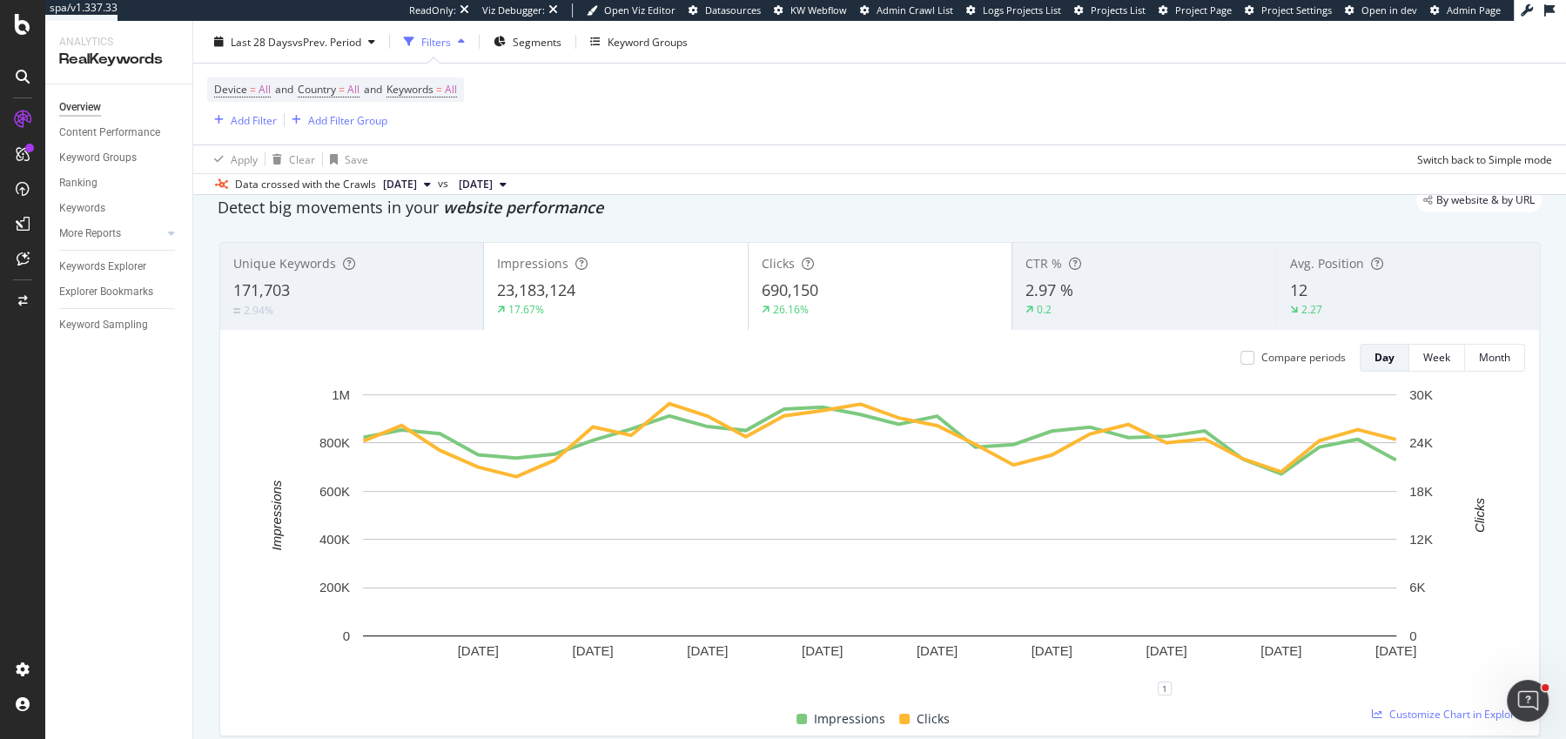
scroll to position [64, 0]
